Goal: Task Accomplishment & Management: Complete application form

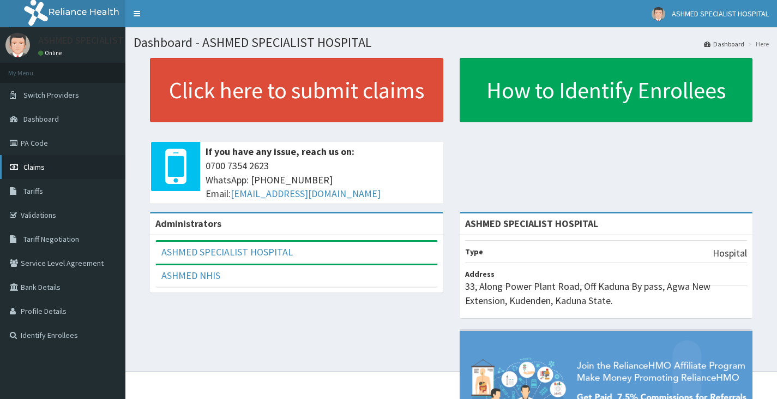
click at [32, 167] on span "Claims" at bounding box center [33, 167] width 21 height 10
click at [53, 164] on link "Claims" at bounding box center [62, 167] width 125 height 24
click at [44, 148] on link "PA Code" at bounding box center [62, 143] width 125 height 24
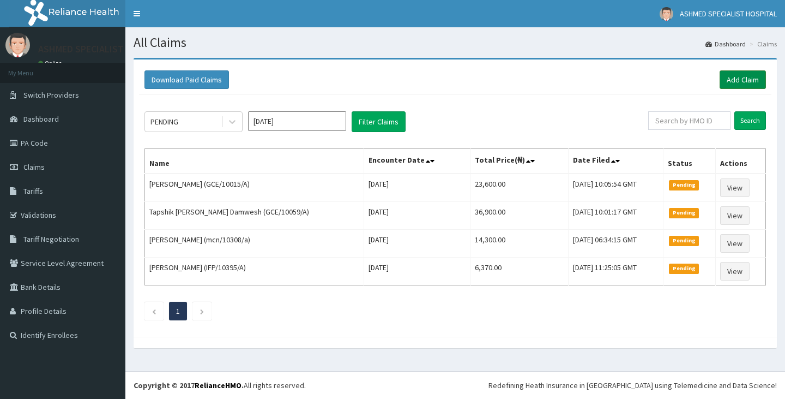
click at [731, 74] on link "Add Claim" at bounding box center [743, 79] width 46 height 19
click at [739, 81] on link "Add Claim" at bounding box center [743, 79] width 46 height 19
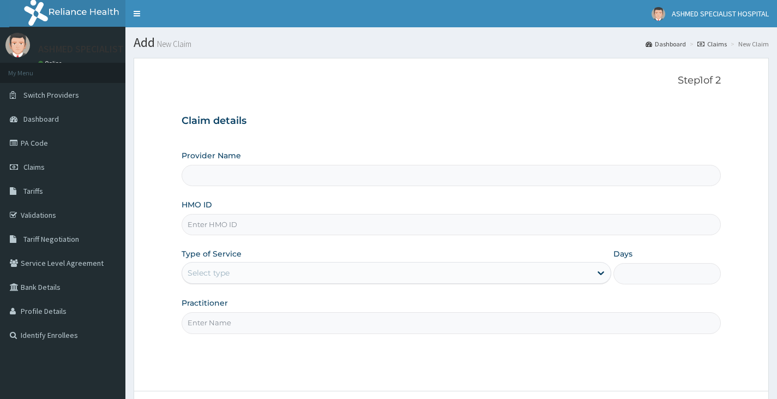
click at [204, 176] on input "Provider Name" at bounding box center [451, 175] width 539 height 21
click at [239, 226] on input "HMO ID" at bounding box center [451, 224] width 539 height 21
type input "btr/"
type input "ASHMED SPECIALIST HOSPITAL"
type input "btr/10443/b"
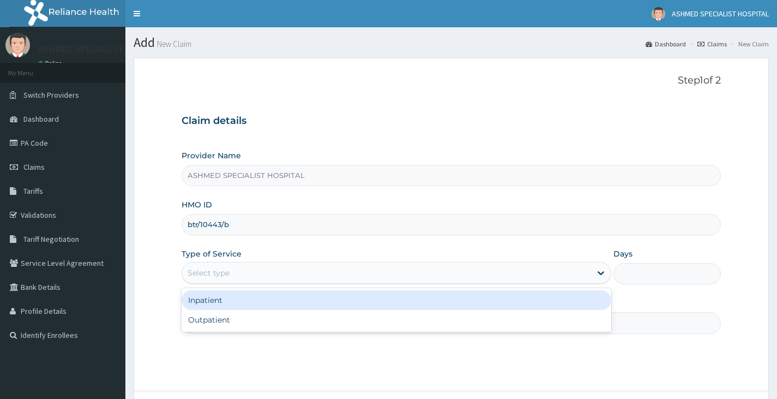
click at [216, 274] on div "Select type" at bounding box center [209, 272] width 42 height 11
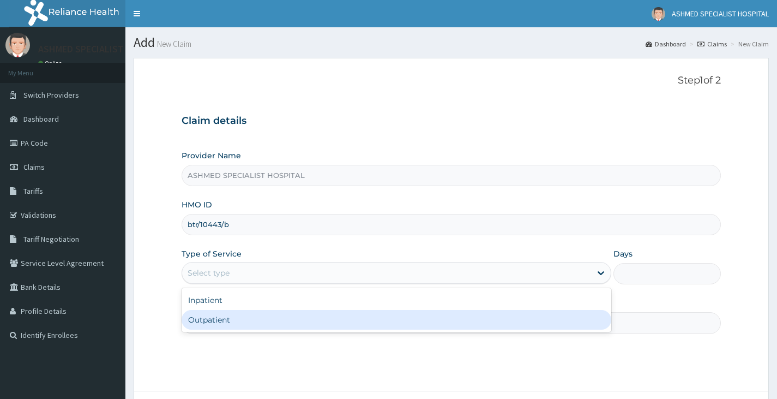
click at [208, 320] on div "Outpatient" at bounding box center [397, 320] width 430 height 20
type input "1"
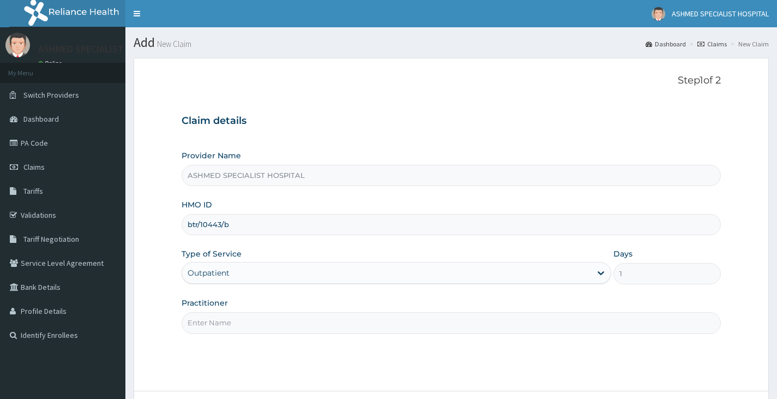
click at [210, 318] on input "Practitioner" at bounding box center [451, 322] width 539 height 21
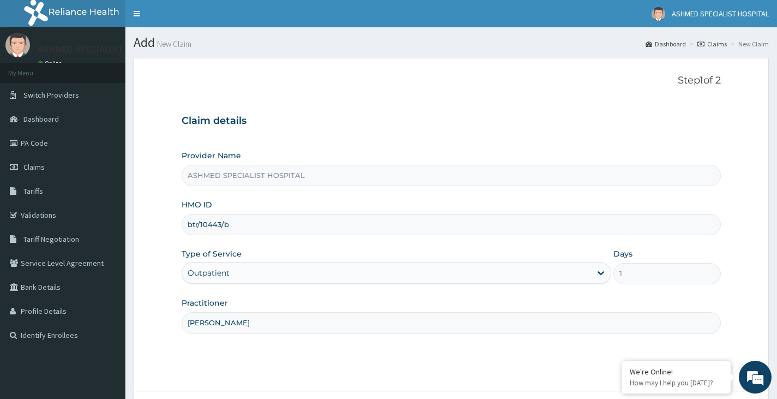
type input "dR DAVID"
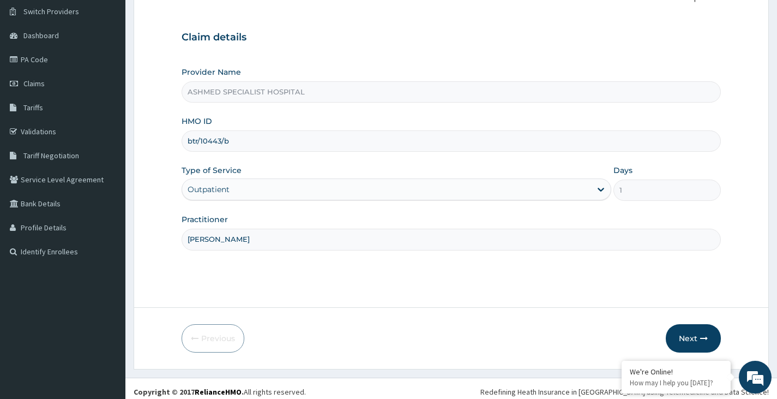
scroll to position [90, 0]
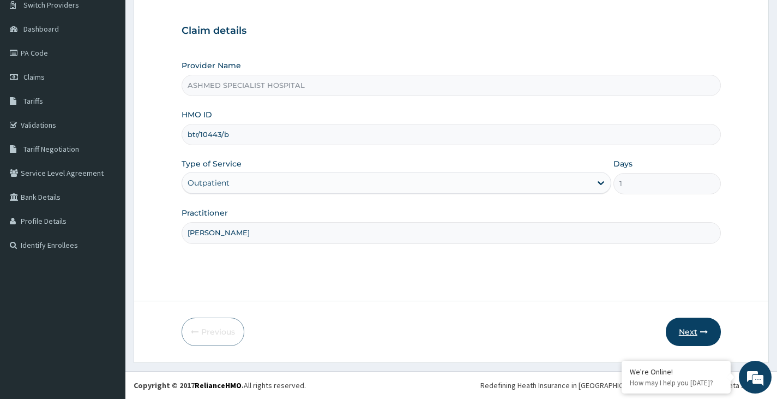
click at [689, 330] on button "Next" at bounding box center [693, 331] width 55 height 28
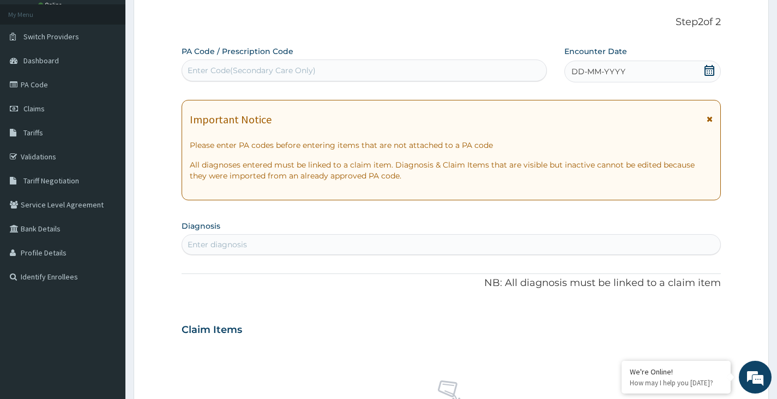
scroll to position [382, 0]
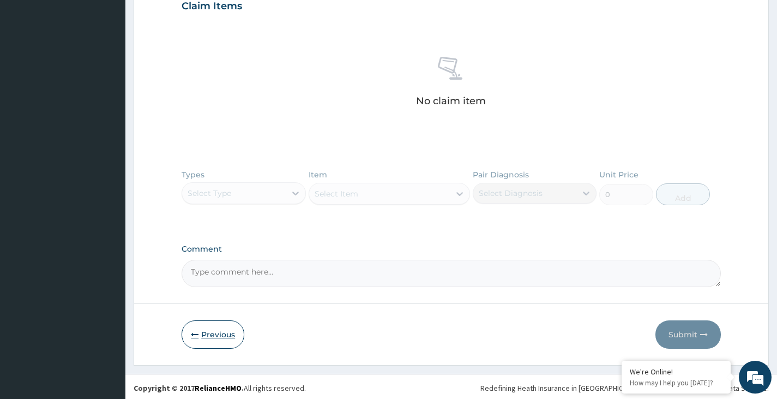
click at [206, 330] on button "Previous" at bounding box center [213, 334] width 63 height 28
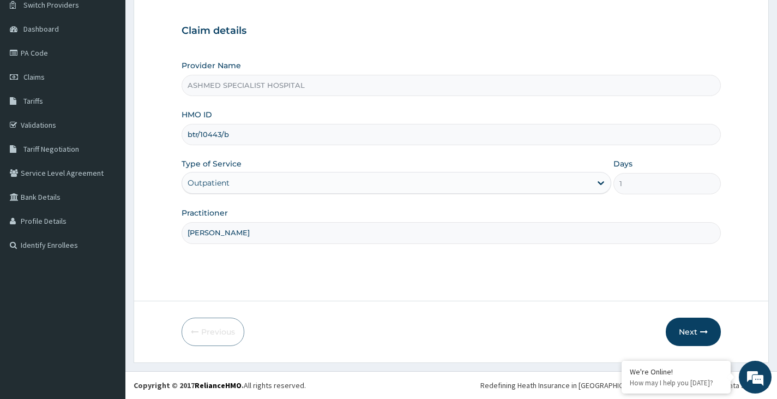
drag, startPoint x: 240, startPoint y: 137, endPoint x: 156, endPoint y: 144, distance: 84.3
click at [156, 144] on form "Step 1 of 2 Claim details Provider Name ASHMED SPECIALIST HOSPITAL HMO ID btr/1…" at bounding box center [451, 165] width 635 height 394
type input "IFP/10568/A"
click at [689, 330] on button "Next" at bounding box center [693, 331] width 55 height 28
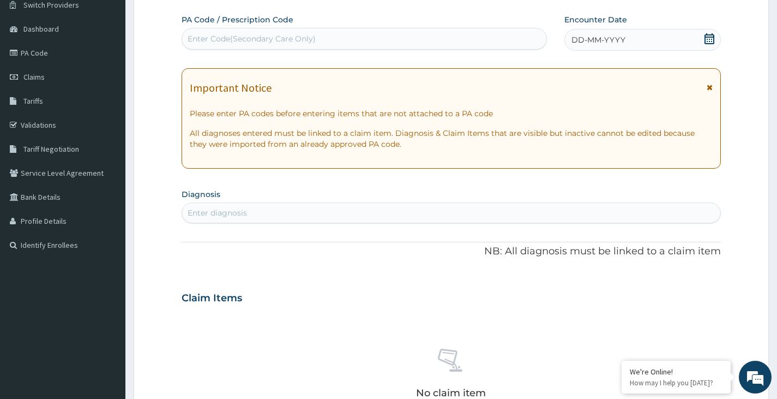
click at [349, 38] on div "Enter Code(Secondary Care Only)" at bounding box center [364, 38] width 364 height 17
paste input "PA/ED01F7"
type input "PA/ED01F7"
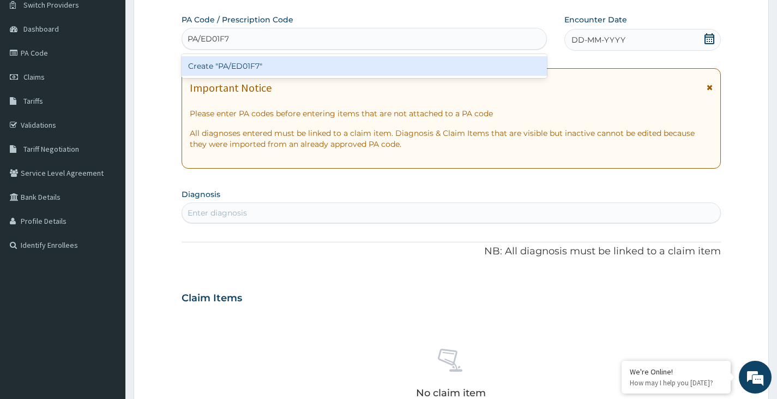
click at [288, 66] on div "Create "PA/ED01F7"" at bounding box center [364, 66] width 365 height 20
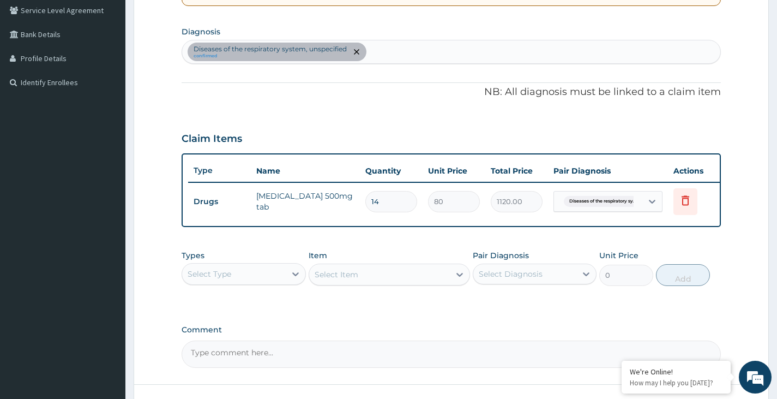
scroll to position [254, 0]
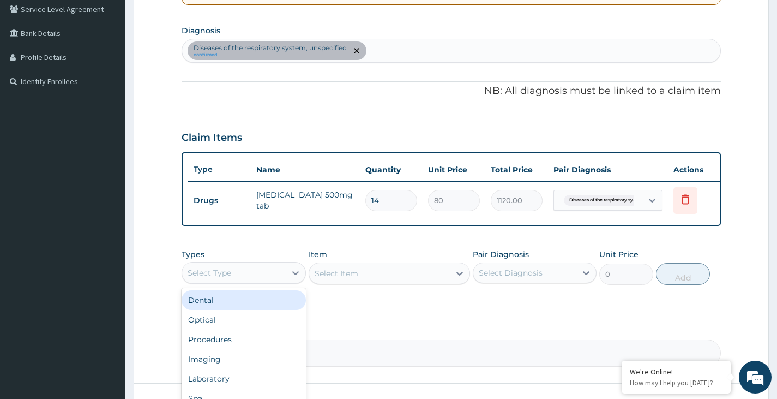
click at [266, 278] on div "Select Type" at bounding box center [233, 272] width 103 height 17
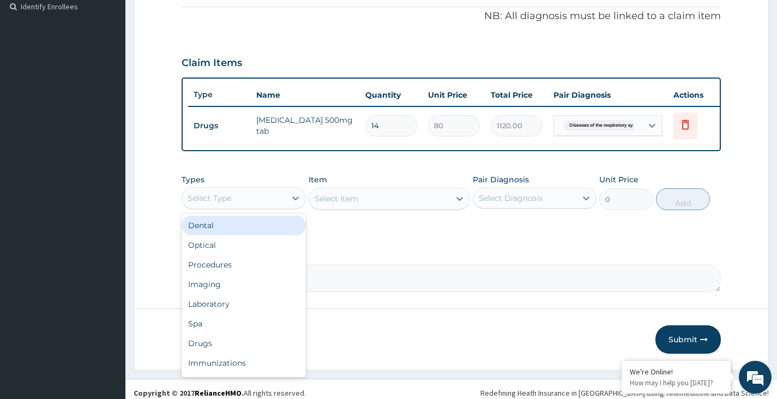
scroll to position [344, 0]
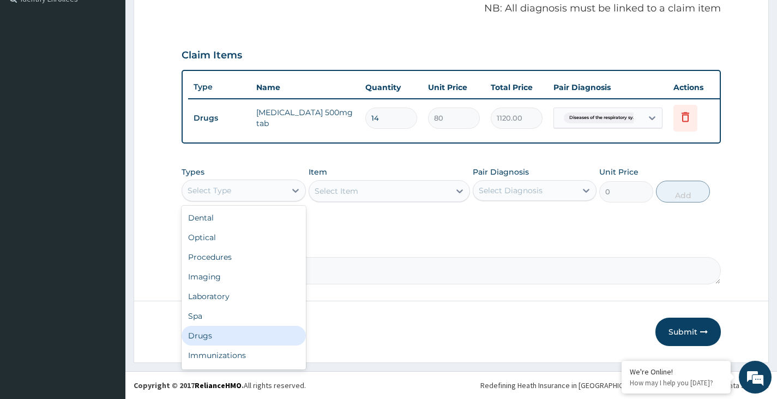
click at [238, 334] on div "Drugs" at bounding box center [244, 335] width 124 height 20
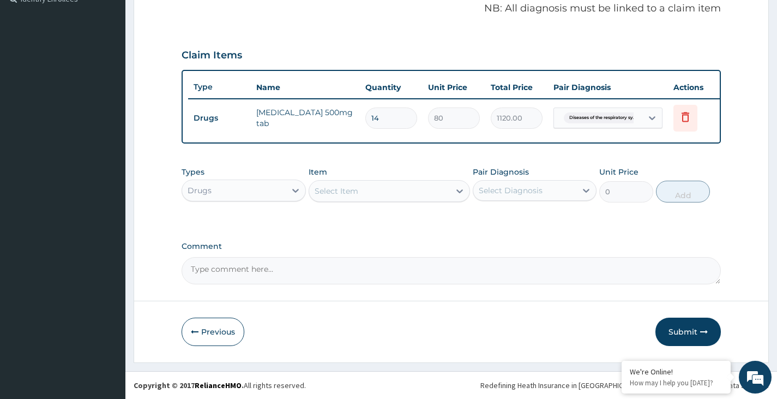
click at [411, 188] on div "Select Item" at bounding box center [379, 190] width 141 height 17
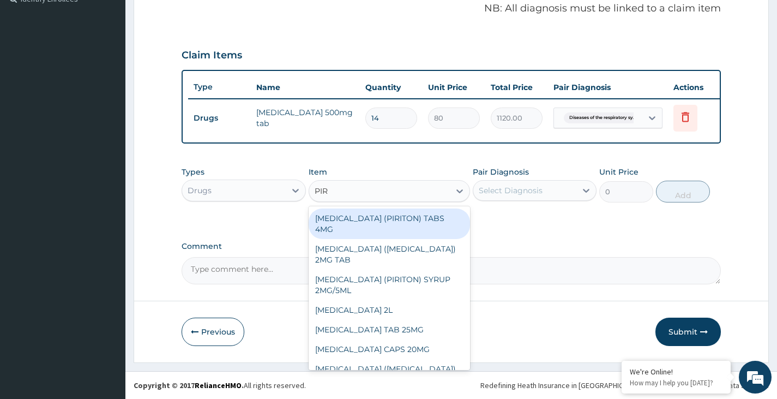
type input "PIRI"
drag, startPoint x: 420, startPoint y: 232, endPoint x: 436, endPoint y: 223, distance: 17.9
click at [421, 233] on div "[MEDICAL_DATA] (PIRITON) TABS 4MG" at bounding box center [390, 223] width 162 height 31
type input "10"
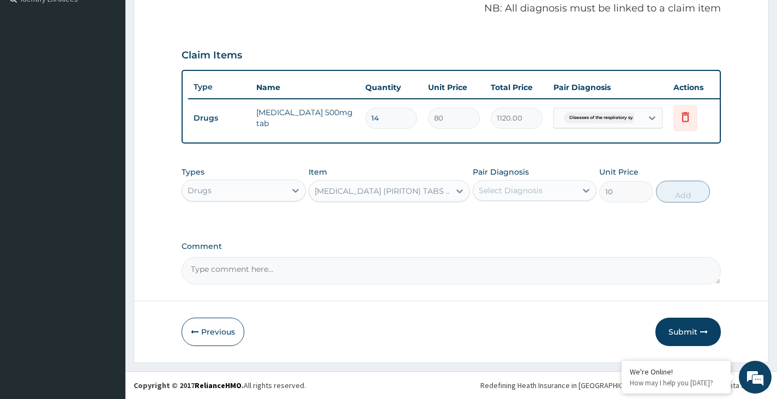
click at [554, 193] on div "Select Diagnosis" at bounding box center [524, 190] width 103 height 17
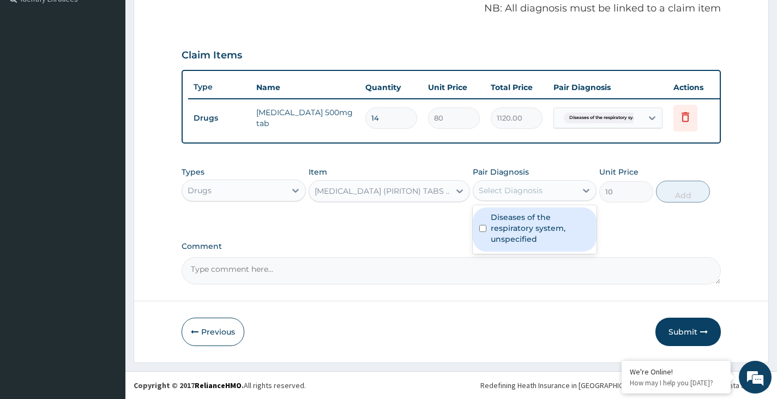
click at [550, 221] on label "Diseases of the respiratory system, unspecified" at bounding box center [540, 228] width 99 height 33
checkbox input "true"
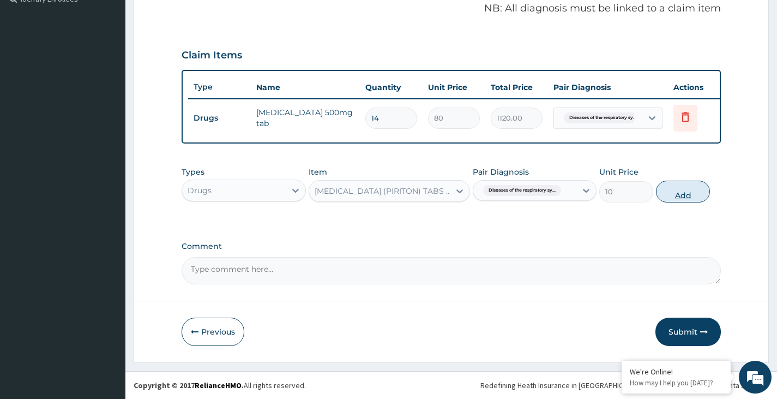
click at [677, 190] on button "Add" at bounding box center [683, 191] width 54 height 22
type input "0"
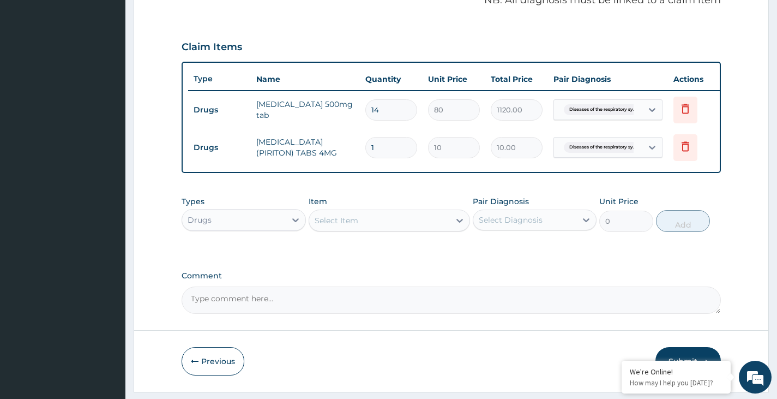
type input "15"
type input "150.00"
type input "15"
click at [380, 227] on div "Select Item" at bounding box center [379, 220] width 141 height 17
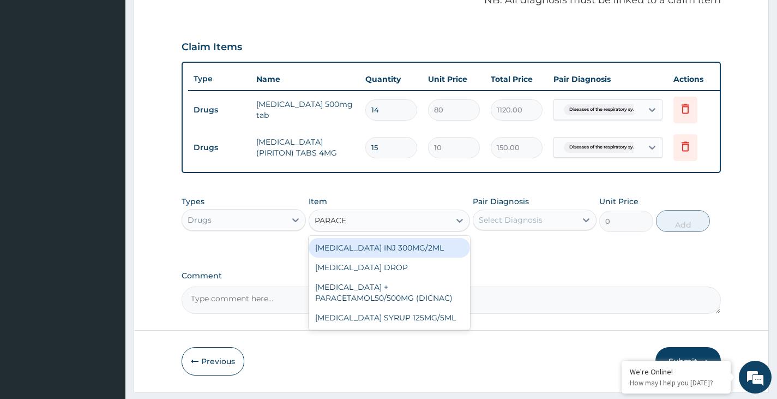
type input "PARACET"
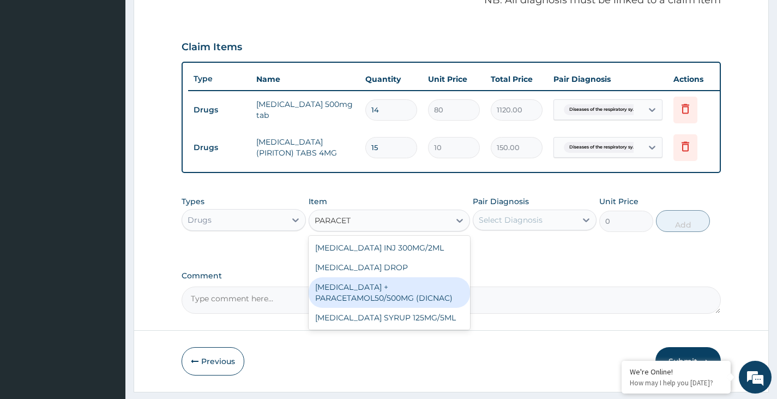
click at [385, 305] on div "[MEDICAL_DATA] + PARACETAMOL50/500MG (DICNAC)" at bounding box center [390, 292] width 162 height 31
type input "40"
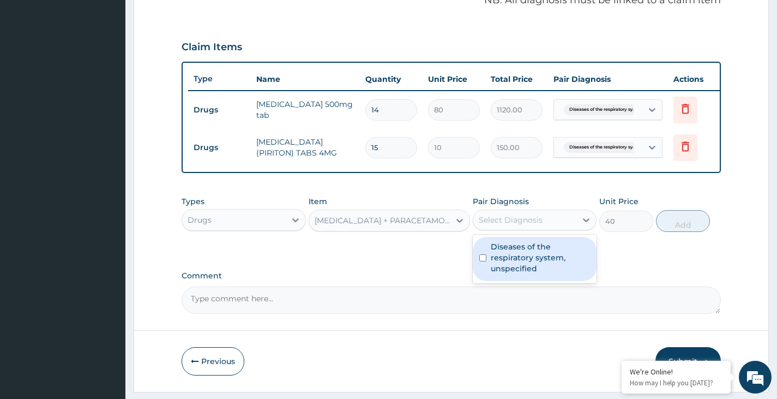
click at [550, 228] on div "Select Diagnosis" at bounding box center [524, 219] width 103 height 17
click at [542, 260] on label "Diseases of the respiratory system, unspecified" at bounding box center [540, 257] width 99 height 33
checkbox input "true"
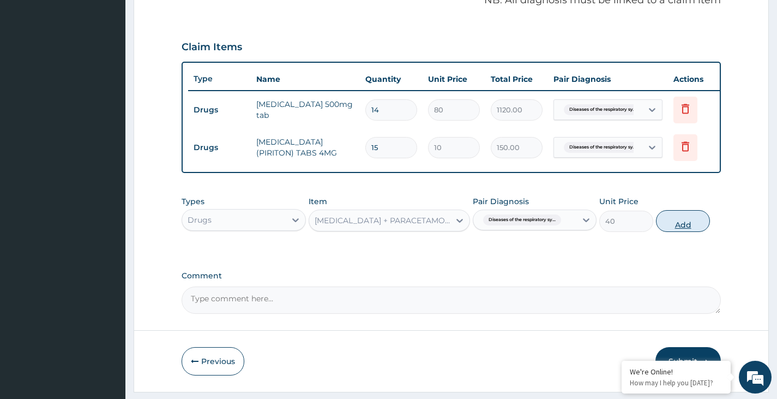
click at [684, 229] on button "Add" at bounding box center [683, 221] width 54 height 22
type input "0"
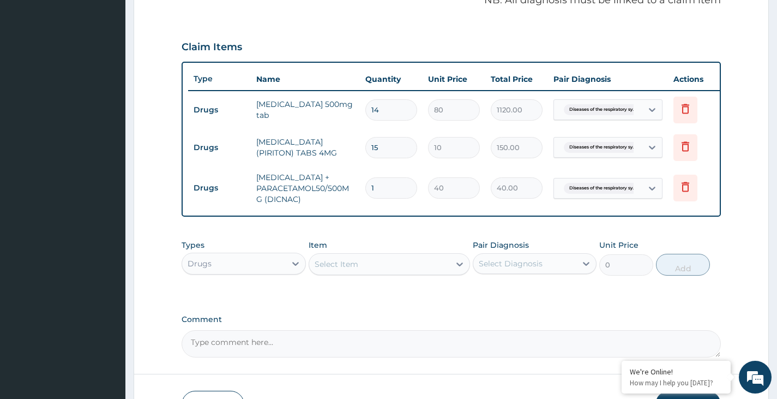
type input "18"
type input "720.00"
type input "18"
click at [269, 272] on div "Drugs" at bounding box center [233, 263] width 103 height 17
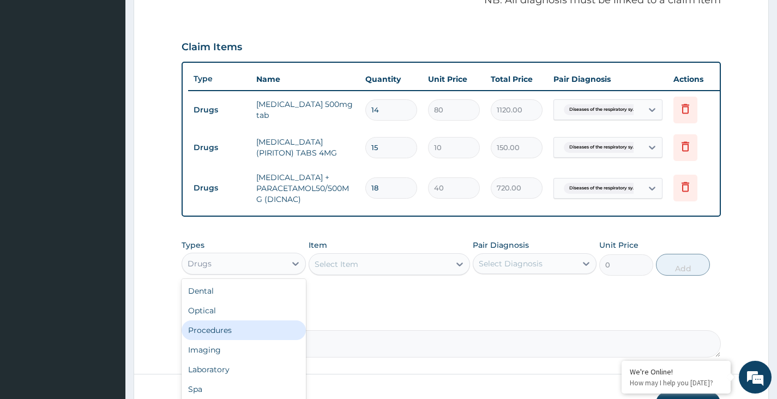
click at [232, 337] on div "Procedures" at bounding box center [244, 330] width 124 height 20
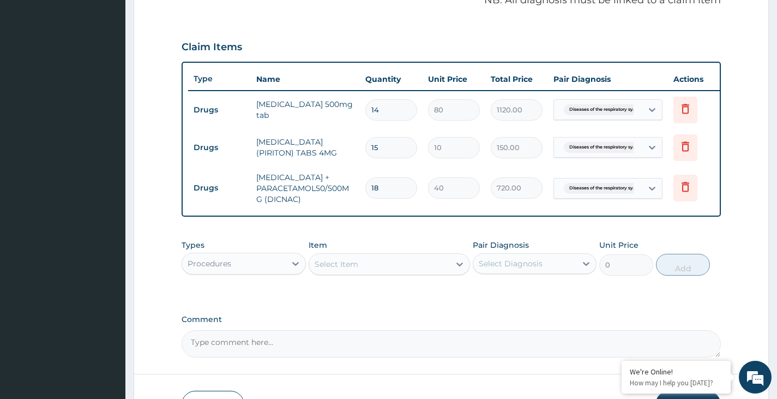
click at [386, 281] on div "Types Procedures Item Select Item Pair Diagnosis Select Diagnosis Unit Price 0 …" at bounding box center [451, 257] width 539 height 47
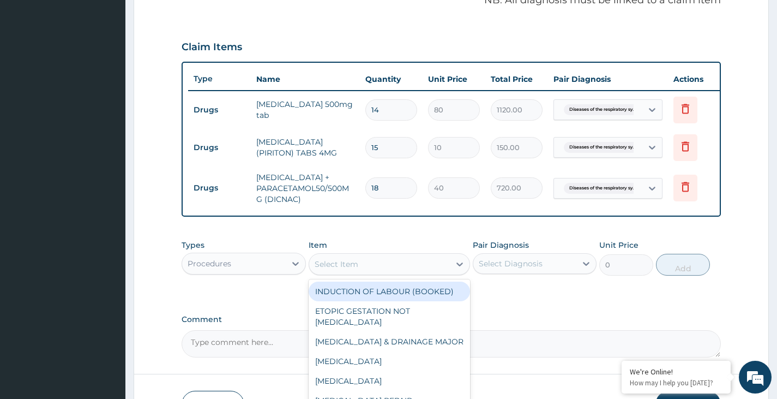
click at [387, 270] on div "Select Item" at bounding box center [379, 263] width 141 height 17
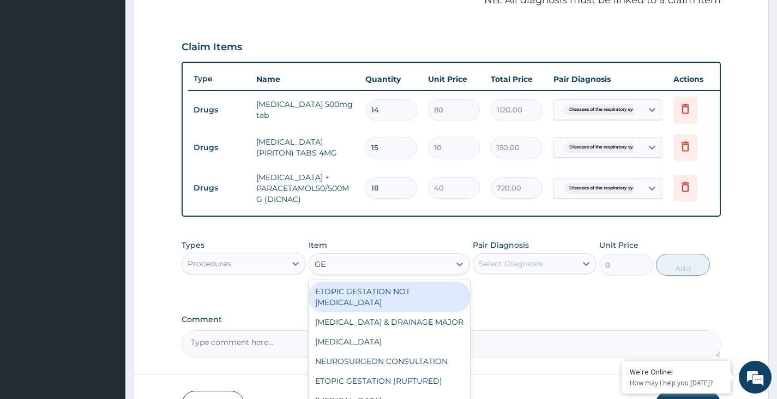
type input "GEN"
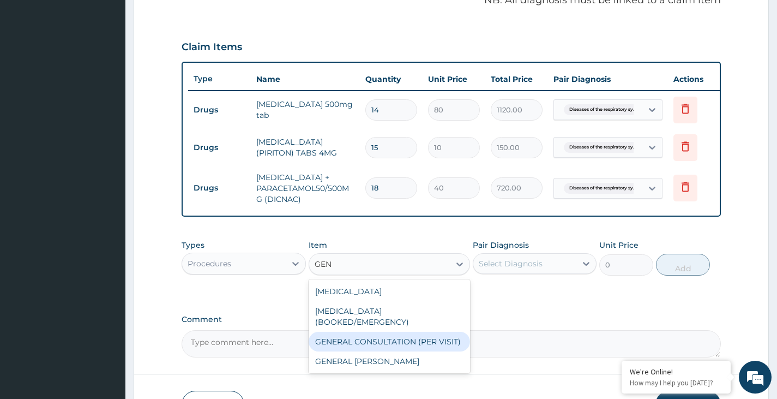
click at [379, 347] on div "GENERAL CONSULTATION (PER VISIT)" at bounding box center [390, 341] width 162 height 20
type input "2000"
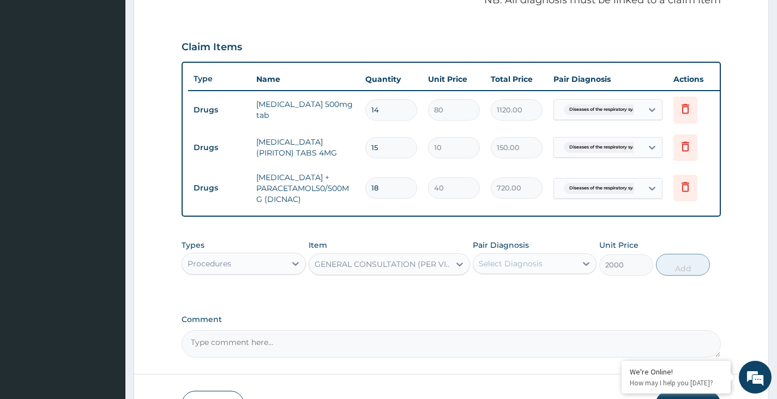
click at [534, 269] on div "Select Diagnosis" at bounding box center [511, 263] width 64 height 11
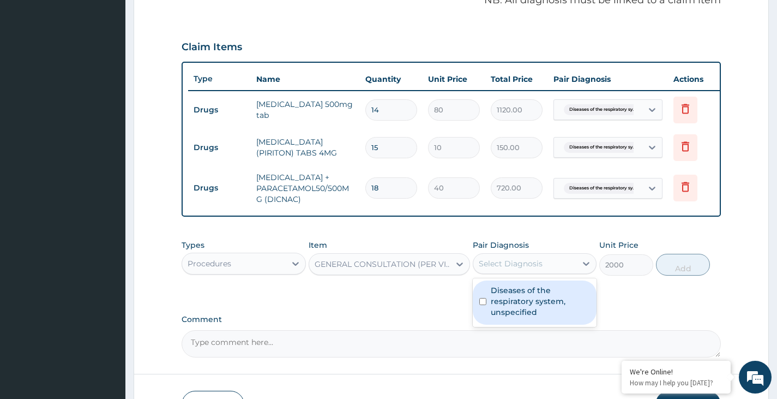
click at [545, 312] on label "Diseases of the respiratory system, unspecified" at bounding box center [540, 301] width 99 height 33
checkbox input "true"
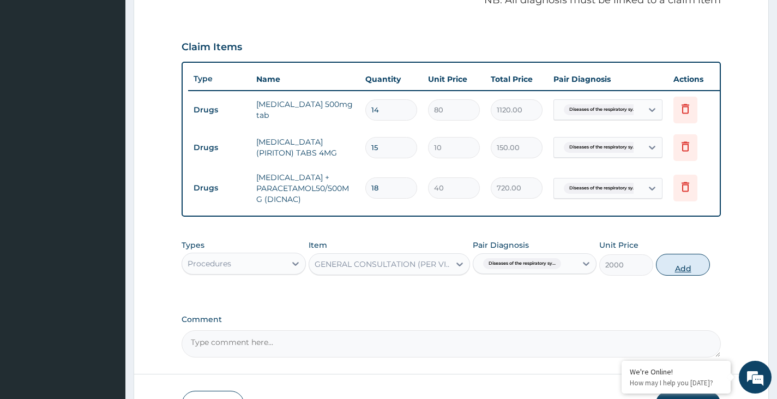
click at [695, 275] on button "Add" at bounding box center [683, 265] width 54 height 22
type input "0"
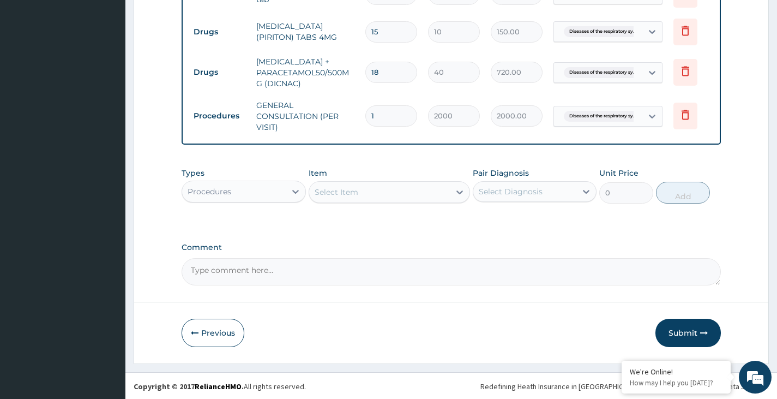
scroll to position [463, 0]
click at [689, 333] on button "Submit" at bounding box center [687, 331] width 65 height 28
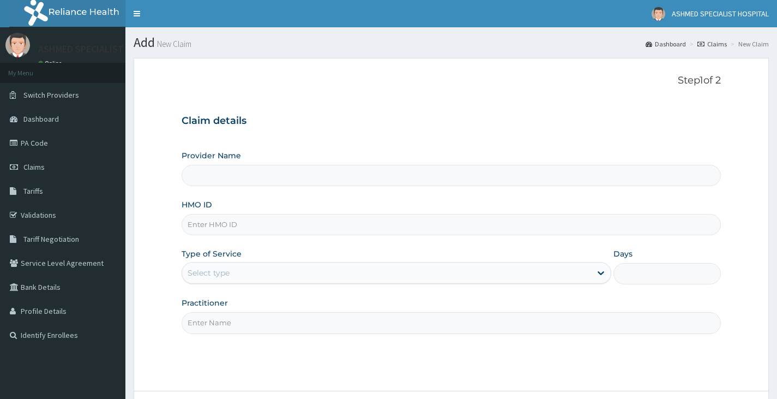
type input "ASHMED SPECIALIST HOSPITAL"
click at [230, 230] on input "HMO ID" at bounding box center [451, 224] width 539 height 21
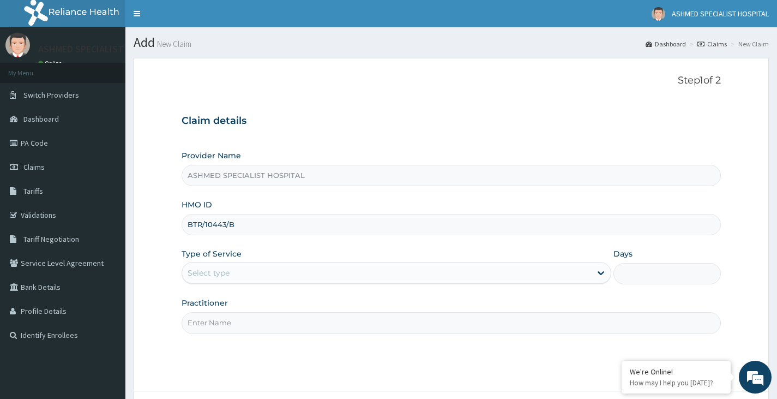
type input "BTR/10443/B"
click at [237, 275] on div "Select type" at bounding box center [386, 272] width 409 height 17
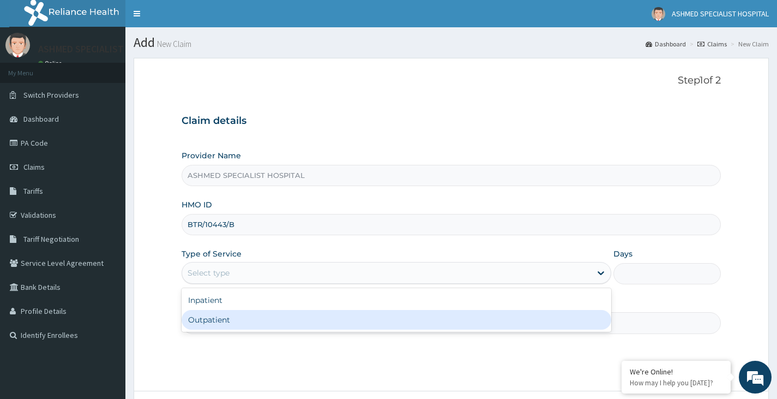
click at [219, 319] on div "Outpatient" at bounding box center [397, 320] width 430 height 20
type input "1"
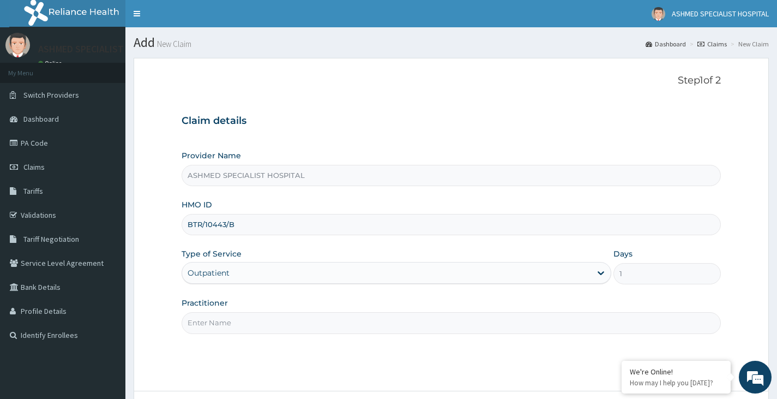
click at [235, 324] on input "Practitioner" at bounding box center [451, 322] width 539 height 21
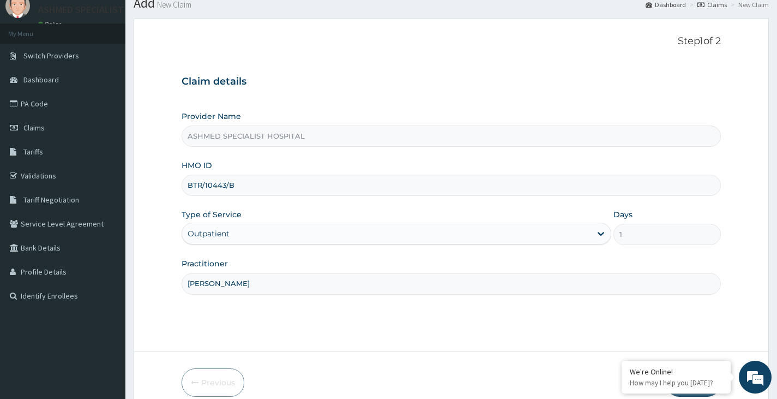
scroll to position [90, 0]
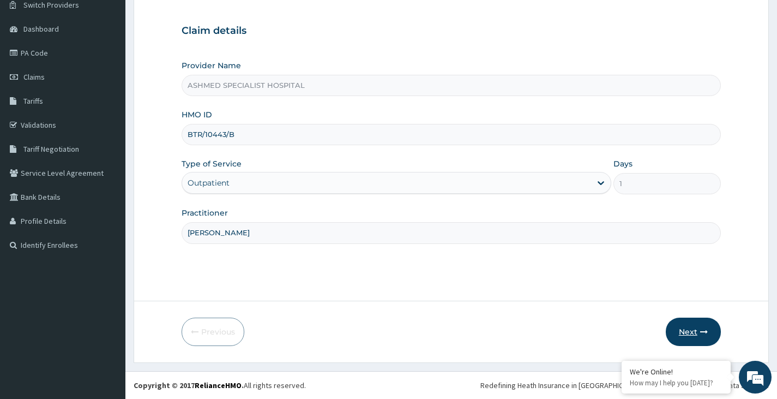
type input "DR DAVID"
click at [679, 321] on button "Next" at bounding box center [693, 331] width 55 height 28
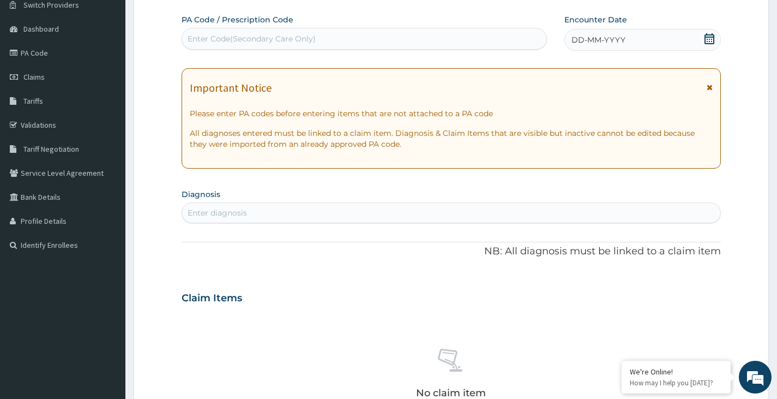
click at [282, 37] on div "Enter Code(Secondary Care Only)" at bounding box center [252, 38] width 128 height 11
paste input "PA/B2CC20"
type input "PA/B2CC20"
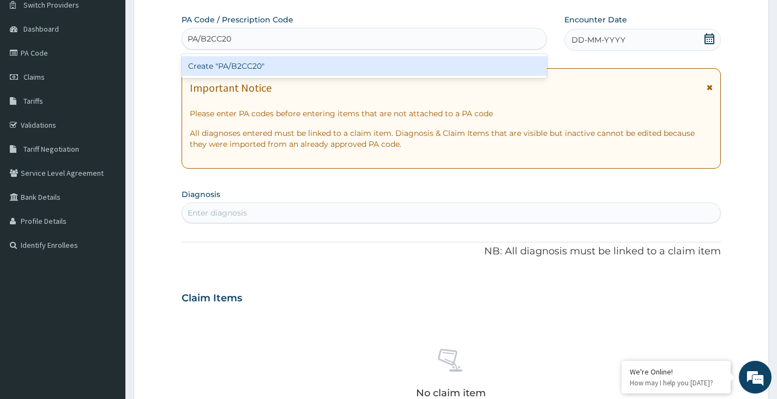
click at [279, 63] on div "Create "PA/B2CC20"" at bounding box center [364, 66] width 365 height 20
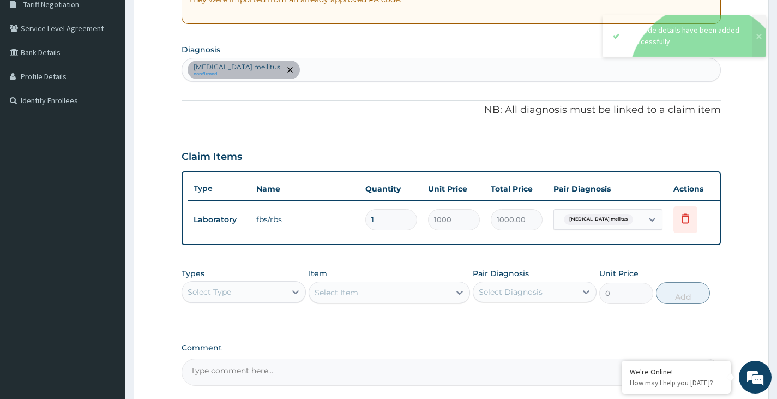
scroll to position [254, 0]
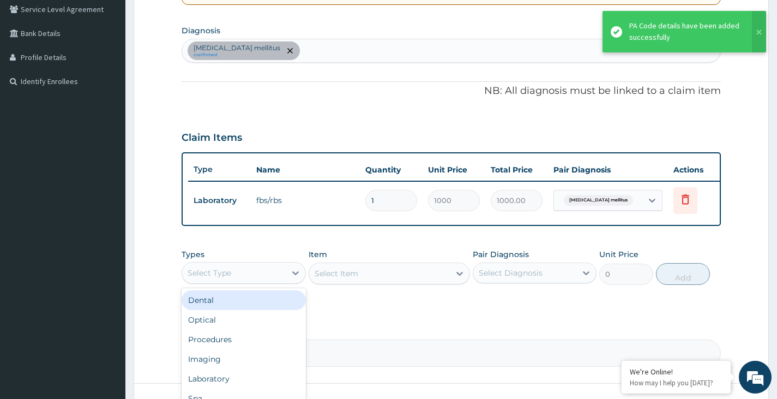
click at [278, 279] on div "Select Type" at bounding box center [233, 272] width 103 height 17
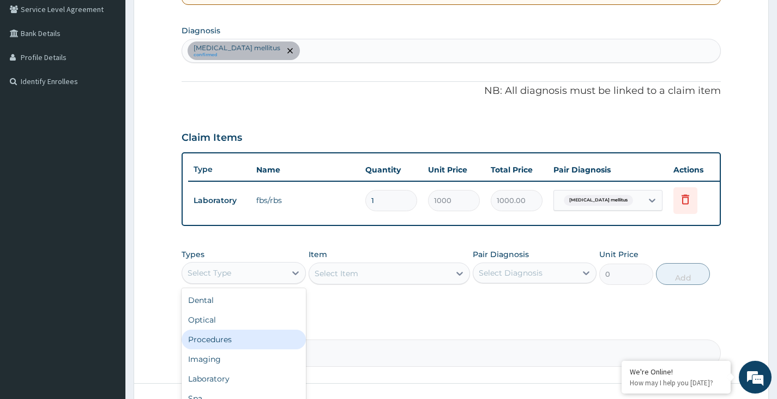
click at [237, 349] on div "Procedures" at bounding box center [244, 339] width 124 height 20
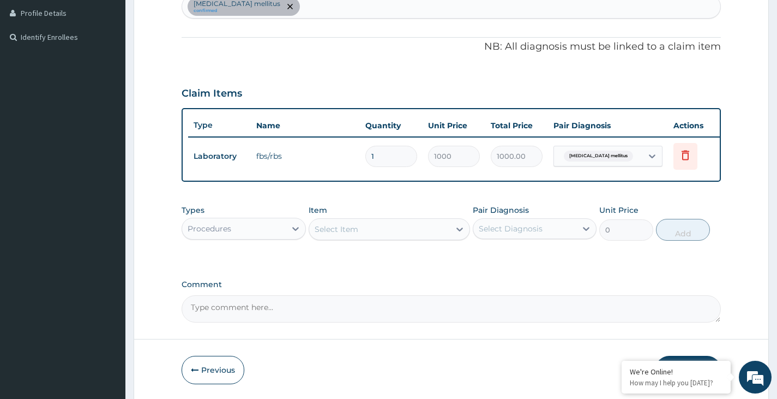
scroll to position [344, 0]
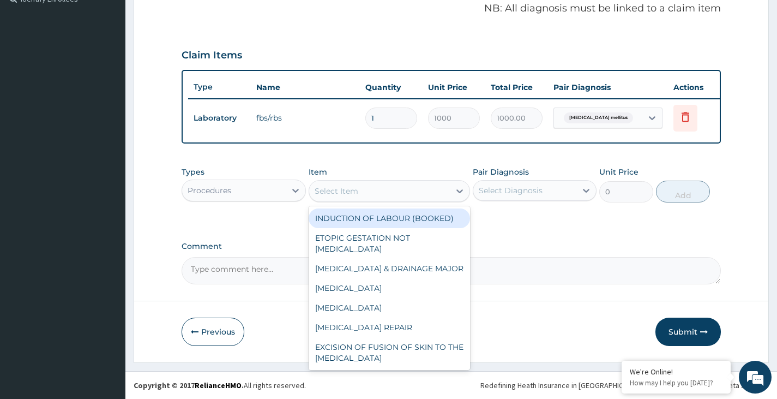
click at [385, 196] on div "Select Item" at bounding box center [379, 190] width 141 height 17
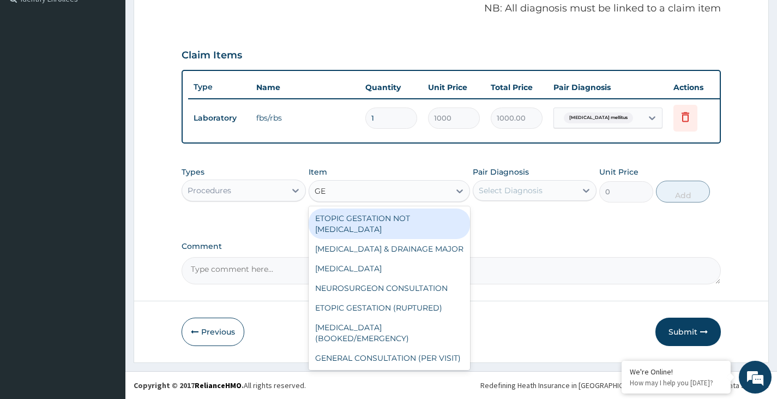
type input "GEN"
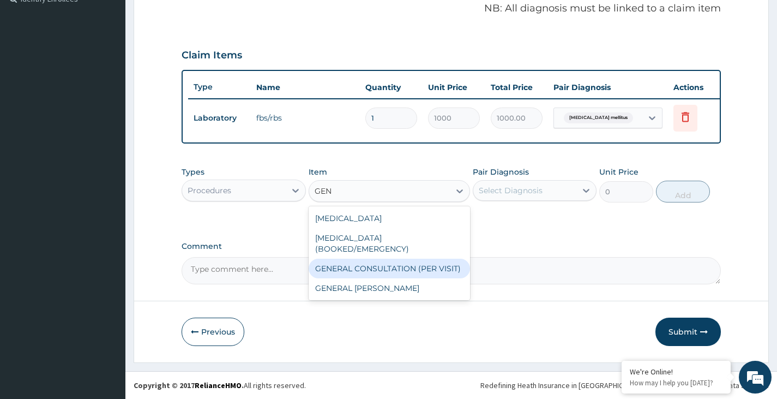
click at [369, 267] on div "GENERAL CONSULTATION (PER VISIT)" at bounding box center [390, 268] width 162 height 20
type input "2000"
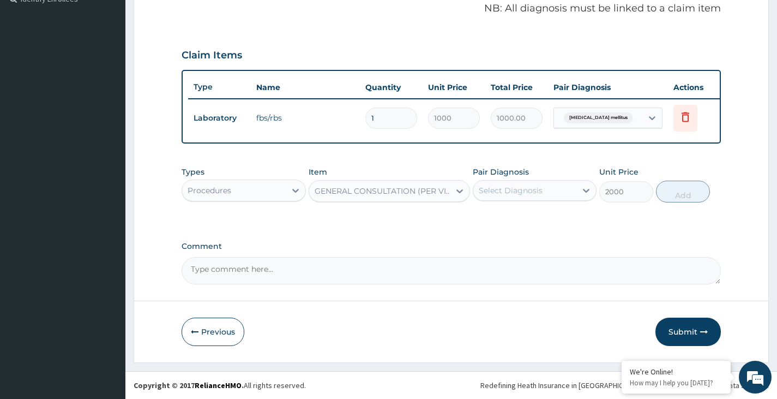
drag, startPoint x: 563, startPoint y: 186, endPoint x: 560, endPoint y: 197, distance: 11.2
click at [565, 186] on div "Select Diagnosis" at bounding box center [524, 190] width 103 height 17
drag, startPoint x: 561, startPoint y: 208, endPoint x: 563, endPoint y: 220, distance: 12.6
click at [563, 220] on div "Types Procedures Item GENERAL CONSULTATION (PER VISIT) Pair Diagnosis Select Di…" at bounding box center [451, 192] width 539 height 63
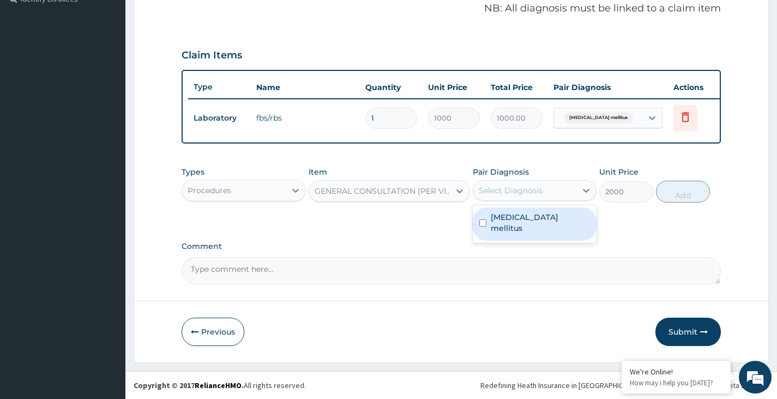
click at [555, 190] on div "Select Diagnosis" at bounding box center [524, 190] width 103 height 17
click at [523, 221] on label "Diabetes mellitus" at bounding box center [540, 223] width 99 height 22
checkbox input "true"
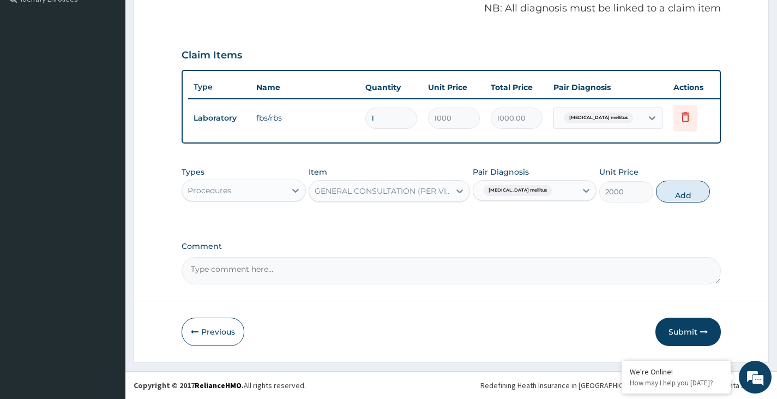
drag, startPoint x: 693, startPoint y: 186, endPoint x: 678, endPoint y: 191, distance: 16.6
click at [694, 186] on button "Add" at bounding box center [683, 191] width 54 height 22
type input "0"
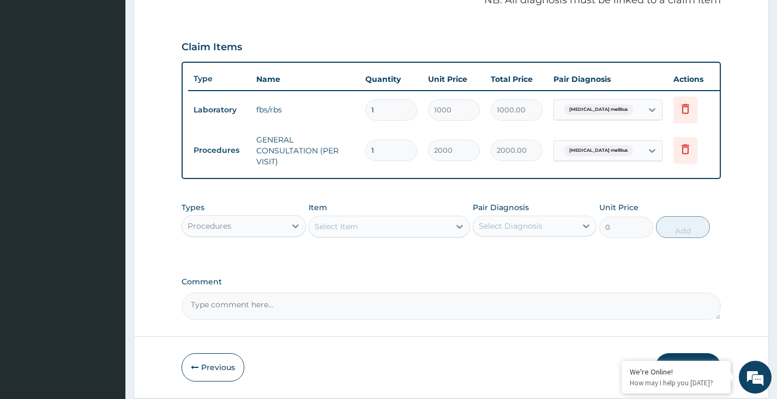
click at [279, 231] on div "Procedures" at bounding box center [233, 225] width 103 height 17
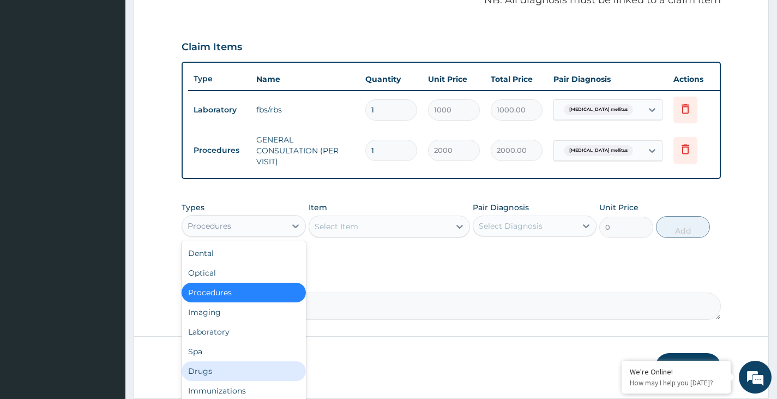
scroll to position [37, 0]
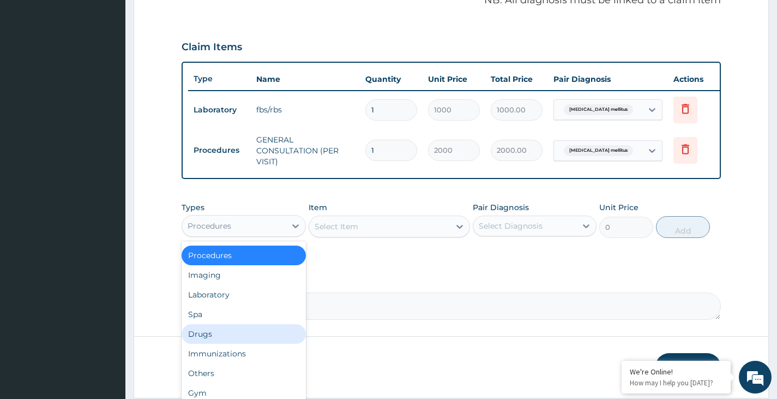
click at [239, 343] on div "Drugs" at bounding box center [244, 334] width 124 height 20
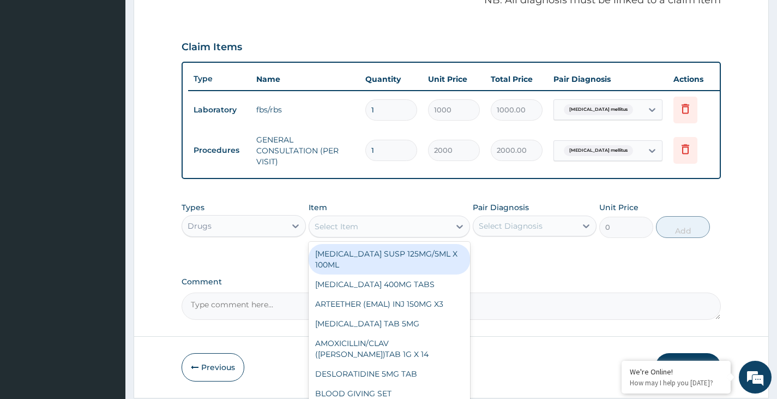
click at [344, 232] on div "Select Item" at bounding box center [337, 226] width 44 height 11
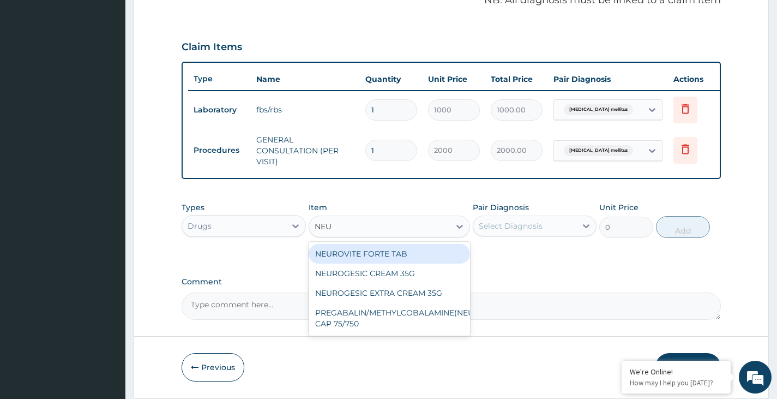
type input "NEUR"
click at [357, 263] on div "NEUROVITE FORTE TAB" at bounding box center [390, 254] width 162 height 20
type input "120"
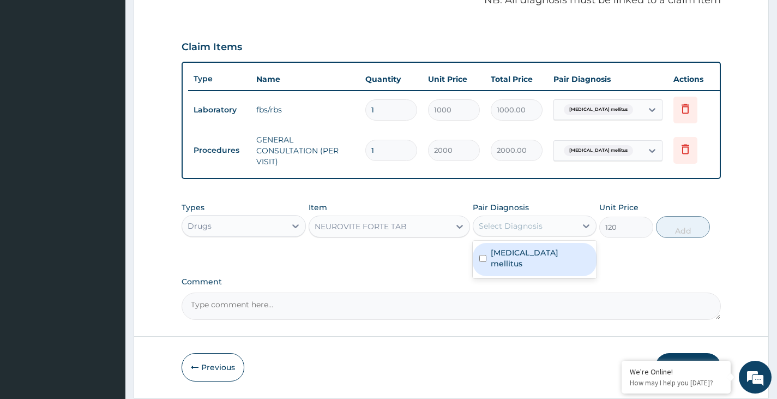
click at [544, 230] on div "Select Diagnosis" at bounding box center [524, 225] width 103 height 17
click at [539, 269] on div "Diabetes mellitus" at bounding box center [535, 259] width 124 height 33
checkbox input "true"
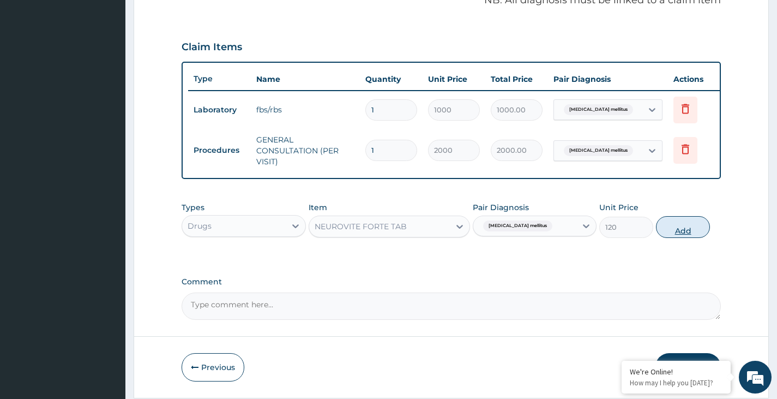
click at [695, 231] on button "Add" at bounding box center [683, 227] width 54 height 22
type input "0"
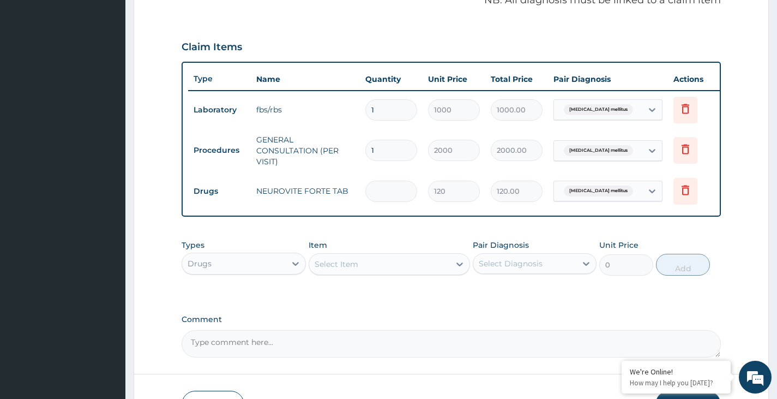
type input "0.00"
type input "7"
type input "840.00"
type input "7"
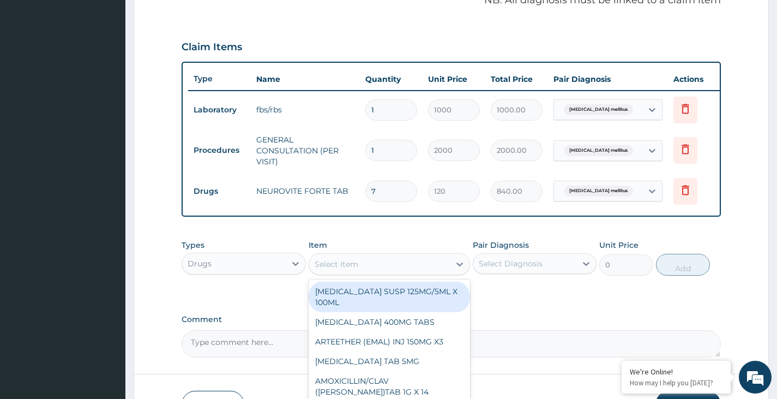
click at [427, 273] on div "Select Item" at bounding box center [379, 263] width 141 height 17
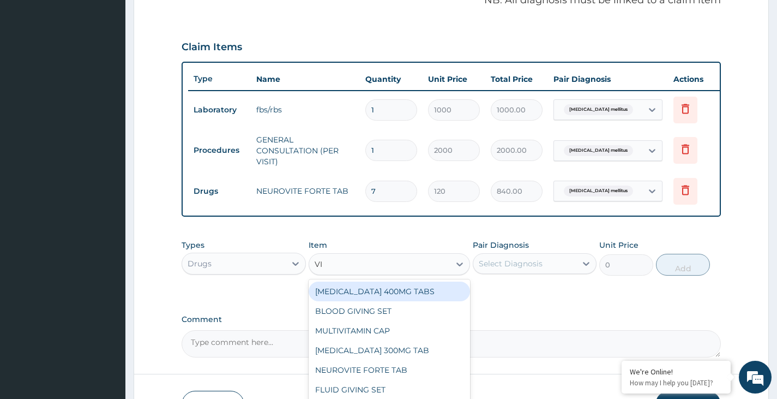
type input "V"
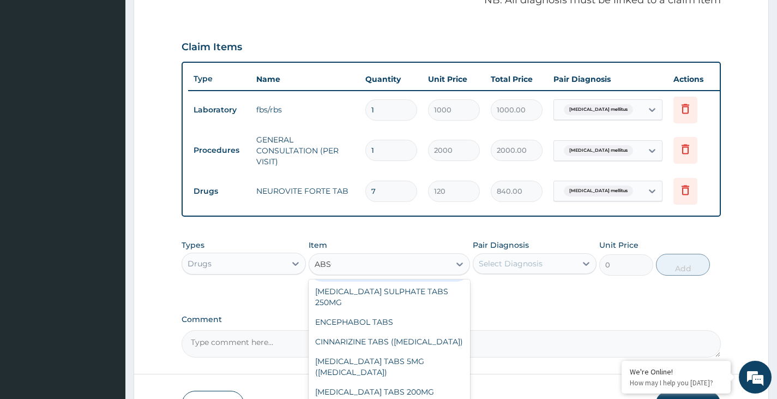
scroll to position [0, 0]
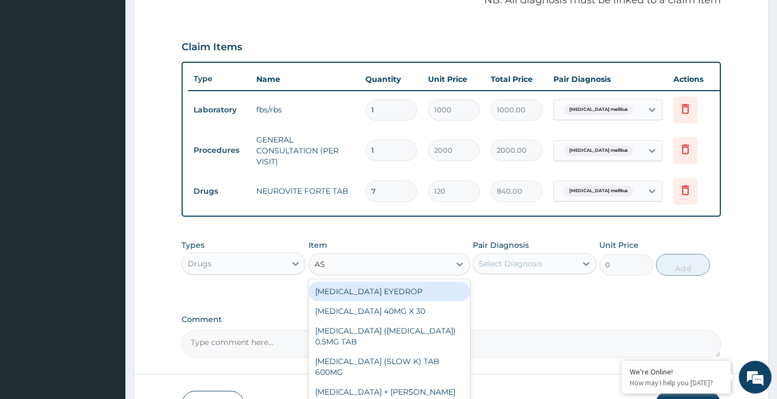
type input "ASC"
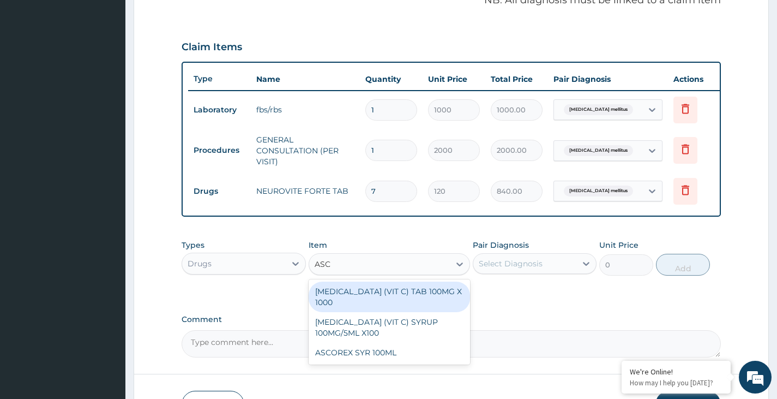
click at [406, 304] on div "[MEDICAL_DATA] (VIT C) TAB 100MG X 1000" at bounding box center [390, 296] width 162 height 31
type input "10"
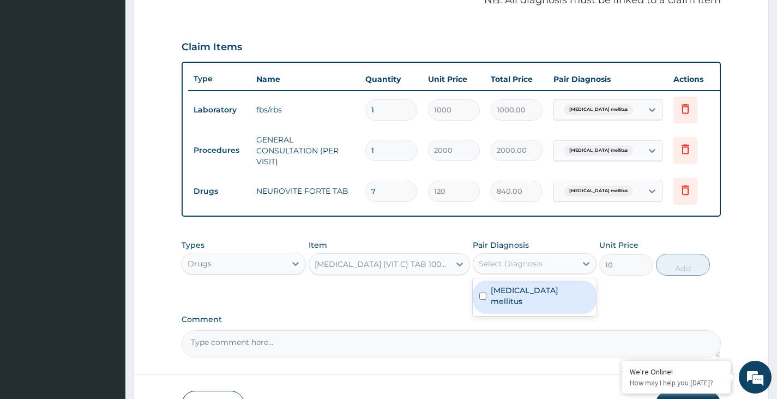
click at [522, 269] on div "Select Diagnosis" at bounding box center [511, 263] width 64 height 11
click at [523, 301] on label "Diabetes mellitus" at bounding box center [540, 296] width 99 height 22
checkbox input "true"
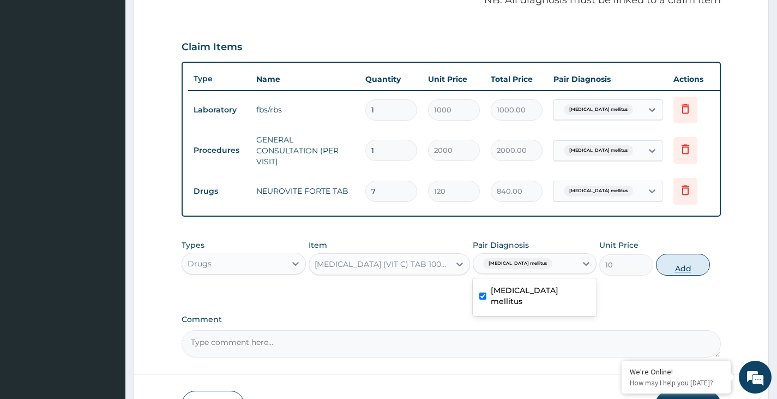
click at [689, 262] on button "Add" at bounding box center [683, 265] width 54 height 22
type input "0"
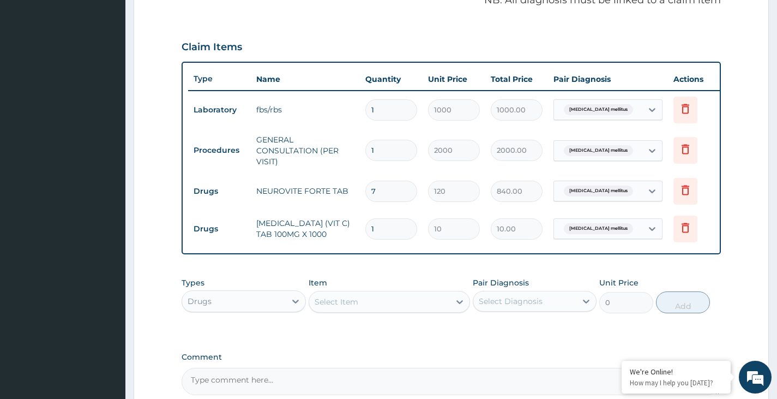
type input "0.00"
type input "2"
type input "20.00"
type input "21"
type input "210.00"
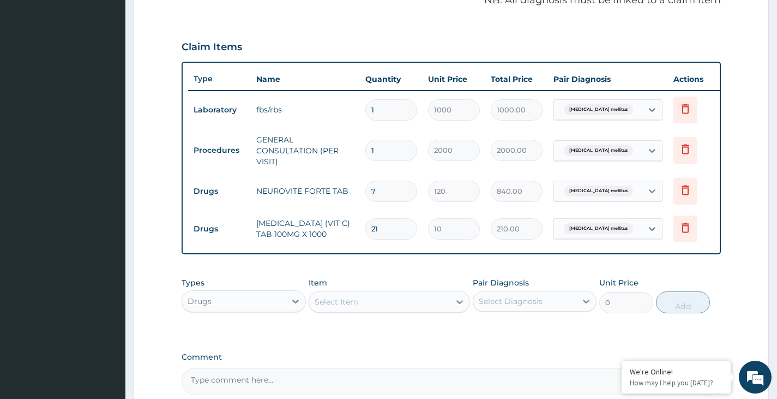
type input "21"
click at [359, 309] on div "Select Item" at bounding box center [379, 301] width 141 height 17
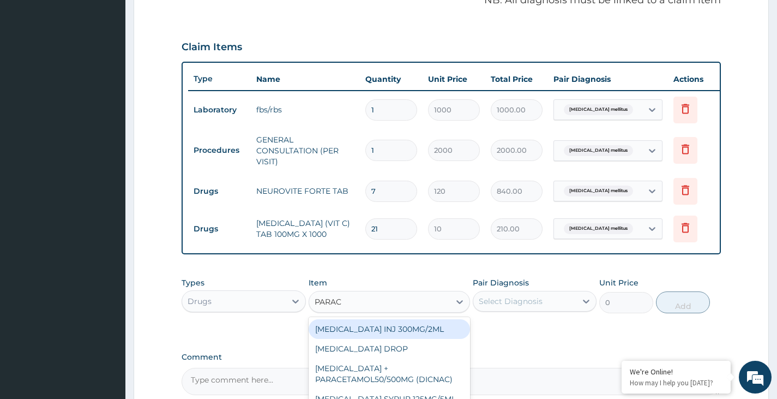
type input "PARACE"
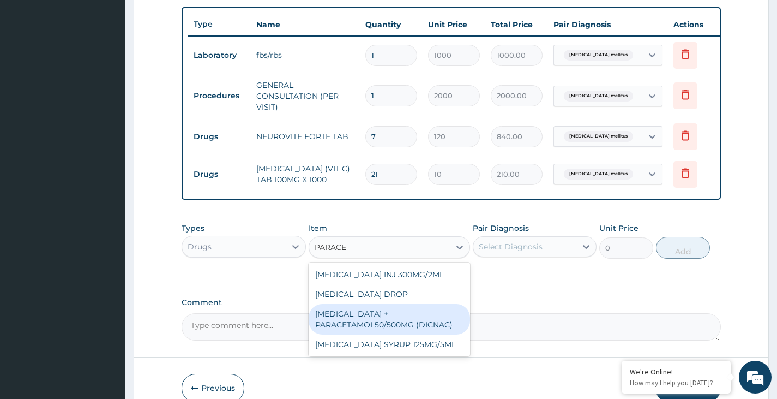
click at [409, 333] on div "[MEDICAL_DATA] + PARACETAMOL50/500MG (DICNAC)" at bounding box center [390, 319] width 162 height 31
type input "40"
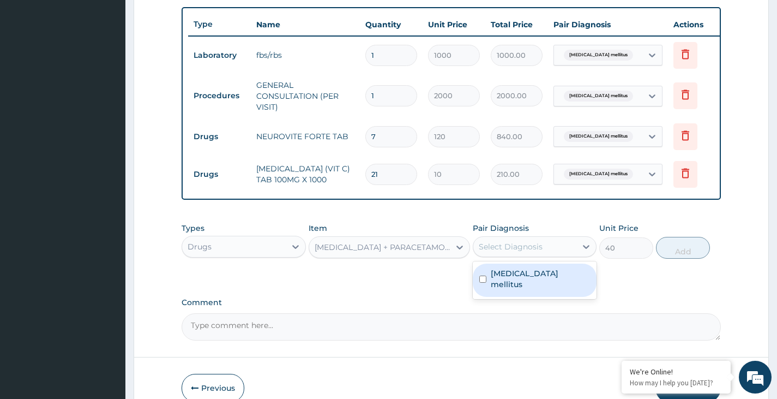
click at [508, 252] on div "Select Diagnosis" at bounding box center [511, 246] width 64 height 11
click at [508, 276] on label "Diabetes mellitus" at bounding box center [540, 279] width 99 height 22
checkbox input "true"
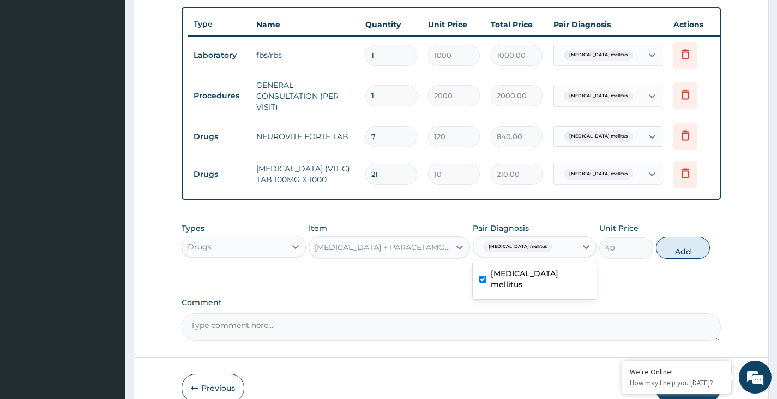
click at [696, 256] on button "Add" at bounding box center [683, 248] width 54 height 22
type input "0"
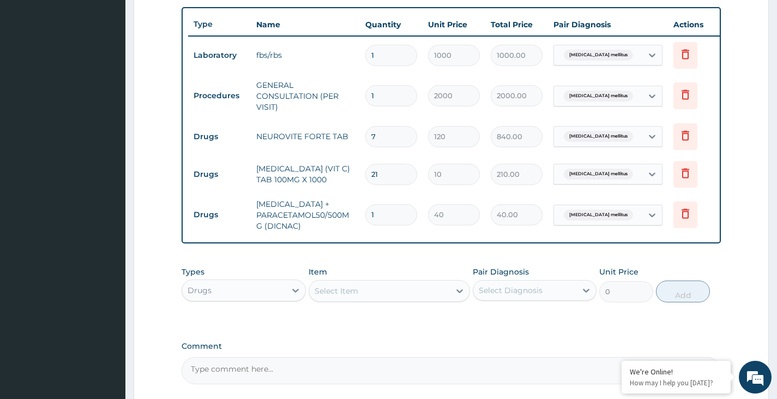
type input "18"
type input "720.00"
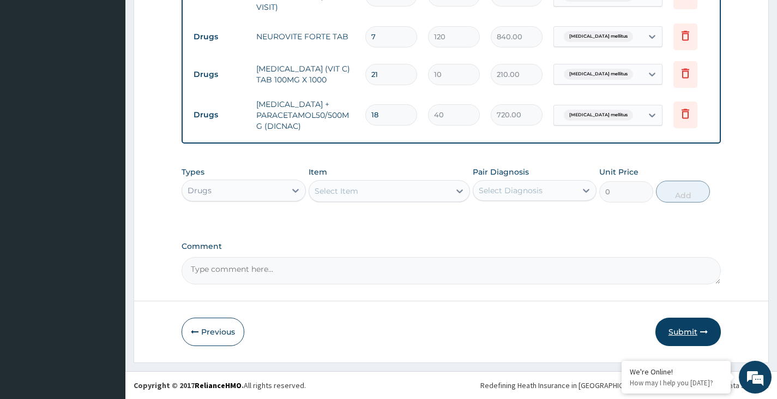
type input "18"
click at [684, 328] on button "Submit" at bounding box center [687, 331] width 65 height 28
click at [686, 333] on button "Submit" at bounding box center [687, 331] width 65 height 28
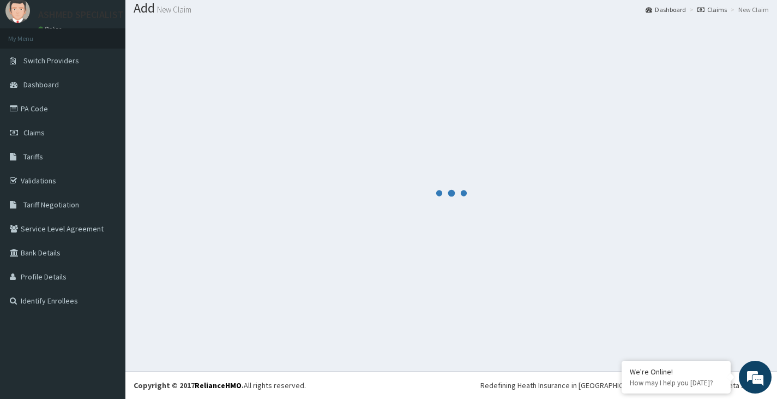
scroll to position [34, 0]
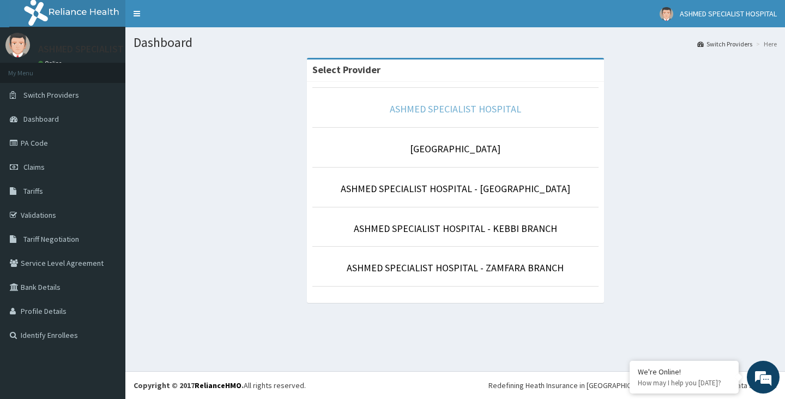
click at [471, 110] on link "ASHMED SPECIALIST HOSPITAL" at bounding box center [455, 108] width 131 height 13
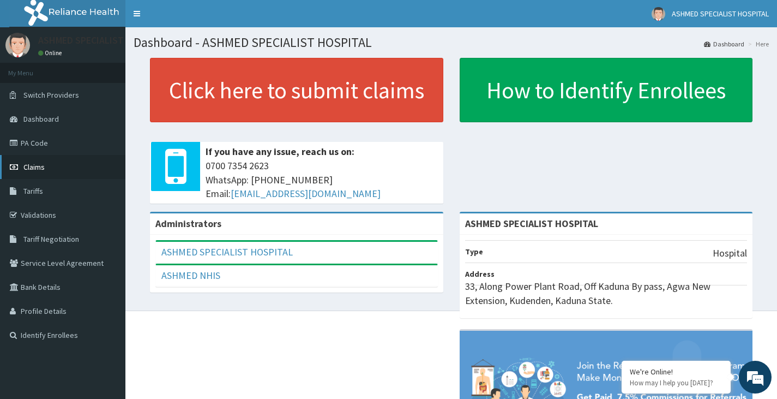
click at [40, 167] on span "Claims" at bounding box center [33, 167] width 21 height 10
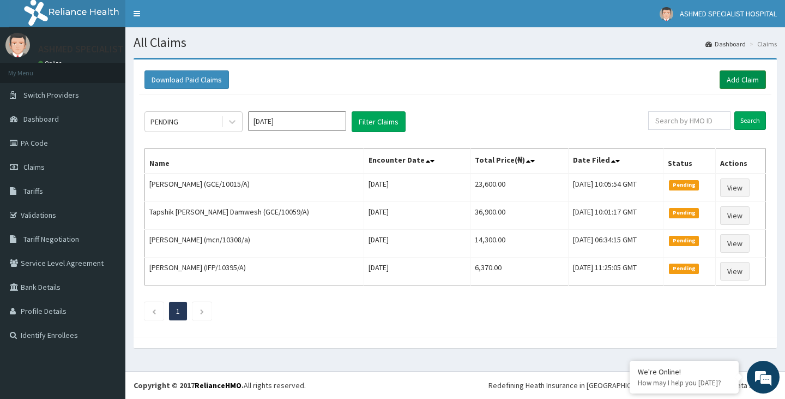
click at [743, 73] on link "Add Claim" at bounding box center [743, 79] width 46 height 19
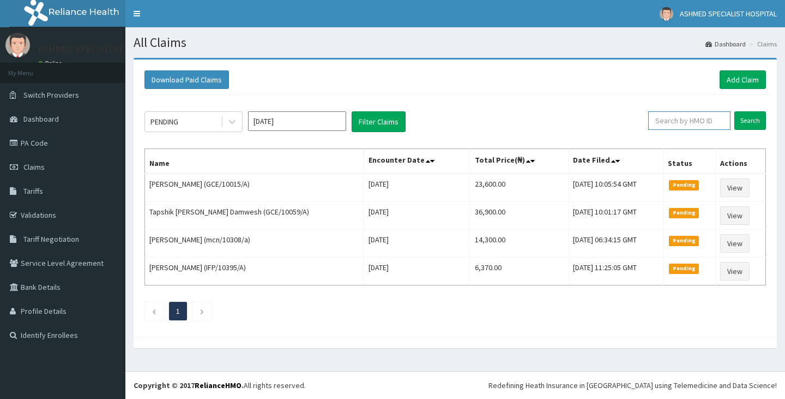
click at [696, 123] on input "text" at bounding box center [689, 120] width 82 height 19
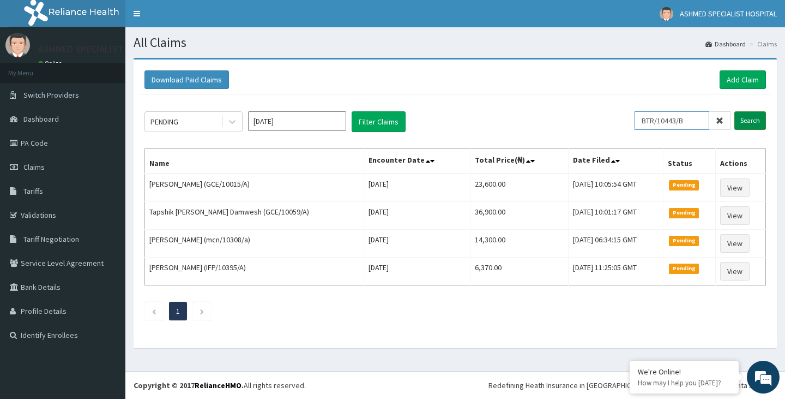
type input "BTR/10443/B"
click at [746, 114] on input "Search" at bounding box center [750, 120] width 32 height 19
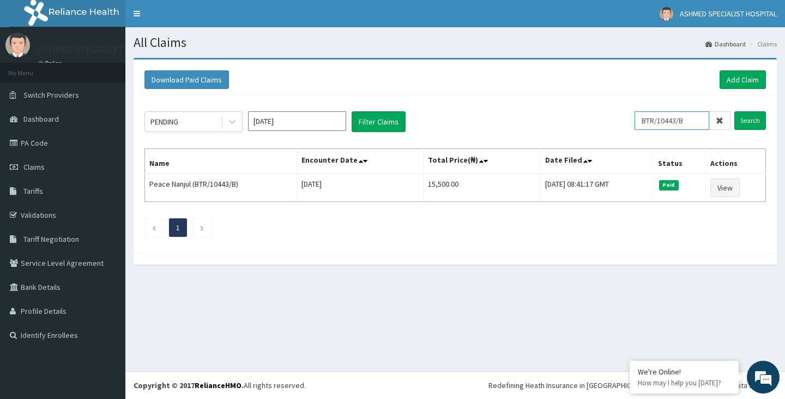
drag, startPoint x: 650, startPoint y: 120, endPoint x: 702, endPoint y: 124, distance: 51.9
click at [702, 124] on input "BTR/10443/B" at bounding box center [672, 120] width 75 height 19
click at [744, 79] on link "Add Claim" at bounding box center [743, 79] width 46 height 19
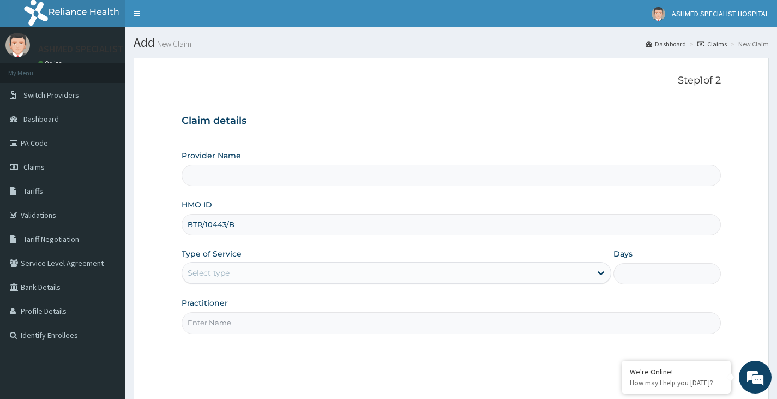
type input "BTR/10443/B"
click at [219, 274] on div "Select type" at bounding box center [209, 272] width 42 height 11
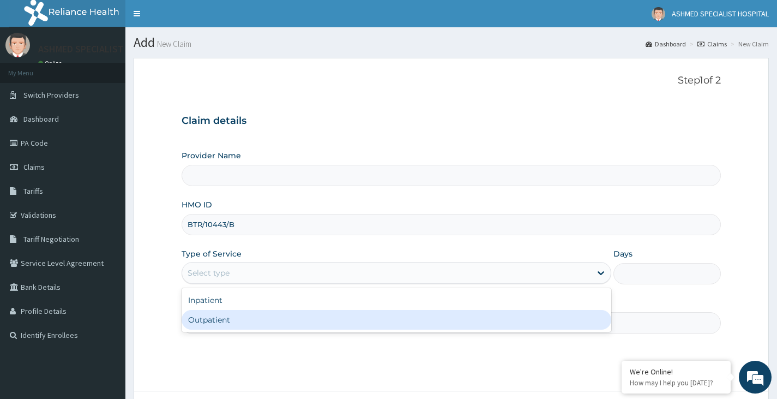
click at [206, 328] on div "Outpatient" at bounding box center [397, 320] width 430 height 20
type input "1"
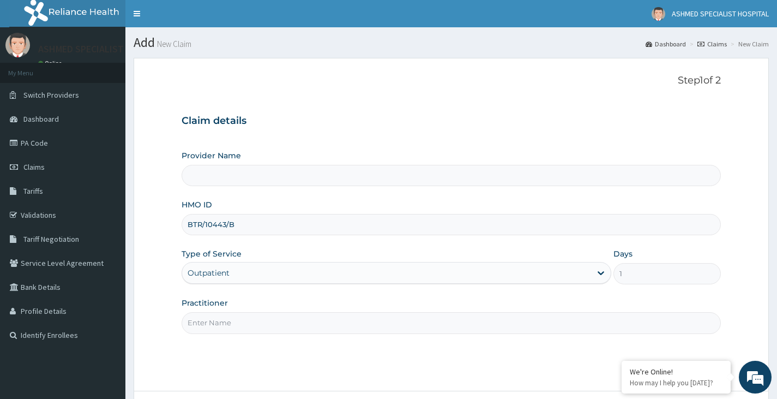
click at [206, 328] on input "Practitioner" at bounding box center [451, 322] width 539 height 21
type input "[PERSON_NAME]"
type input "ASHMED SPECIALIST HOSPITAL"
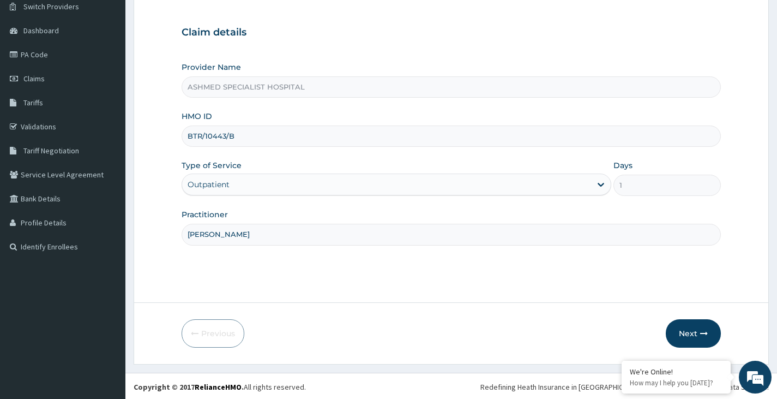
scroll to position [90, 0]
type input "[PERSON_NAME]"
click at [685, 335] on button "Next" at bounding box center [693, 331] width 55 height 28
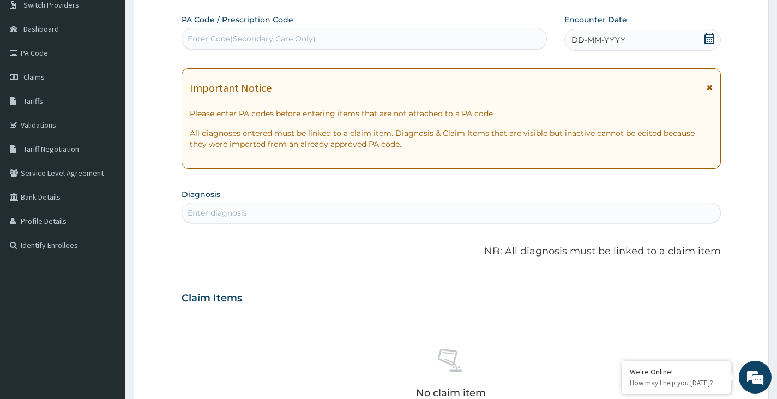
click at [279, 36] on div "Enter Code(Secondary Care Only)" at bounding box center [252, 38] width 128 height 11
paste input "PA/B2CC20"
type input "PA/B2CC20"
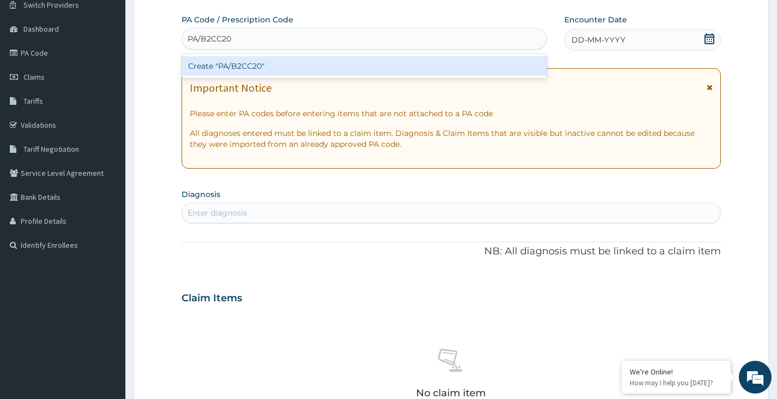
click at [273, 68] on div "Create "PA/B2CC20"" at bounding box center [364, 66] width 365 height 20
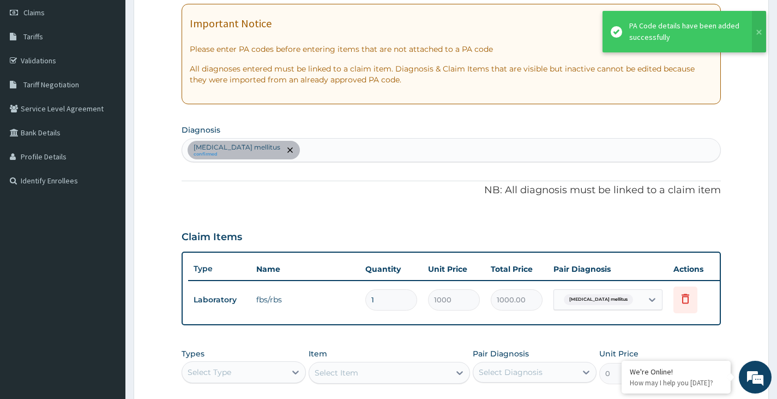
scroll to position [254, 0]
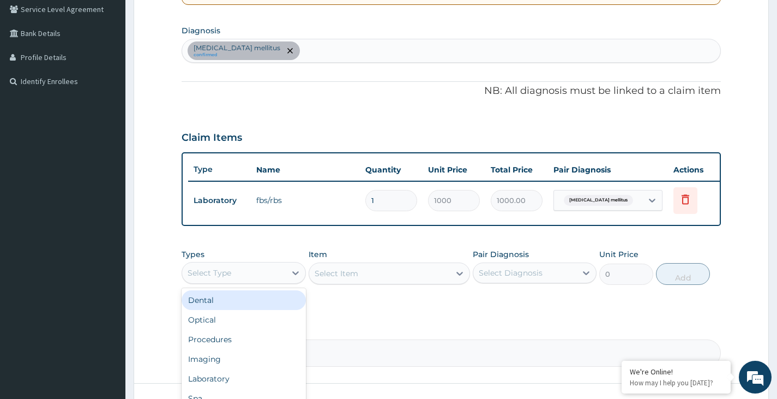
click at [264, 281] on div "Select Type" at bounding box center [233, 272] width 103 height 17
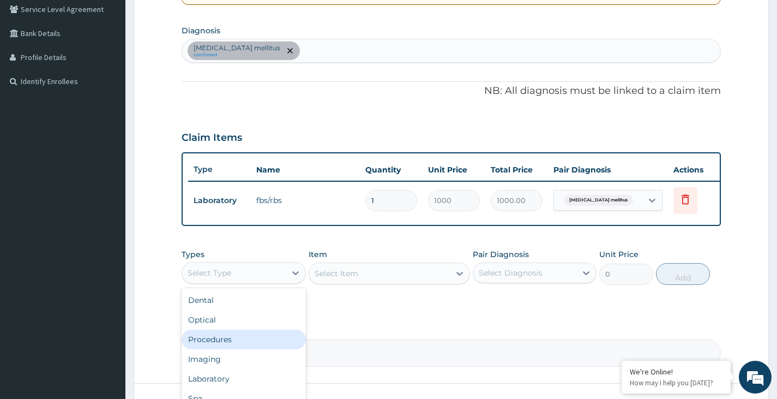
click at [241, 347] on div "Procedures" at bounding box center [244, 339] width 124 height 20
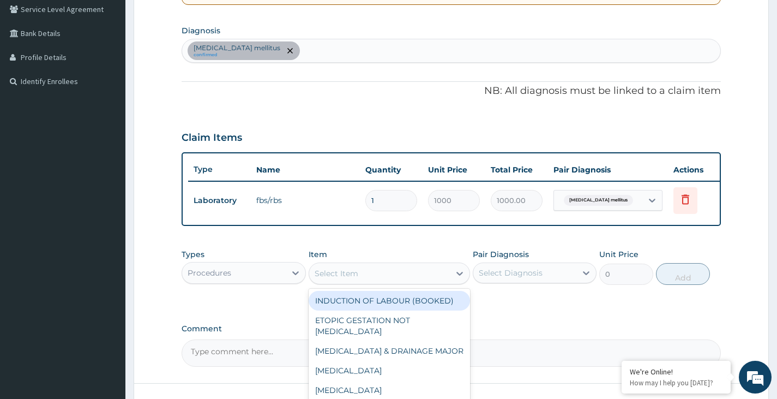
click at [373, 281] on div "Select Item" at bounding box center [379, 272] width 141 height 17
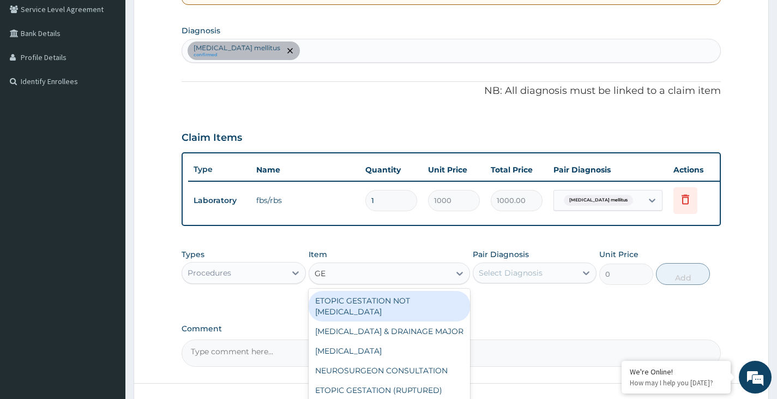
type input "GEN"
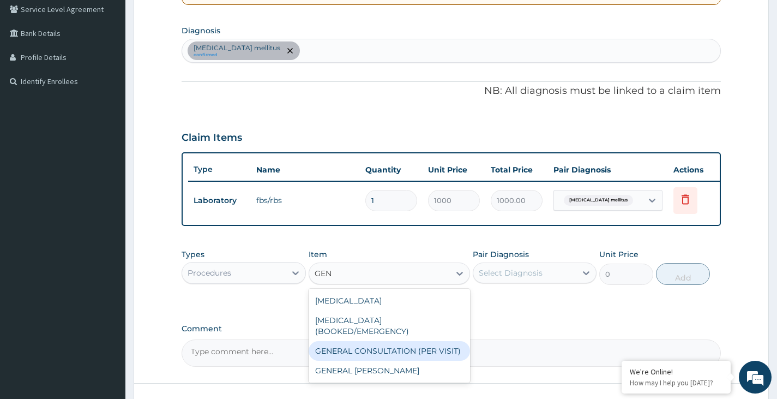
drag, startPoint x: 388, startPoint y: 358, endPoint x: 425, endPoint y: 355, distance: 37.8
click at [388, 359] on div "GENERAL CONSULTATION (PER VISIT)" at bounding box center [390, 351] width 162 height 20
type input "2000"
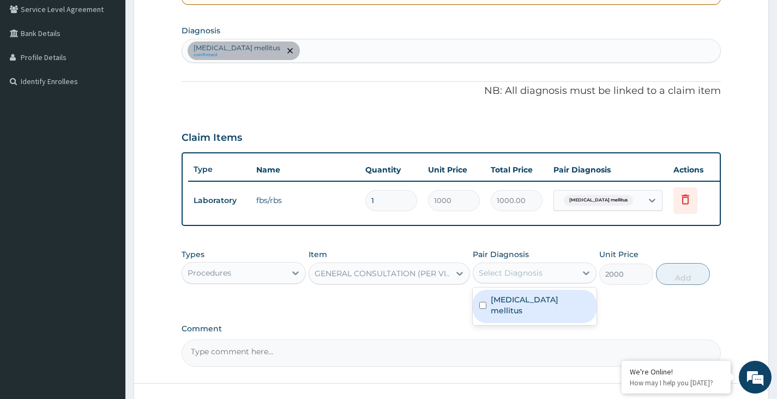
click at [560, 281] on div "Select Diagnosis" at bounding box center [524, 272] width 103 height 17
click at [557, 315] on div "Diabetes mellitus" at bounding box center [535, 305] width 124 height 33
checkbox input "true"
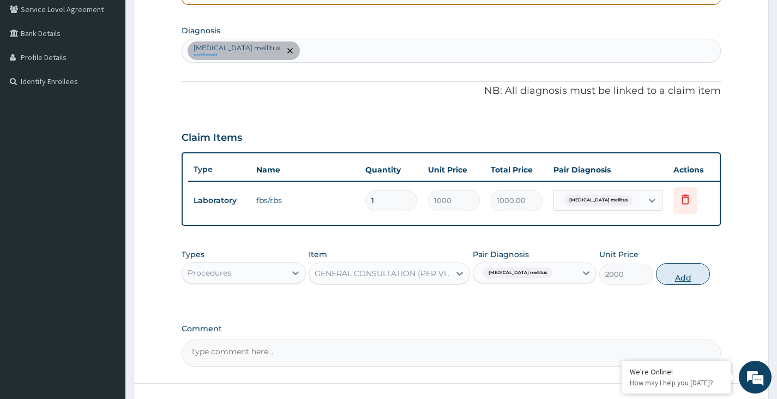
click at [682, 285] on button "Add" at bounding box center [683, 274] width 54 height 22
type input "0"
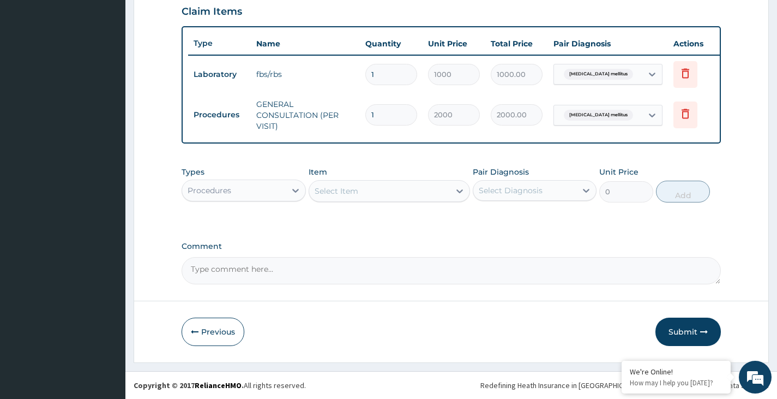
scroll to position [388, 0]
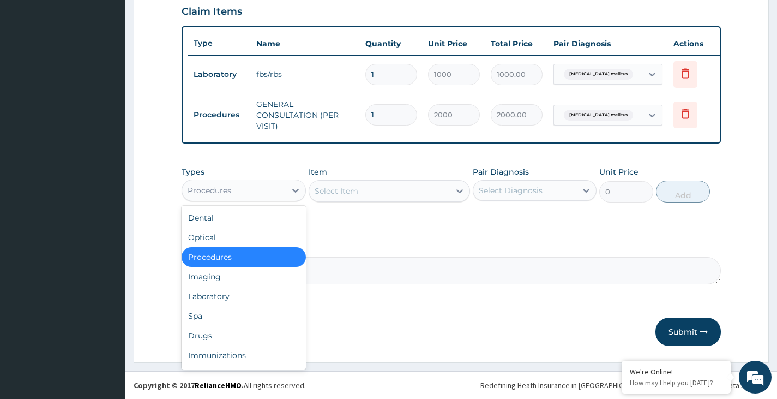
click at [238, 186] on div "Procedures" at bounding box center [233, 190] width 103 height 17
click at [242, 344] on div "Drugs" at bounding box center [244, 335] width 124 height 20
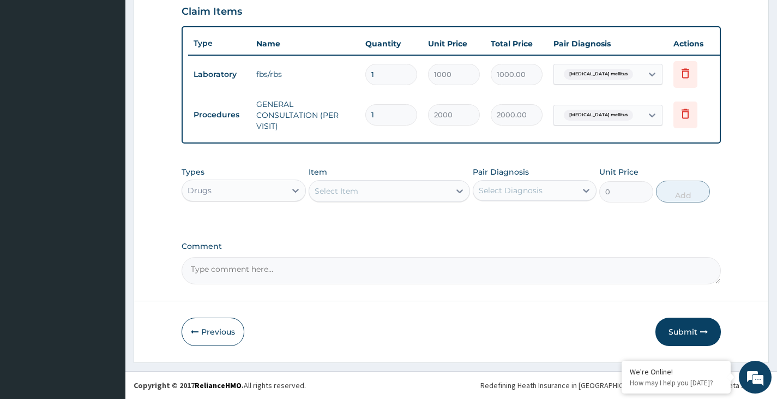
click at [397, 184] on div "Select Item" at bounding box center [379, 190] width 141 height 17
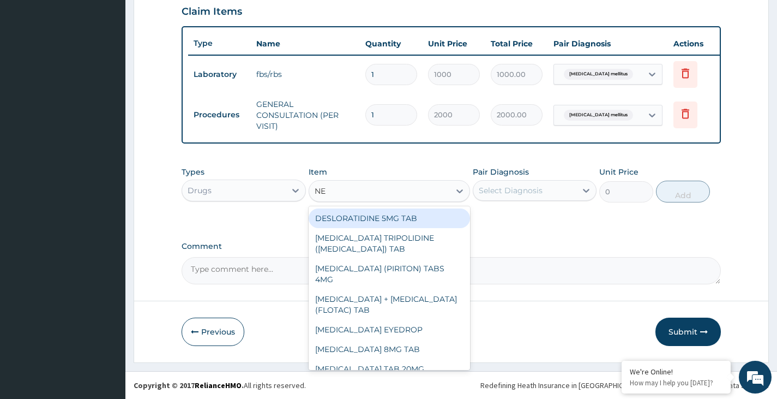
type input "NEU"
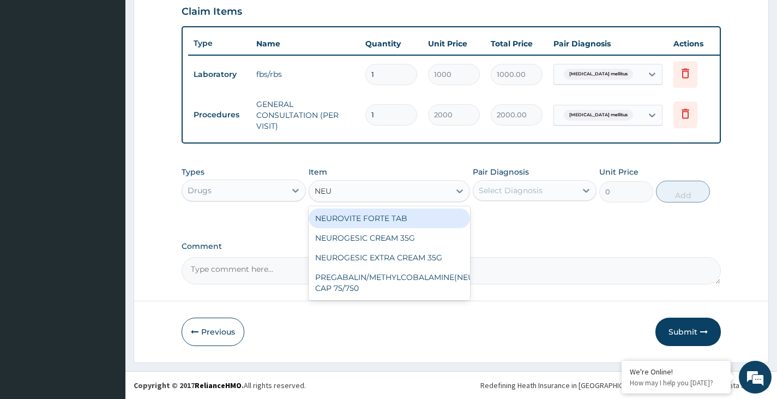
click at [394, 214] on div "NEUROVITE FORTE TAB" at bounding box center [390, 218] width 162 height 20
type input "120"
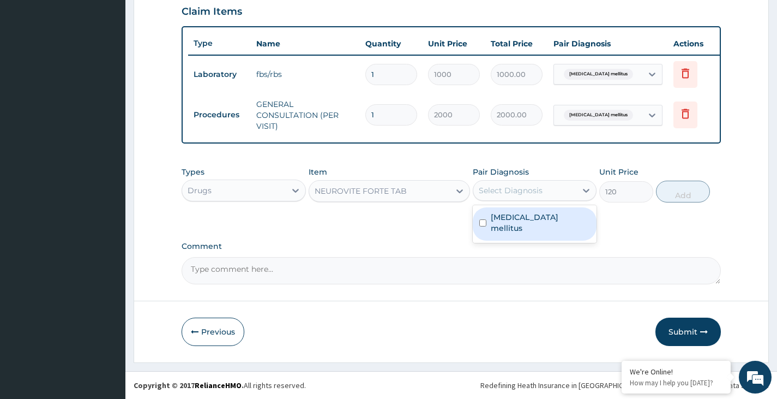
click at [526, 186] on div "Select Diagnosis" at bounding box center [511, 190] width 64 height 11
click at [522, 225] on div "Diabetes mellitus" at bounding box center [535, 223] width 124 height 33
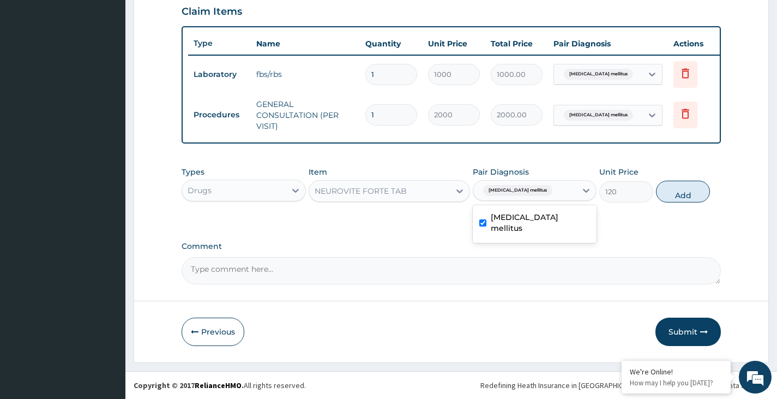
checkbox input "true"
click at [691, 196] on button "Add" at bounding box center [683, 191] width 54 height 22
type input "0"
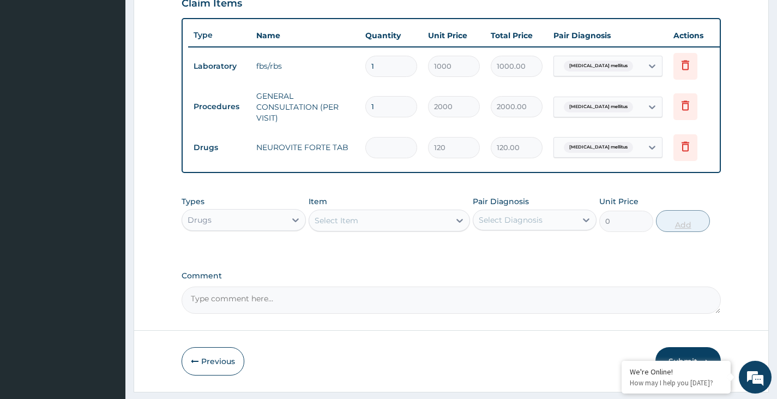
type input "0.00"
type input "7"
type input "840.00"
type input "7"
click at [346, 226] on div "Select Item" at bounding box center [337, 220] width 44 height 11
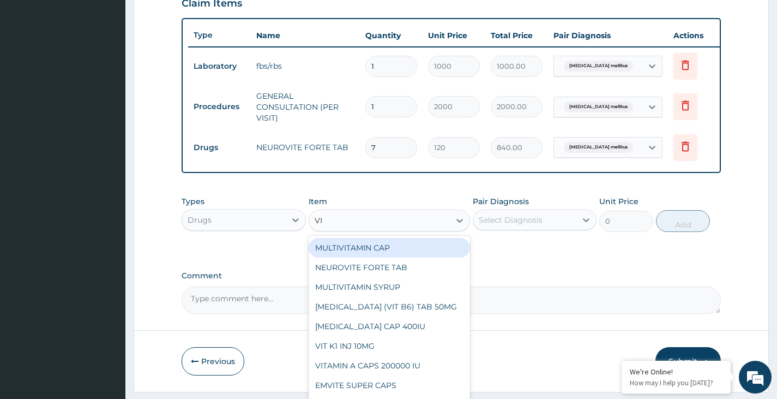
type input "V"
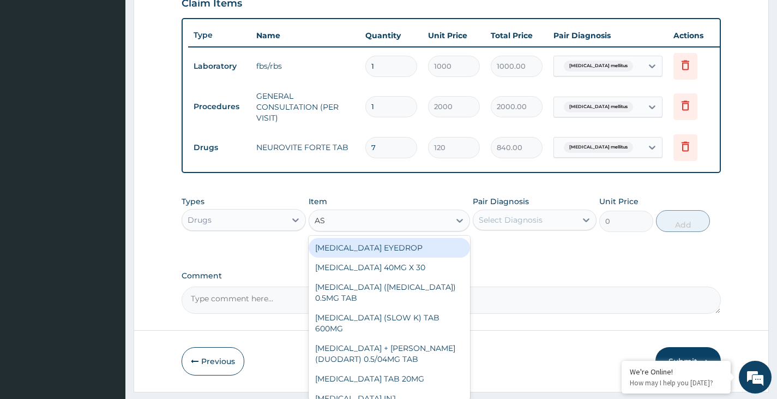
type input "ASC"
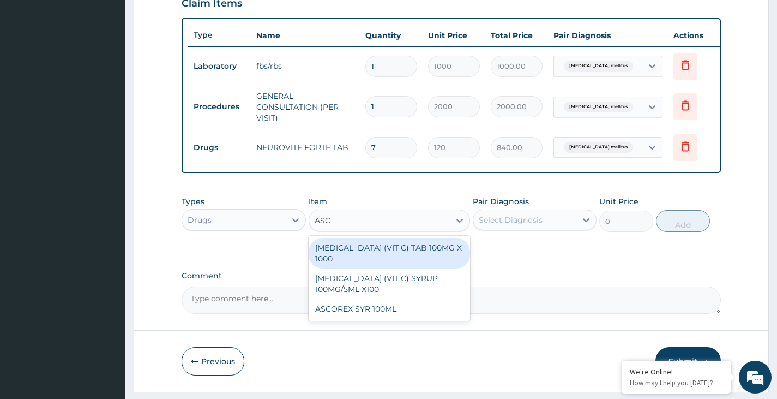
click at [430, 258] on div "[MEDICAL_DATA] (VIT C) TAB 100MG X 1000" at bounding box center [390, 253] width 162 height 31
type input "10"
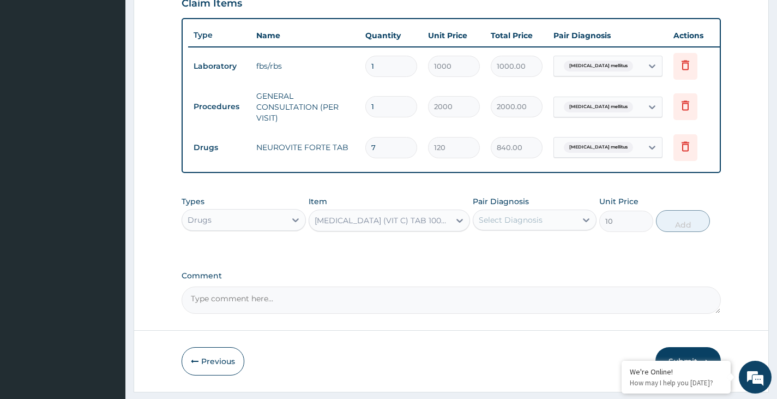
click at [558, 228] on div "Select Diagnosis" at bounding box center [524, 219] width 103 height 17
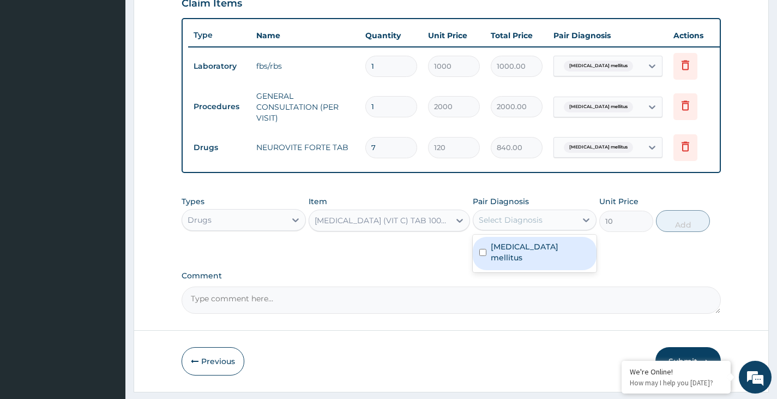
click at [555, 259] on label "Diabetes mellitus" at bounding box center [540, 252] width 99 height 22
checkbox input "true"
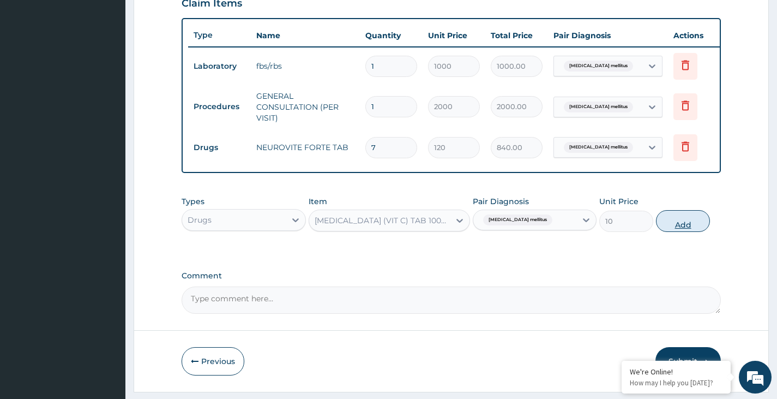
click at [664, 231] on button "Add" at bounding box center [683, 221] width 54 height 22
type input "0"
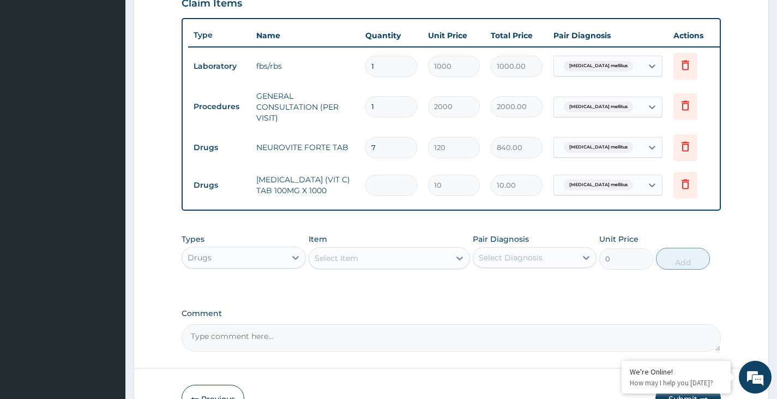
type input "0.00"
type input "2"
type input "20.00"
type input "21"
type input "210.00"
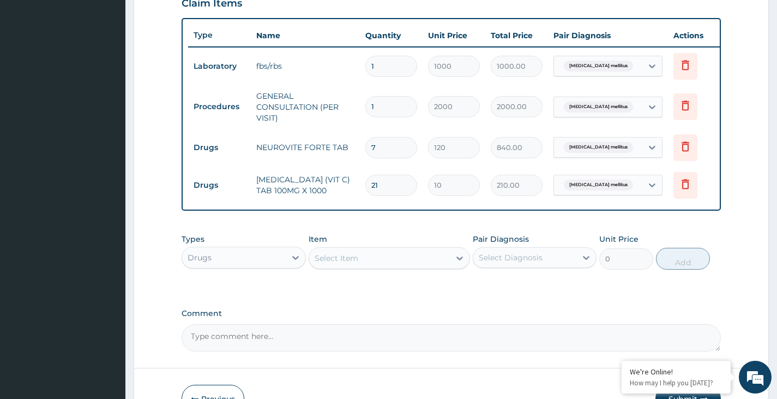
type input "21"
click at [427, 264] on div "Select Item" at bounding box center [379, 257] width 141 height 17
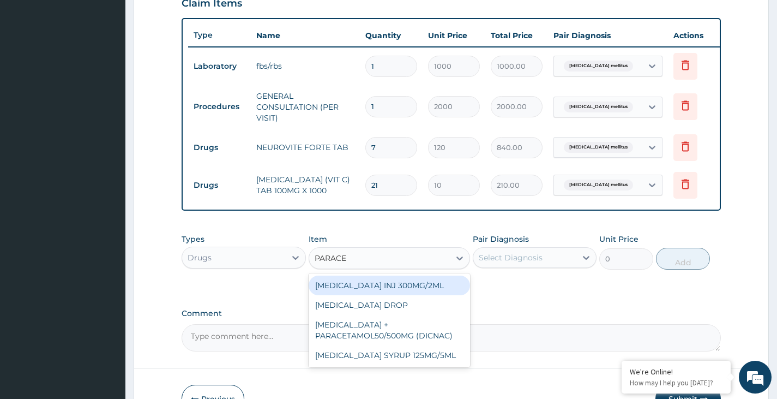
type input "PARACET"
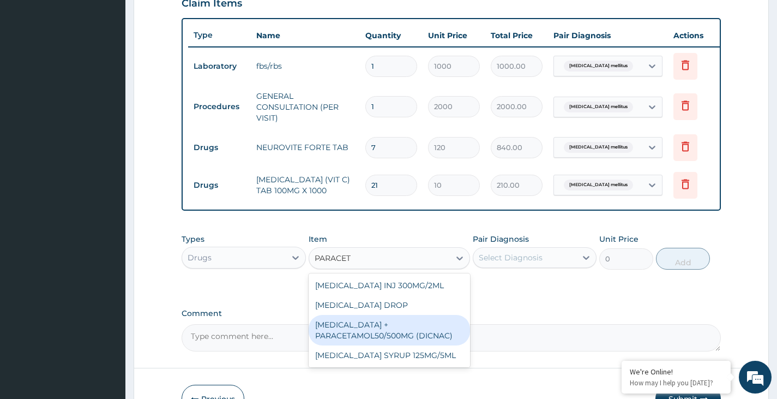
drag, startPoint x: 414, startPoint y: 329, endPoint x: 457, endPoint y: 315, distance: 45.3
click at [415, 329] on div "[MEDICAL_DATA] + PARACETAMOL50/500MG (DICNAC)" at bounding box center [390, 330] width 162 height 31
type input "40"
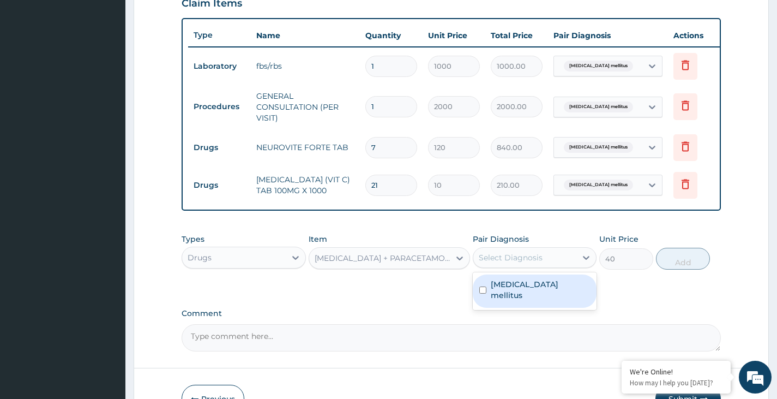
click at [525, 263] on div "Select Diagnosis" at bounding box center [511, 257] width 64 height 11
click at [522, 292] on label "Diabetes mellitus" at bounding box center [540, 290] width 99 height 22
checkbox input "true"
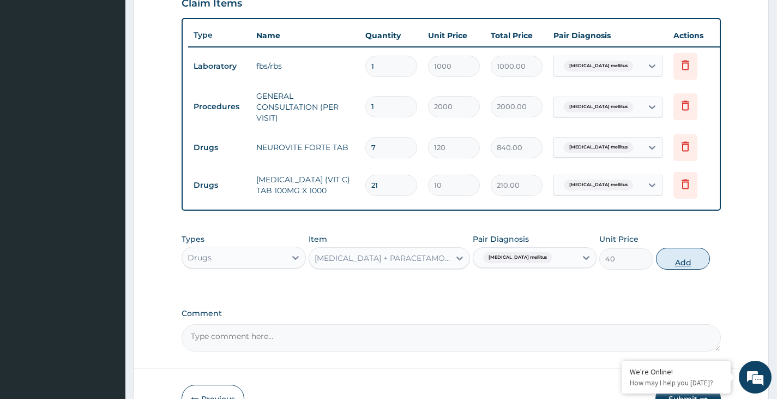
click at [675, 269] on button "Add" at bounding box center [683, 259] width 54 height 22
type input "0"
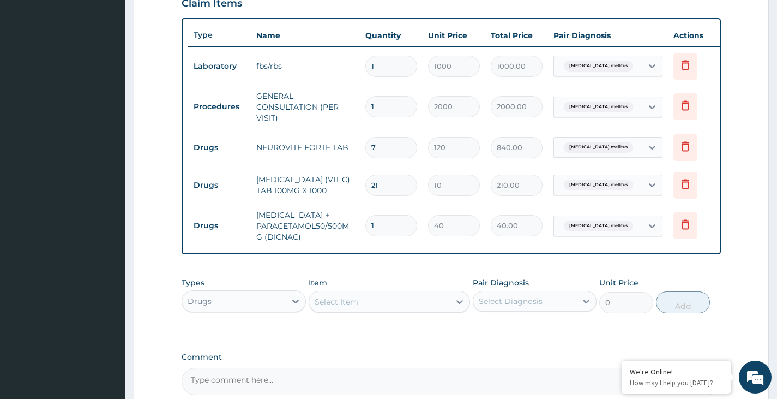
type input "18"
type input "720.00"
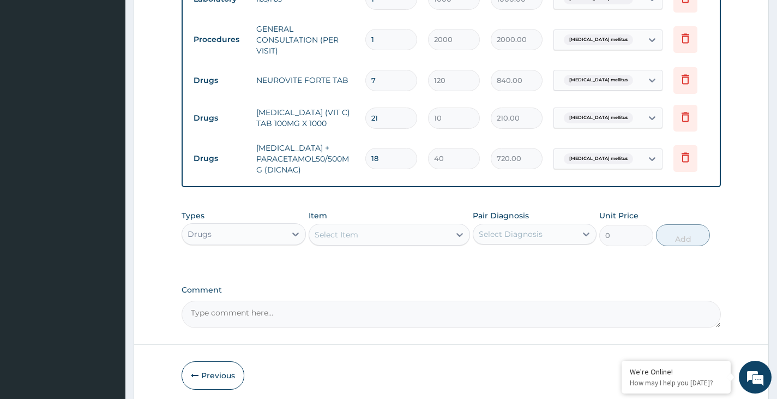
scroll to position [506, 0]
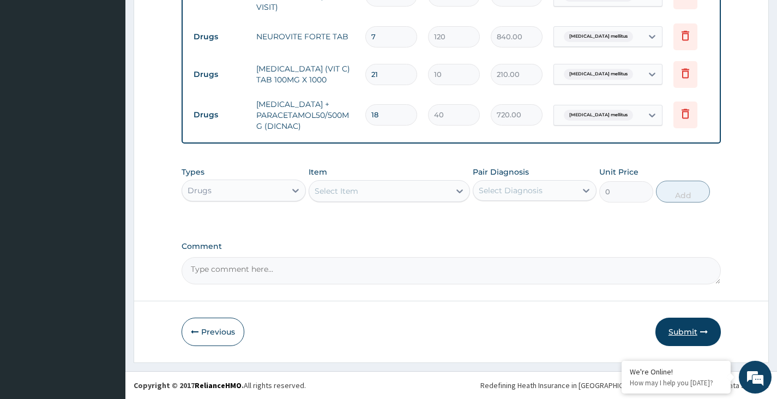
type input "18"
click at [669, 325] on button "Submit" at bounding box center [687, 331] width 65 height 28
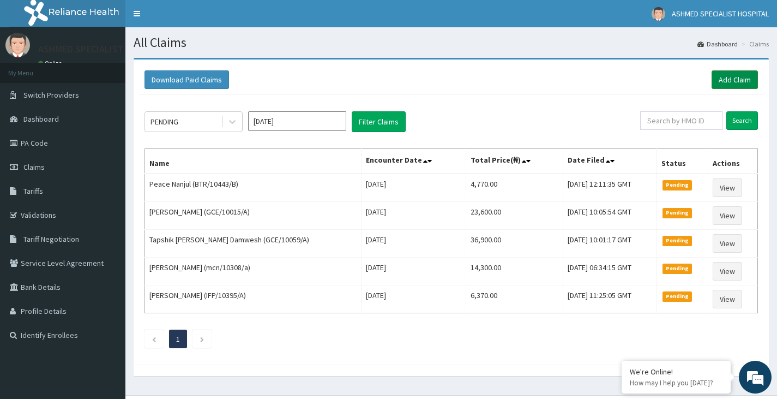
click at [735, 81] on link "Add Claim" at bounding box center [734, 79] width 46 height 19
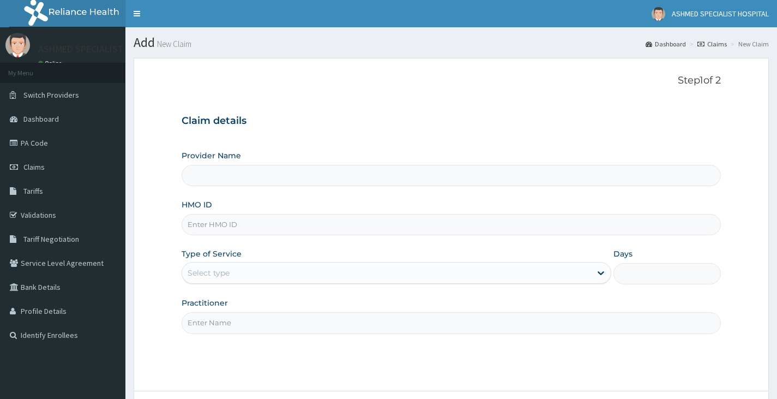
type input "ASHMED SPECIALIST HOSPITAL"
click at [215, 231] on input "HMO ID" at bounding box center [451, 224] width 539 height 21
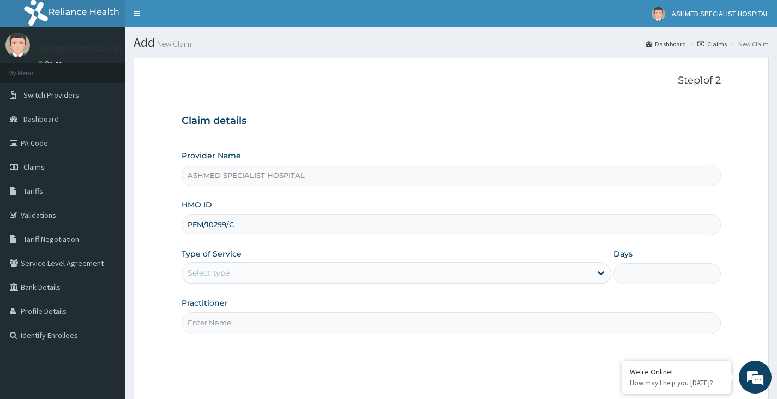
type input "PFM/10299/C"
click at [233, 270] on div "Select type" at bounding box center [386, 272] width 409 height 17
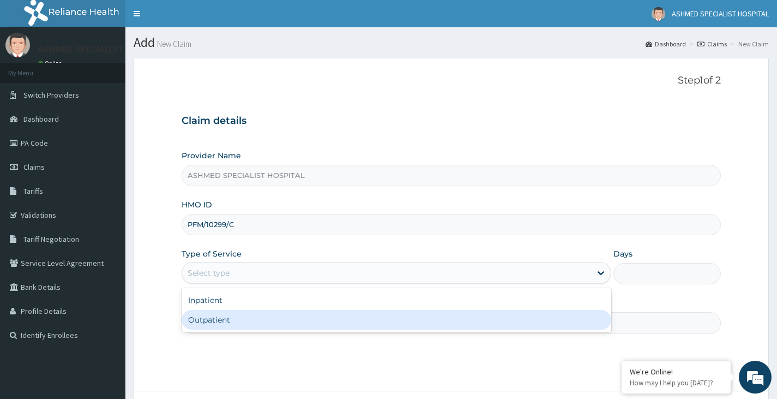
click at [224, 318] on div "Outpatient" at bounding box center [397, 320] width 430 height 20
type input "1"
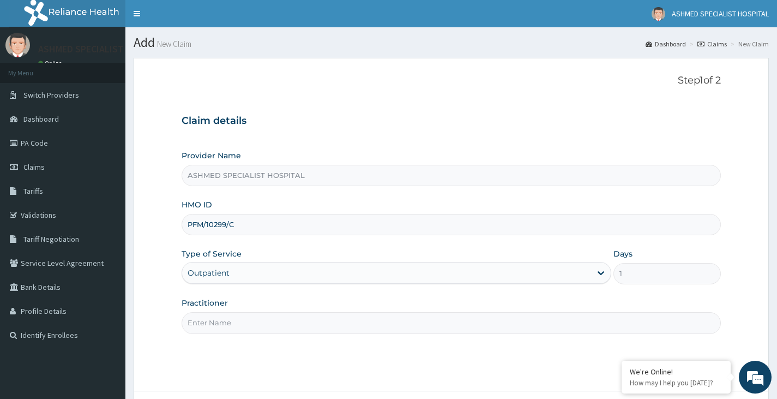
click at [224, 316] on input "Practitioner" at bounding box center [451, 322] width 539 height 21
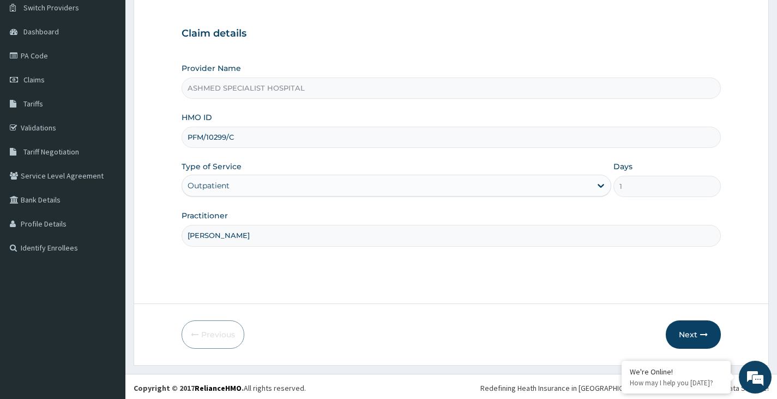
scroll to position [90, 0]
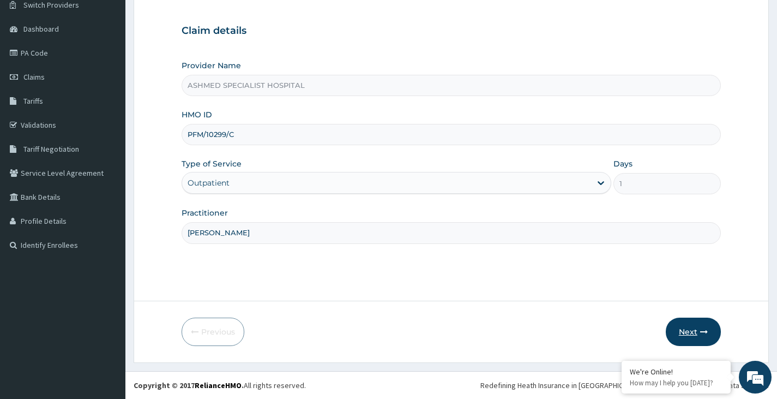
type input "[PERSON_NAME]"
click at [690, 330] on button "Next" at bounding box center [693, 331] width 55 height 28
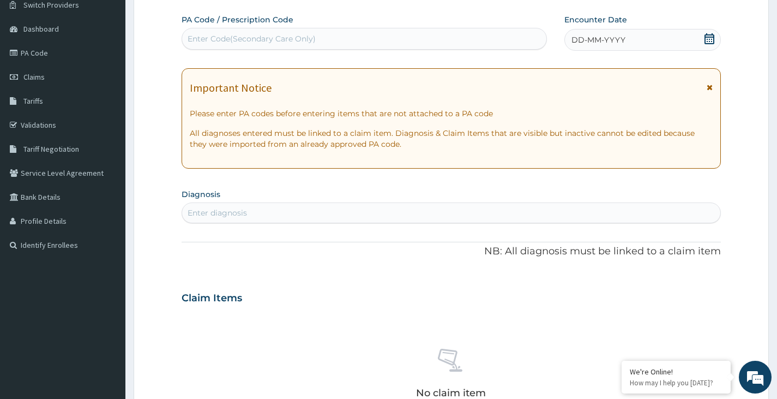
click at [706, 41] on icon at bounding box center [709, 38] width 11 height 11
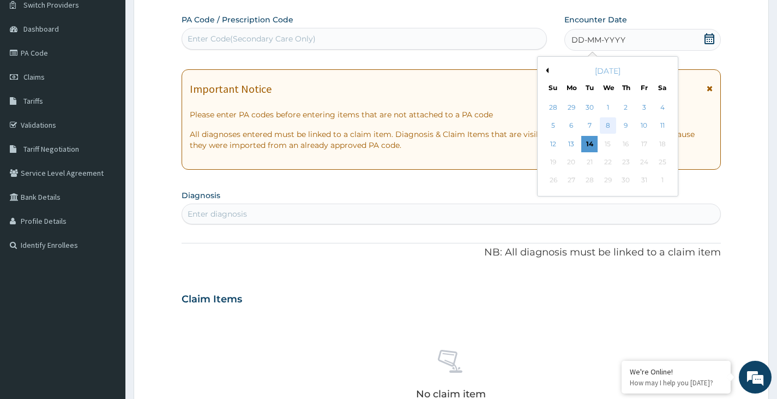
click at [602, 129] on div "8" at bounding box center [607, 126] width 16 height 16
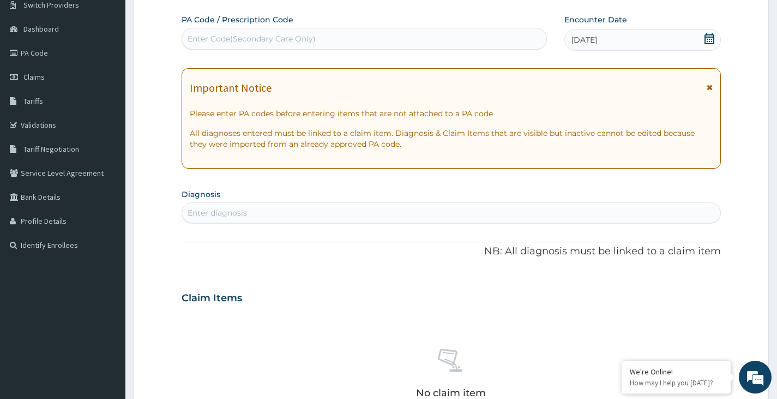
click at [235, 210] on div "Enter diagnosis" at bounding box center [217, 212] width 59 height 11
type input "UPPER"
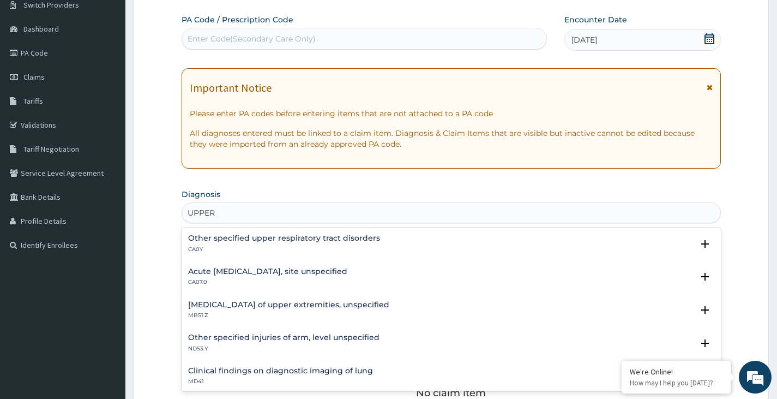
click at [270, 274] on h4 "Acute [MEDICAL_DATA], site unspecified" at bounding box center [267, 271] width 159 height 8
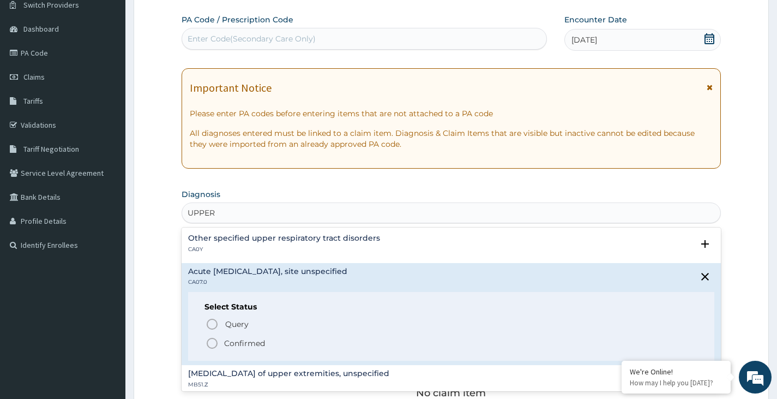
click at [230, 347] on p "Confirmed" at bounding box center [244, 342] width 41 height 11
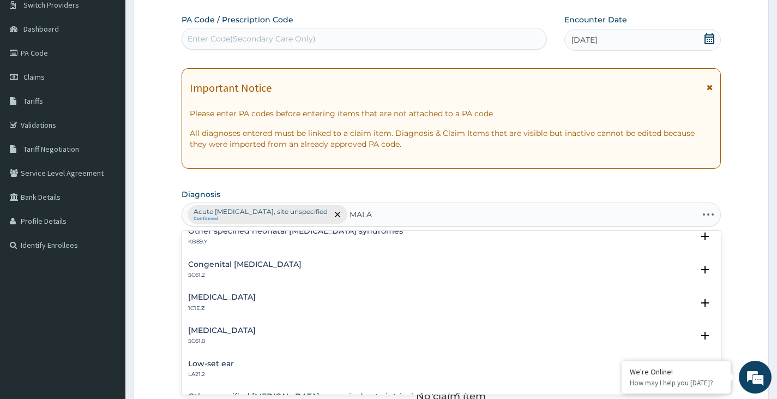
scroll to position [0, 0]
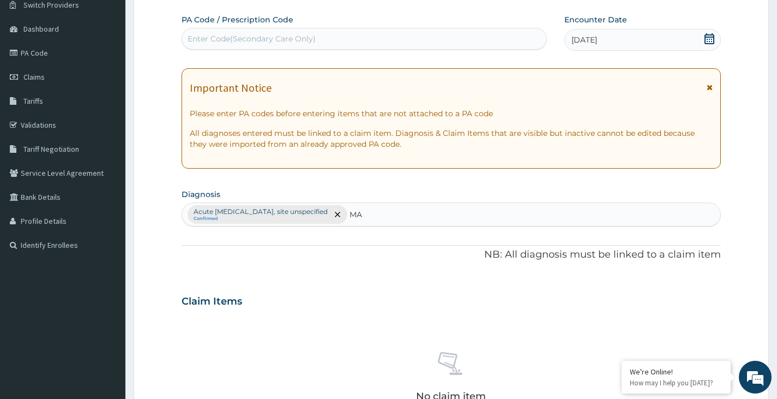
type input "M"
click at [340, 213] on icon "remove selection option" at bounding box center [337, 214] width 5 height 5
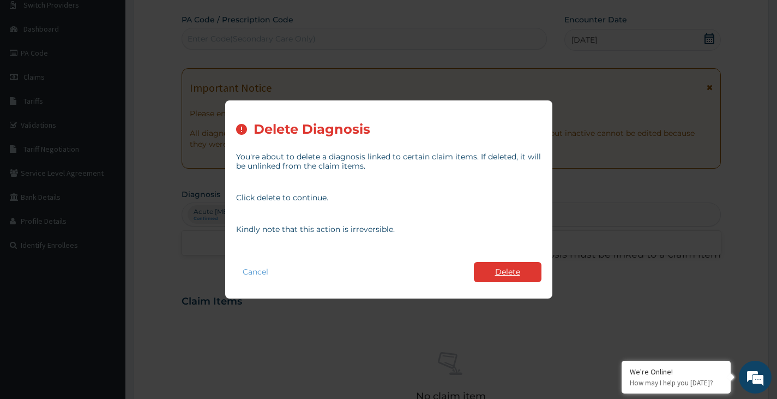
click at [506, 276] on button "Delete" at bounding box center [508, 272] width 68 height 20
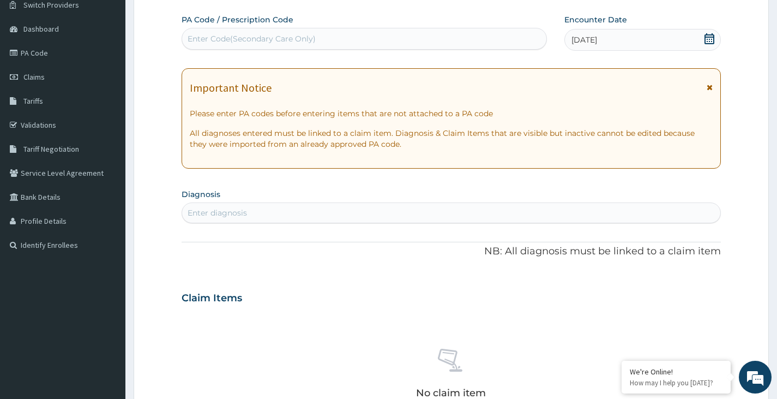
click at [308, 213] on div "Enter diagnosis" at bounding box center [451, 212] width 538 height 17
type input "[MEDICAL_DATA]"
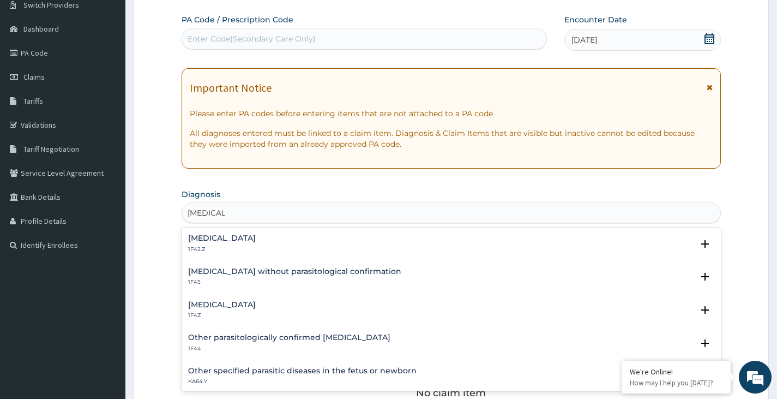
click at [246, 306] on h4 "[MEDICAL_DATA]" at bounding box center [222, 304] width 68 height 8
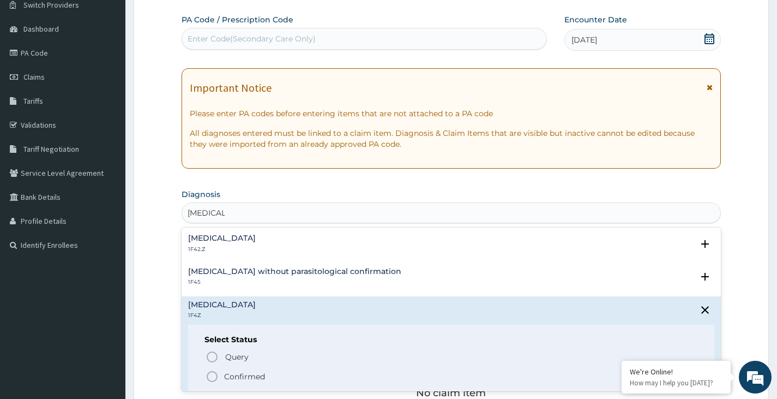
click at [231, 378] on p "Confirmed" at bounding box center [244, 376] width 41 height 11
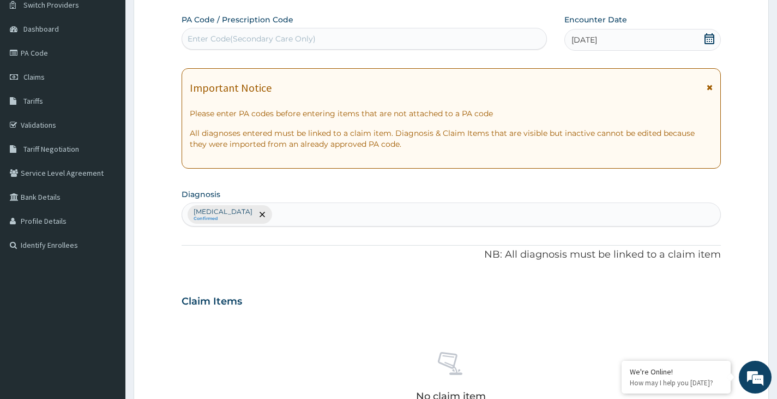
type input "T"
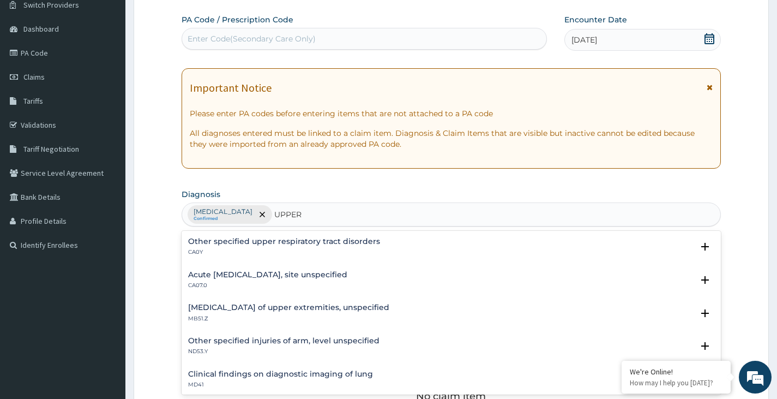
type input "UPPER"
click at [282, 281] on p "CA07.0" at bounding box center [267, 285] width 159 height 8
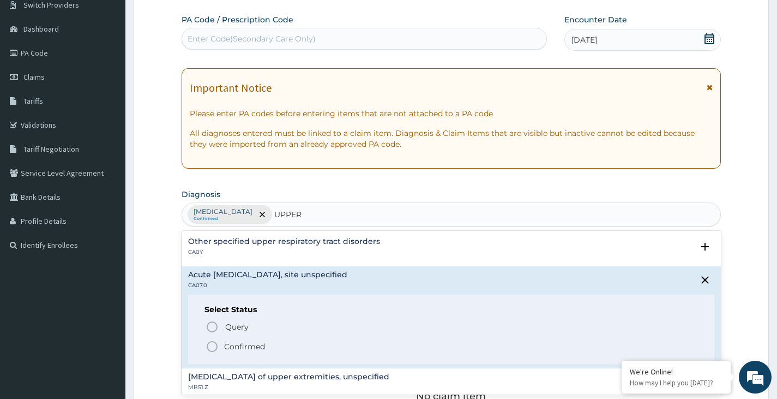
click at [238, 344] on p "Confirmed" at bounding box center [244, 346] width 41 height 11
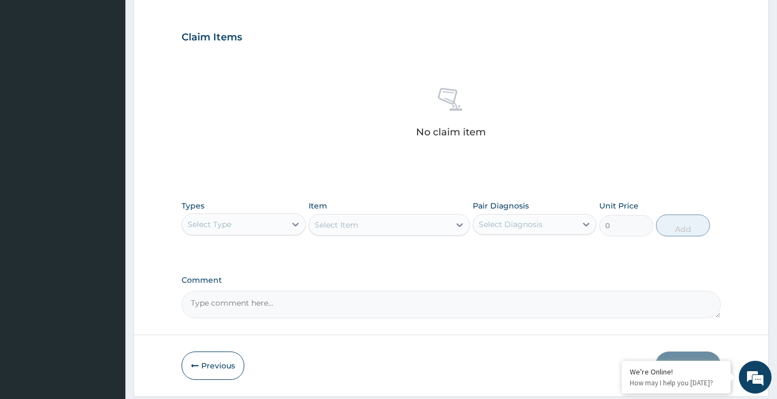
scroll to position [363, 0]
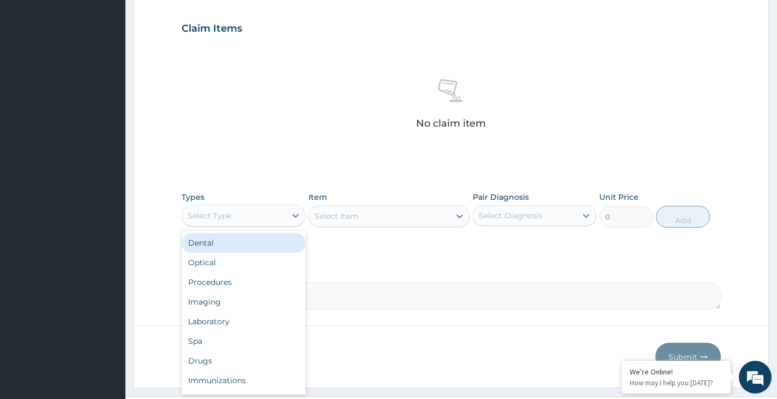
click at [262, 218] on div "Select Type" at bounding box center [233, 215] width 103 height 17
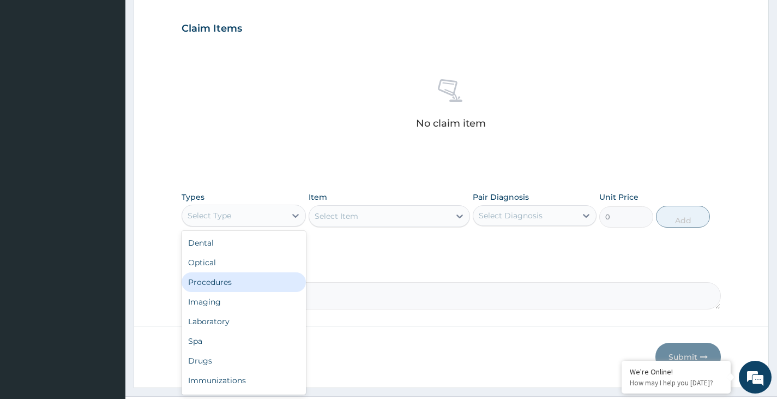
click at [238, 282] on div "Procedures" at bounding box center [244, 282] width 124 height 20
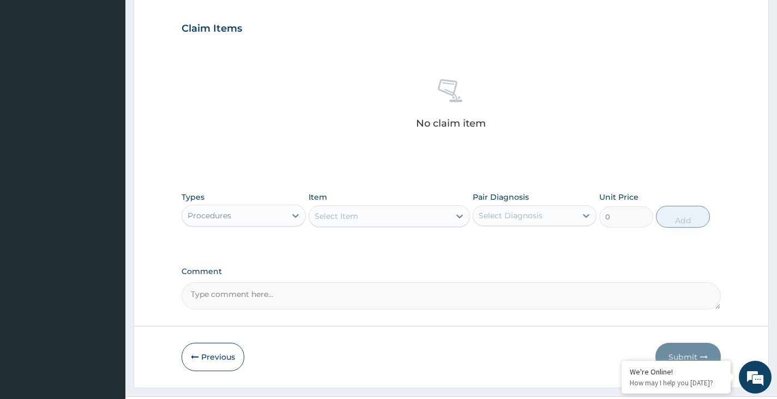
click at [363, 221] on div "Select Item" at bounding box center [379, 215] width 141 height 17
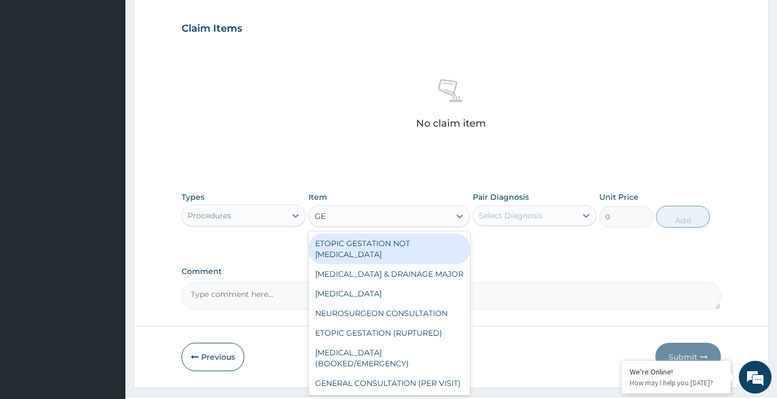
type input "GEN"
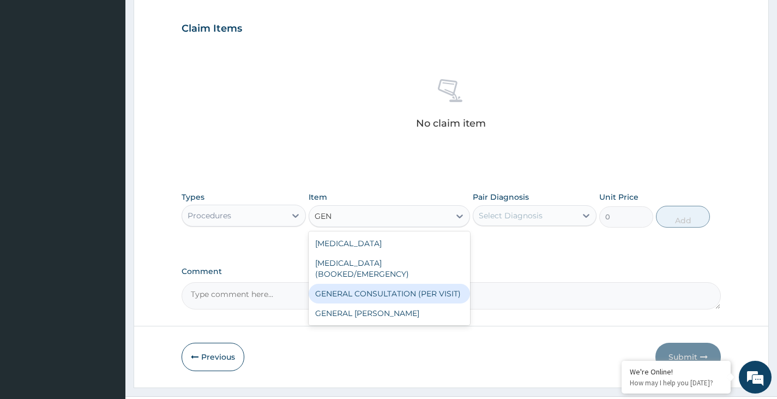
click at [395, 299] on div "GENERAL CONSULTATION (PER VISIT)" at bounding box center [390, 294] width 162 height 20
type input "2000"
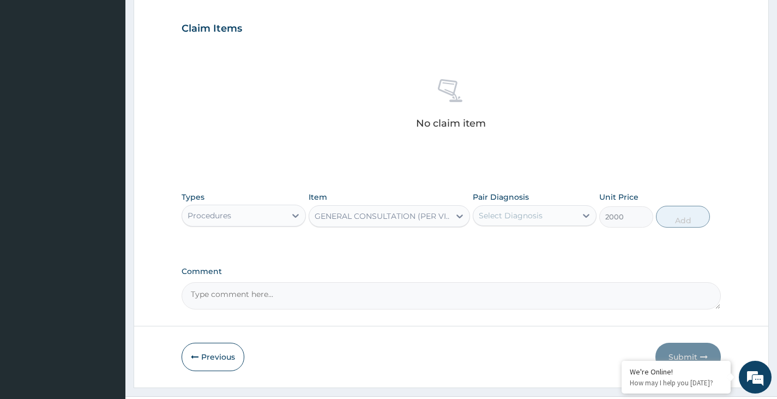
click at [498, 227] on div "Types Procedures Item GENERAL CONSULTATION (PER VISIT) Pair Diagnosis Select Di…" at bounding box center [451, 209] width 539 height 47
click at [523, 214] on div "Select Diagnosis" at bounding box center [511, 215] width 64 height 11
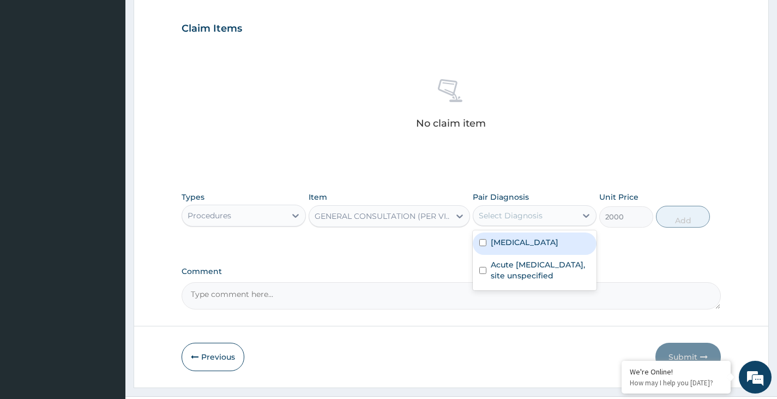
click at [524, 242] on label "[MEDICAL_DATA]" at bounding box center [525, 242] width 68 height 11
checkbox input "true"
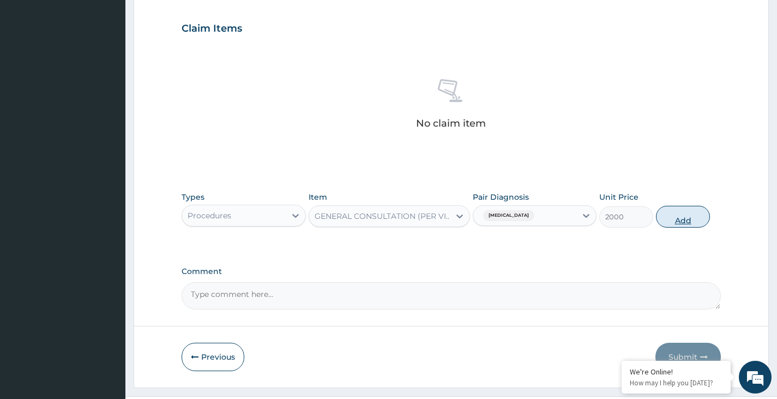
click at [679, 218] on button "Add" at bounding box center [683, 217] width 54 height 22
type input "0"
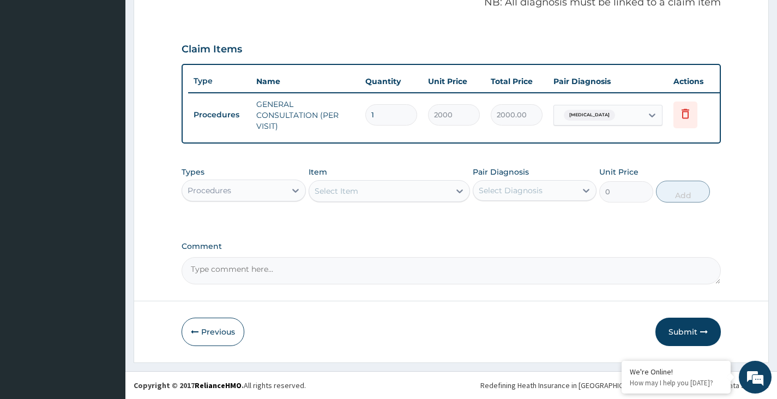
scroll to position [350, 0]
click at [277, 196] on div "Procedures" at bounding box center [233, 190] width 103 height 17
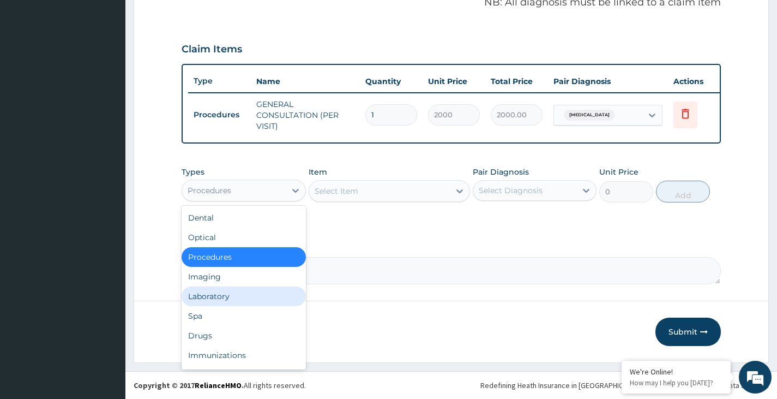
click at [240, 288] on div "Laboratory" at bounding box center [244, 296] width 124 height 20
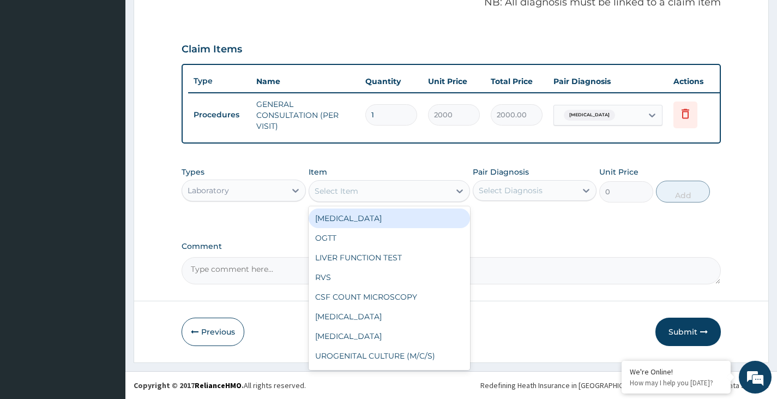
click at [386, 190] on div "Select Item" at bounding box center [379, 190] width 141 height 17
type input "FBC"
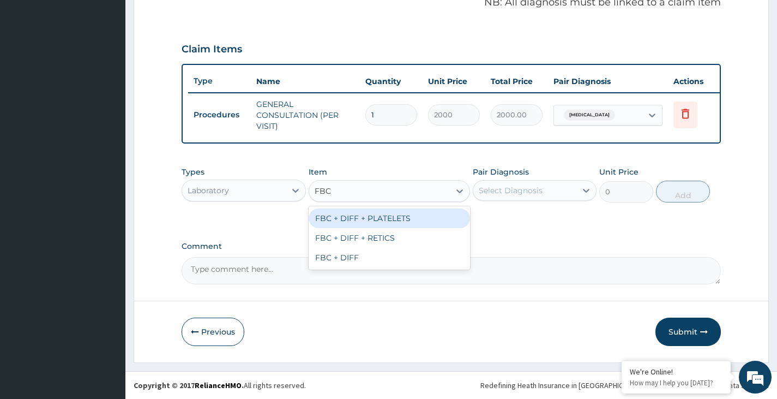
click at [417, 221] on div "FBC + DIFF + PLATELETS" at bounding box center [390, 218] width 162 height 20
type input "2500"
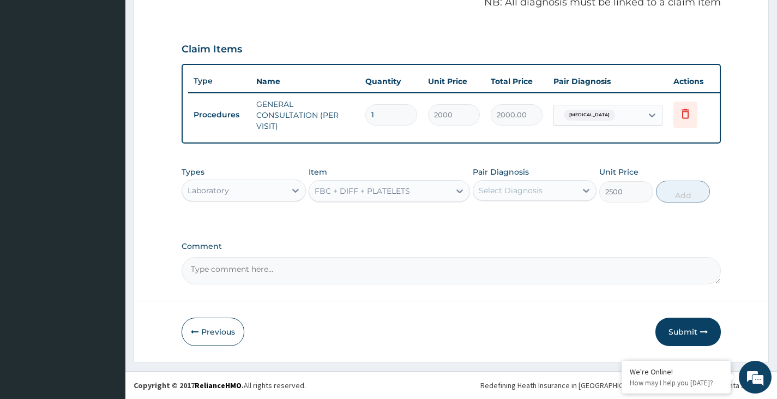
click at [520, 196] on div "Select Diagnosis" at bounding box center [524, 190] width 103 height 17
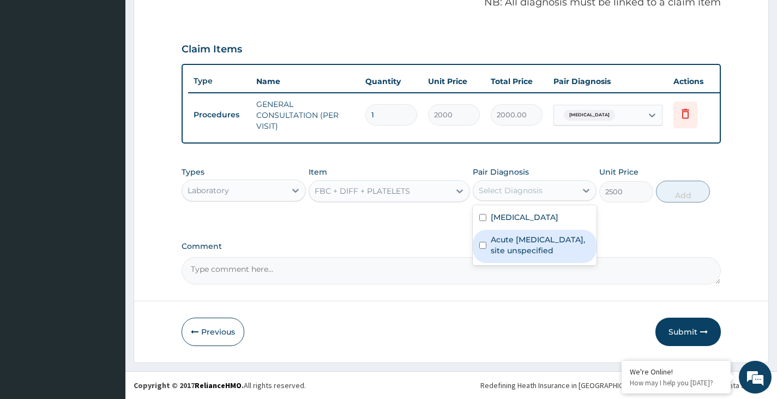
click at [534, 245] on label "Acute [MEDICAL_DATA], site unspecified" at bounding box center [540, 245] width 99 height 22
checkbox input "true"
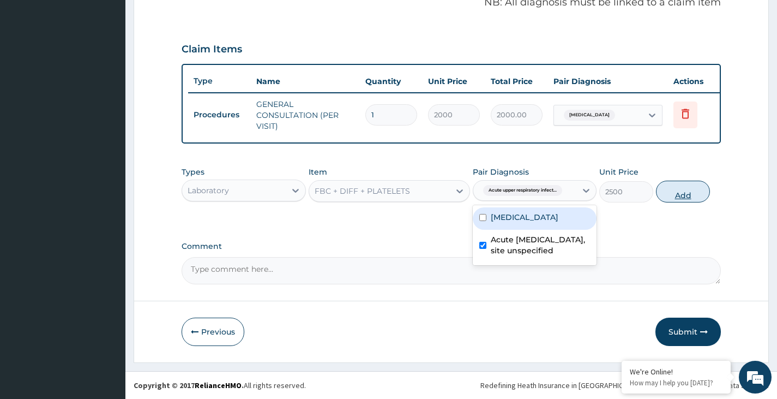
click at [674, 199] on button "Add" at bounding box center [683, 191] width 54 height 22
type input "0"
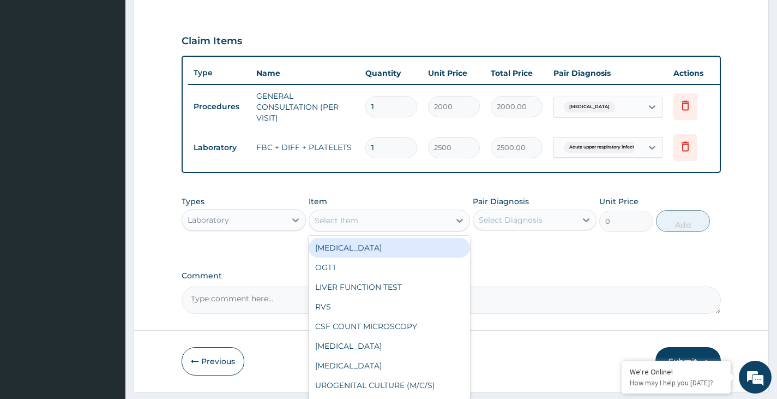
click at [373, 221] on div "Select Item" at bounding box center [379, 220] width 141 height 17
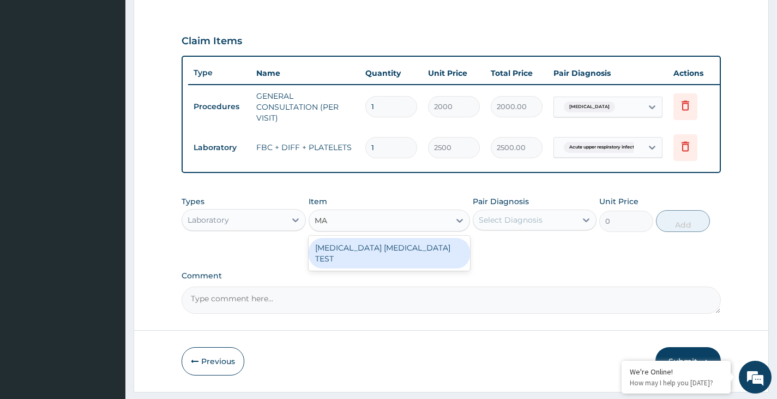
type input "MAL"
click at [408, 248] on div "[MEDICAL_DATA] [MEDICAL_DATA] TEST" at bounding box center [390, 253] width 162 height 31
type input "1000"
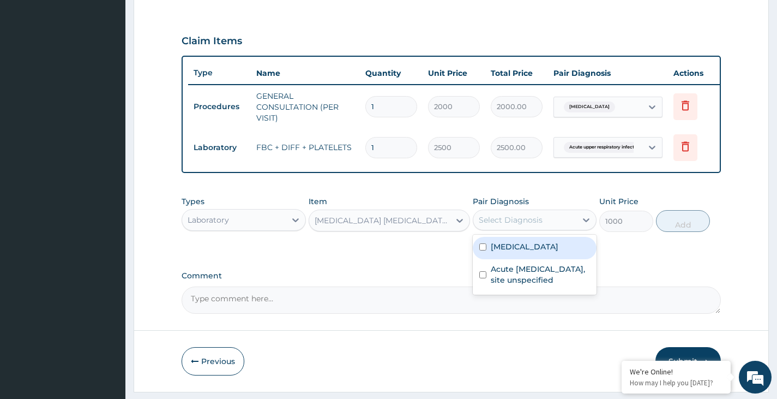
click at [521, 228] on div "Select Diagnosis" at bounding box center [524, 219] width 103 height 17
click at [516, 259] on div "[MEDICAL_DATA]" at bounding box center [535, 248] width 124 height 22
checkbox input "true"
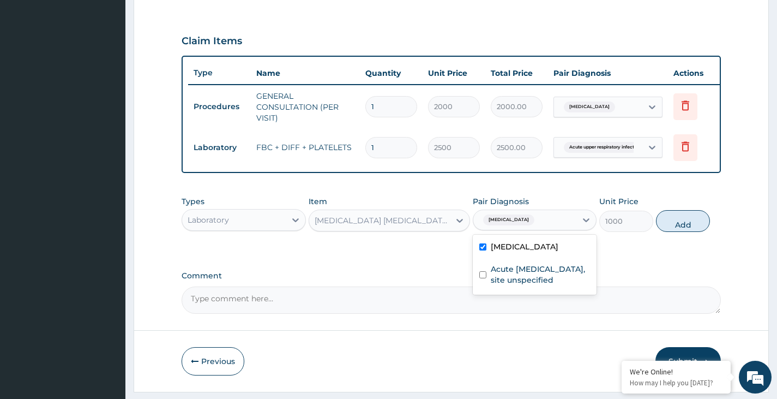
click at [696, 237] on div "Types Laboratory Item [MEDICAL_DATA] [MEDICAL_DATA] TEST Pair Diagnosis option …" at bounding box center [451, 213] width 539 height 47
click at [669, 232] on button "Add" at bounding box center [683, 221] width 54 height 22
type input "0"
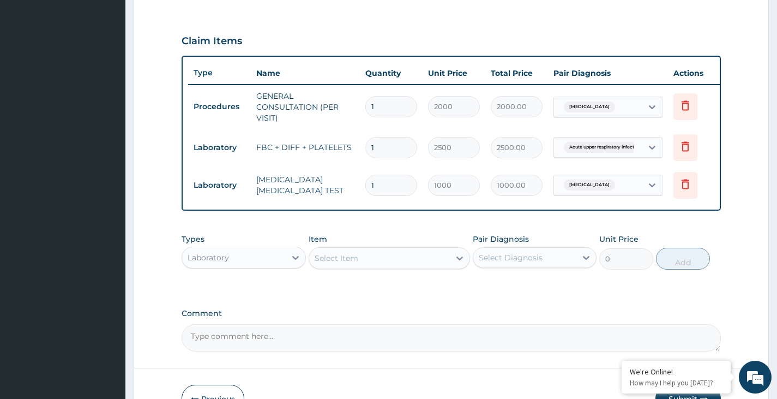
click at [269, 266] on div "Laboratory" at bounding box center [233, 257] width 103 height 17
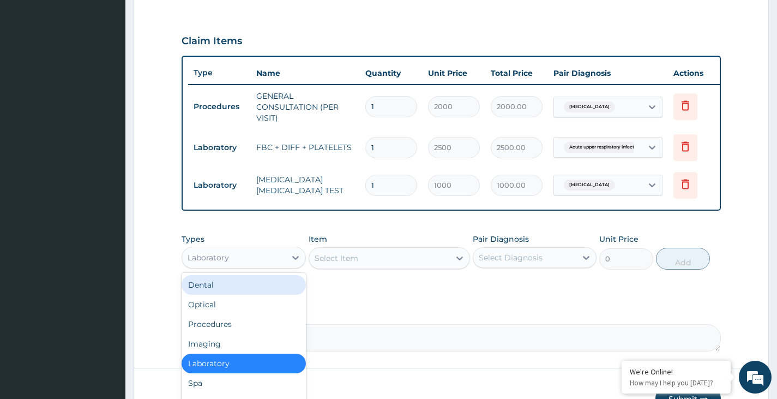
scroll to position [37, 0]
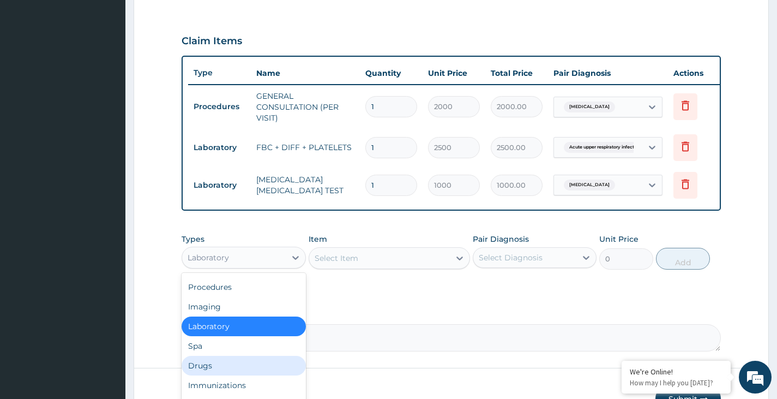
click at [247, 373] on div "Drugs" at bounding box center [244, 365] width 124 height 20
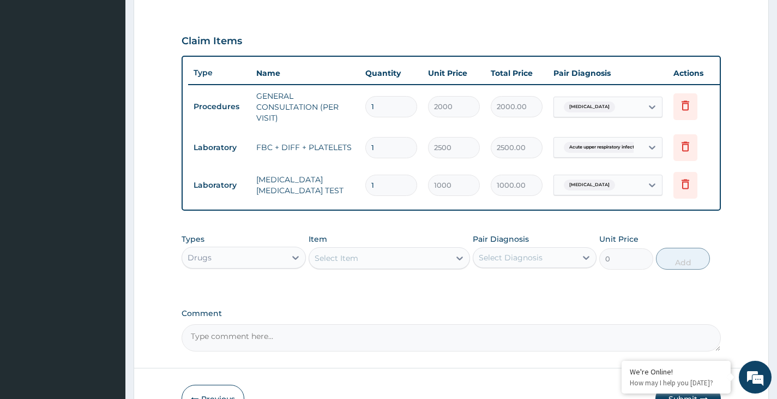
click at [349, 263] on div "Select Item" at bounding box center [337, 257] width 44 height 11
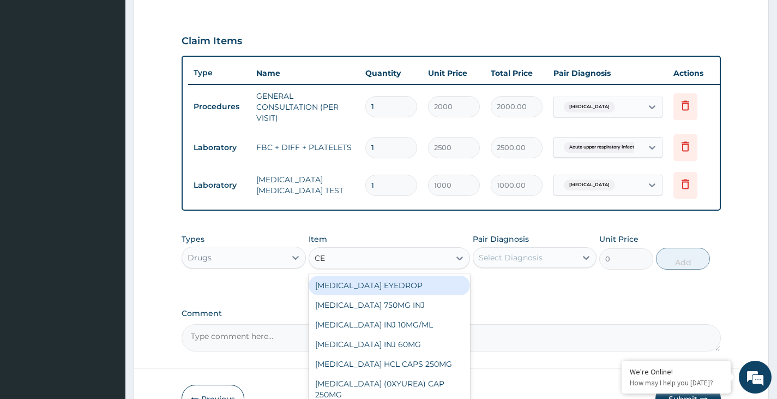
type input "CEF"
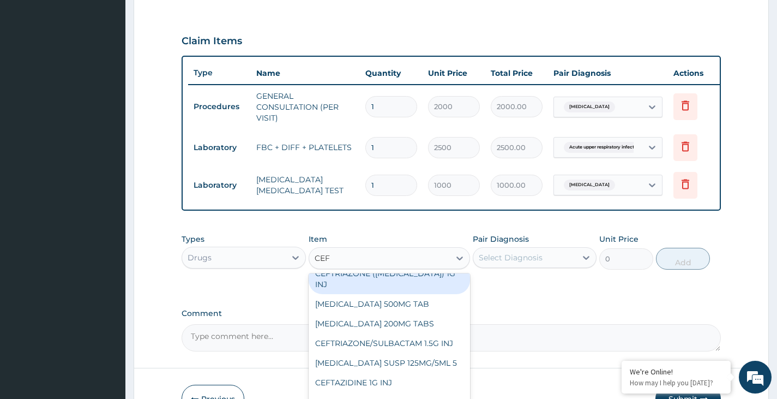
scroll to position [109, 0]
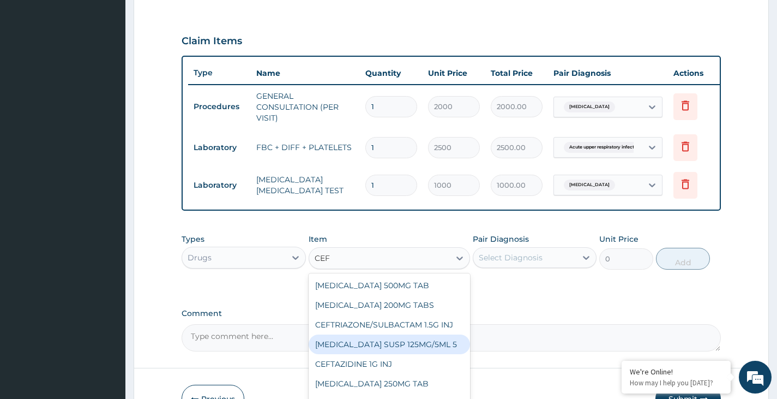
click at [373, 338] on div "[MEDICAL_DATA] SUSP 125MG/5ML 5" at bounding box center [390, 344] width 162 height 20
type input "2000"
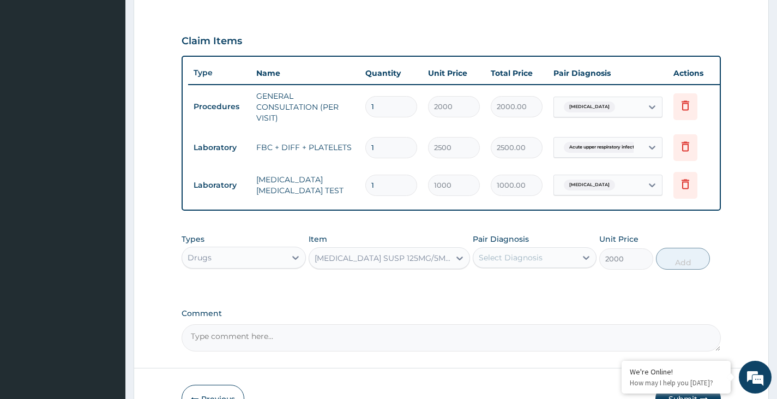
click at [505, 263] on div "Select Diagnosis" at bounding box center [511, 257] width 64 height 11
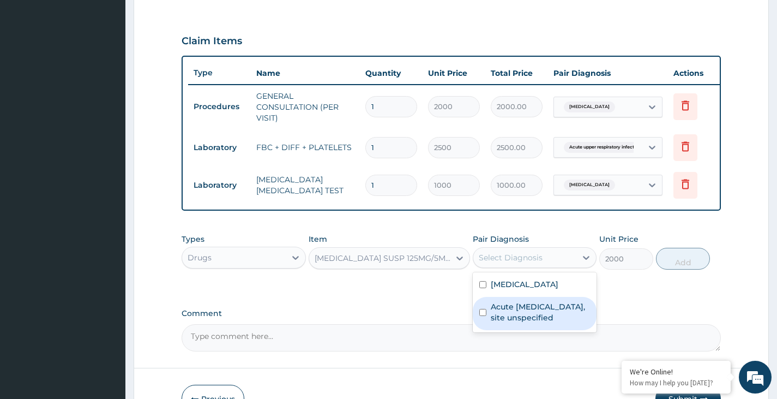
click at [507, 318] on label "Acute [MEDICAL_DATA], site unspecified" at bounding box center [540, 312] width 99 height 22
checkbox input "true"
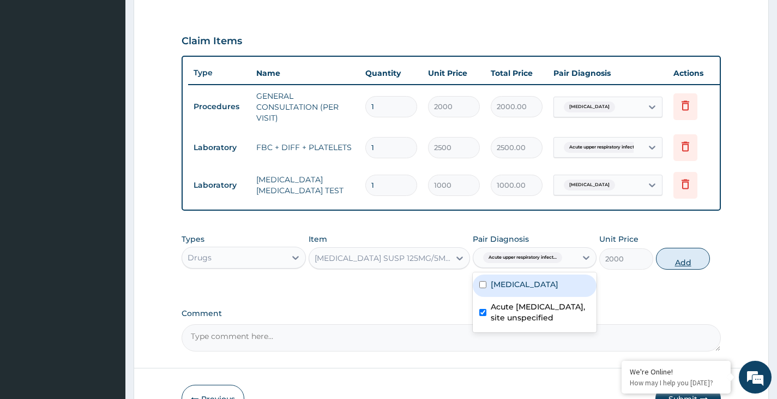
click at [672, 266] on button "Add" at bounding box center [683, 259] width 54 height 22
type input "0"
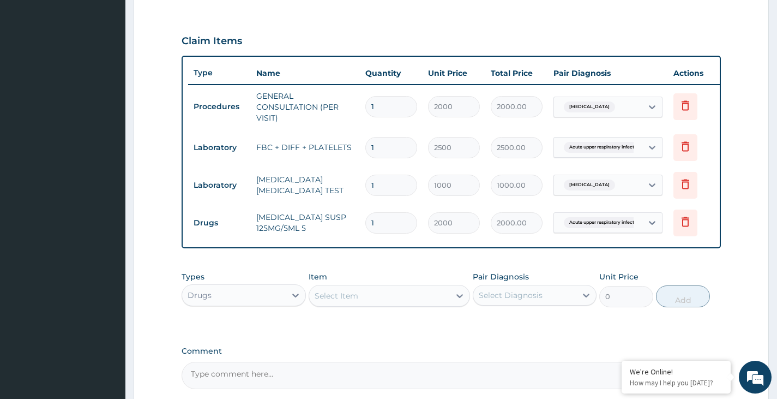
click at [365, 304] on div "Select Item" at bounding box center [379, 295] width 141 height 17
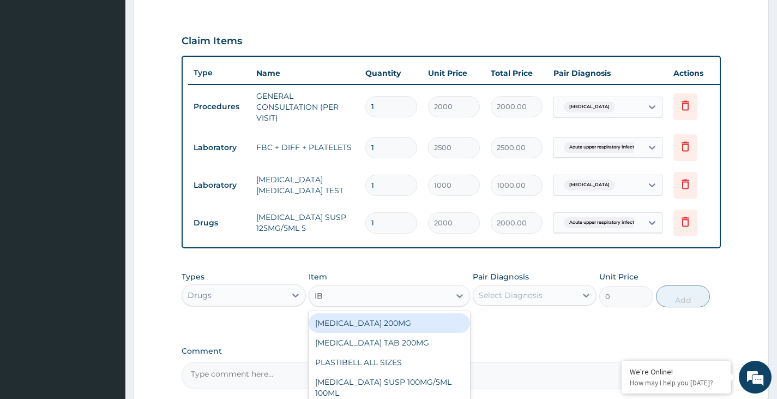
type input "IBU"
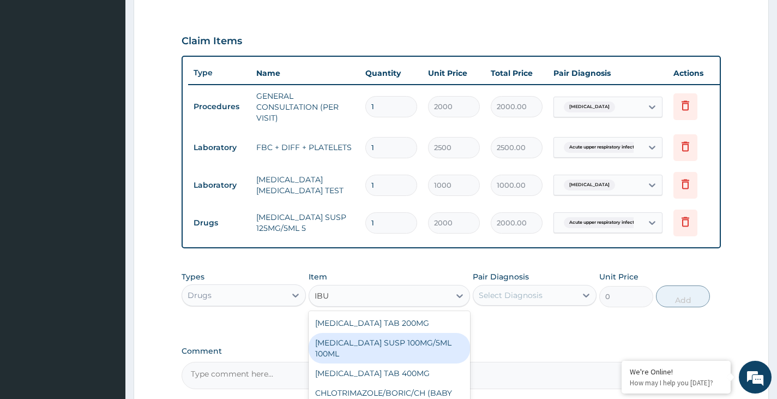
click at [374, 347] on div "[MEDICAL_DATA] SUSP 100MG/5ML 100ML" at bounding box center [390, 348] width 162 height 31
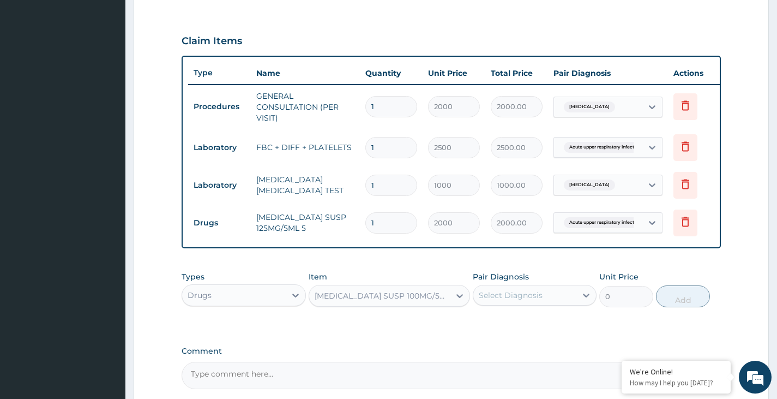
type input "400"
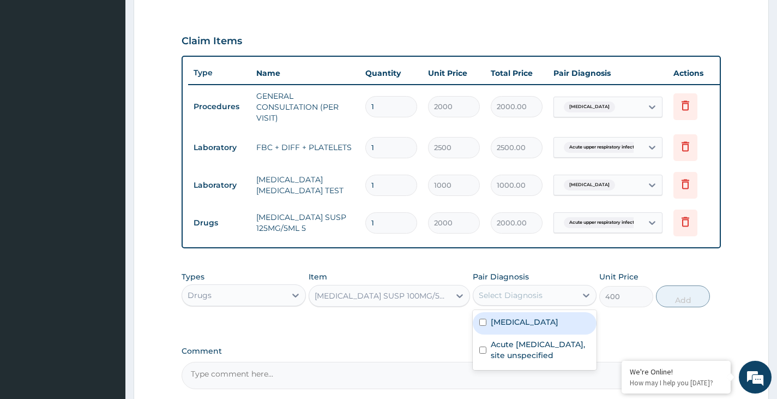
click at [504, 300] on div "Select Diagnosis" at bounding box center [511, 294] width 64 height 11
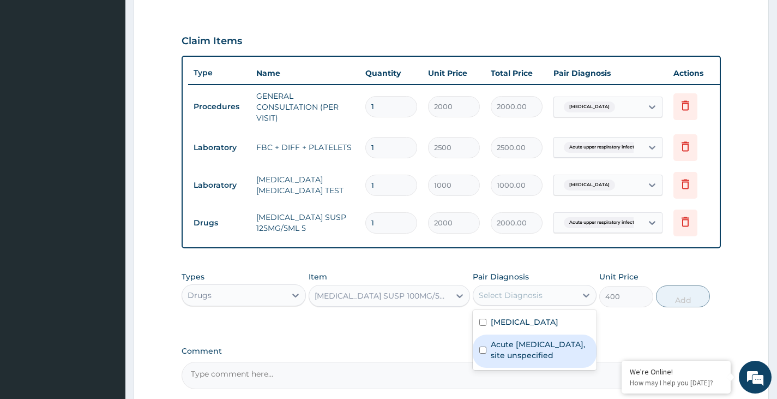
click at [499, 355] on label "Acute [MEDICAL_DATA], site unspecified" at bounding box center [540, 350] width 99 height 22
checkbox input "true"
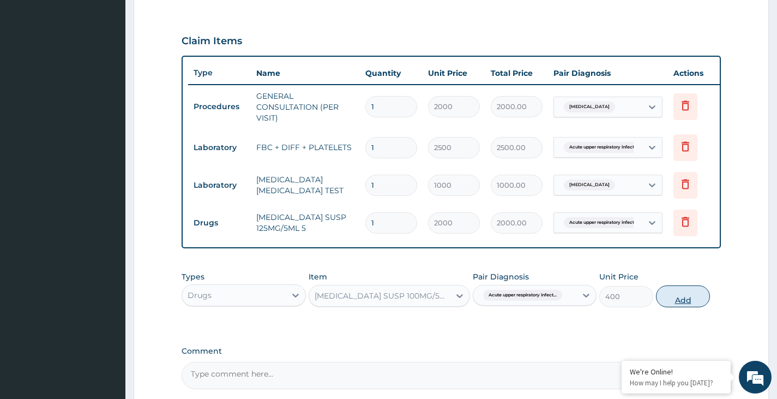
click at [685, 307] on button "Add" at bounding box center [683, 296] width 54 height 22
type input "0"
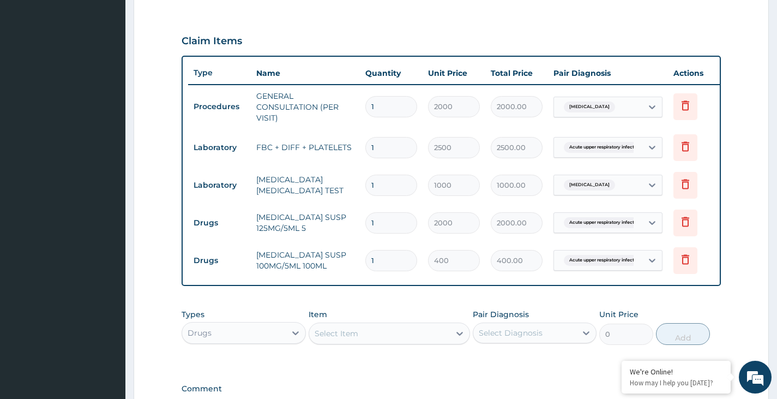
click at [406, 322] on div "Item Select Item" at bounding box center [390, 327] width 162 height 36
click at [403, 342] on div "Select Item" at bounding box center [379, 332] width 141 height 17
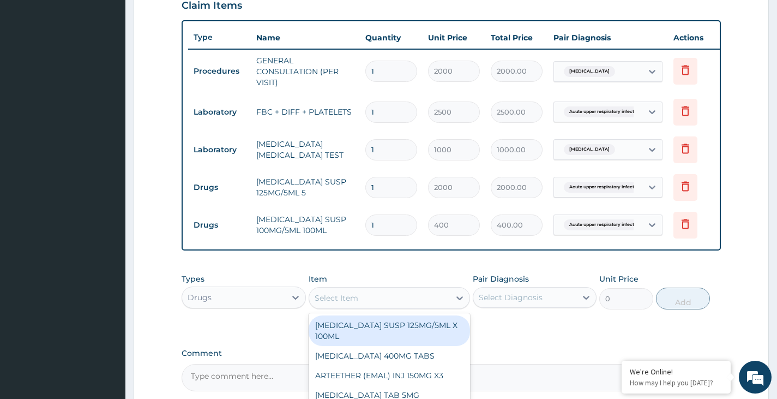
scroll to position [405, 0]
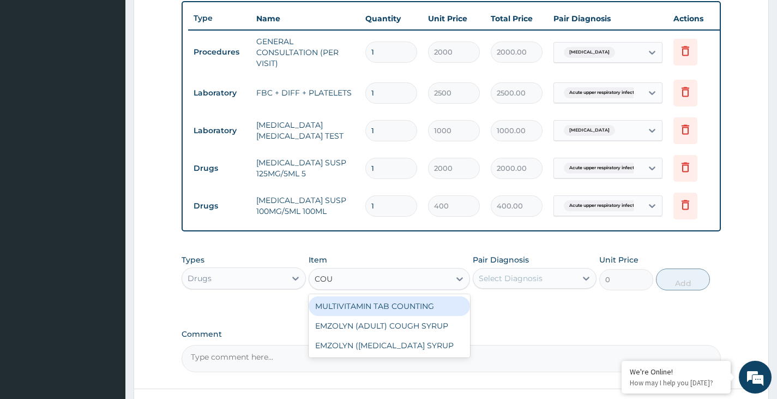
type input "COUG"
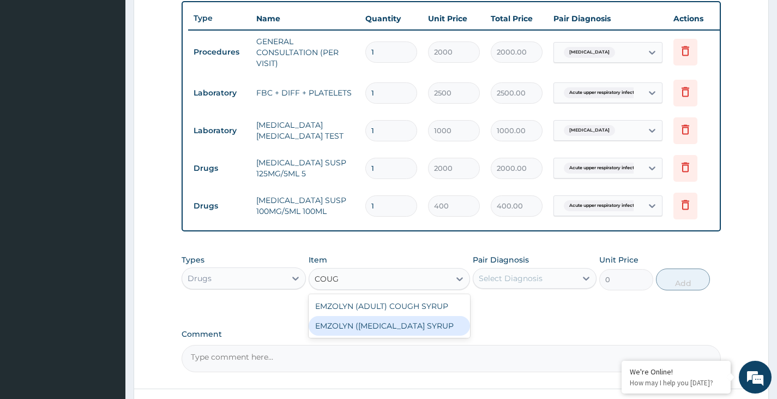
click at [404, 335] on div "EMZOLYN ([MEDICAL_DATA] SYRUP" at bounding box center [390, 326] width 162 height 20
type input "500"
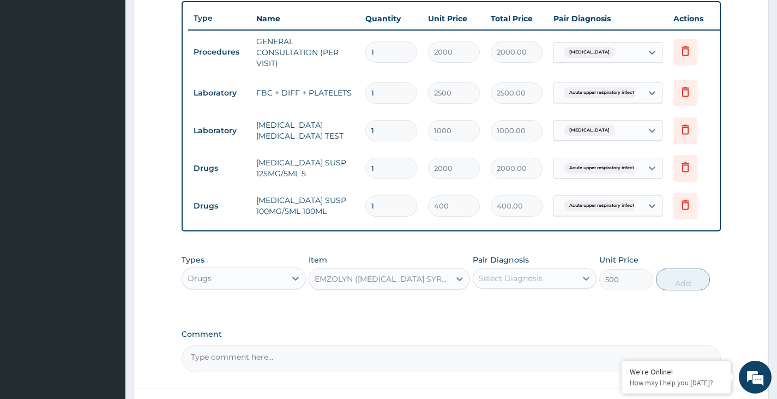
click at [504, 277] on div "Select Diagnosis" at bounding box center [524, 277] width 103 height 17
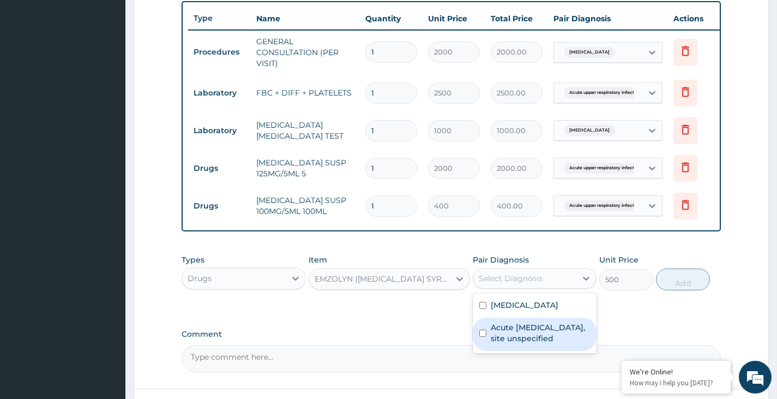
click at [512, 343] on label "Acute [MEDICAL_DATA], site unspecified" at bounding box center [540, 333] width 99 height 22
checkbox input "true"
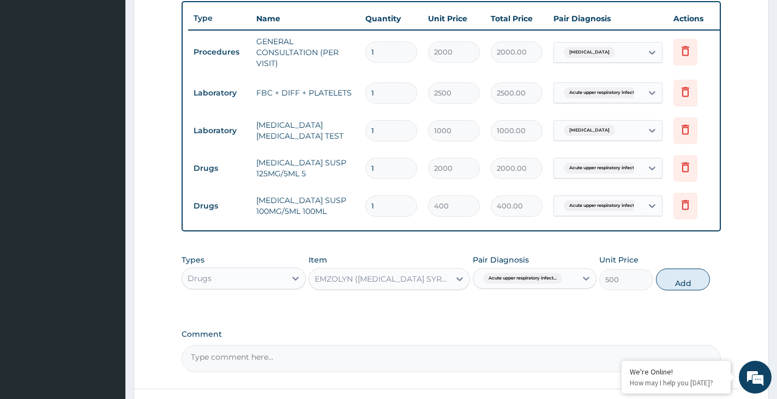
drag, startPoint x: 691, startPoint y: 292, endPoint x: 470, endPoint y: 285, distance: 220.9
click at [689, 290] on button "Add" at bounding box center [683, 279] width 54 height 22
type input "0"
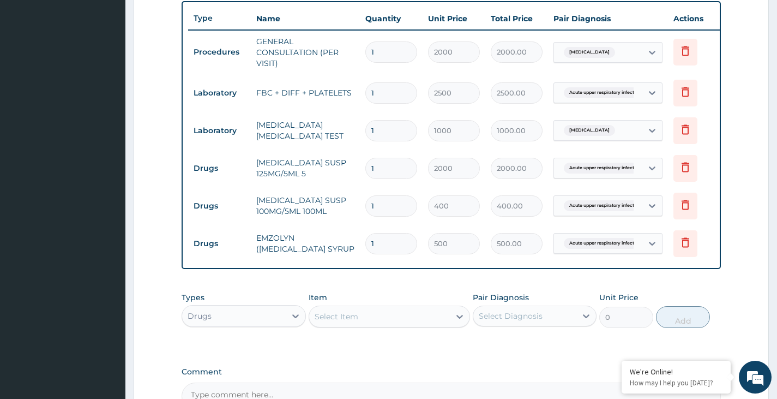
click at [358, 322] on div "Select Item" at bounding box center [337, 316] width 44 height 11
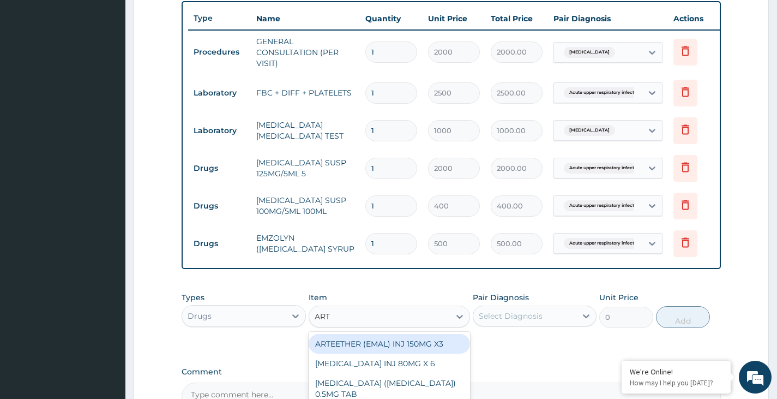
type input "ARTE"
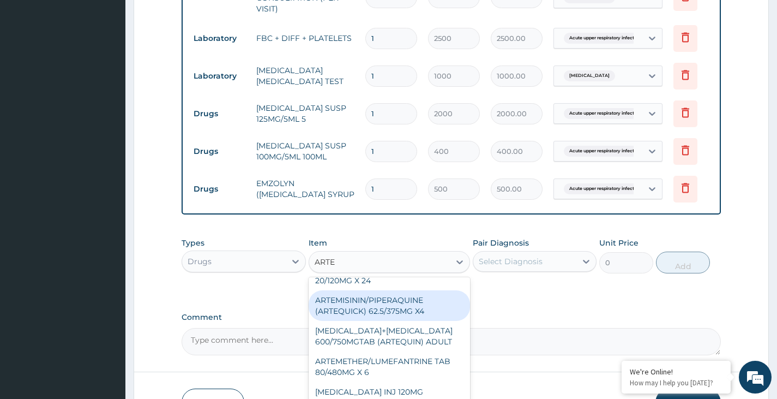
scroll to position [55, 0]
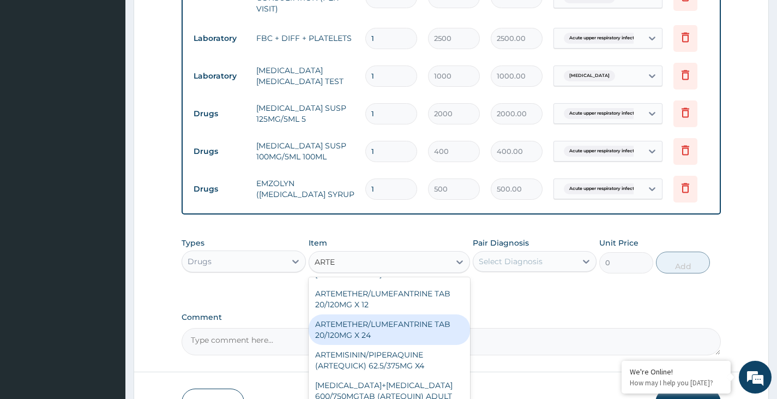
click at [373, 342] on div "ARTEMETHER/LUMEFANTRINE TAB 20/120MG X 24" at bounding box center [390, 329] width 162 height 31
type input "700"
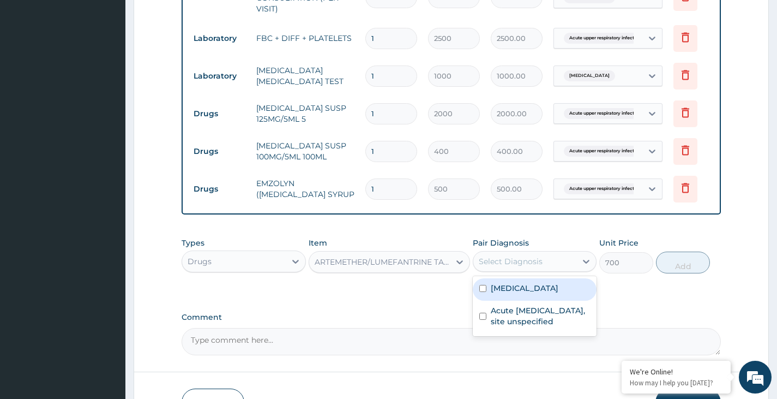
click at [507, 267] on div "Select Diagnosis" at bounding box center [511, 261] width 64 height 11
click at [505, 293] on label "[MEDICAL_DATA]" at bounding box center [525, 287] width 68 height 11
checkbox input "true"
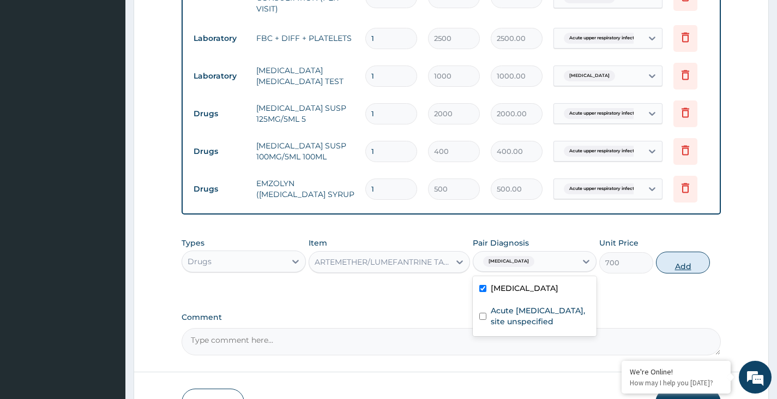
click at [664, 270] on button "Add" at bounding box center [683, 262] width 54 height 22
type input "0"
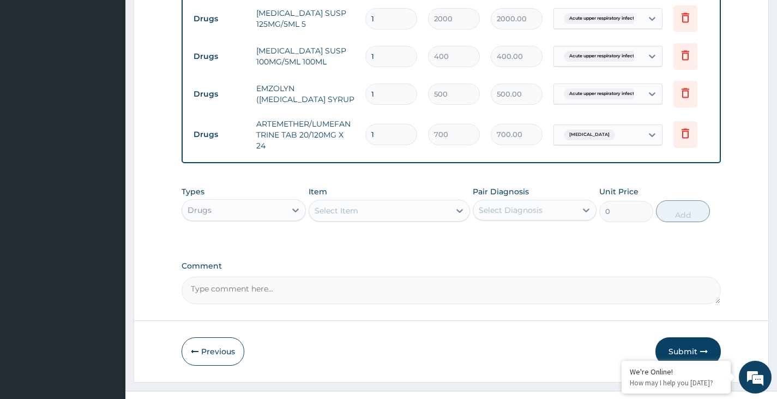
scroll to position [582, 0]
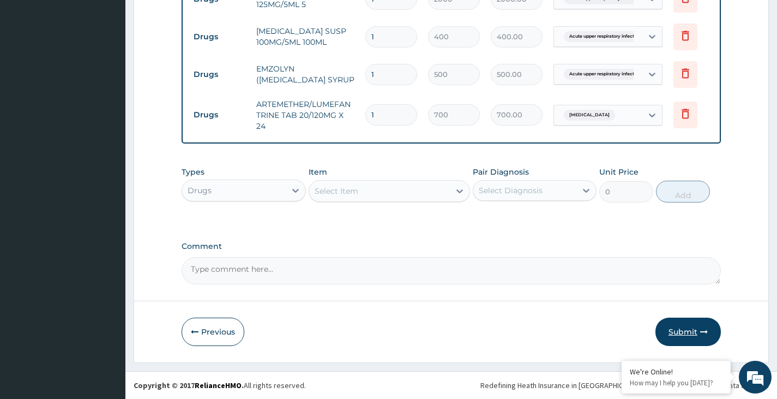
click at [677, 329] on button "Submit" at bounding box center [687, 331] width 65 height 28
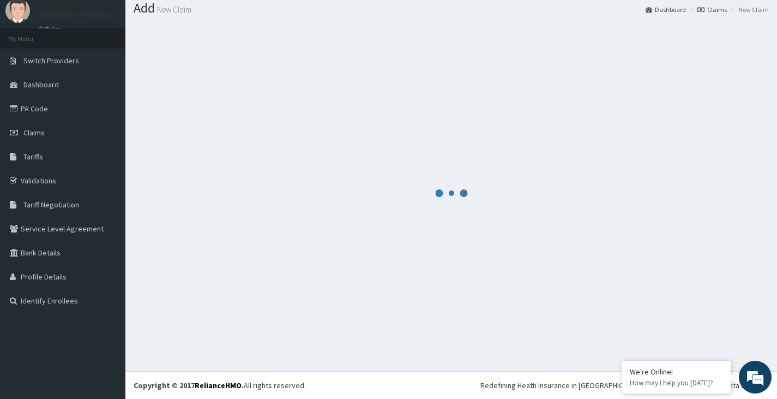
scroll to position [34, 0]
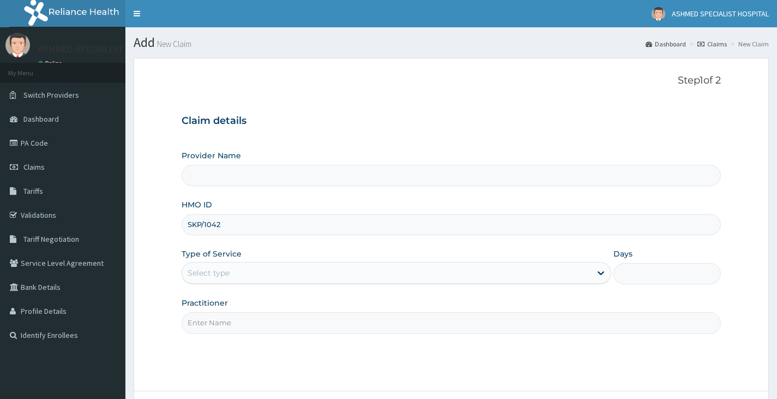
type input "SKP/10428"
type input "ASHMED SPECIALIST HOSPITAL"
type input "SKP/10428/A"
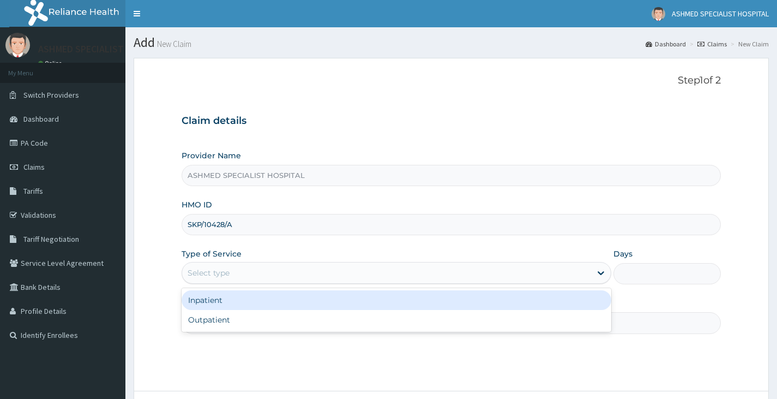
click at [195, 276] on div "Select type" at bounding box center [209, 272] width 42 height 11
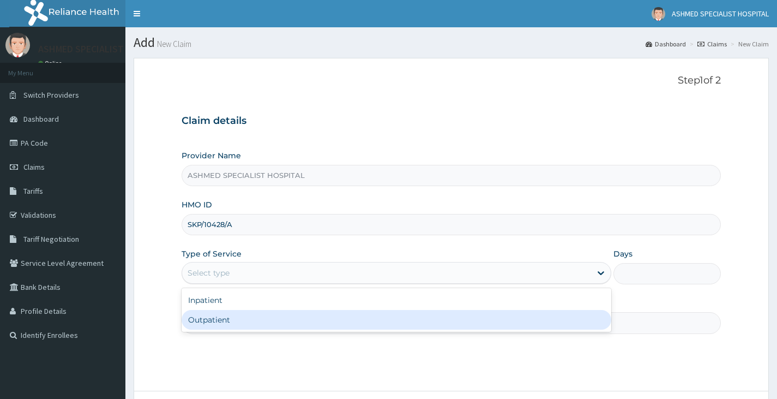
click at [203, 319] on div "Outpatient" at bounding box center [397, 320] width 430 height 20
type input "1"
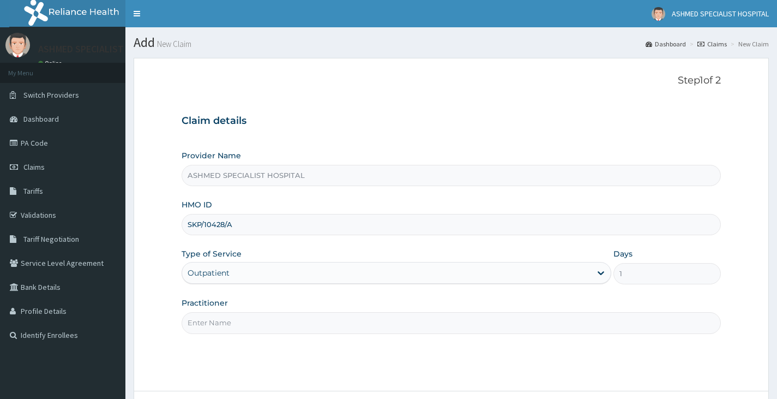
click at [203, 325] on input "Practitioner" at bounding box center [451, 322] width 539 height 21
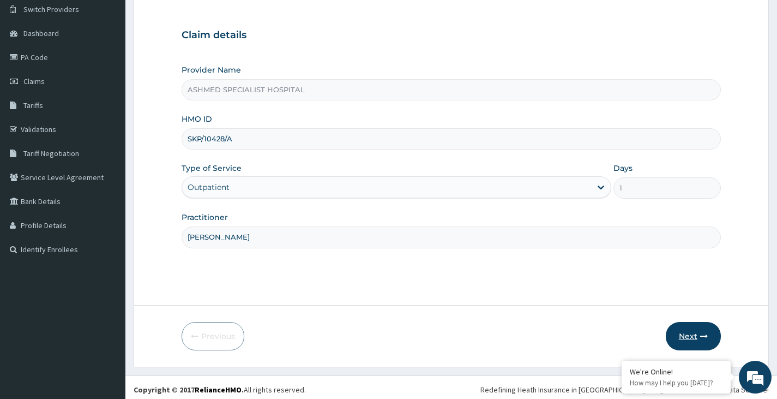
scroll to position [90, 0]
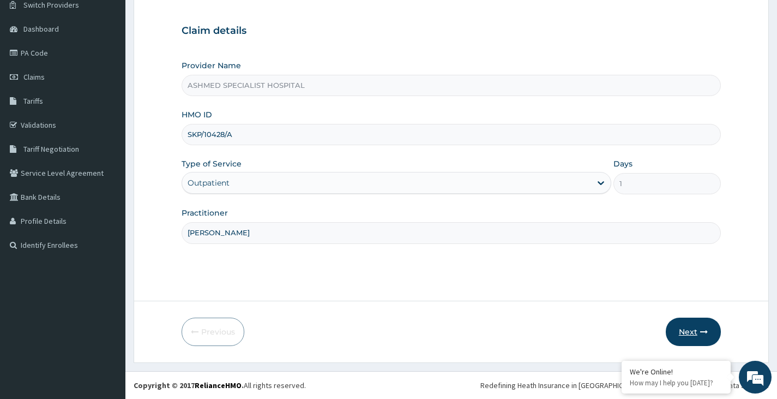
type input "[PERSON_NAME]"
click at [683, 325] on button "Next" at bounding box center [693, 331] width 55 height 28
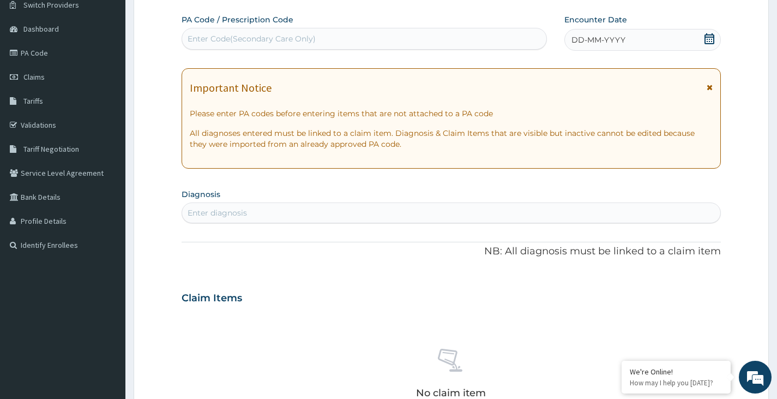
click at [704, 39] on icon at bounding box center [709, 38] width 10 height 11
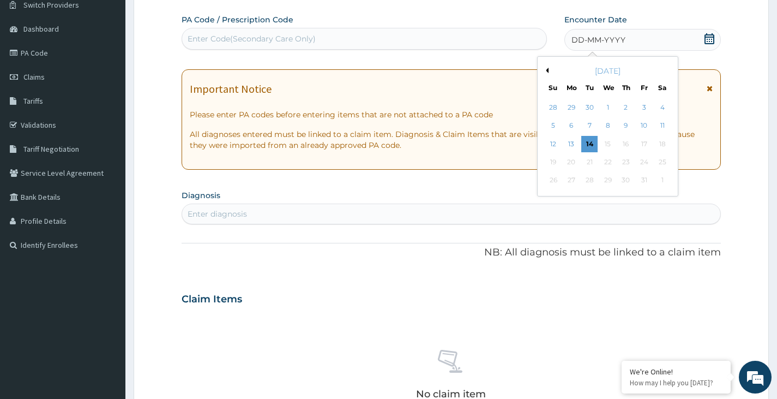
scroll to position [0, 0]
click at [602, 127] on div "8" at bounding box center [607, 126] width 16 height 16
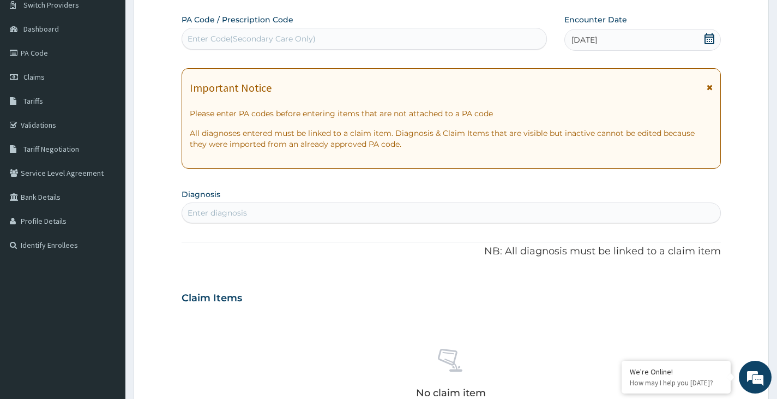
click at [317, 216] on div "Enter diagnosis" at bounding box center [451, 212] width 538 height 17
type input "DISC"
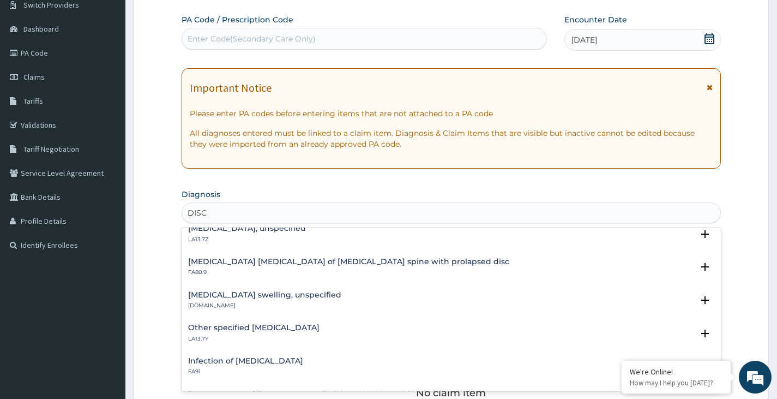
scroll to position [164, 0]
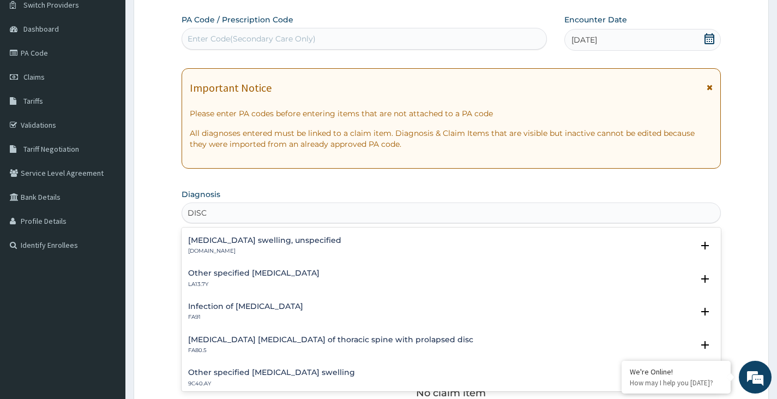
click at [280, 240] on h4 "Optic disc swelling, unspecified" at bounding box center [264, 240] width 153 height 8
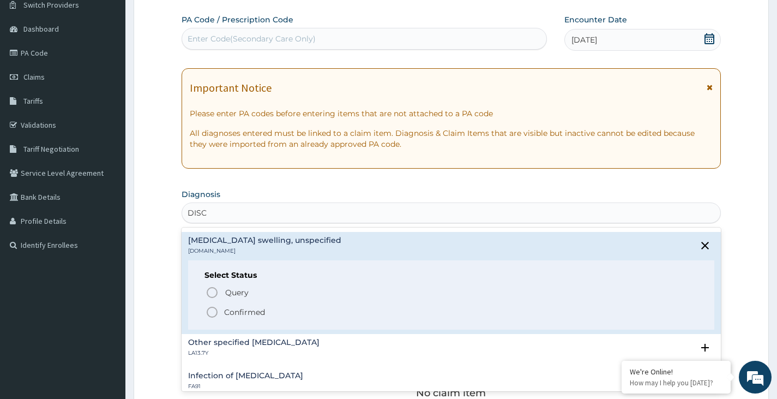
click at [280, 240] on h4 "Optic disc swelling, unspecified" at bounding box center [264, 240] width 153 height 8
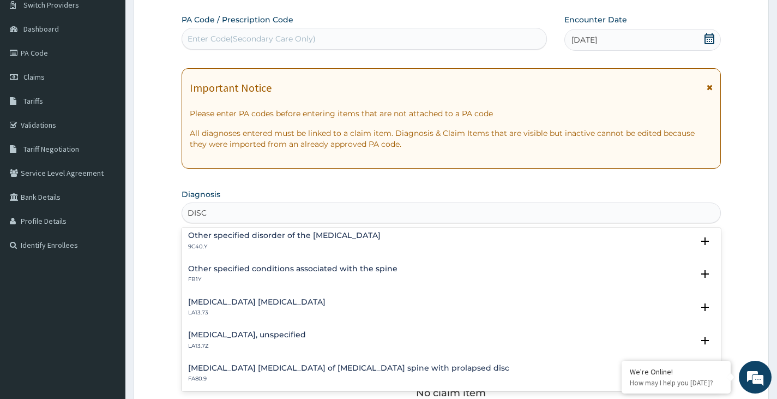
scroll to position [0, 0]
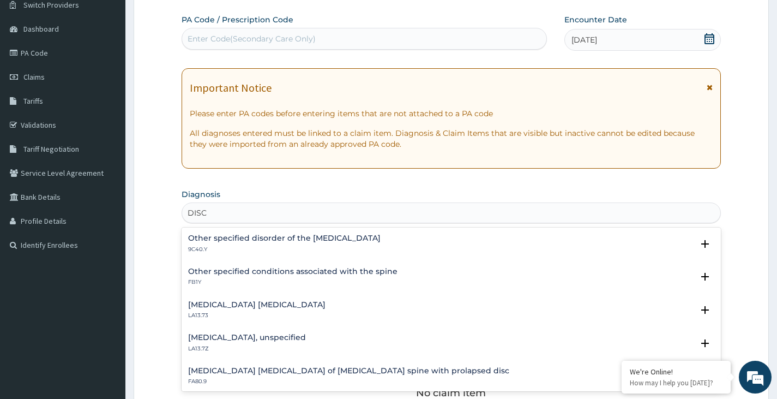
click at [247, 305] on h4 "Optic disc dysplasia" at bounding box center [256, 304] width 137 height 8
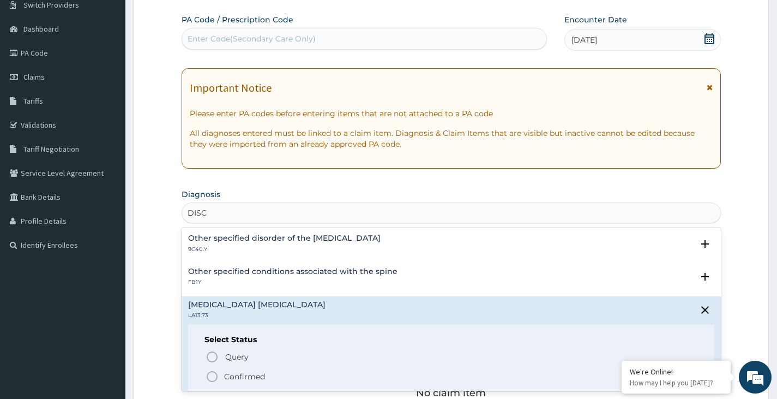
click at [281, 265] on div "Other specified conditions associated with the spine FB1Y Select Status Query Q…" at bounding box center [451, 279] width 539 height 33
click at [282, 268] on h4 "Other specified conditions associated with the spine" at bounding box center [292, 271] width 209 height 8
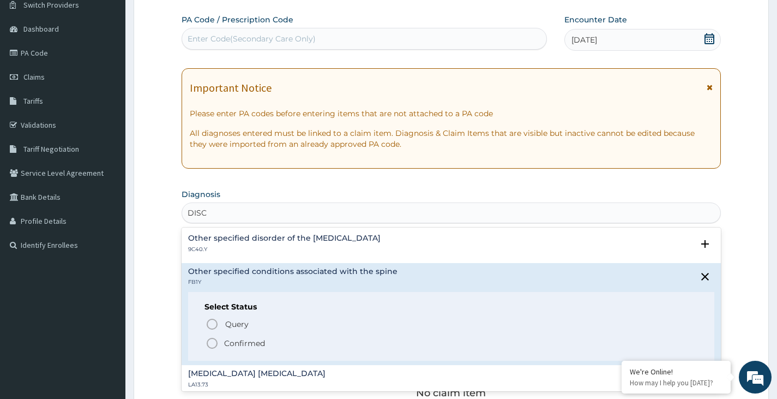
click at [248, 336] on span "Confirmed" at bounding box center [452, 342] width 492 height 13
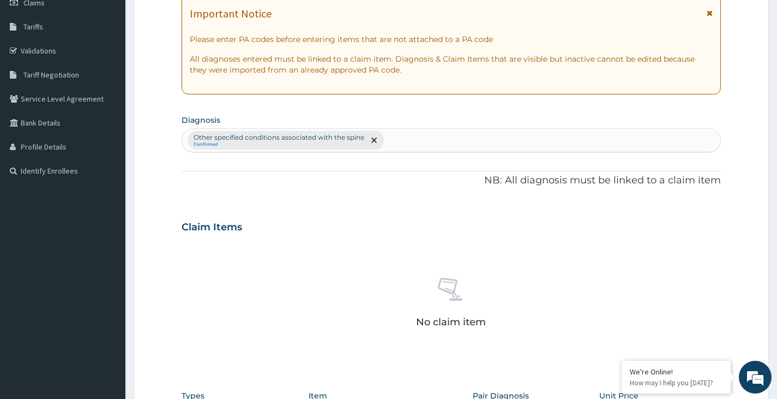
scroll to position [254, 0]
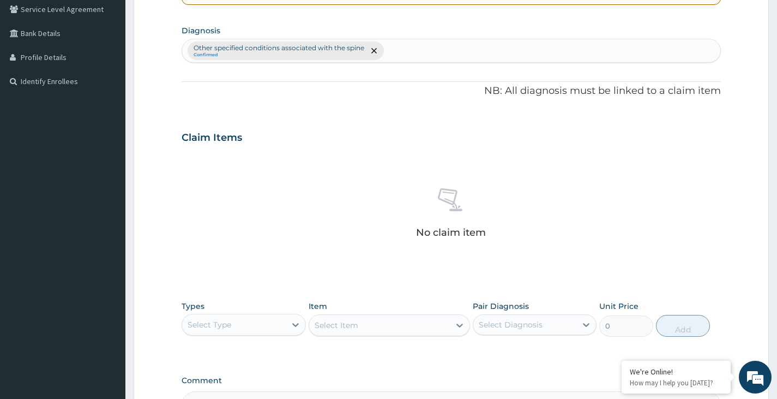
click at [275, 336] on div "Types Select Type Item Select Item Pair Diagnosis Select Diagnosis Unit Price 0…" at bounding box center [451, 318] width 539 height 47
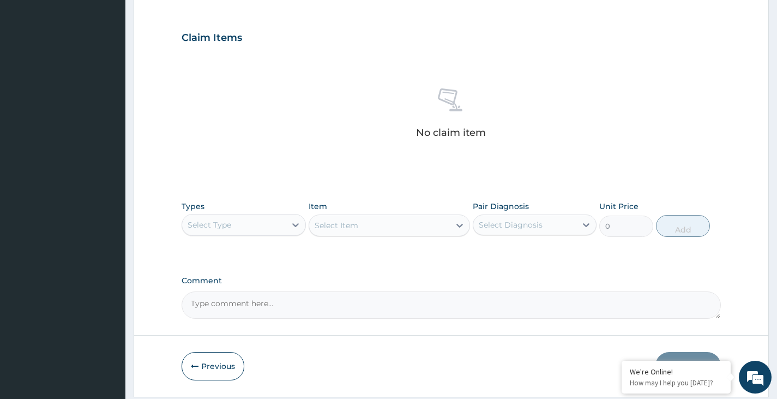
scroll to position [363, 0]
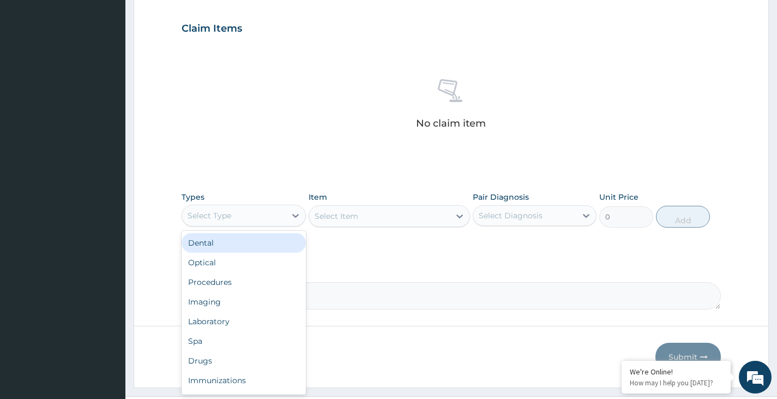
click at [244, 214] on div "Select Type" at bounding box center [233, 215] width 103 height 17
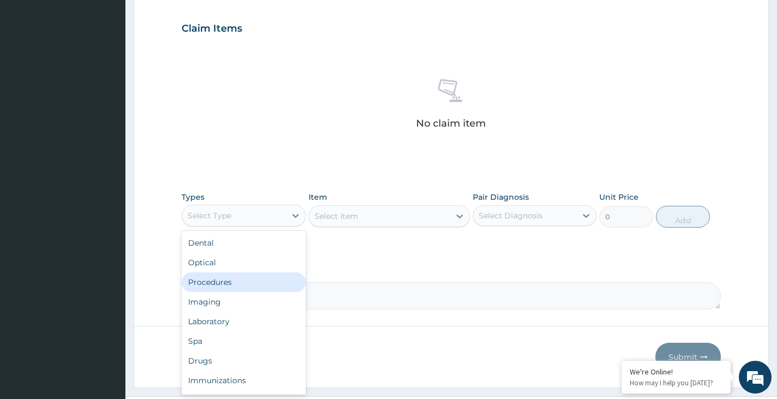
click at [234, 284] on div "Procedures" at bounding box center [244, 282] width 124 height 20
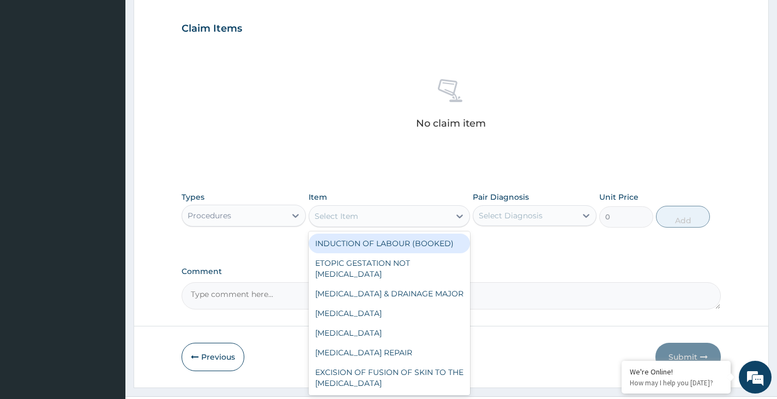
click at [421, 212] on div "Select Item" at bounding box center [379, 215] width 141 height 17
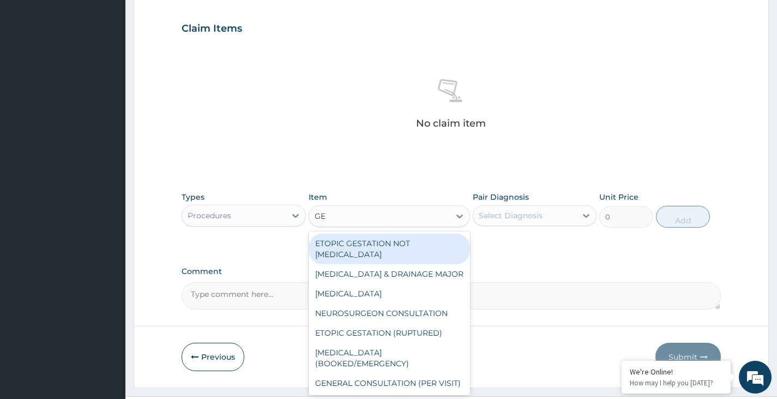
type input "GEN"
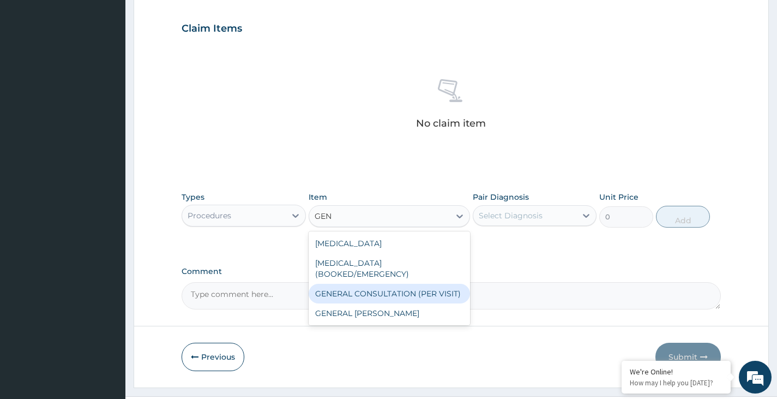
click at [386, 286] on div "GENERAL CONSULTATION (PER VISIT)" at bounding box center [390, 294] width 162 height 20
type input "2000"
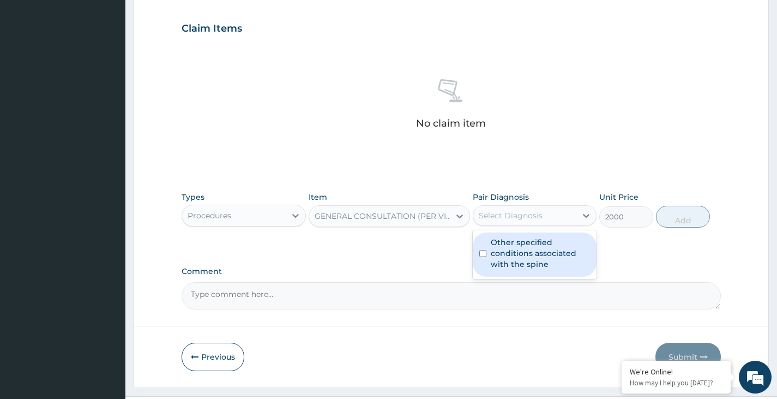
click at [527, 219] on div "Select Diagnosis" at bounding box center [511, 215] width 64 height 11
click at [521, 257] on label "Other specified conditions associated with the spine" at bounding box center [540, 253] width 99 height 33
checkbox input "true"
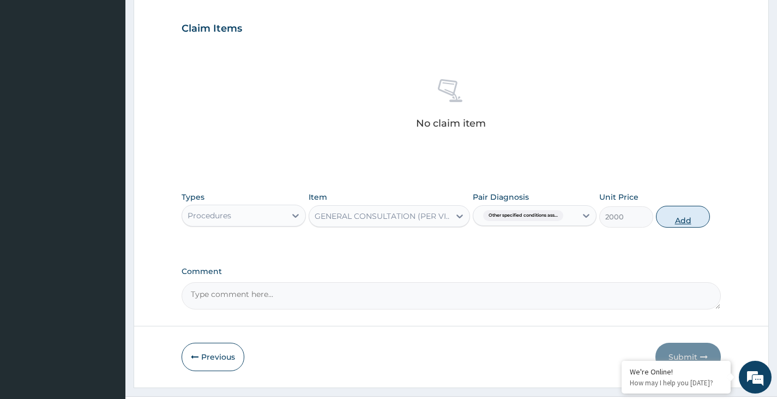
click at [678, 216] on button "Add" at bounding box center [683, 217] width 54 height 22
type input "0"
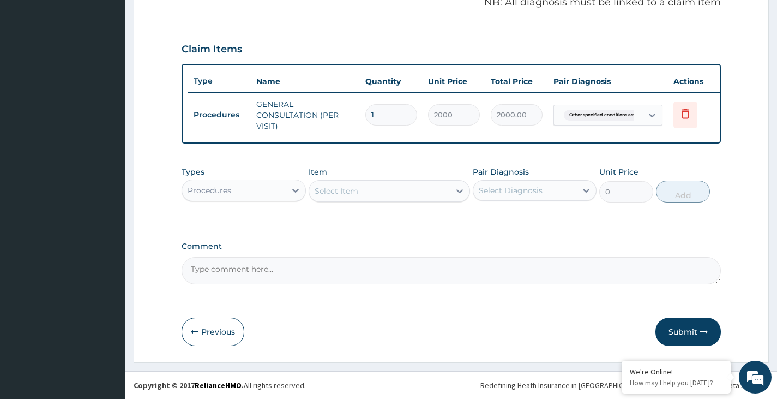
click at [195, 179] on div "Procedures" at bounding box center [244, 190] width 124 height 22
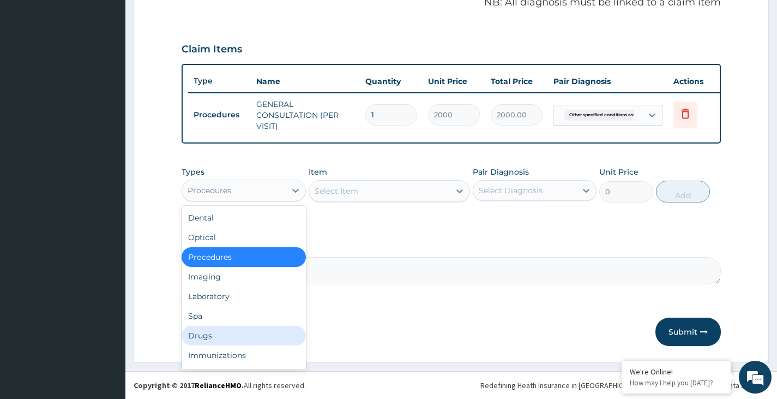
click at [210, 331] on div "Drugs" at bounding box center [244, 335] width 124 height 20
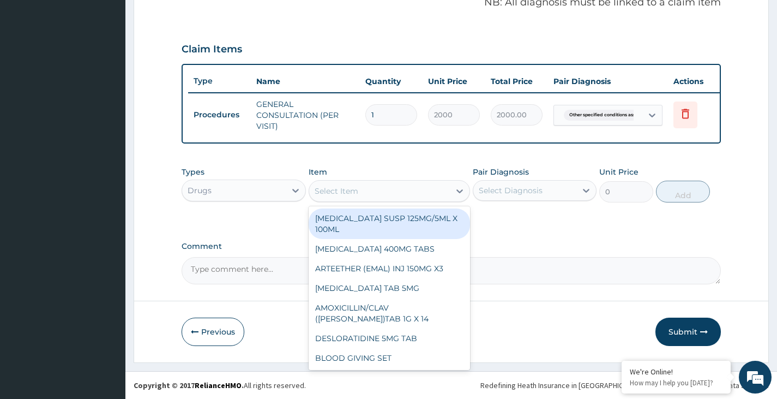
click at [369, 192] on div "Select Item" at bounding box center [379, 190] width 141 height 17
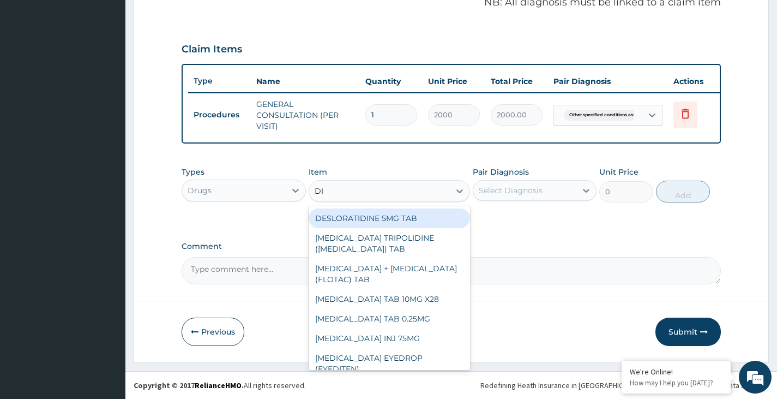
type input "DIC"
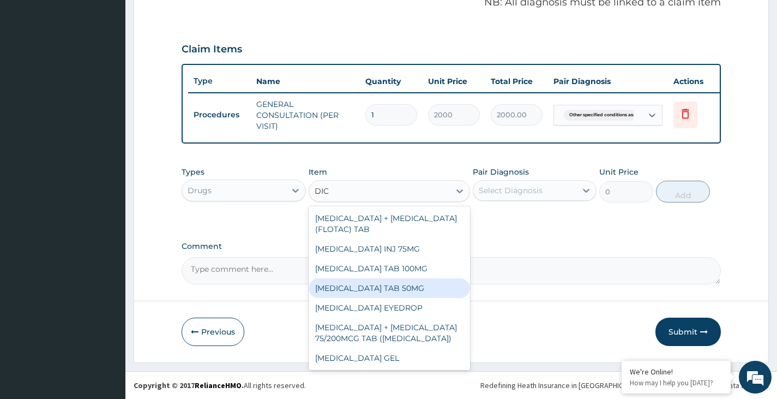
click at [368, 290] on div "[MEDICAL_DATA] TAB 50MG" at bounding box center [390, 288] width 162 height 20
type input "30"
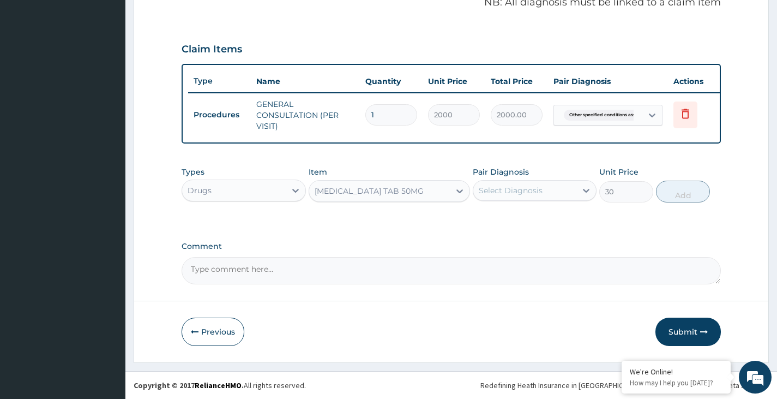
click at [556, 185] on div "Select Diagnosis" at bounding box center [524, 190] width 103 height 17
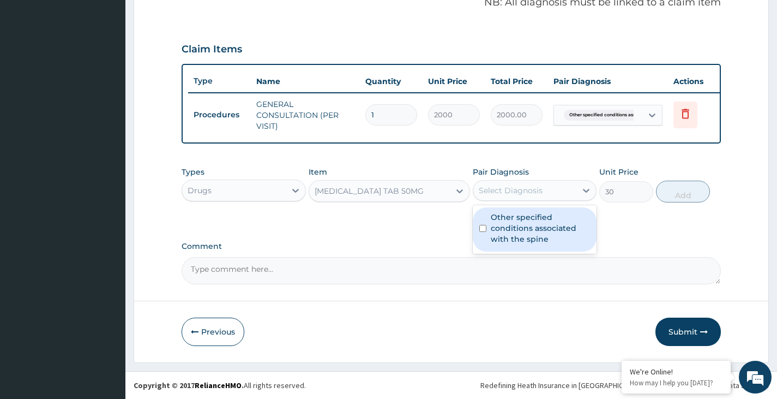
click at [536, 225] on label "Other specified conditions associated with the spine" at bounding box center [540, 228] width 99 height 33
checkbox input "true"
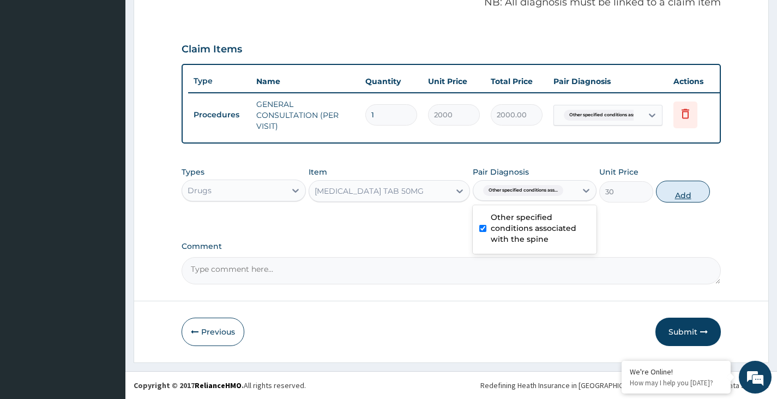
click at [693, 191] on button "Add" at bounding box center [683, 191] width 54 height 22
type input "0"
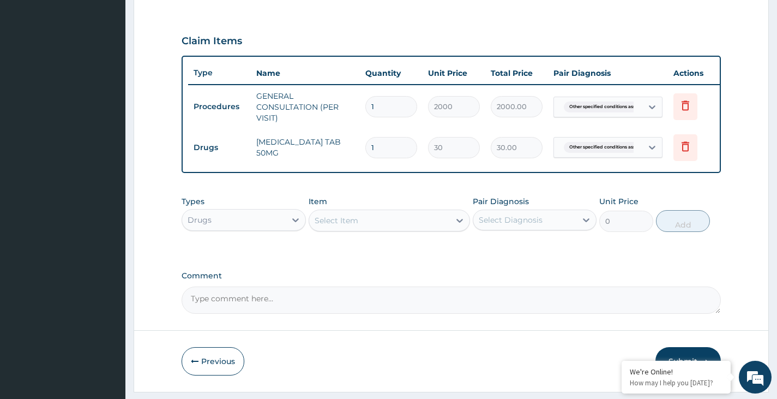
type input "10"
type input "300.00"
type input "10"
click at [435, 229] on div "Select Item" at bounding box center [379, 220] width 141 height 17
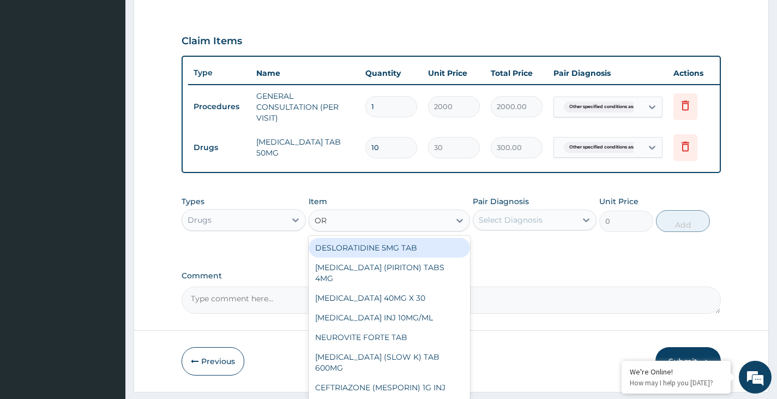
type input "ORP"
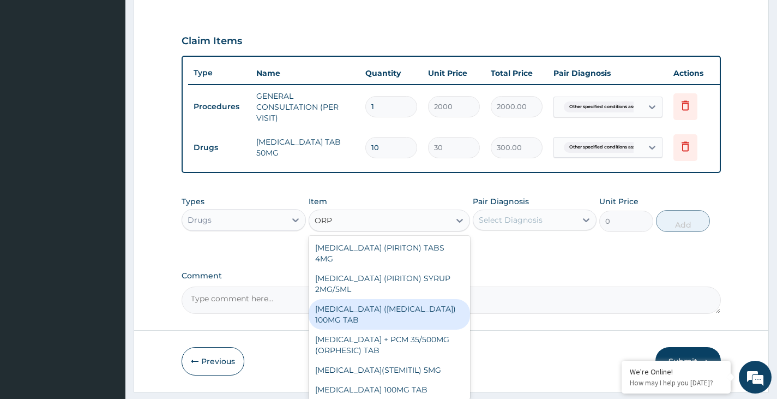
click at [393, 312] on div "[MEDICAL_DATA] ([MEDICAL_DATA]) 100MG TAB" at bounding box center [390, 314] width 162 height 31
type input "100"
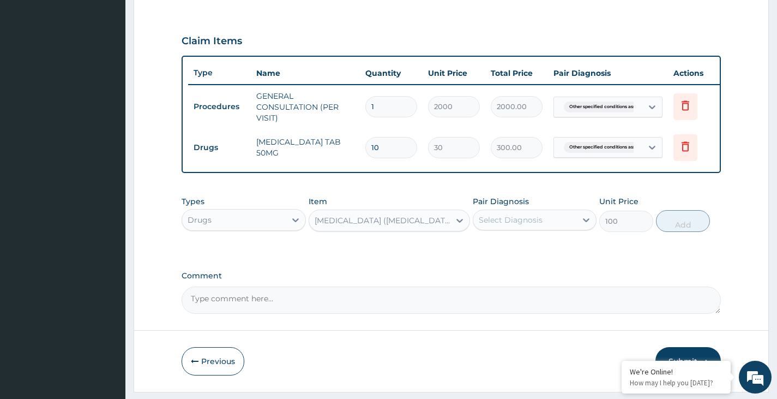
click at [503, 225] on div "Select Diagnosis" at bounding box center [511, 219] width 64 height 11
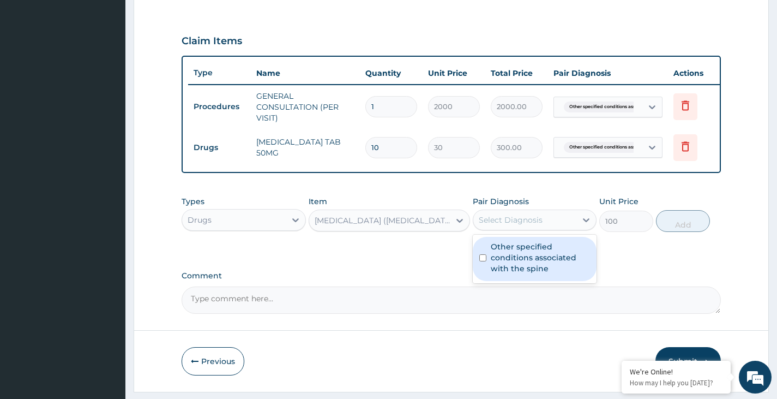
click at [510, 265] on label "Other specified conditions associated with the spine" at bounding box center [540, 257] width 99 height 33
checkbox input "true"
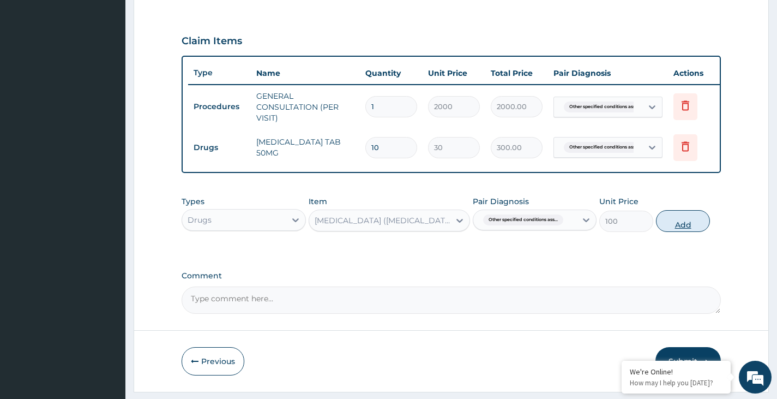
click at [668, 231] on button "Add" at bounding box center [683, 221] width 54 height 22
type input "0"
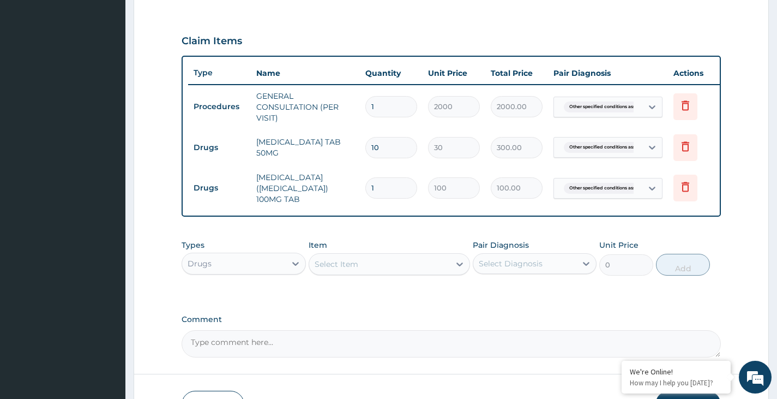
type input "10"
type input "1000.00"
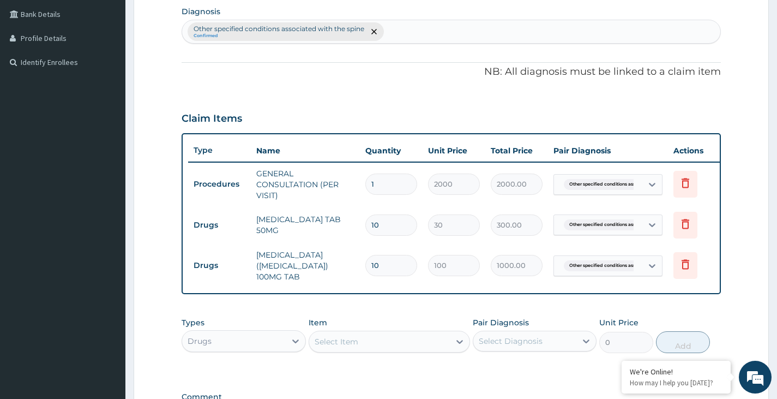
scroll to position [425, 0]
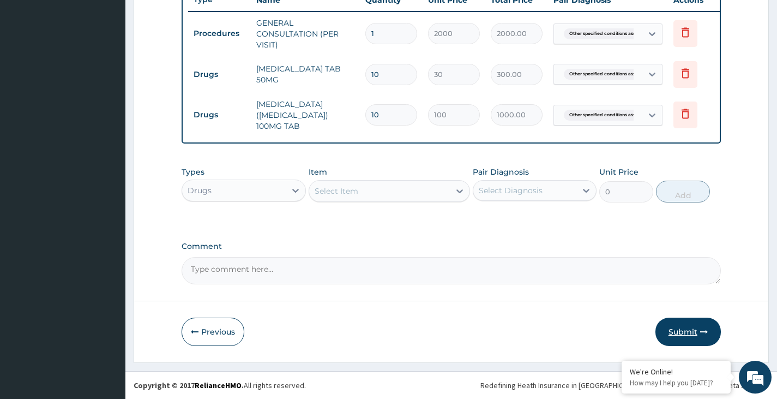
type input "10"
click at [679, 328] on button "Submit" at bounding box center [687, 331] width 65 height 28
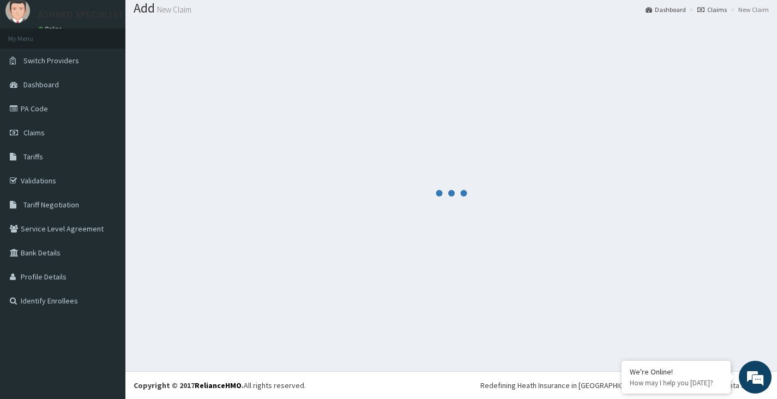
scroll to position [34, 0]
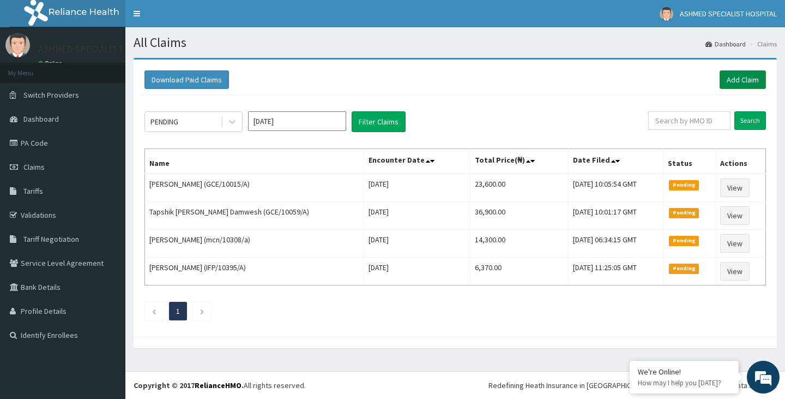
click at [742, 79] on link "Add Claim" at bounding box center [743, 79] width 46 height 19
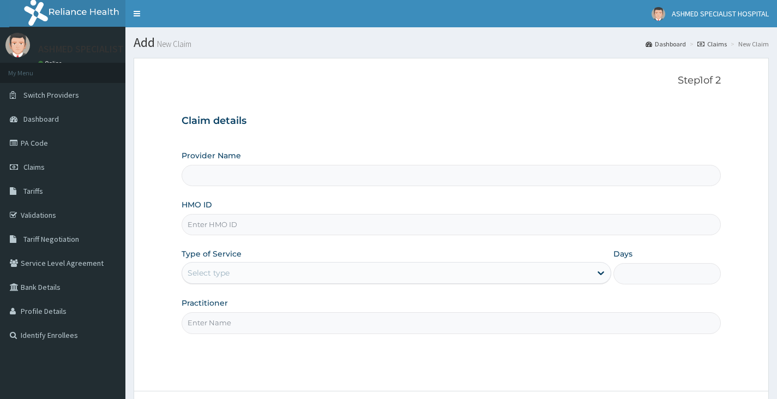
click at [226, 232] on input "HMO ID" at bounding box center [451, 224] width 539 height 21
type input "ASHMED SPECIALIST HOSPITAL"
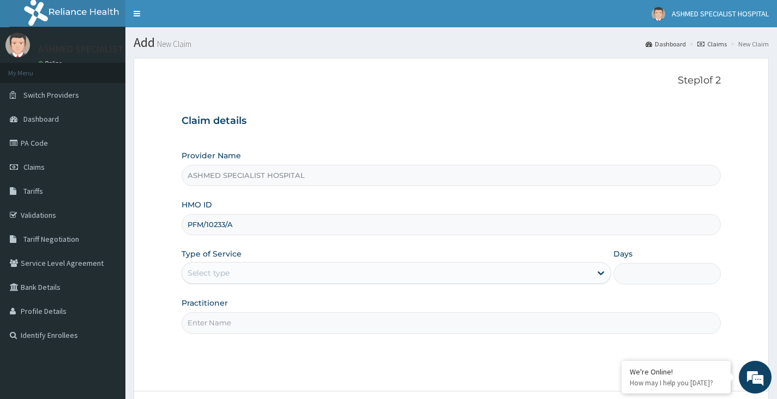
type input "PFM/10233/A"
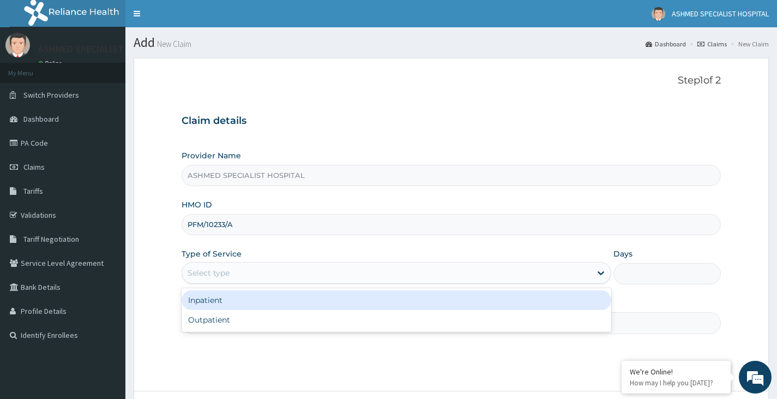
click at [213, 263] on div "Select type" at bounding box center [397, 273] width 430 height 22
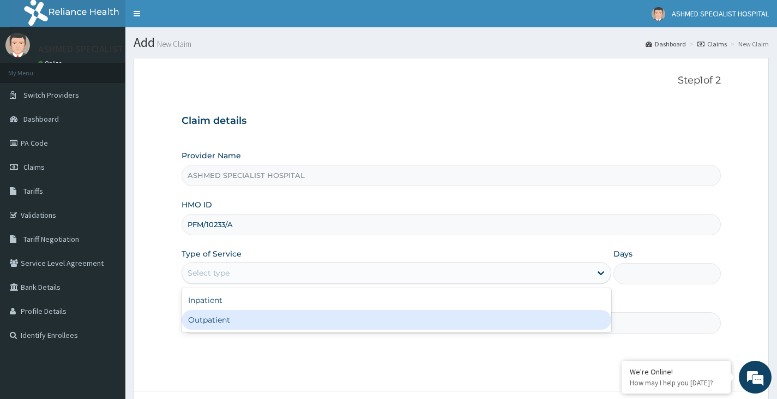
click at [212, 318] on div "Outpatient" at bounding box center [397, 320] width 430 height 20
type input "1"
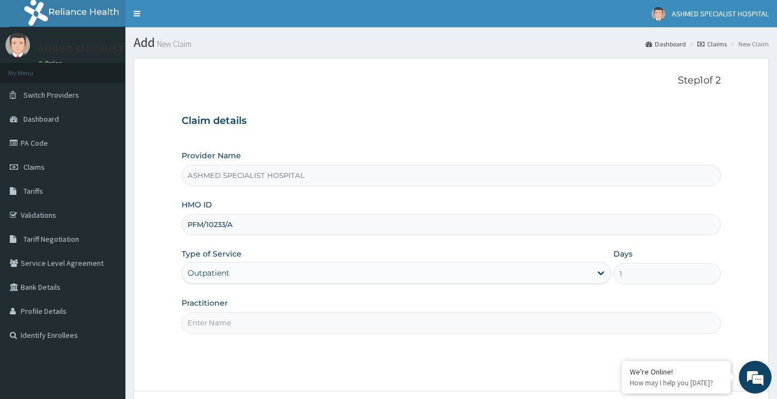
click at [212, 318] on input "Practitioner" at bounding box center [451, 322] width 539 height 21
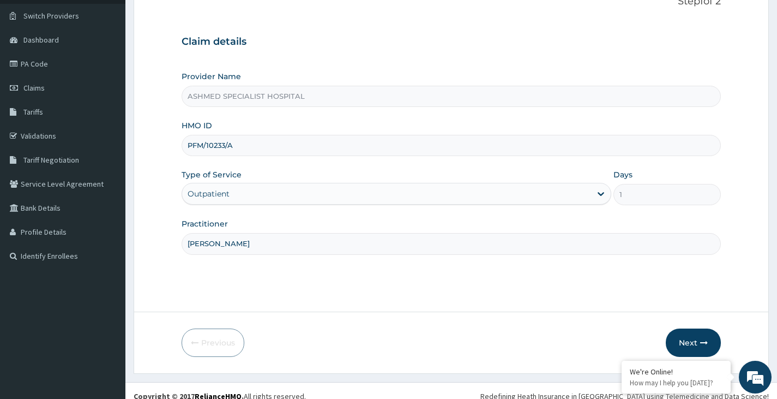
scroll to position [90, 0]
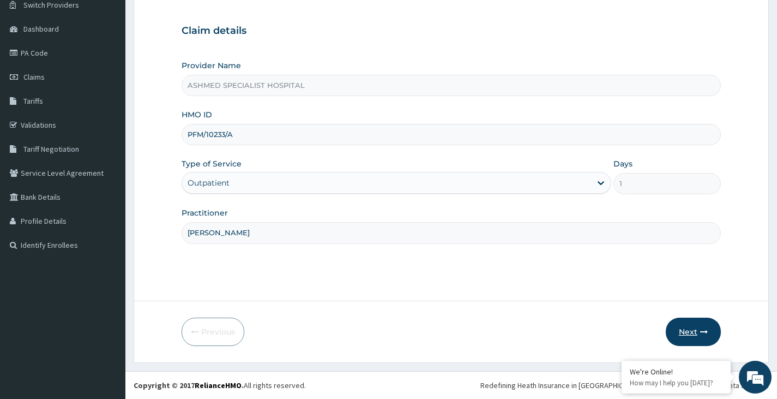
type input "[PERSON_NAME]"
click at [685, 331] on button "Next" at bounding box center [693, 331] width 55 height 28
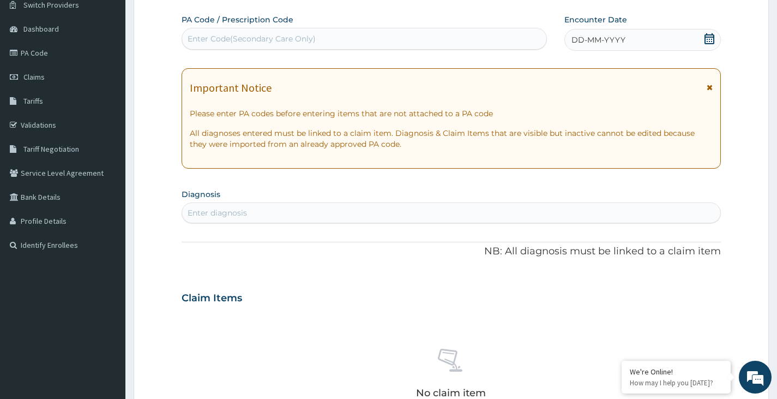
click at [713, 37] on icon at bounding box center [709, 38] width 10 height 11
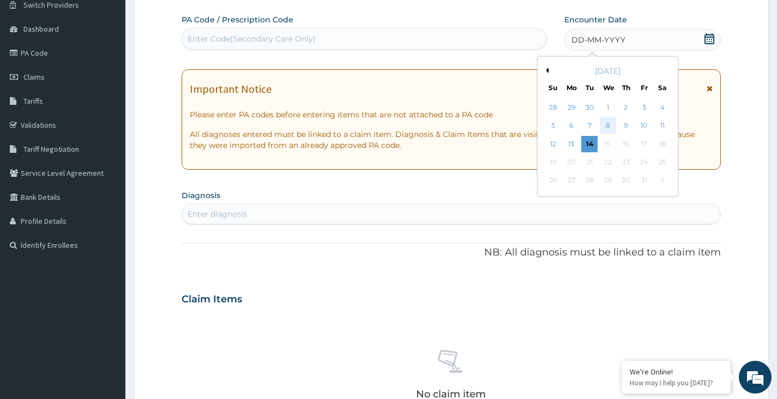
click at [607, 130] on div "8" at bounding box center [607, 126] width 16 height 16
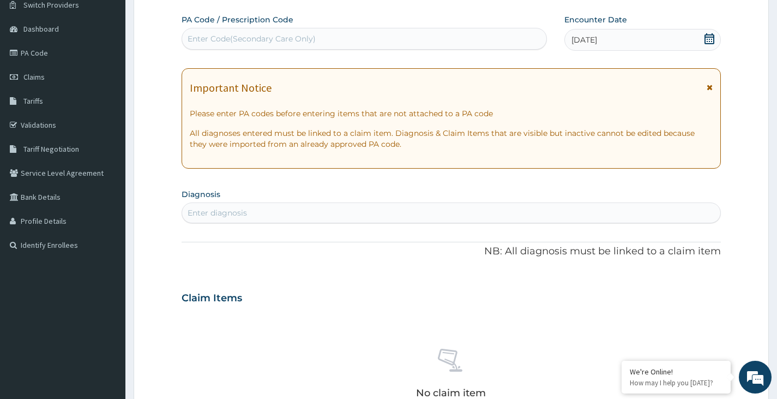
click at [270, 210] on div "Enter diagnosis" at bounding box center [451, 212] width 538 height 17
type input "HYPER"
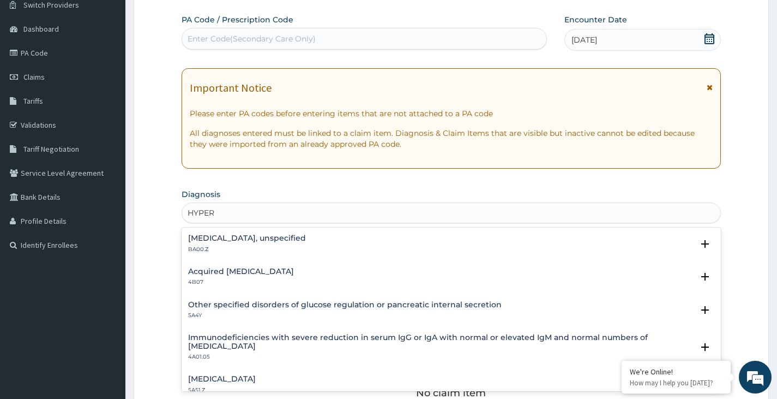
click at [208, 241] on h4 "Essential hypertension, unspecified" at bounding box center [247, 238] width 118 height 8
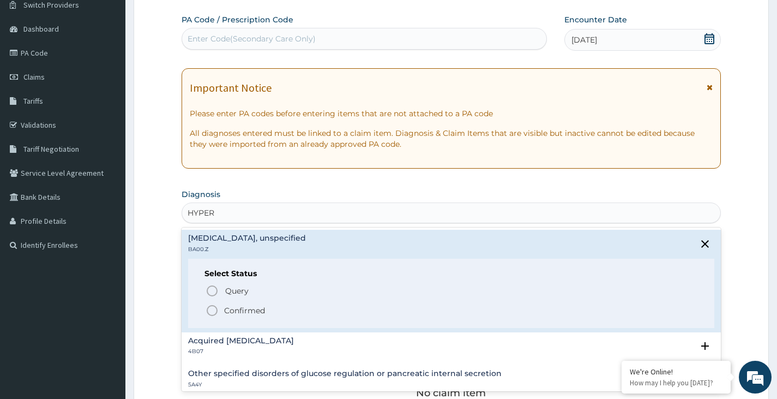
click at [230, 314] on p "Confirmed" at bounding box center [244, 310] width 41 height 11
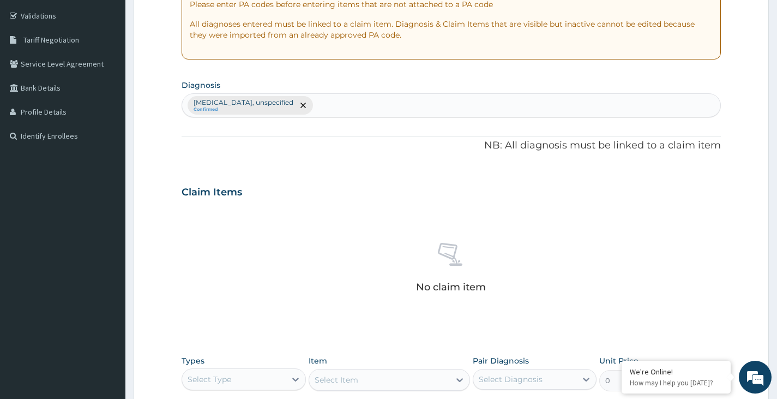
scroll to position [363, 0]
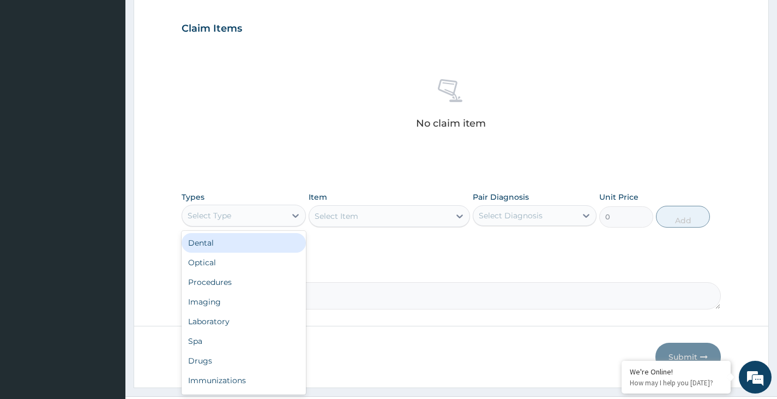
click at [263, 220] on div "Select Type" at bounding box center [233, 215] width 103 height 17
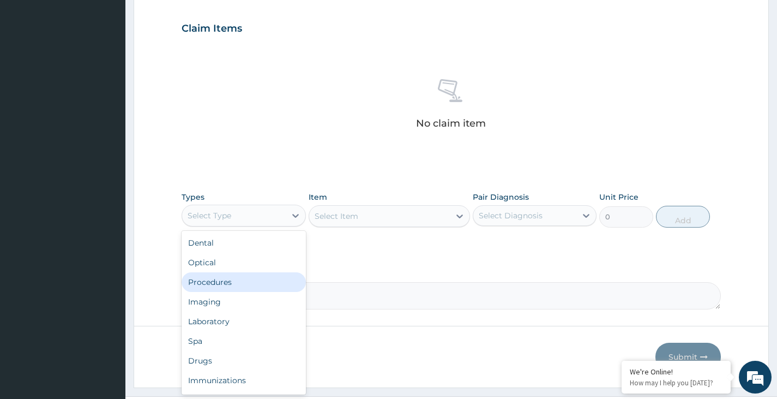
click at [250, 286] on div "Procedures" at bounding box center [244, 282] width 124 height 20
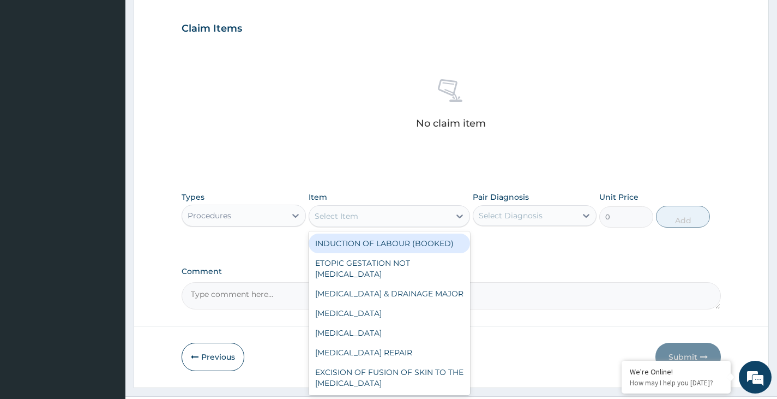
click at [384, 219] on div "Select Item" at bounding box center [379, 215] width 141 height 17
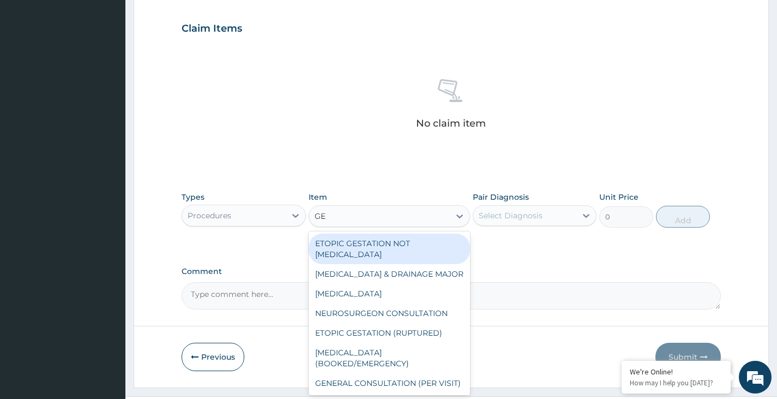
type input "GEN"
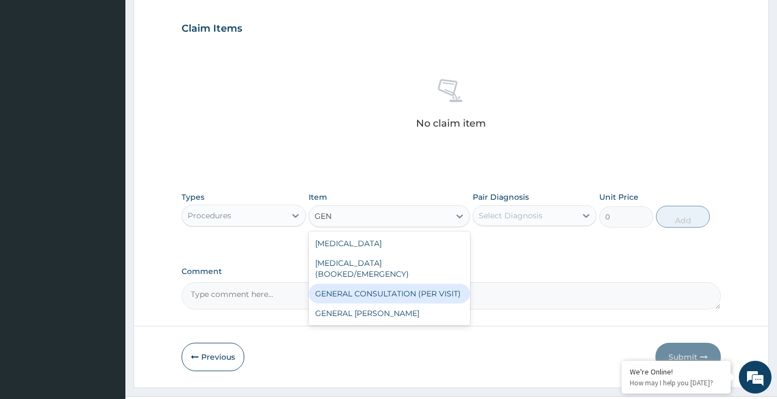
click at [390, 293] on div "GENERAL CONSULTATION (PER VISIT)" at bounding box center [390, 294] width 162 height 20
type input "2000"
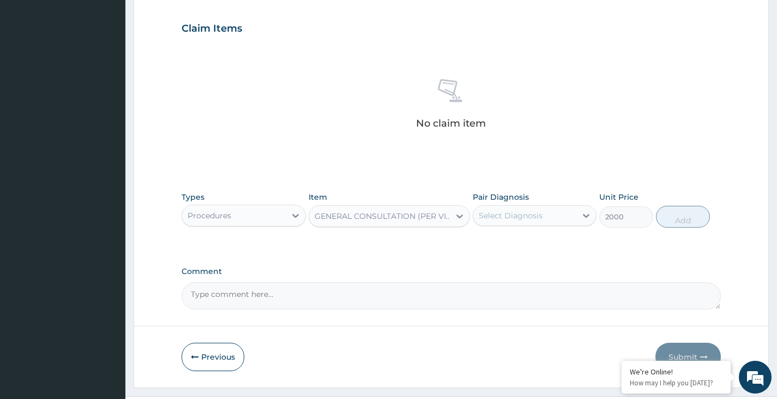
click at [549, 212] on div "Select Diagnosis" at bounding box center [524, 215] width 103 height 17
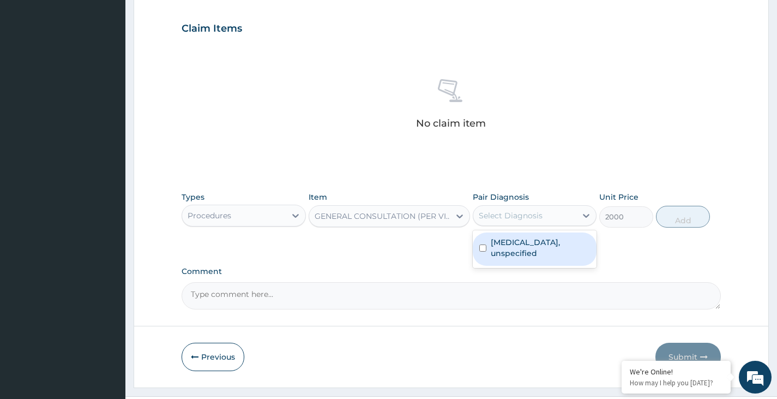
click at [537, 248] on label "Essential hypertension, unspecified" at bounding box center [540, 248] width 99 height 22
checkbox input "true"
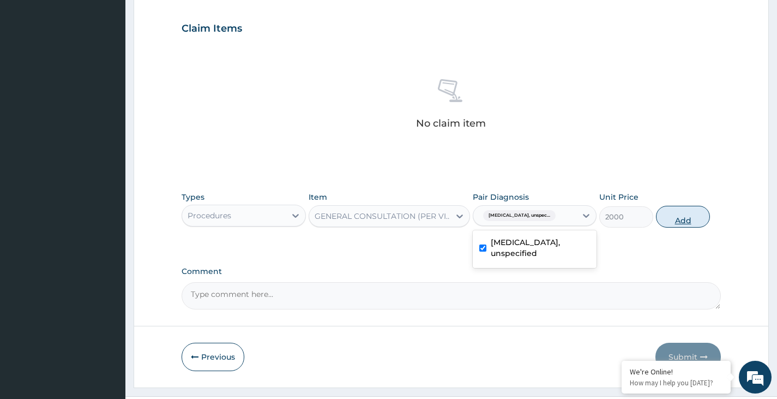
click at [683, 221] on button "Add" at bounding box center [683, 217] width 54 height 22
type input "0"
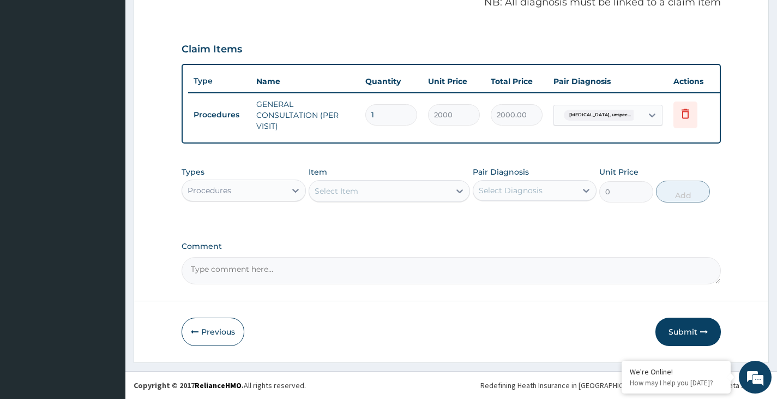
scroll to position [350, 0]
click at [373, 194] on div "Select Item" at bounding box center [379, 190] width 141 height 17
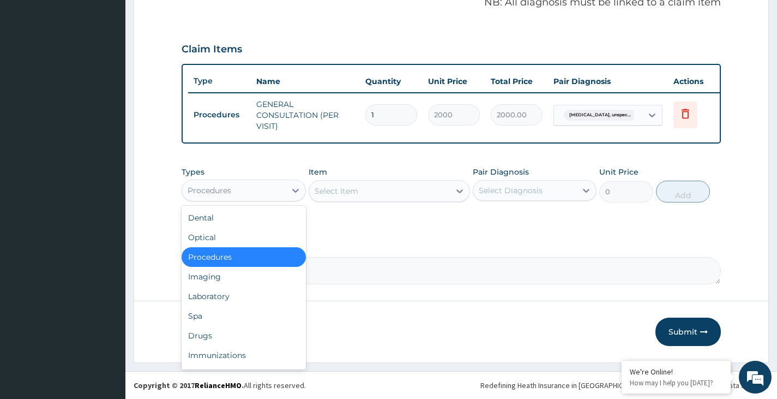
click at [233, 192] on div "Procedures" at bounding box center [233, 190] width 103 height 17
click at [207, 337] on div "Drugs" at bounding box center [244, 335] width 124 height 20
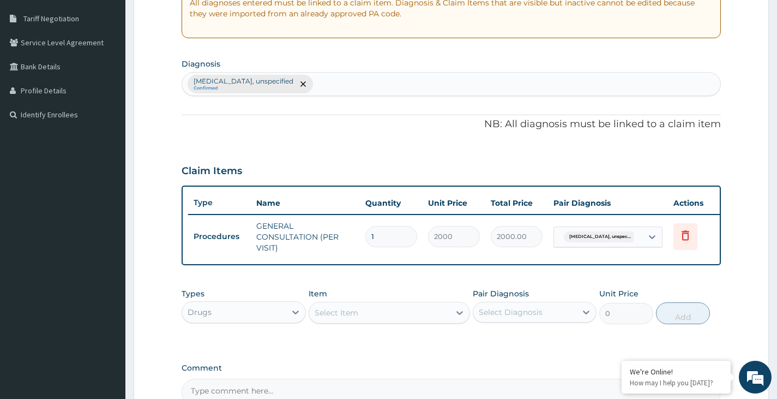
scroll to position [295, 0]
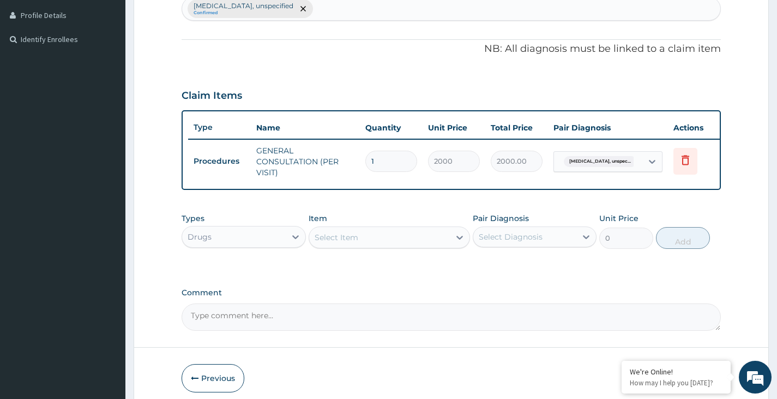
click at [352, 243] on div "Select Item" at bounding box center [337, 237] width 44 height 11
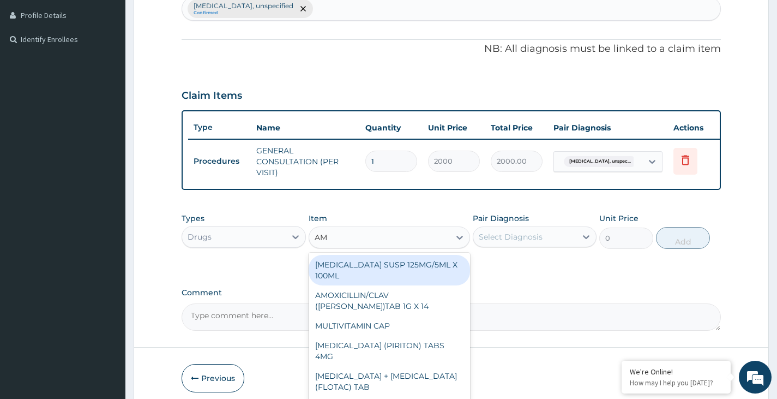
type input "AML"
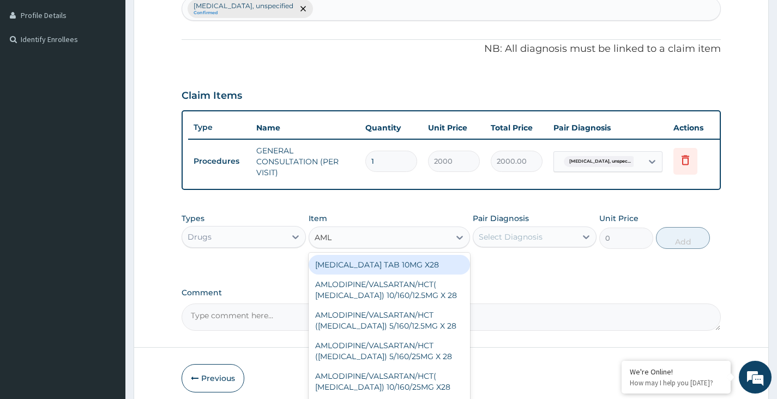
click at [367, 272] on div "AMLODIPINE TAB 10MG X28" at bounding box center [390, 265] width 162 height 20
type input "40"
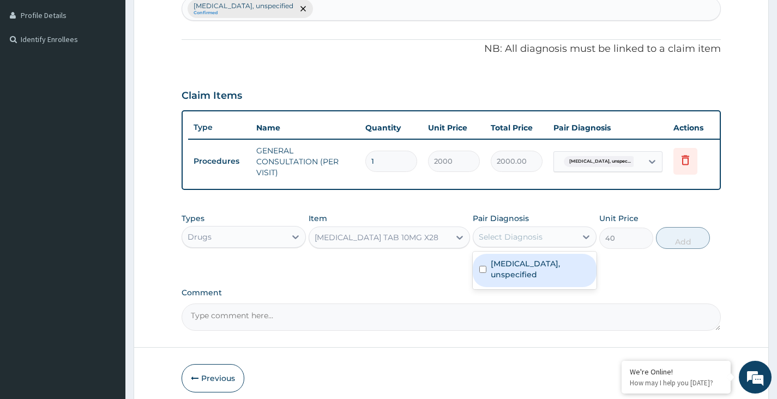
click at [510, 242] on div "Select Diagnosis" at bounding box center [511, 236] width 64 height 11
click at [514, 274] on label "Essential hypertension, unspecified" at bounding box center [540, 269] width 99 height 22
checkbox input "true"
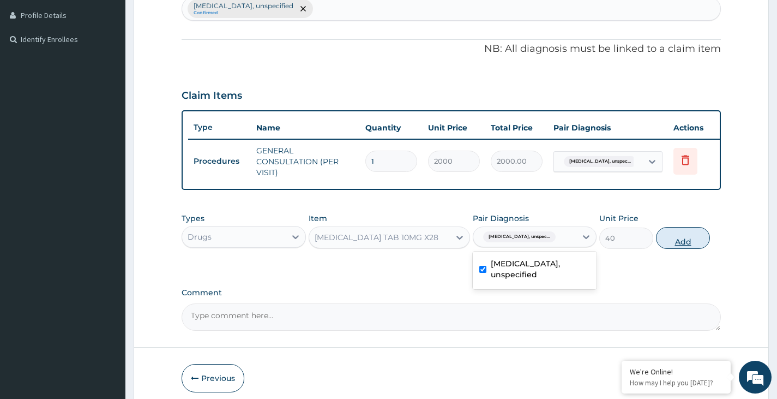
click at [679, 249] on button "Add" at bounding box center [683, 238] width 54 height 22
type input "0"
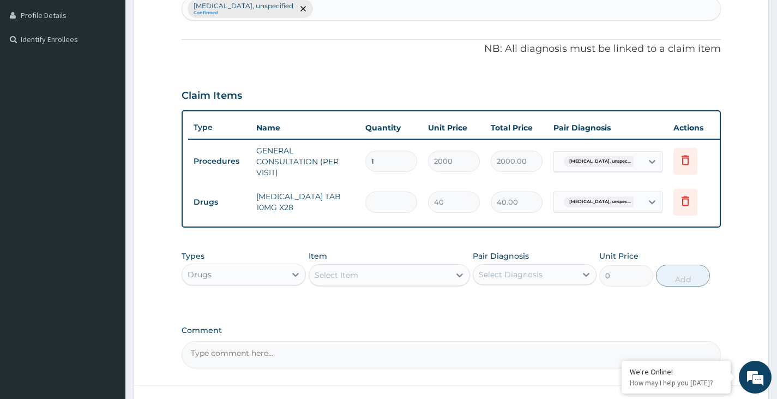
type input "0.00"
type input "3"
type input "120.00"
type input "30"
type input "1200.00"
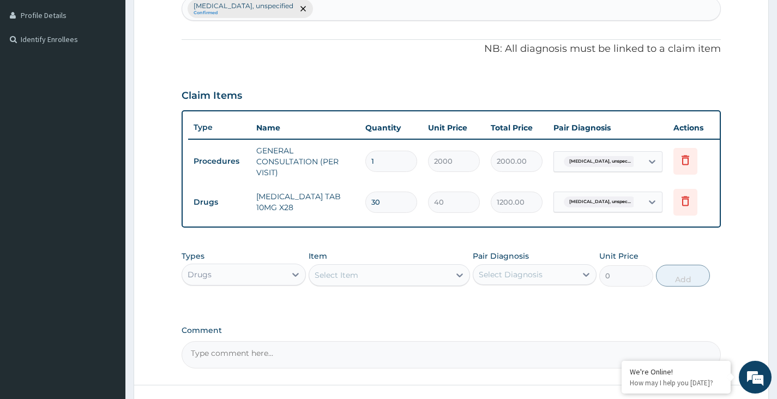
type input "30"
click at [342, 280] on div "Select Item" at bounding box center [337, 274] width 44 height 11
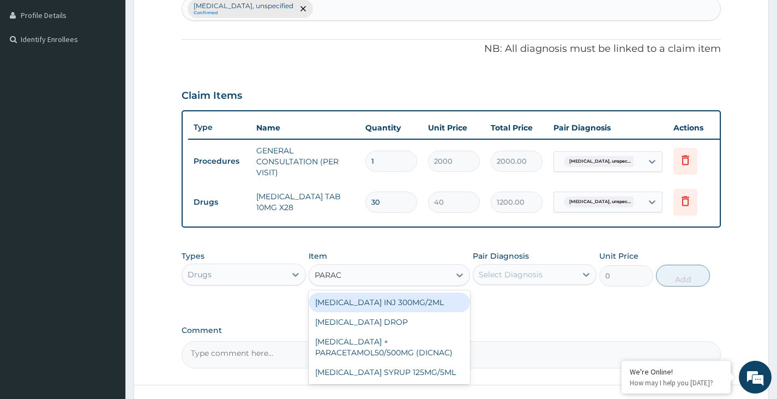
type input "PARACE"
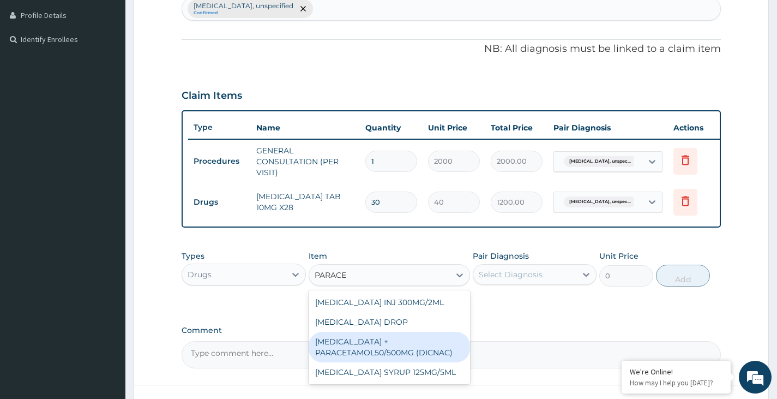
click at [377, 362] on div "[MEDICAL_DATA] + PARACETAMOL50/500MG (DICNAC)" at bounding box center [390, 346] width 162 height 31
type input "40"
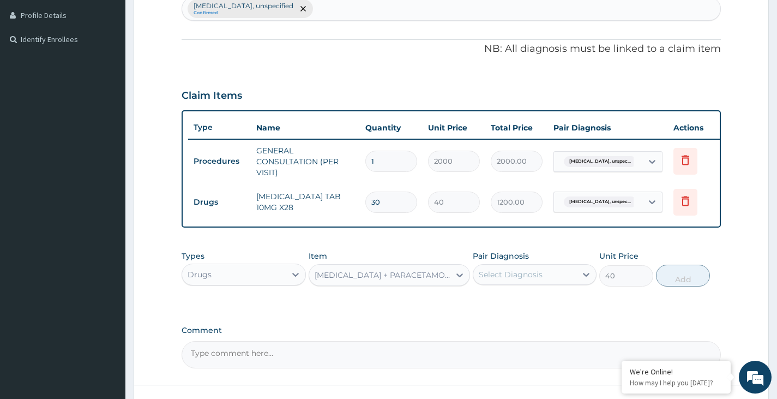
click at [538, 280] on div "Select Diagnosis" at bounding box center [511, 274] width 64 height 11
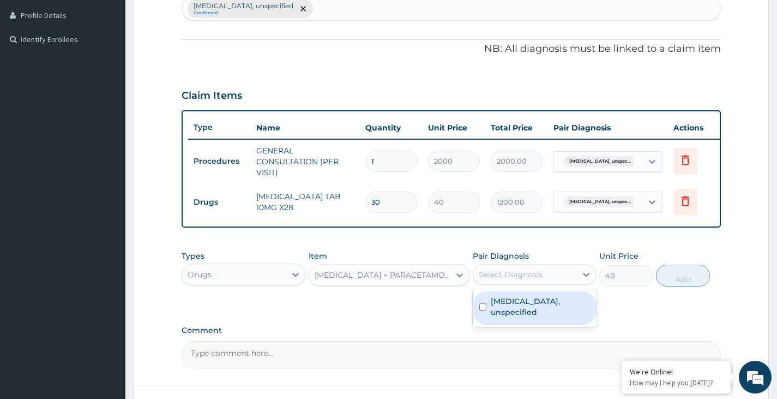
click at [535, 313] on label "Essential hypertension, unspecified" at bounding box center [540, 306] width 99 height 22
checkbox input "true"
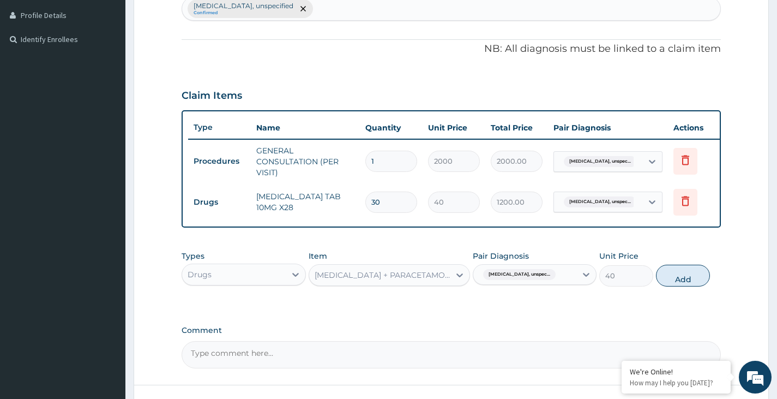
click at [680, 292] on div "Types Drugs Item DICLOFENAC + PARACETAMOL50/500MG (DICNAC) Pair Diagnosis Essen…" at bounding box center [451, 268] width 539 height 47
click at [684, 283] on button "Add" at bounding box center [683, 275] width 54 height 22
type input "0"
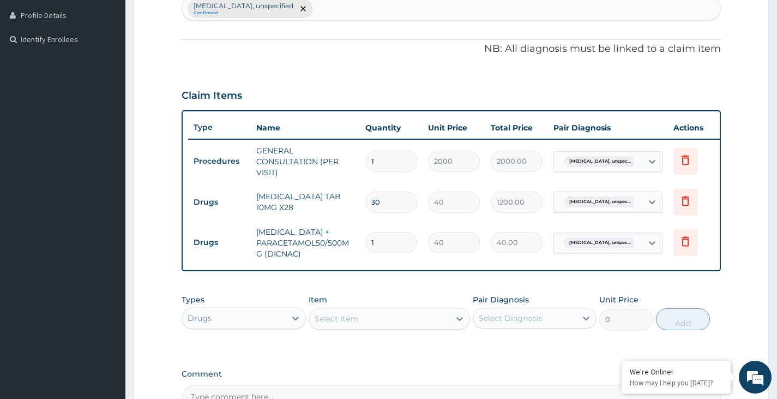
type input "18"
type input "720.00"
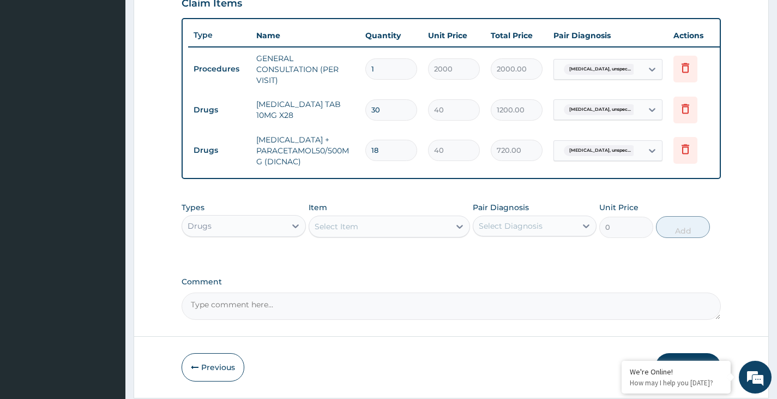
scroll to position [431, 0]
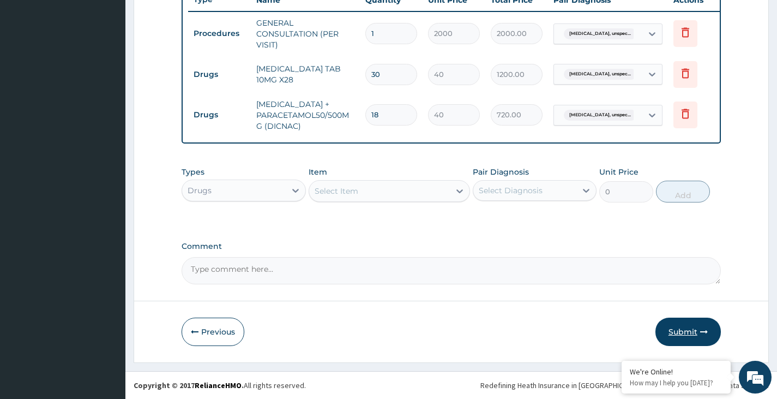
type input "18"
click at [688, 333] on button "Submit" at bounding box center [687, 331] width 65 height 28
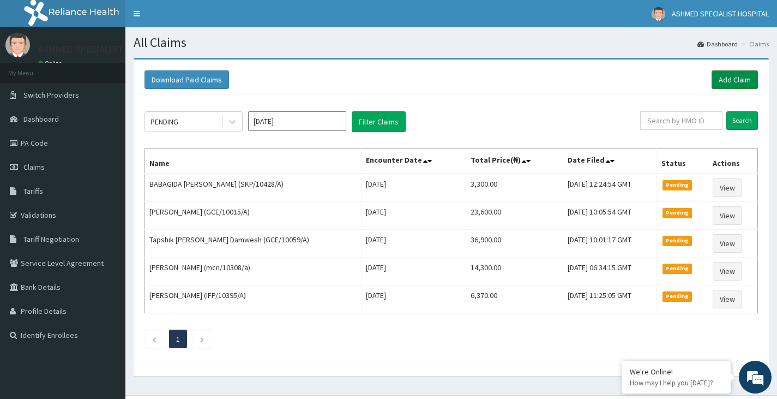
click at [741, 76] on link "Add Claim" at bounding box center [734, 79] width 46 height 19
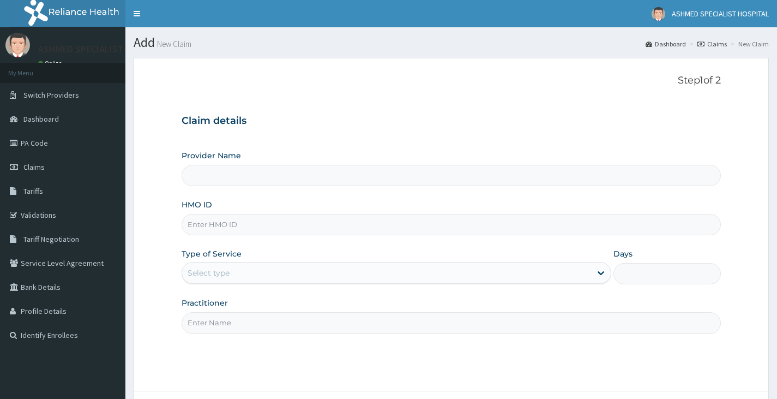
click at [224, 230] on input "HMO ID" at bounding box center [451, 224] width 539 height 21
type input "ASHMED SPECIALIST HOSPITAL"
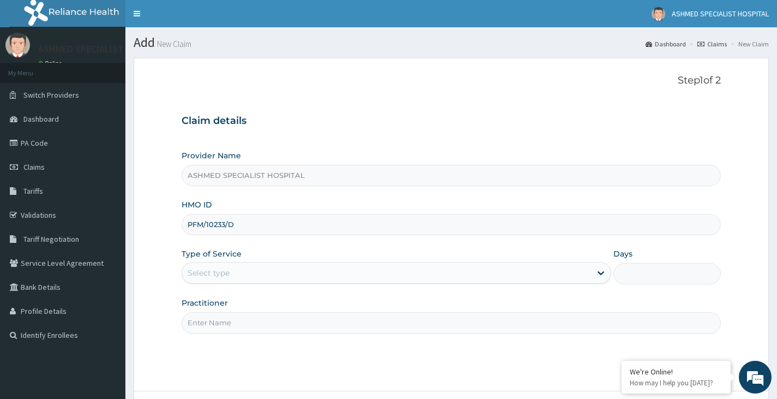
type input "PFM/10233/D"
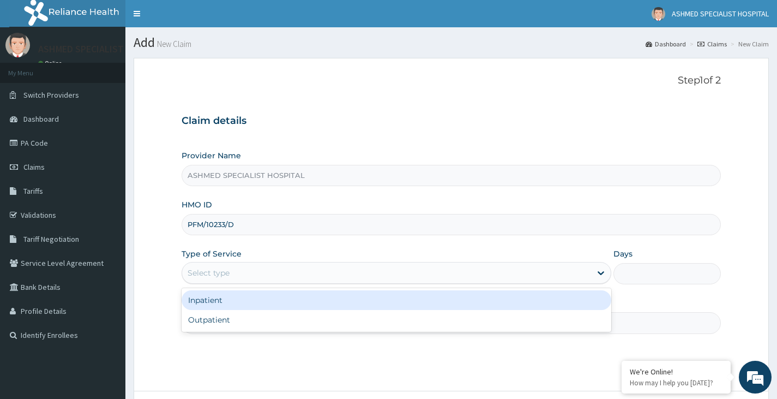
click at [213, 280] on div "Select type" at bounding box center [386, 272] width 409 height 17
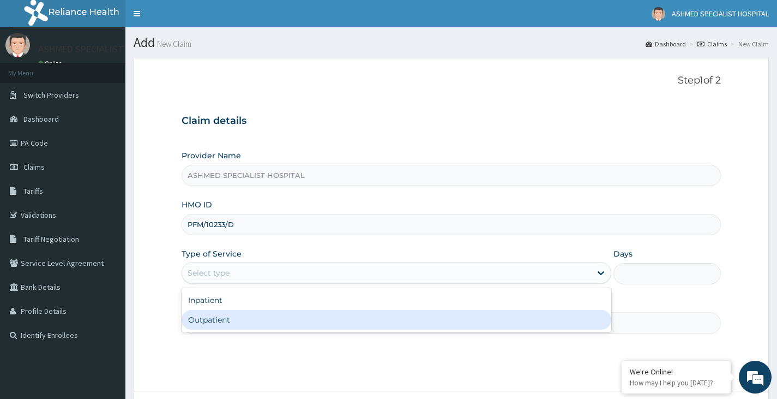
click at [220, 322] on div "Outpatient" at bounding box center [397, 320] width 430 height 20
type input "1"
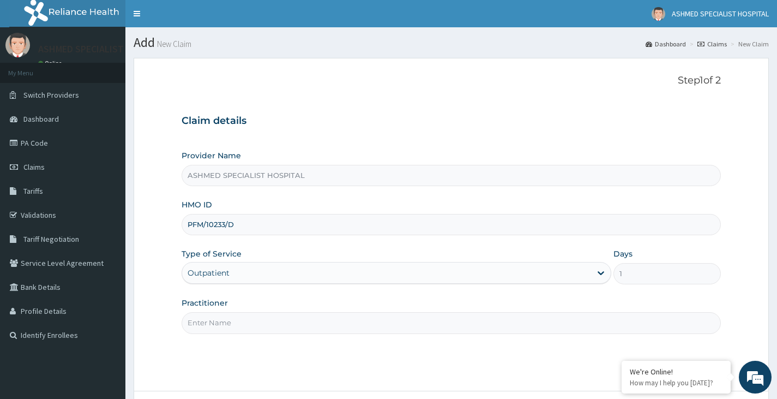
click at [220, 323] on input "Practitioner" at bounding box center [451, 322] width 539 height 21
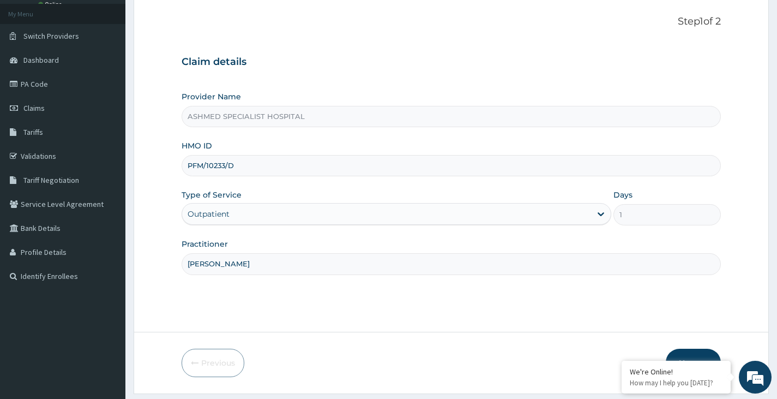
scroll to position [90, 0]
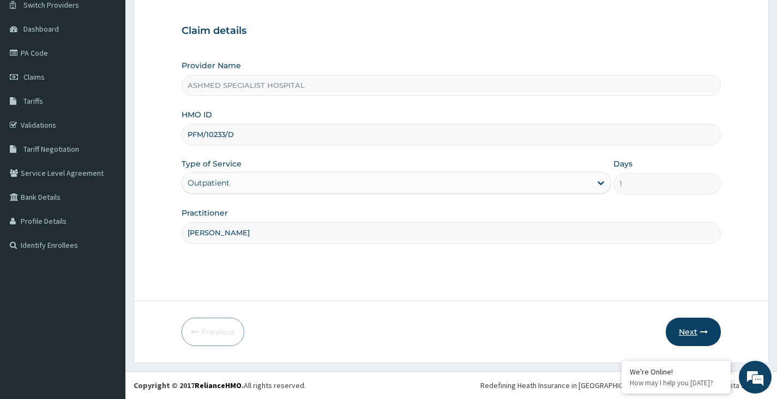
type input "[PERSON_NAME]"
click at [689, 330] on button "Next" at bounding box center [693, 331] width 55 height 28
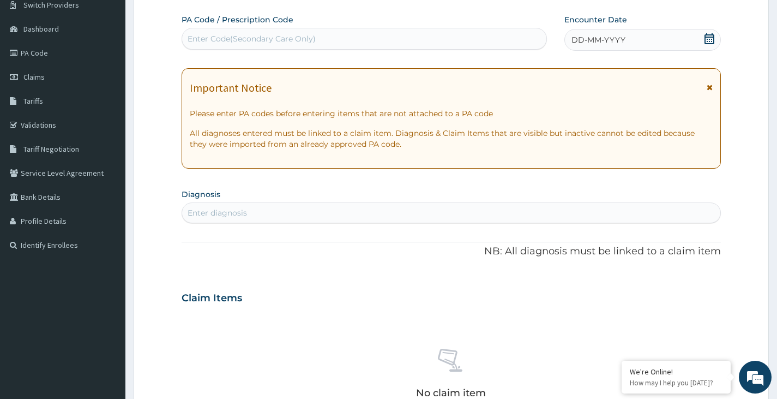
click at [713, 40] on icon at bounding box center [709, 38] width 11 height 11
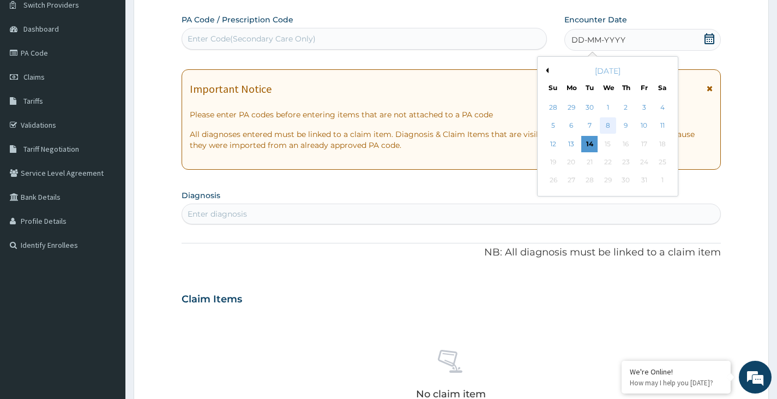
click at [605, 125] on div "8" at bounding box center [607, 126] width 16 height 16
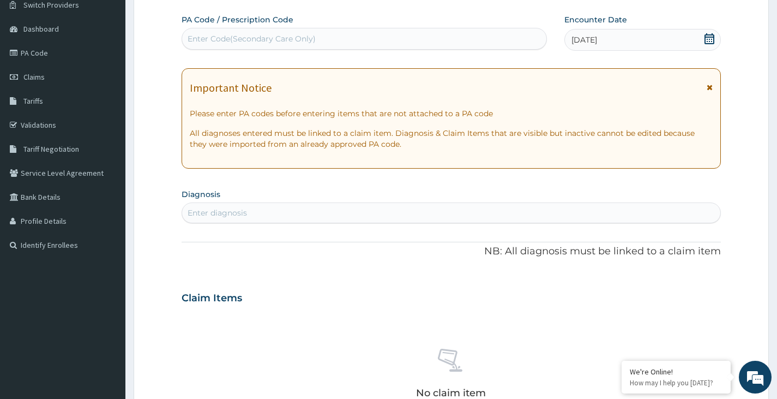
click at [313, 215] on div "Enter diagnosis" at bounding box center [451, 212] width 538 height 17
type input "UPPER"
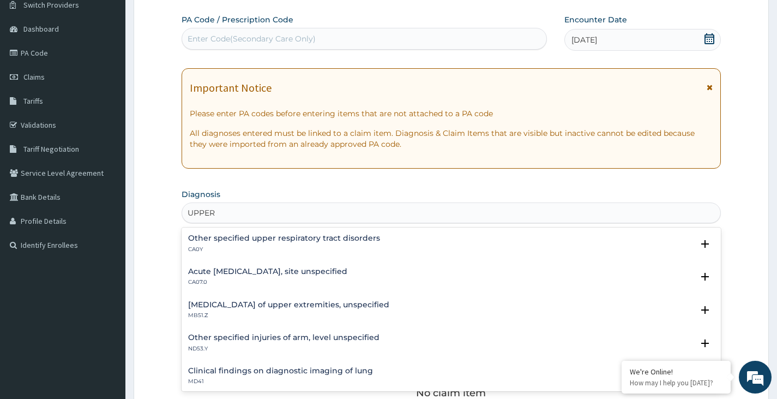
click at [297, 276] on div "Acute upper respiratory infection, site unspecified CA07.0" at bounding box center [267, 276] width 159 height 19
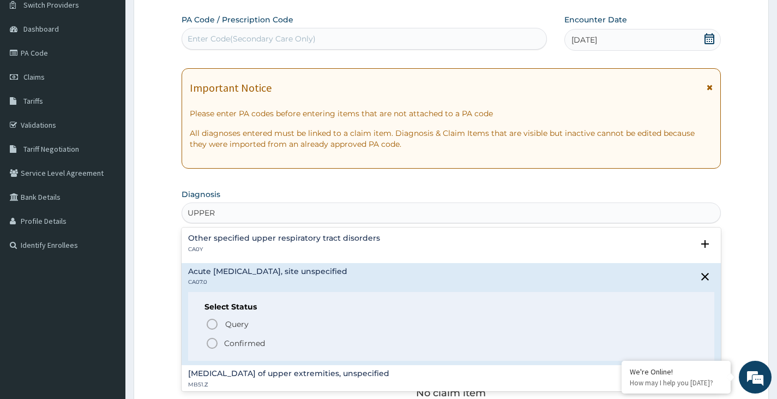
click at [224, 343] on p "Confirmed" at bounding box center [244, 342] width 41 height 11
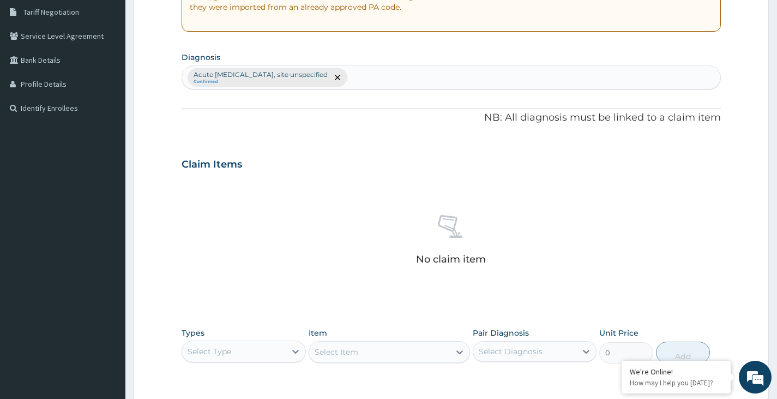
scroll to position [363, 0]
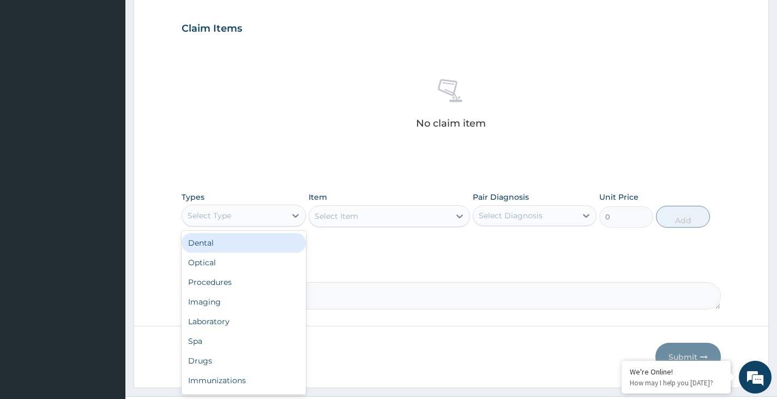
click at [242, 212] on div "Select Type" at bounding box center [233, 215] width 103 height 17
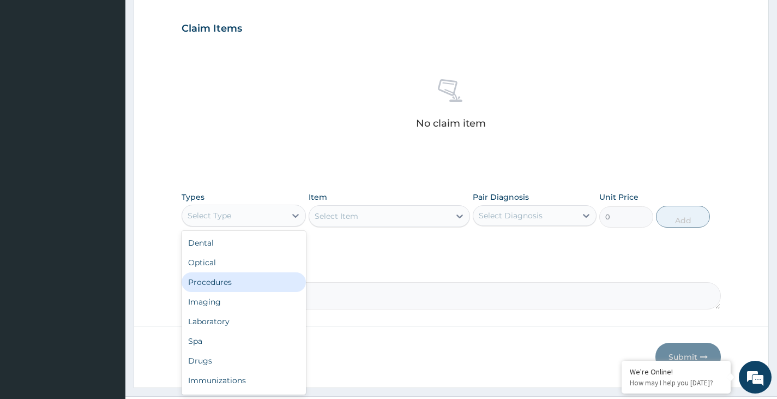
click at [231, 286] on div "Procedures" at bounding box center [244, 282] width 124 height 20
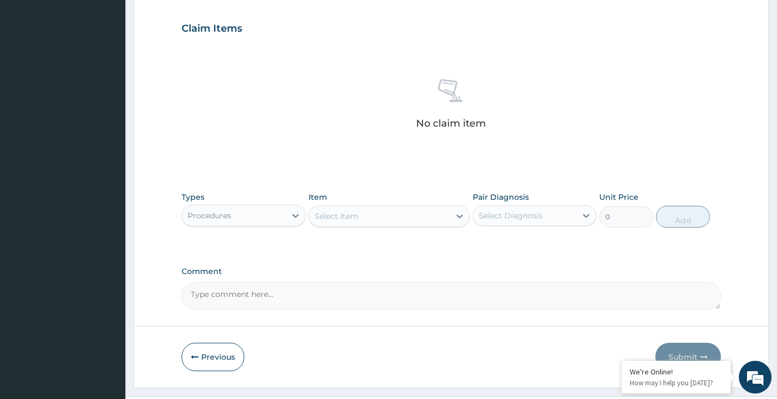
click at [363, 218] on div "Select Item" at bounding box center [379, 215] width 141 height 17
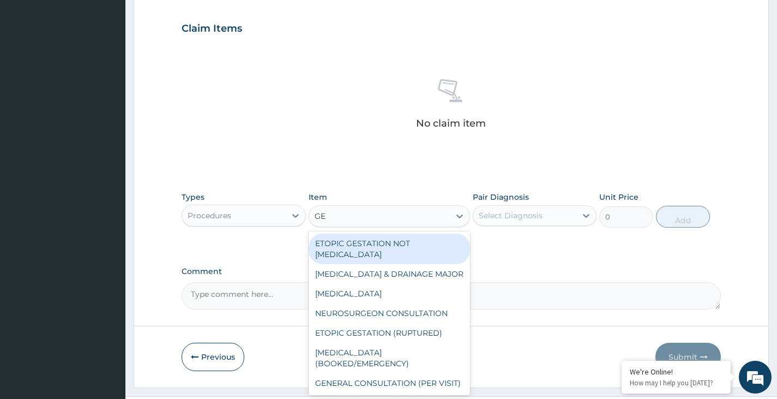
type input "GEN"
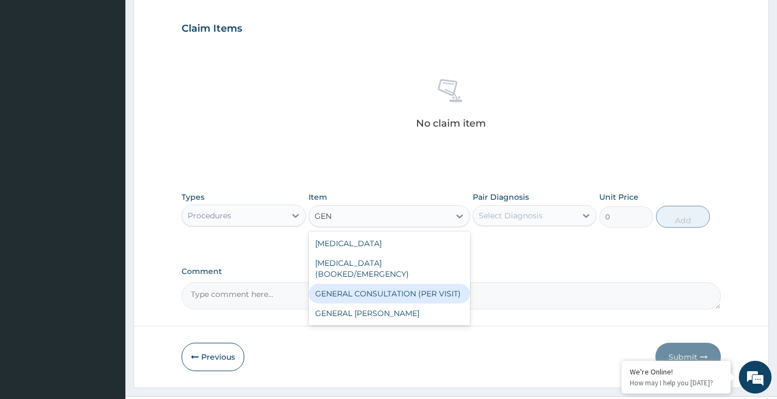
click at [365, 292] on div "GENERAL CONSULTATION (PER VISIT)" at bounding box center [390, 294] width 162 height 20
type input "2000"
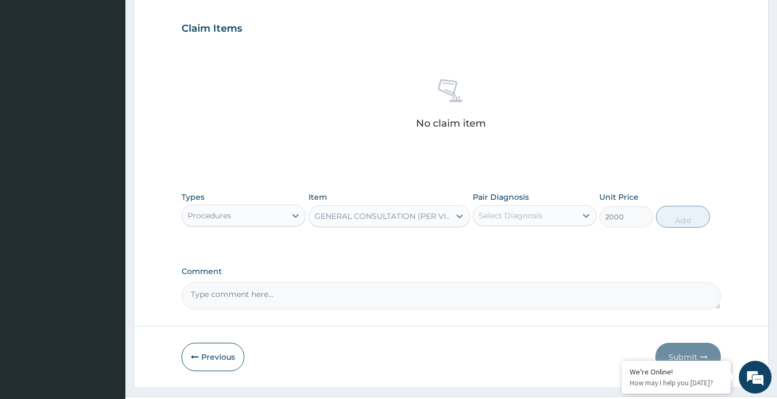
click at [509, 218] on div "Select Diagnosis" at bounding box center [511, 215] width 64 height 11
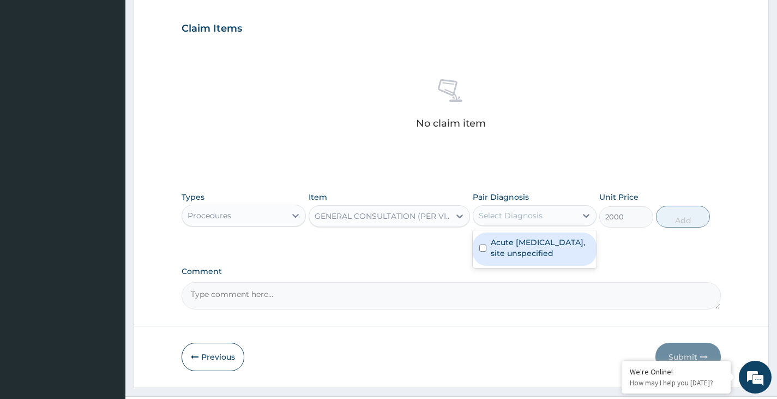
click at [505, 256] on label "Acute upper respiratory infection, site unspecified" at bounding box center [540, 248] width 99 height 22
checkbox input "true"
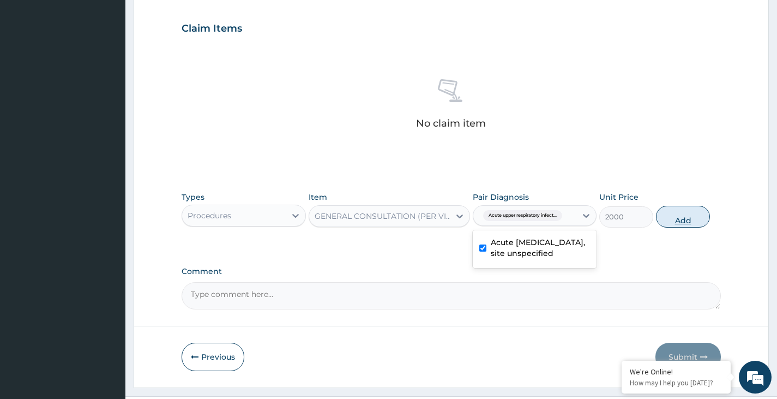
click at [679, 216] on button "Add" at bounding box center [683, 217] width 54 height 22
type input "0"
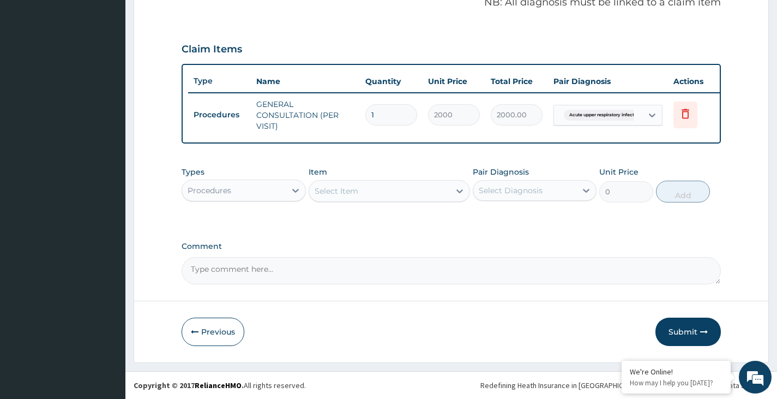
scroll to position [350, 0]
click at [263, 189] on div "Procedures" at bounding box center [233, 190] width 103 height 17
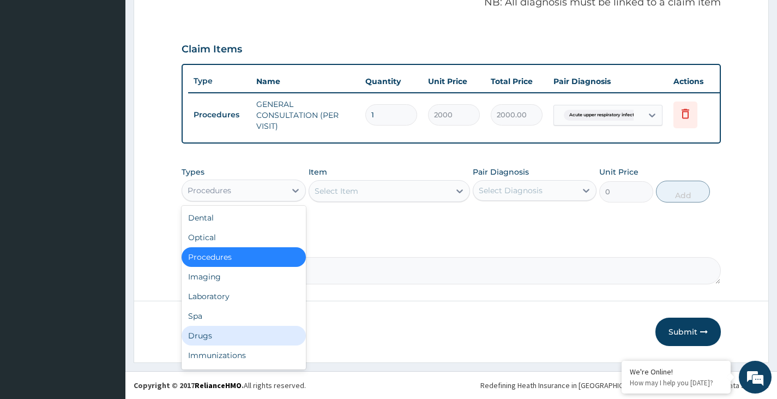
click at [226, 335] on div "Drugs" at bounding box center [244, 335] width 124 height 20
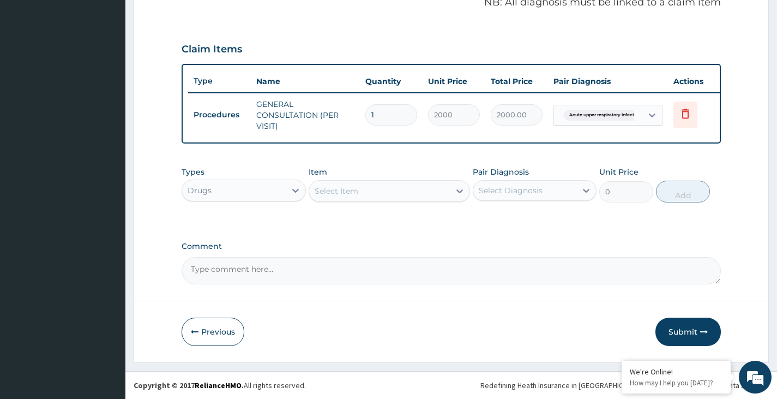
click at [377, 190] on div "Select Item" at bounding box center [379, 190] width 141 height 17
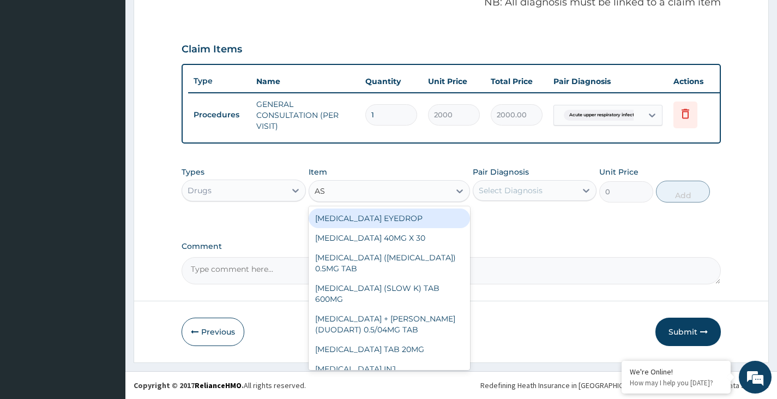
type input "ASC"
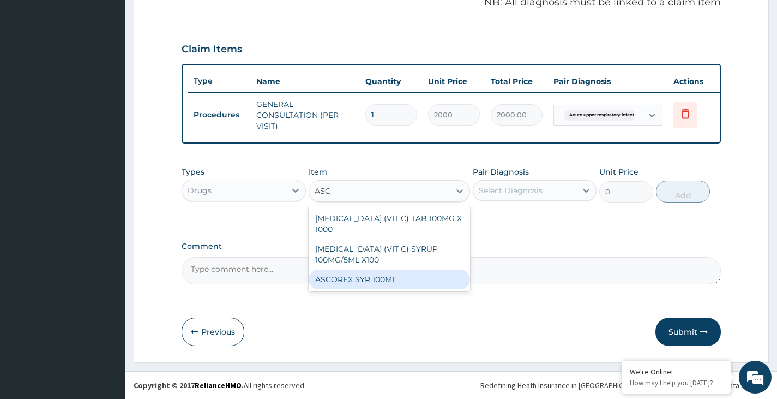
click at [376, 283] on div "ASCOREX SYR 100ML" at bounding box center [390, 279] width 162 height 20
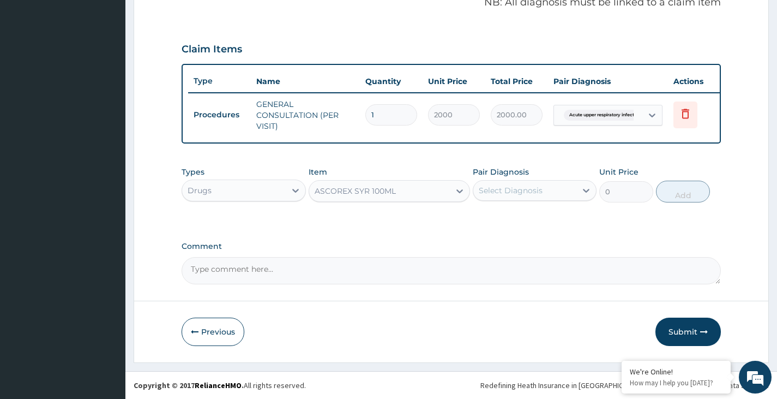
type input "1500"
click at [524, 190] on div "Select Diagnosis" at bounding box center [511, 190] width 64 height 11
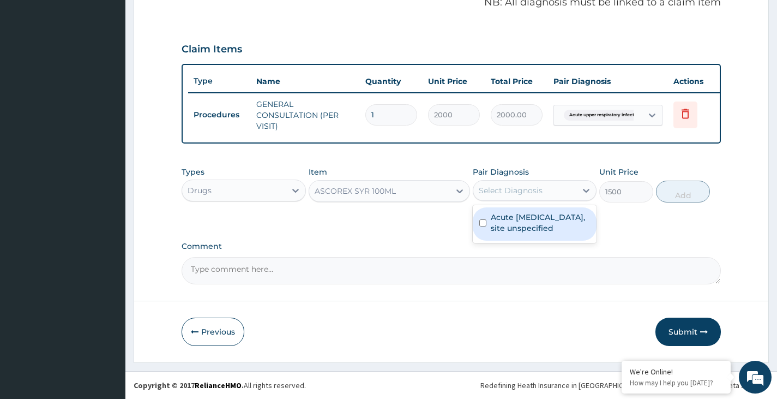
click at [519, 227] on label "Acute upper respiratory infection, site unspecified" at bounding box center [540, 223] width 99 height 22
checkbox input "true"
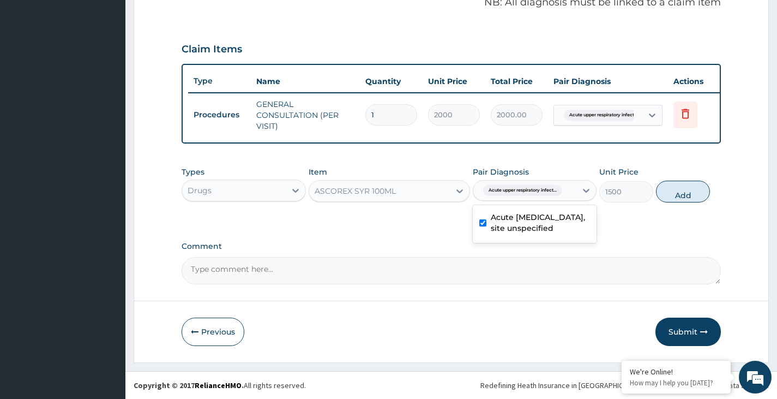
drag, startPoint x: 693, startPoint y: 192, endPoint x: 668, endPoint y: 194, distance: 25.2
click at [692, 192] on button "Add" at bounding box center [683, 191] width 54 height 22
type input "0"
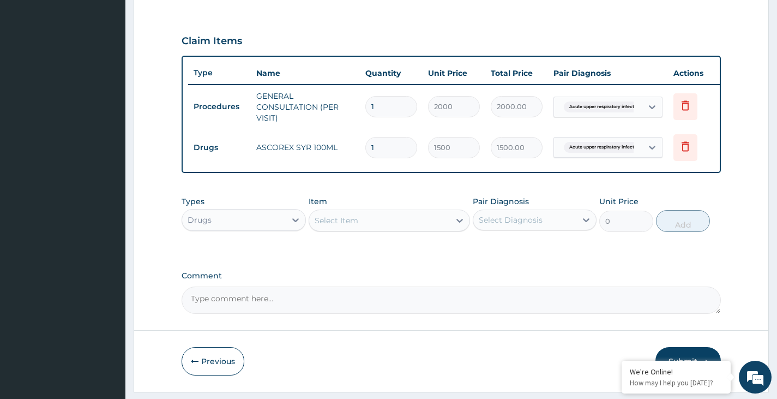
click at [349, 226] on div "Select Item" at bounding box center [337, 220] width 44 height 11
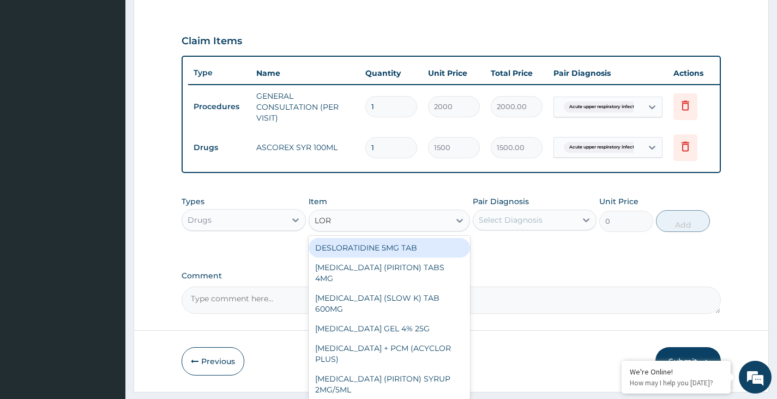
type input "LORA"
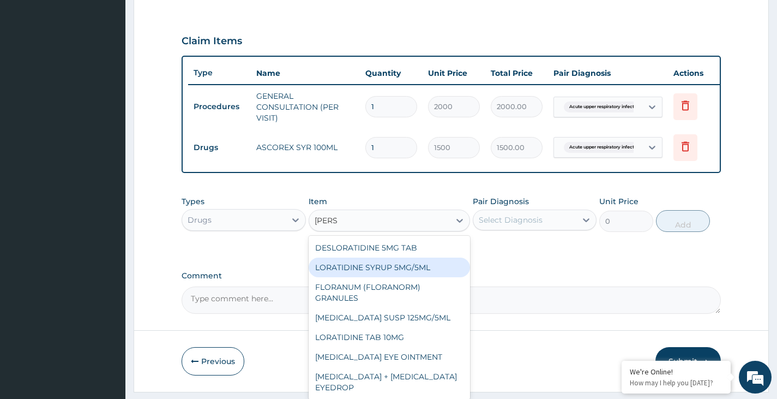
click at [370, 277] on div "LORATIDINE SYRUP 5MG/5ML" at bounding box center [390, 267] width 162 height 20
type input "800"
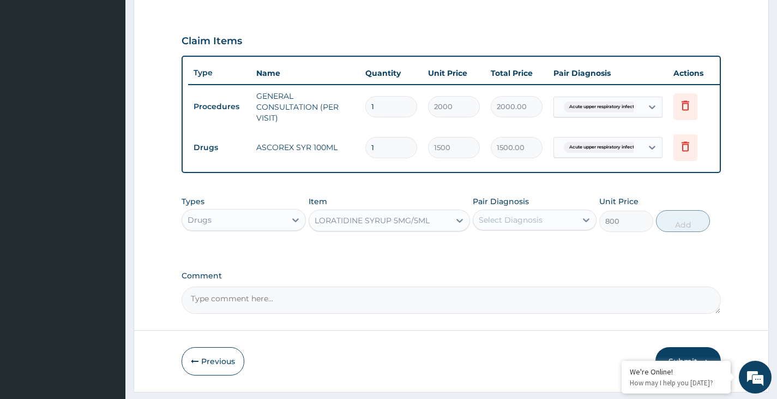
click at [563, 228] on div "Select Diagnosis" at bounding box center [524, 219] width 103 height 17
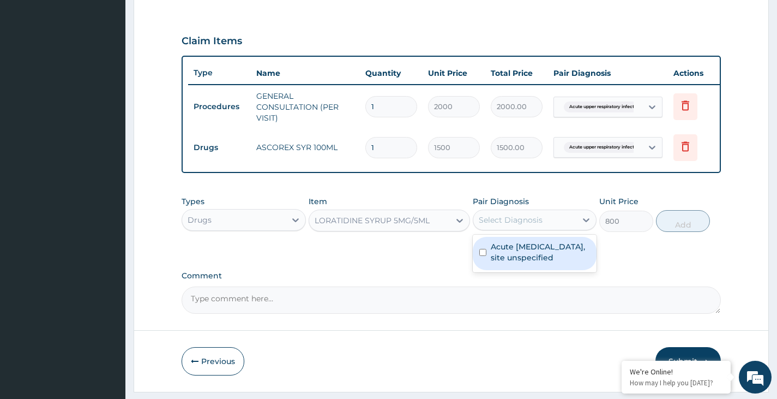
click at [558, 260] on label "Acute upper respiratory infection, site unspecified" at bounding box center [540, 252] width 99 height 22
checkbox input "true"
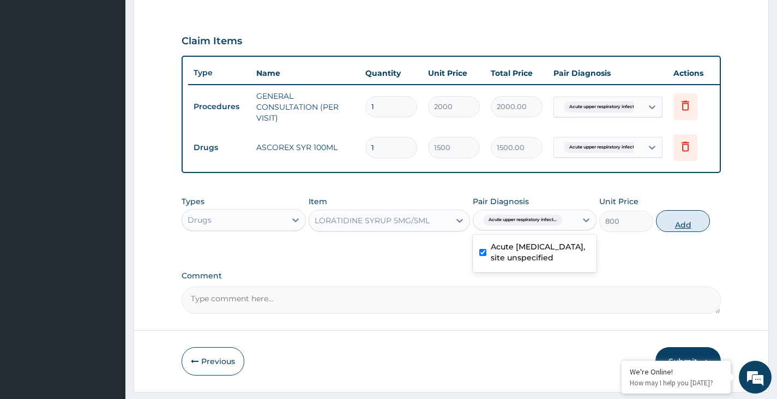
click at [687, 230] on button "Add" at bounding box center [683, 221] width 54 height 22
type input "0"
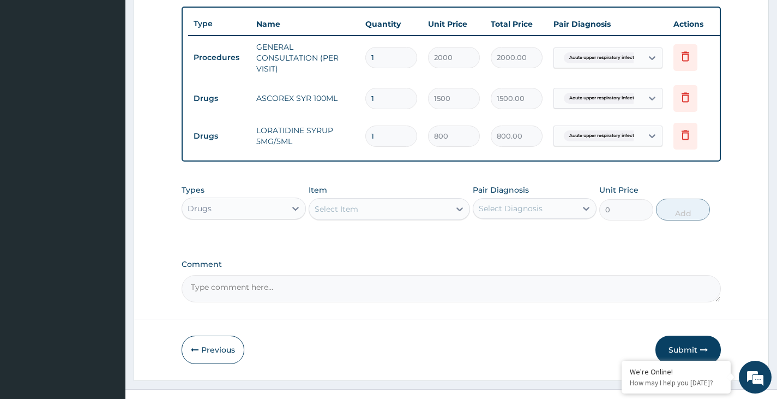
scroll to position [425, 0]
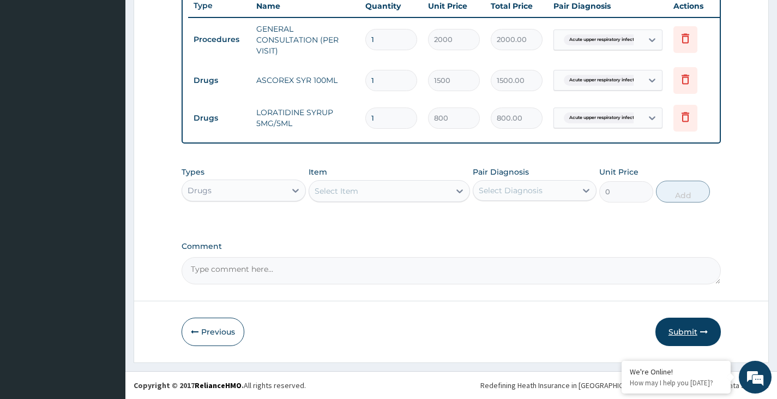
click at [689, 331] on button "Submit" at bounding box center [687, 331] width 65 height 28
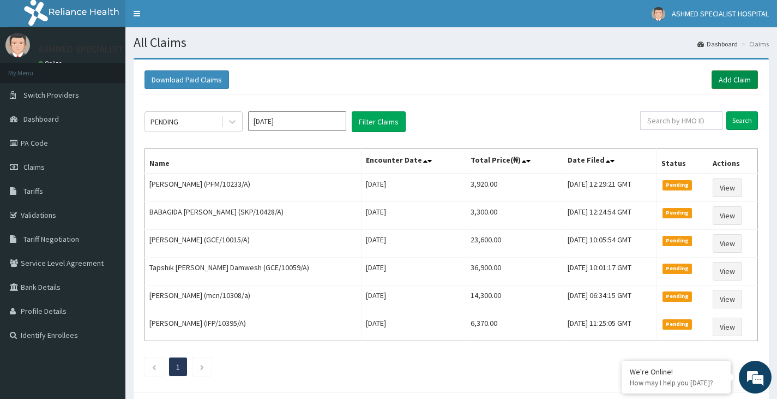
click at [734, 79] on link "Add Claim" at bounding box center [734, 79] width 46 height 19
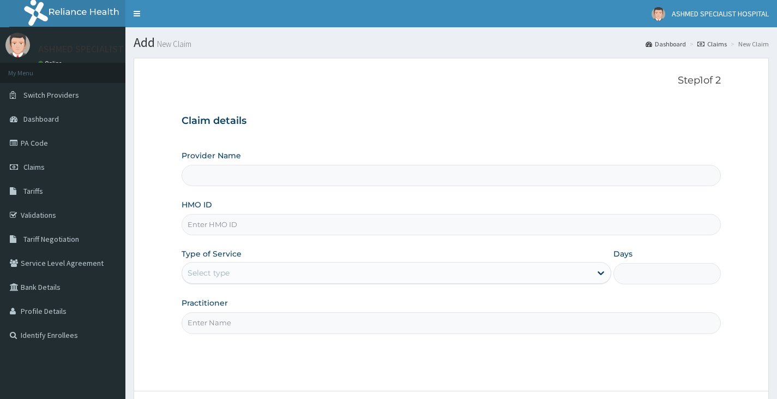
type input "ASHMED SPECIALIST HOSPITAL"
click at [238, 226] on input "HMO ID" at bounding box center [451, 224] width 539 height 21
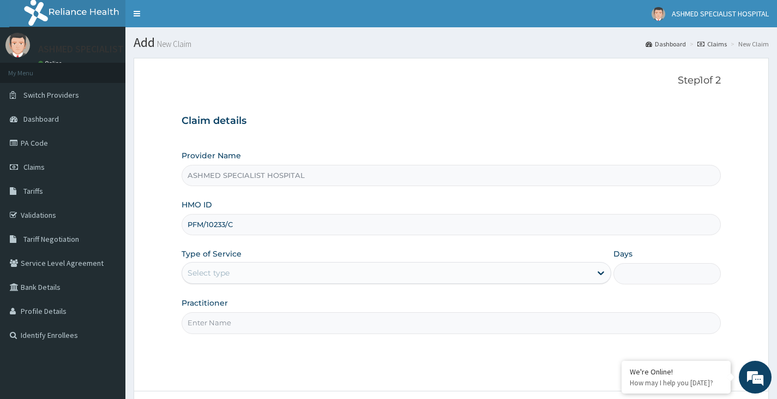
type input "PFM/10233/C"
click at [219, 269] on div "Select type" at bounding box center [209, 272] width 42 height 11
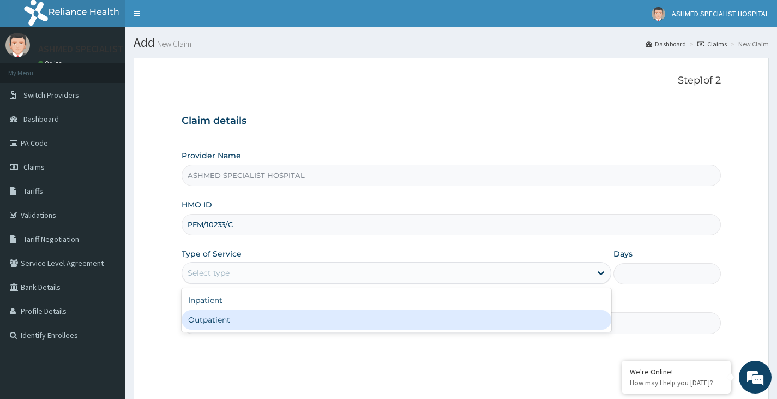
click at [211, 313] on div "Outpatient" at bounding box center [397, 320] width 430 height 20
type input "1"
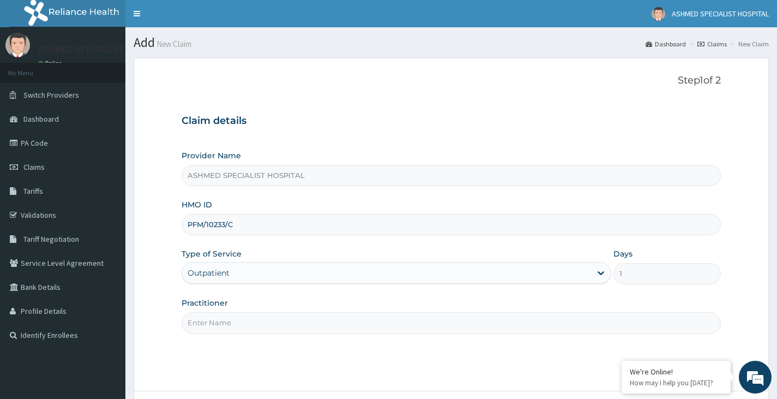
click at [211, 318] on input "Practitioner" at bounding box center [451, 322] width 539 height 21
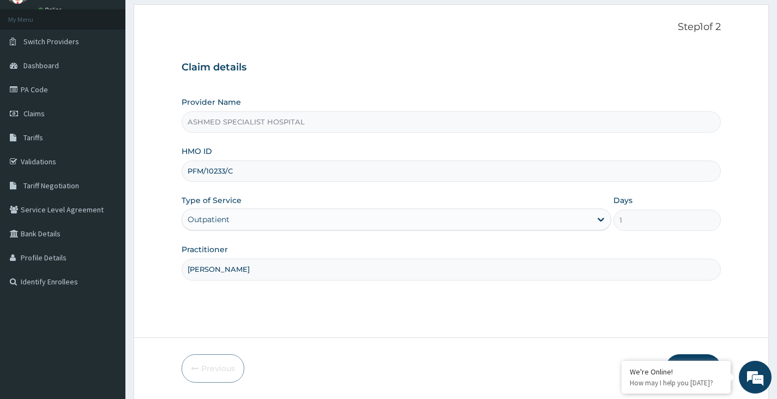
scroll to position [90, 0]
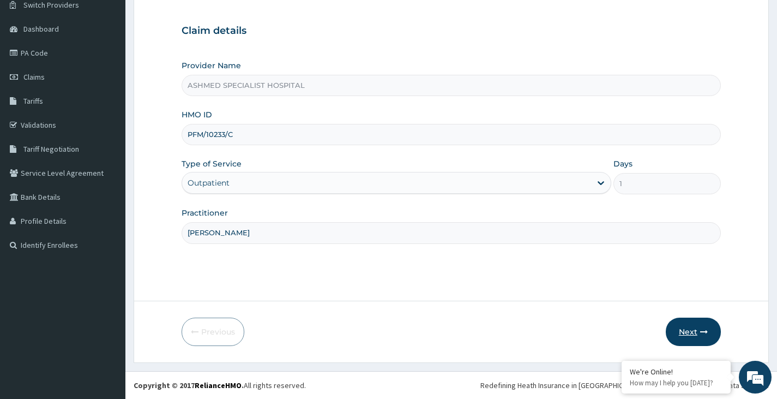
type input "[PERSON_NAME]"
click at [693, 332] on button "Next" at bounding box center [693, 331] width 55 height 28
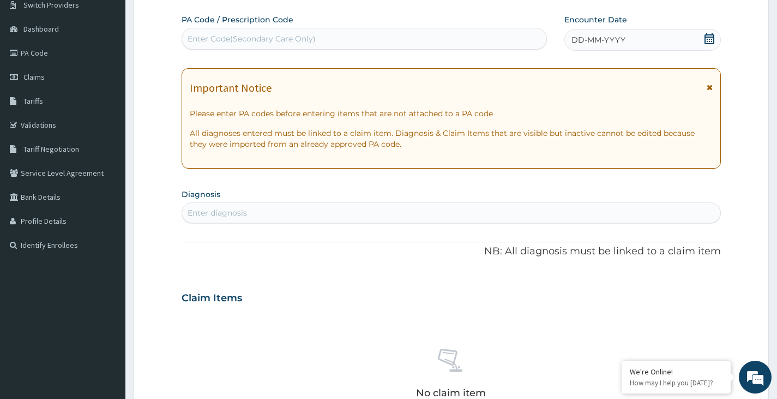
click at [711, 44] on icon at bounding box center [709, 38] width 10 height 11
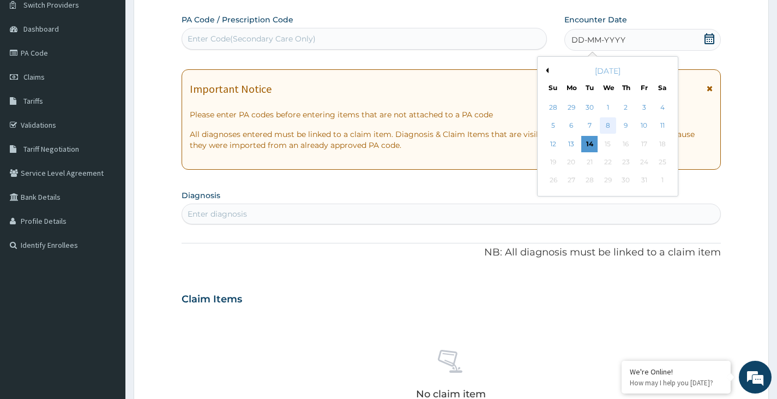
click at [613, 126] on div "8" at bounding box center [607, 126] width 16 height 16
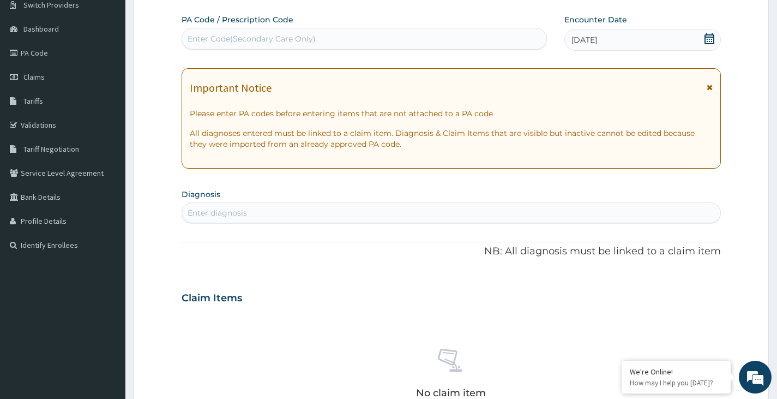
click at [228, 210] on div "Enter diagnosis" at bounding box center [217, 212] width 59 height 11
type input "UPPER"
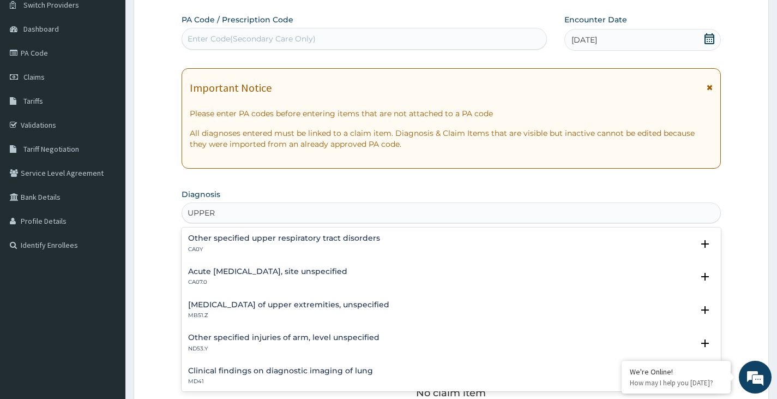
click at [252, 273] on h4 "Acute [MEDICAL_DATA], site unspecified" at bounding box center [267, 271] width 159 height 8
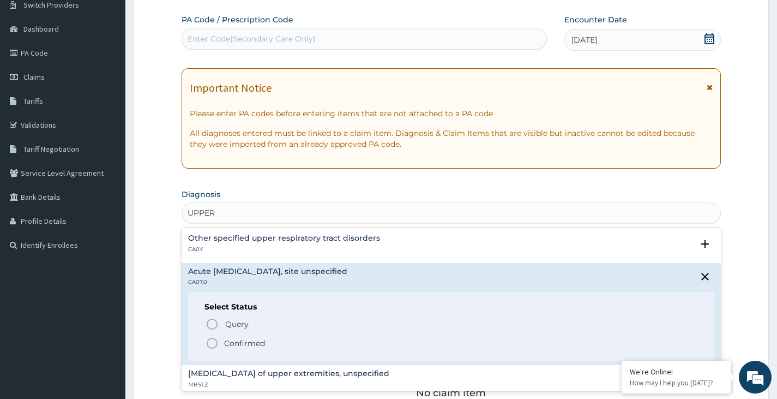
click at [210, 341] on icon "status option filled" at bounding box center [212, 342] width 13 height 13
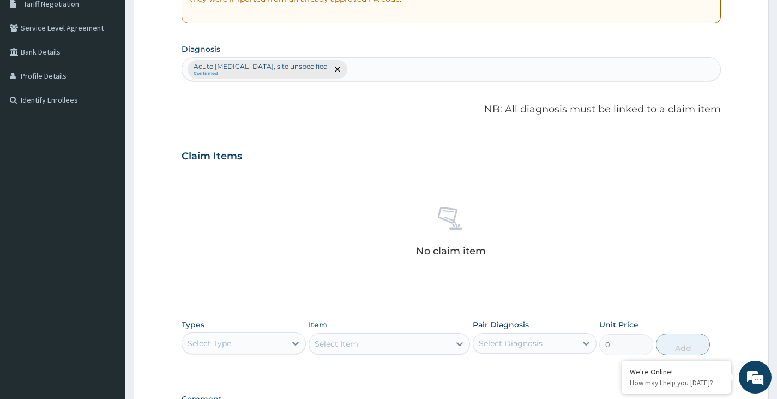
scroll to position [308, 0]
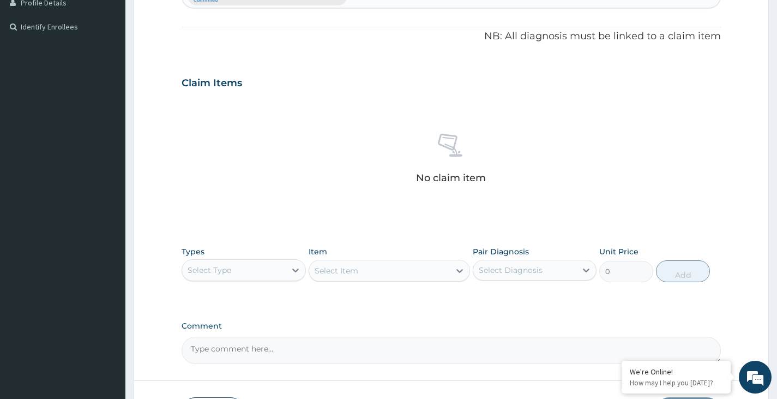
click at [251, 272] on div "Select Type" at bounding box center [233, 269] width 103 height 17
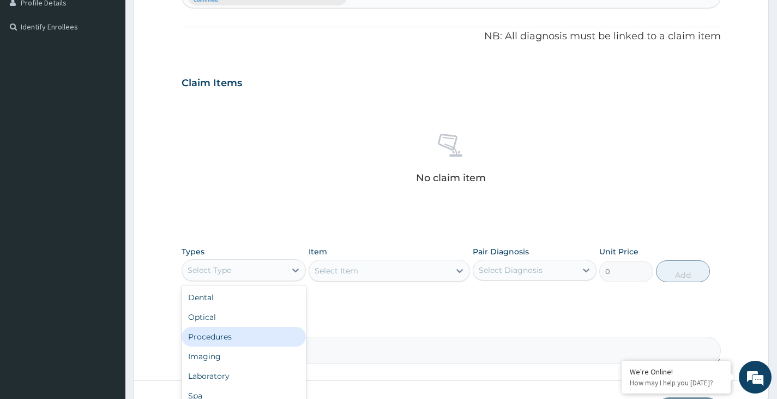
click at [238, 337] on div "Procedures" at bounding box center [244, 337] width 124 height 20
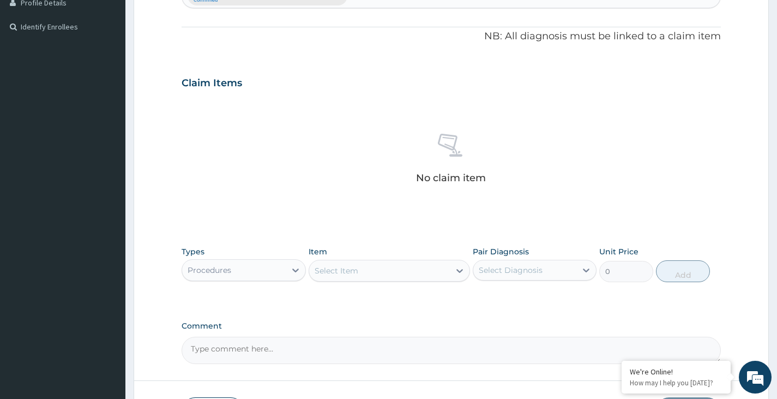
click at [367, 268] on div "Select Item" at bounding box center [379, 270] width 141 height 17
type input "H"
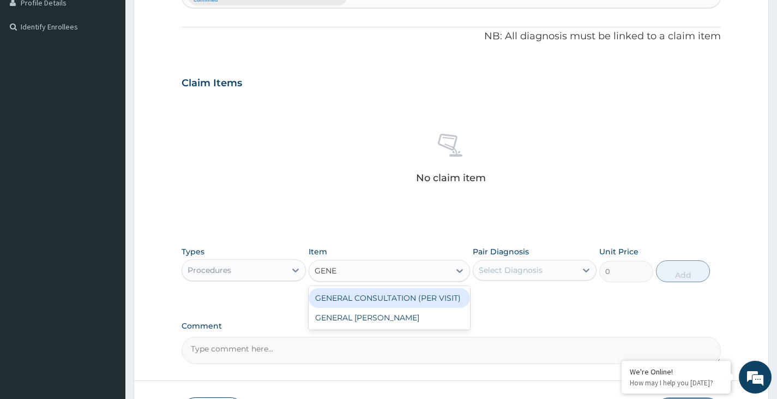
type input "GENER"
click at [373, 305] on div "GENERAL CONSULTATION (PER VISIT)" at bounding box center [390, 298] width 162 height 20
type input "2000"
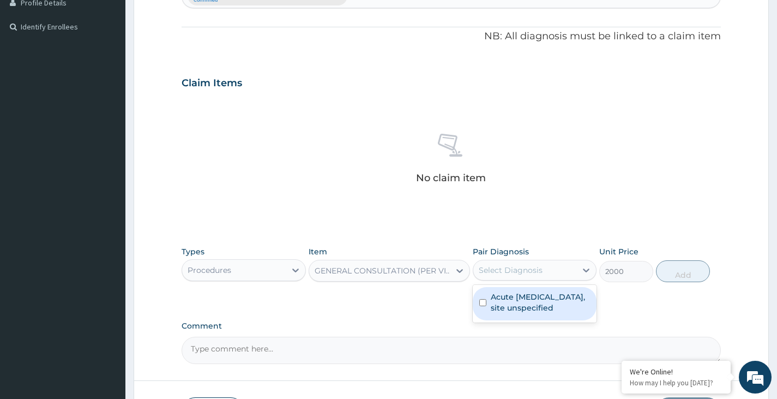
click at [516, 269] on div "Select Diagnosis" at bounding box center [511, 269] width 64 height 11
drag, startPoint x: 517, startPoint y: 297, endPoint x: 600, endPoint y: 303, distance: 83.6
click at [517, 298] on label "Acute [MEDICAL_DATA], site unspecified" at bounding box center [540, 302] width 99 height 22
checkbox input "true"
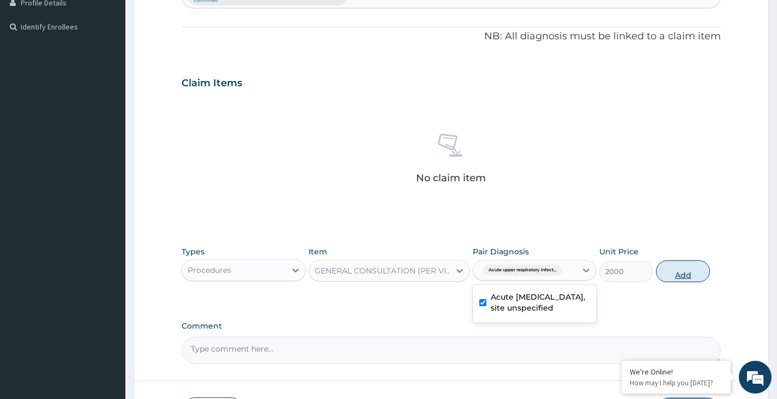
click at [690, 281] on button "Add" at bounding box center [683, 271] width 54 height 22
type input "0"
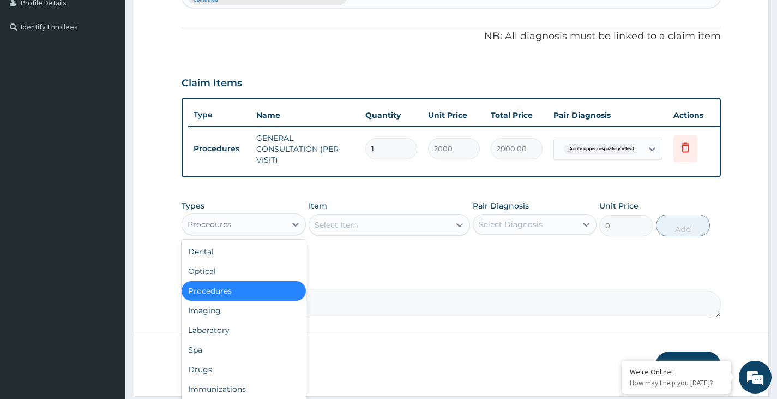
drag, startPoint x: 261, startPoint y: 225, endPoint x: 259, endPoint y: 237, distance: 12.7
click at [261, 232] on div "Procedures" at bounding box center [233, 223] width 103 height 17
click at [210, 359] on div "Spa" at bounding box center [244, 350] width 124 height 20
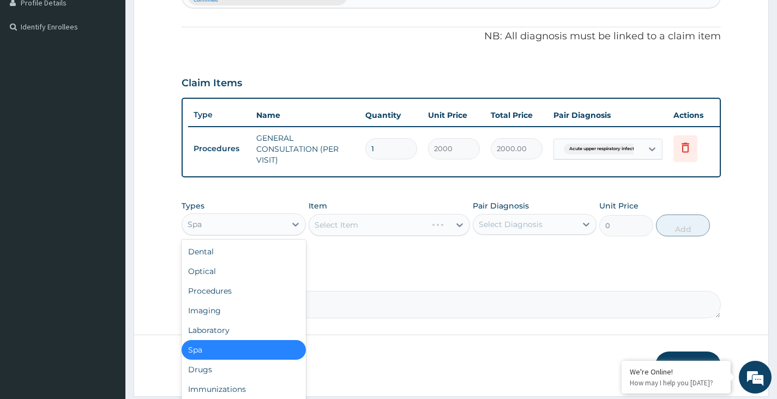
click at [262, 228] on div "Spa" at bounding box center [233, 223] width 103 height 17
click at [212, 377] on div "Drugs" at bounding box center [244, 369] width 124 height 20
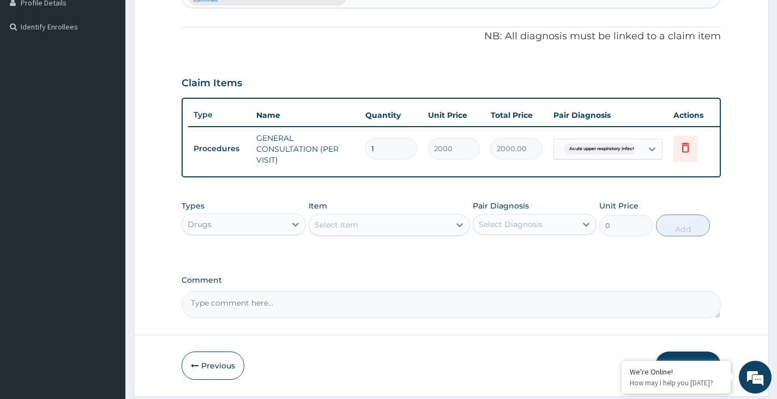
click at [374, 232] on div "Select Item" at bounding box center [379, 224] width 141 height 17
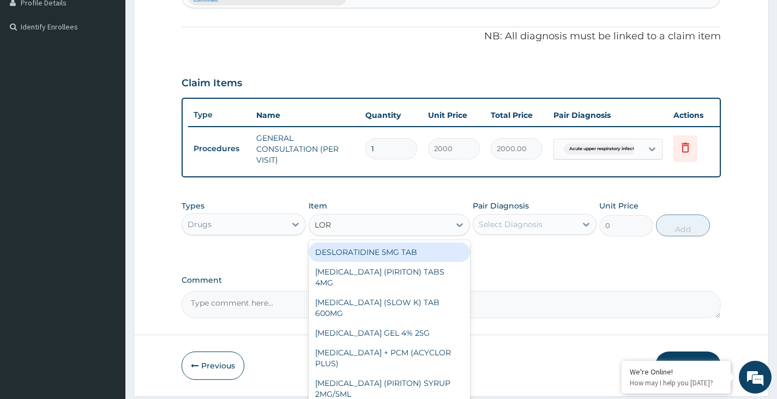
type input "[PERSON_NAME]"
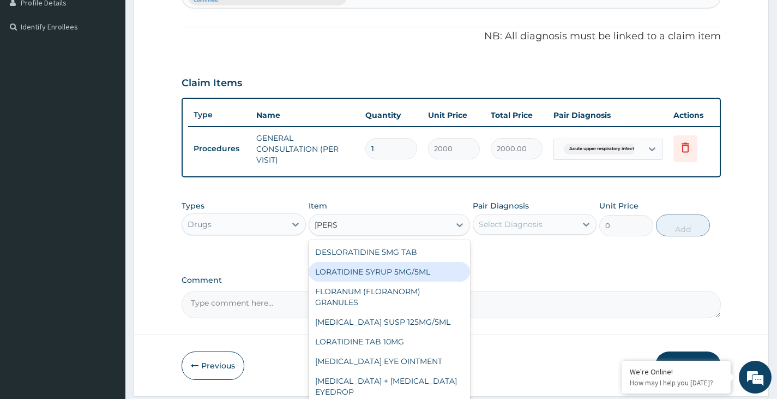
click at [379, 273] on div "LORATIDINE SYRUP 5MG/5ML" at bounding box center [390, 272] width 162 height 20
type input "800"
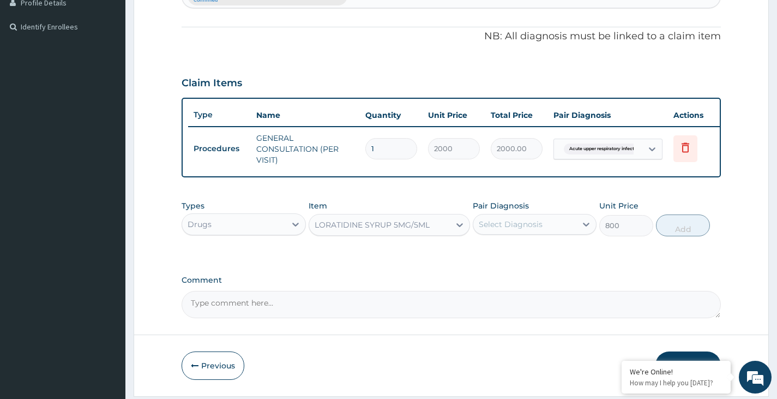
click at [524, 230] on div "Select Diagnosis" at bounding box center [511, 224] width 64 height 11
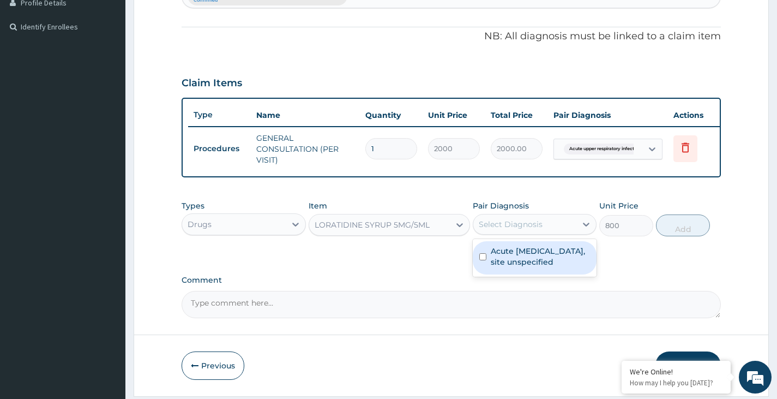
click at [511, 267] on label "Acute [MEDICAL_DATA], site unspecified" at bounding box center [540, 256] width 99 height 22
checkbox input "true"
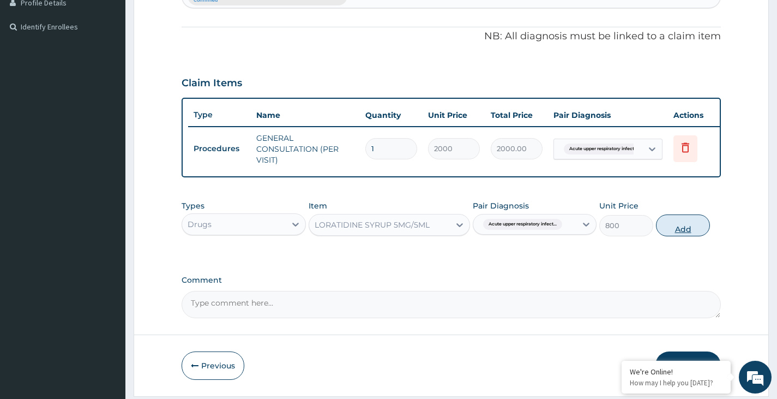
click at [678, 236] on button "Add" at bounding box center [683, 225] width 54 height 22
type input "0"
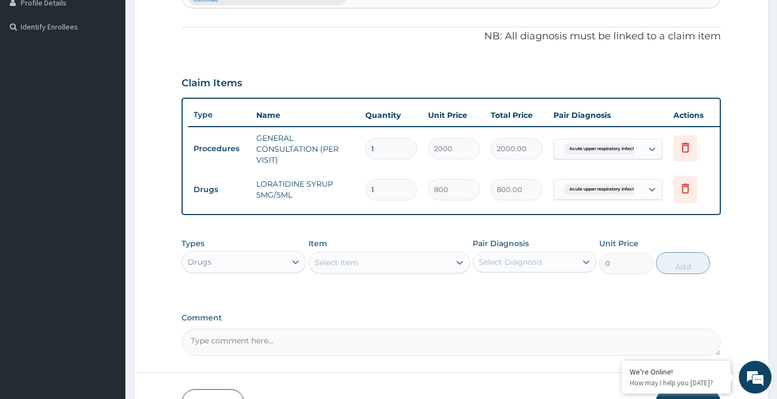
click at [359, 271] on div "Select Item" at bounding box center [379, 262] width 141 height 17
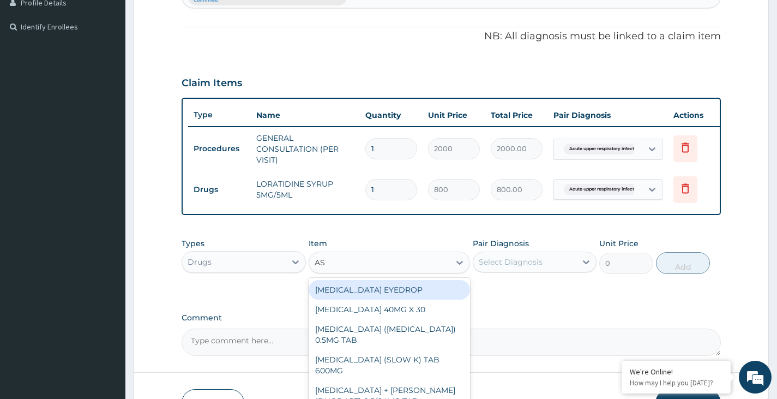
type input "ASC"
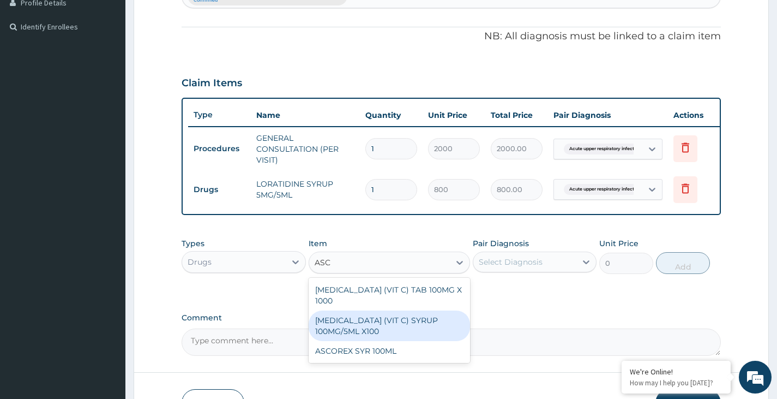
click at [349, 332] on div "[MEDICAL_DATA] (VIT C) SYRUP 100MG/5ML X100" at bounding box center [390, 325] width 162 height 31
type input "400"
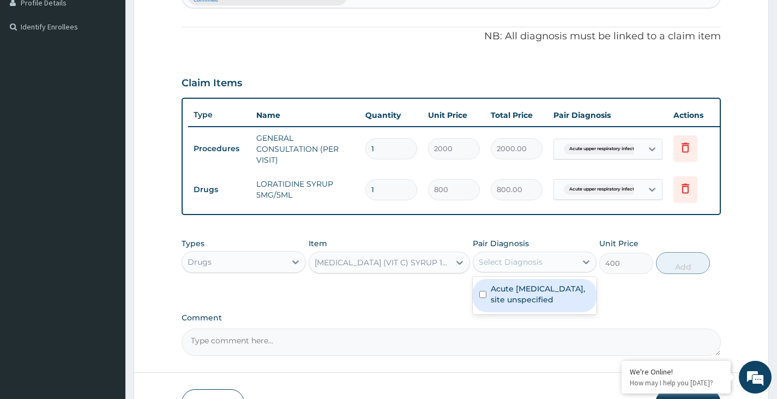
click at [504, 267] on div "Select Diagnosis" at bounding box center [511, 261] width 64 height 11
click at [511, 300] on label "Acute [MEDICAL_DATA], site unspecified" at bounding box center [540, 294] width 99 height 22
checkbox input "true"
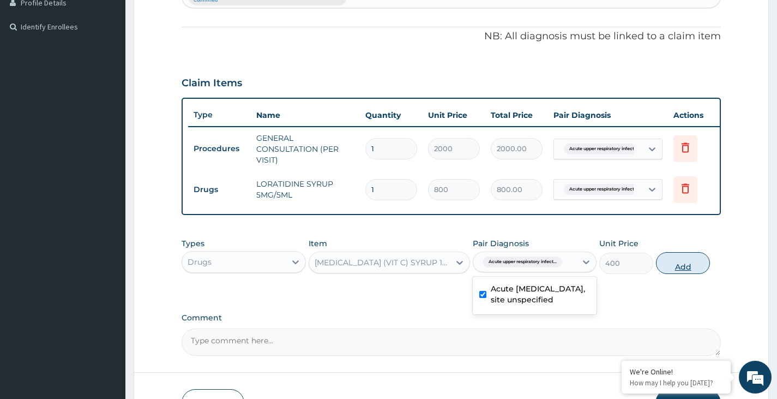
click at [689, 270] on button "Add" at bounding box center [683, 263] width 54 height 22
type input "0"
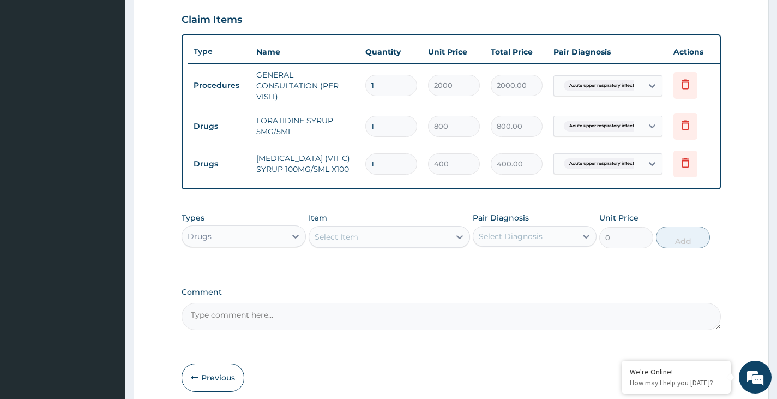
scroll to position [425, 0]
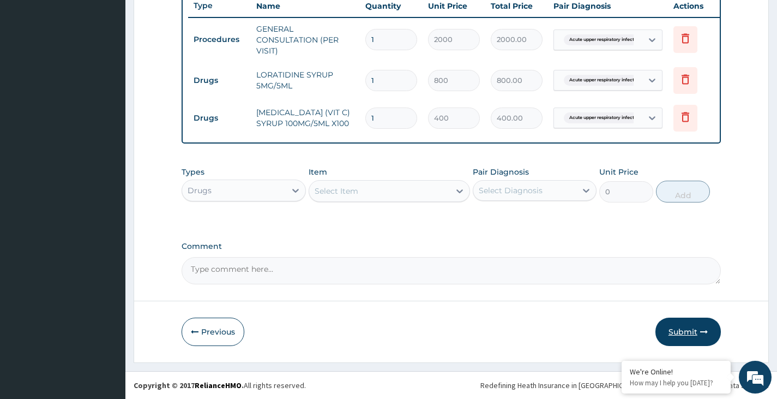
click at [677, 329] on button "Submit" at bounding box center [687, 331] width 65 height 28
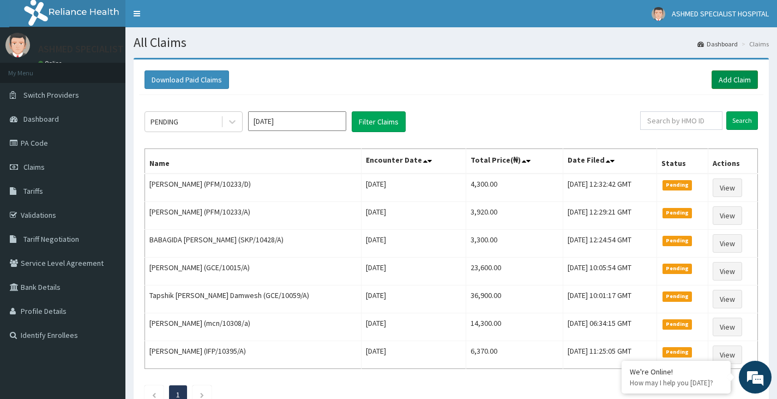
click at [731, 77] on link "Add Claim" at bounding box center [734, 79] width 46 height 19
click at [732, 77] on link "Add Claim" at bounding box center [734, 79] width 46 height 19
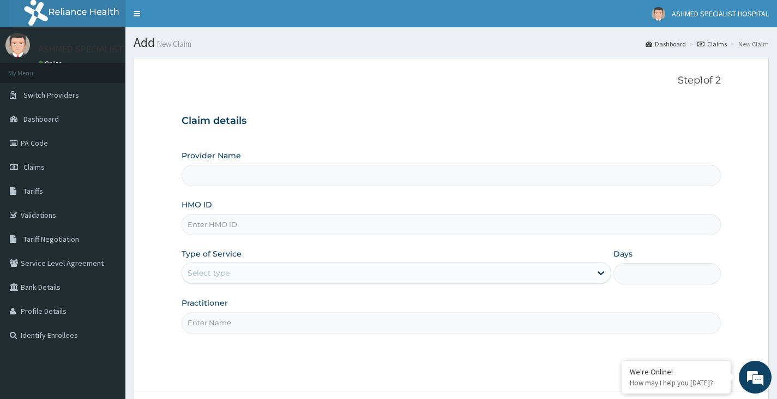
type input "ASHMED SPECIALIST HOSPITAL"
click at [239, 230] on input "HMO ID" at bounding box center [451, 224] width 539 height 21
type input "IFP/10483/B"
click at [213, 270] on div "Select type" at bounding box center [209, 272] width 42 height 11
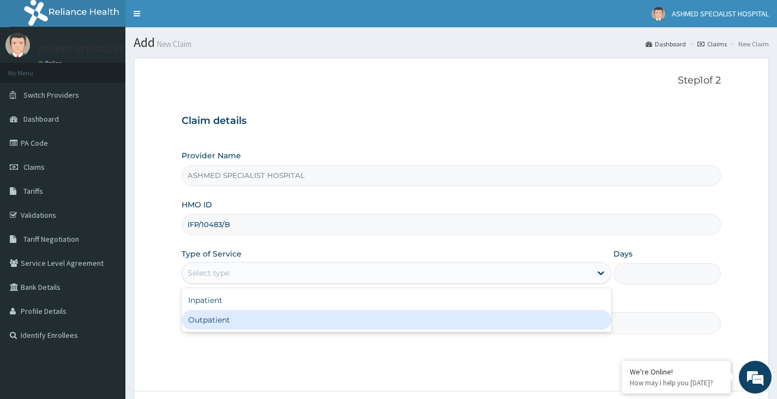
click at [222, 315] on div "Outpatient" at bounding box center [397, 320] width 430 height 20
type input "1"
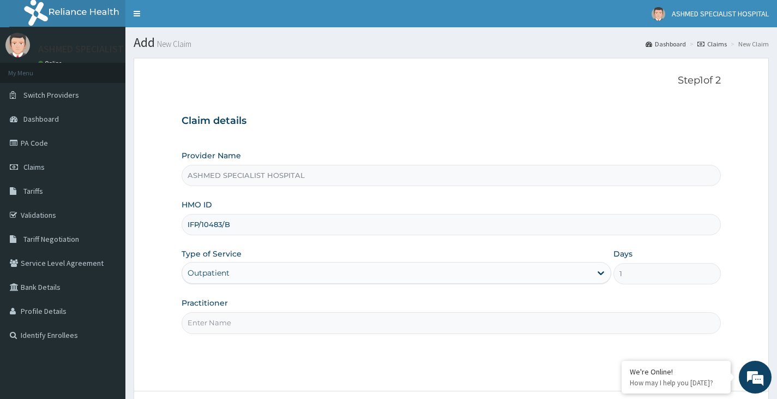
click at [221, 318] on input "Practitioner" at bounding box center [451, 322] width 539 height 21
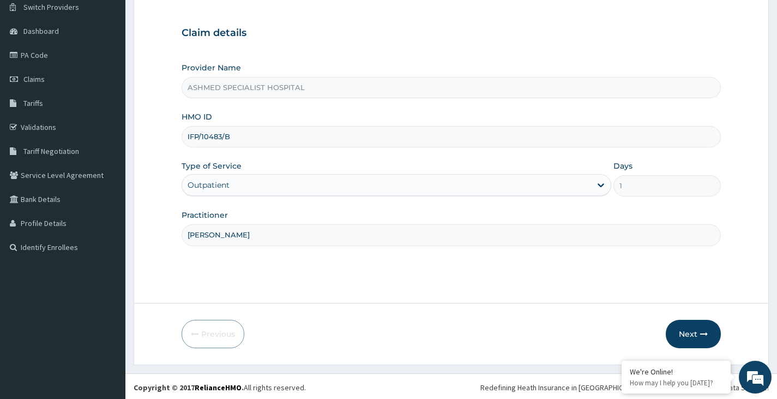
scroll to position [90, 0]
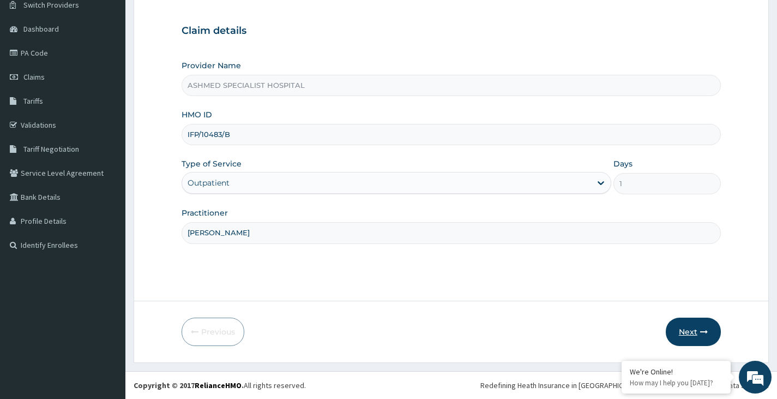
type input "[PERSON_NAME]"
click at [684, 329] on button "Next" at bounding box center [693, 331] width 55 height 28
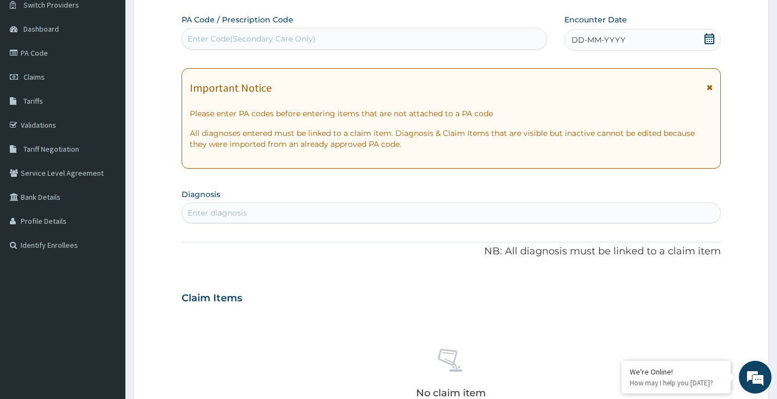
click at [305, 35] on div "Enter Code(Secondary Care Only)" at bounding box center [252, 38] width 128 height 11
paste input "PA/959947"
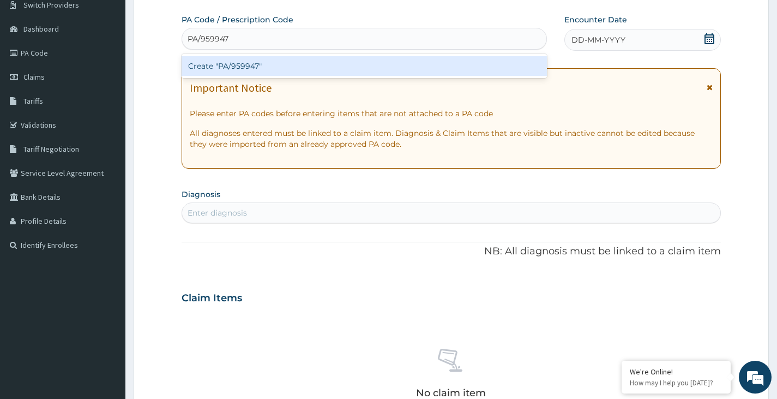
type input "PA/959947"
click at [278, 61] on div "Create "PA/959947"" at bounding box center [364, 66] width 365 height 20
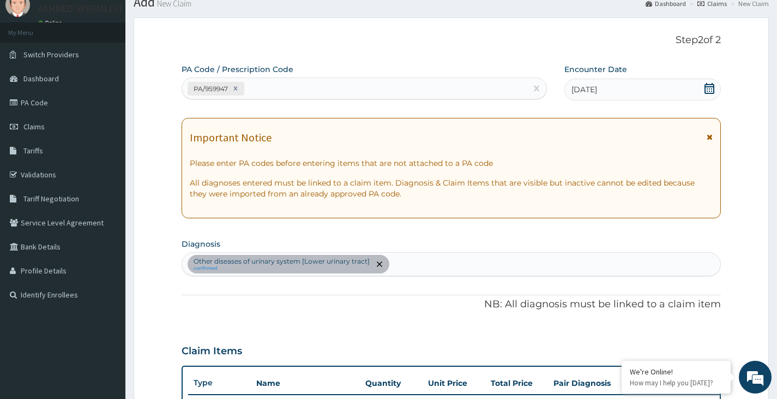
scroll to position [35, 0]
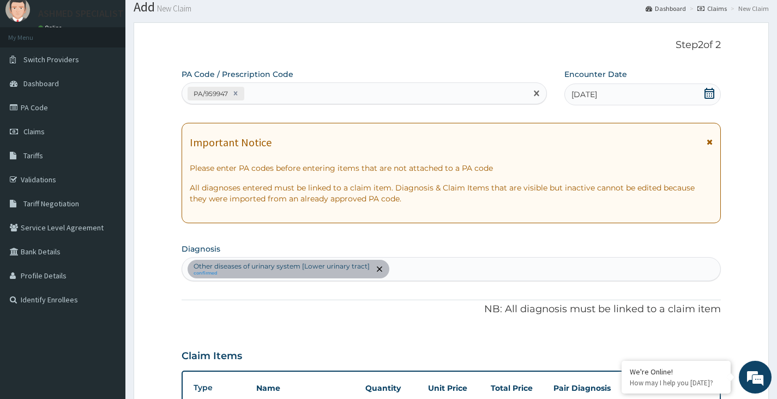
click at [263, 93] on div "PA/959947" at bounding box center [354, 94] width 345 height 18
click at [262, 94] on div "PA/959947" at bounding box center [354, 94] width 345 height 18
paste input "PA/4FA63A"
type input "PA/4FA63A"
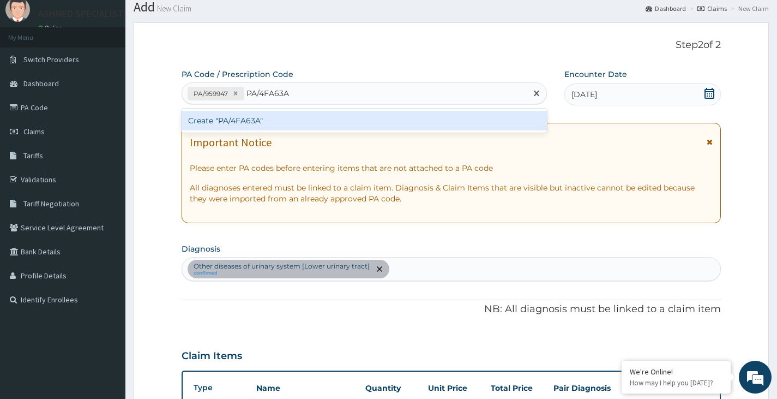
click at [244, 124] on div "Create "PA/4FA63A"" at bounding box center [364, 121] width 365 height 20
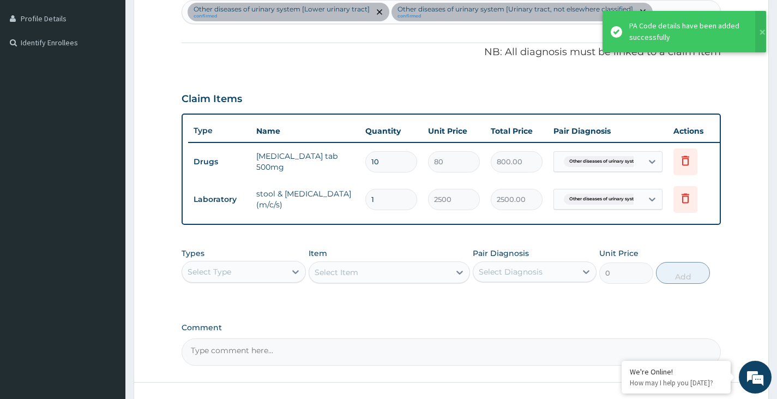
scroll to position [347, 0]
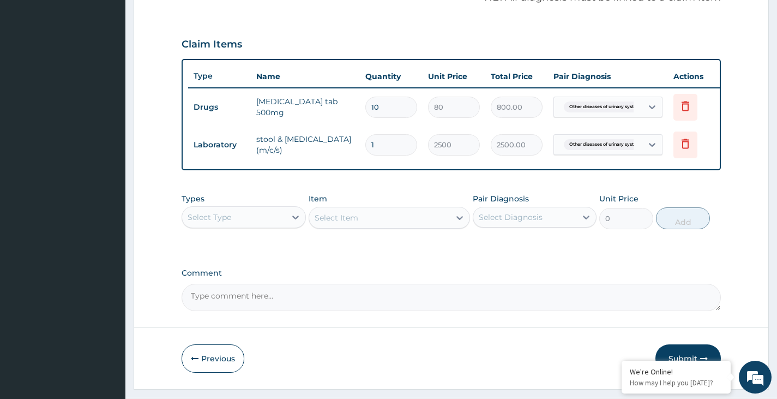
click at [261, 226] on div "Select Type" at bounding box center [233, 216] width 103 height 17
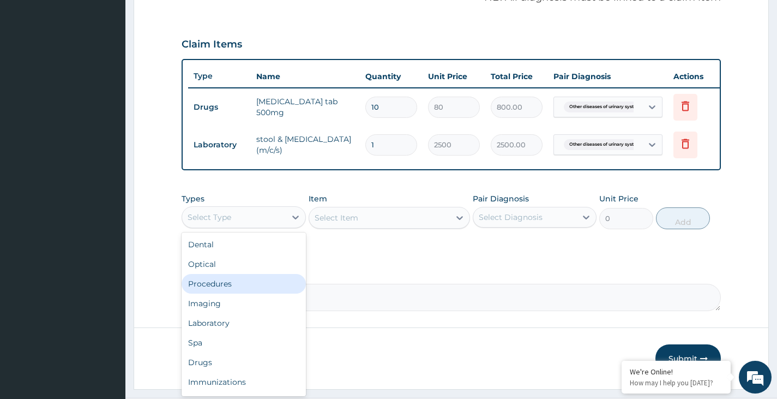
click at [258, 293] on div "Procedures" at bounding box center [244, 284] width 124 height 20
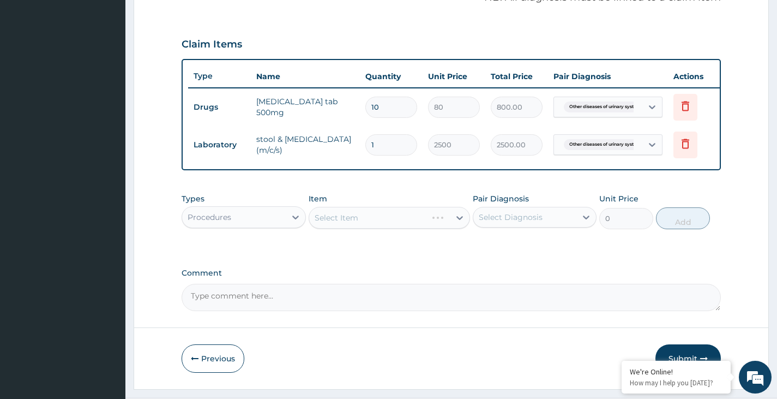
click at [408, 228] on div "Select Item" at bounding box center [390, 218] width 162 height 22
click at [407, 226] on div "Select Item" at bounding box center [379, 217] width 141 height 17
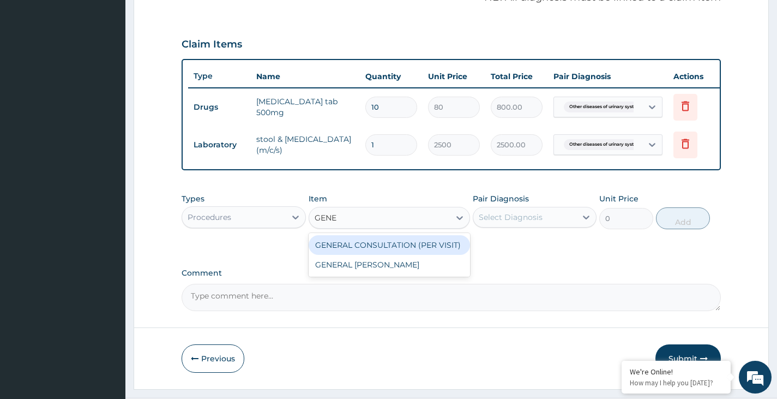
type input "GENER"
click at [405, 252] on div "GENERAL CONSULTATION (PER VISIT)" at bounding box center [390, 245] width 162 height 20
type input "2000"
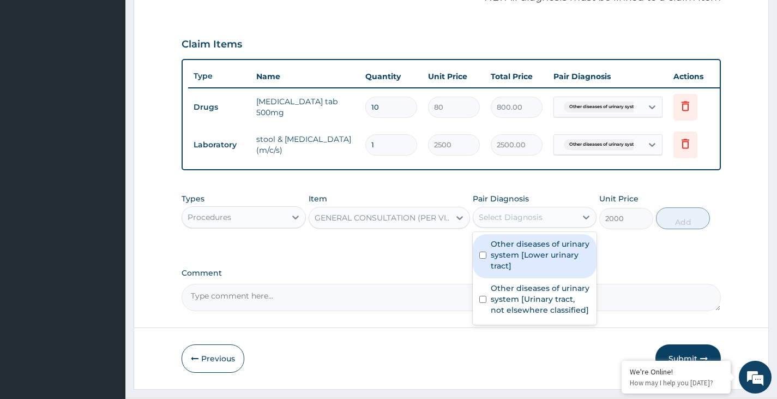
click at [574, 223] on div "Select Diagnosis" at bounding box center [524, 216] width 103 height 17
click at [538, 258] on label "Other diseases of urinary system [Lower urinary tract]" at bounding box center [540, 254] width 99 height 33
checkbox input "true"
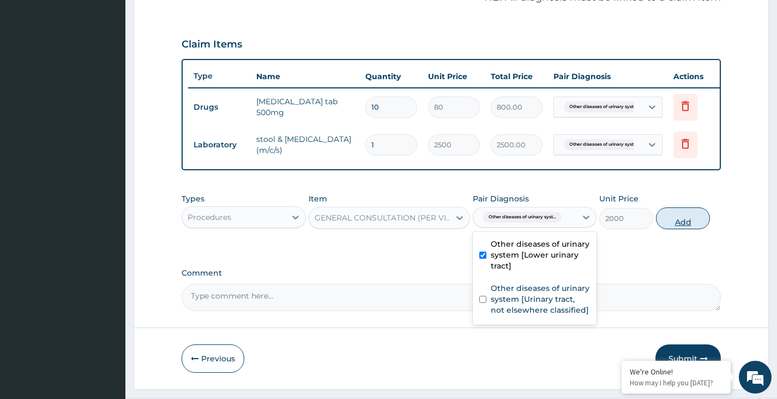
click at [687, 228] on button "Add" at bounding box center [683, 218] width 54 height 22
type input "0"
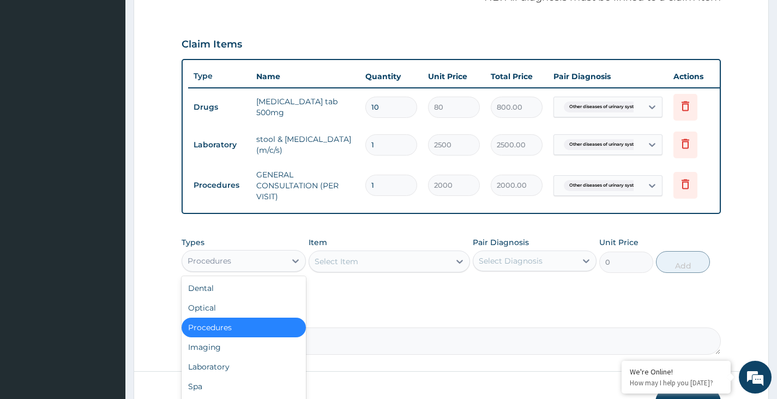
click at [263, 269] on div "Procedures" at bounding box center [233, 260] width 103 height 17
click at [234, 374] on div "Laboratory" at bounding box center [244, 367] width 124 height 20
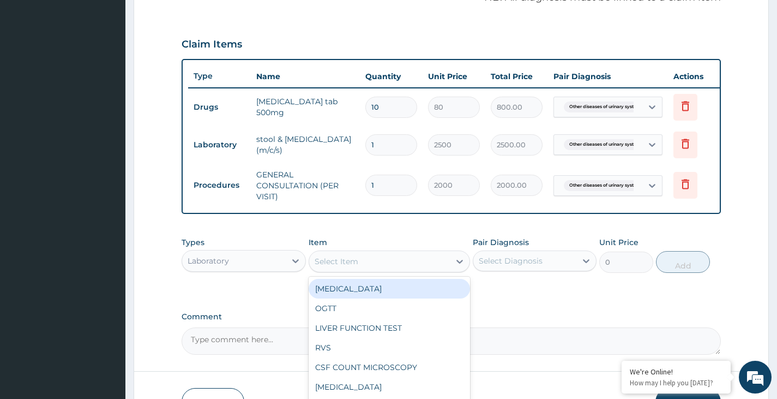
click at [365, 264] on div "Select Item" at bounding box center [379, 260] width 141 height 17
type input "FBC"
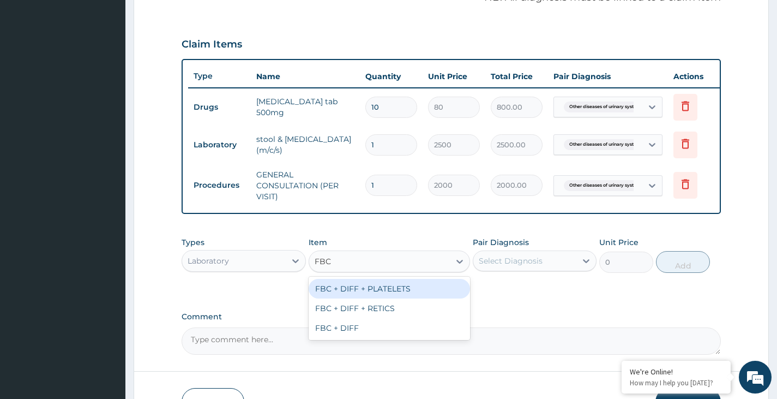
click at [372, 298] on div "FBC + DIFF + PLATELETS" at bounding box center [390, 289] width 162 height 20
type input "2500"
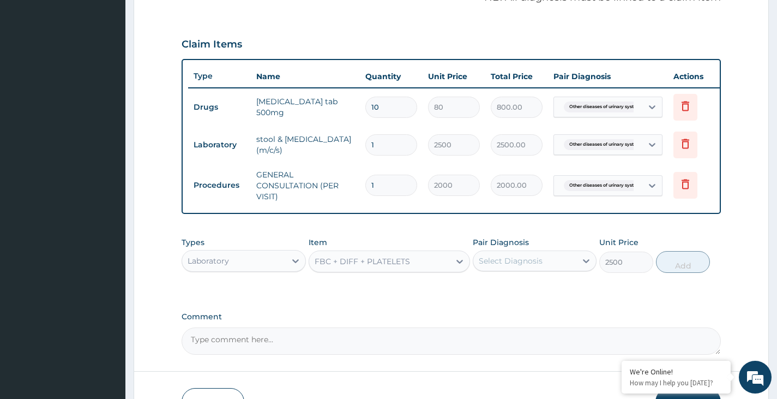
click at [553, 266] on div "Select Diagnosis" at bounding box center [524, 260] width 103 height 17
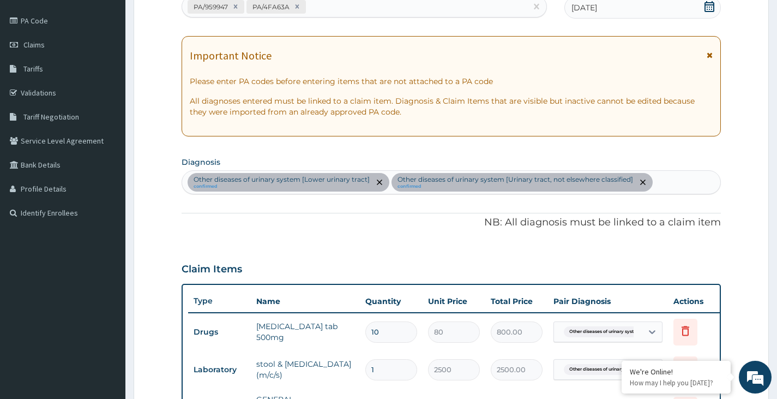
scroll to position [74, 0]
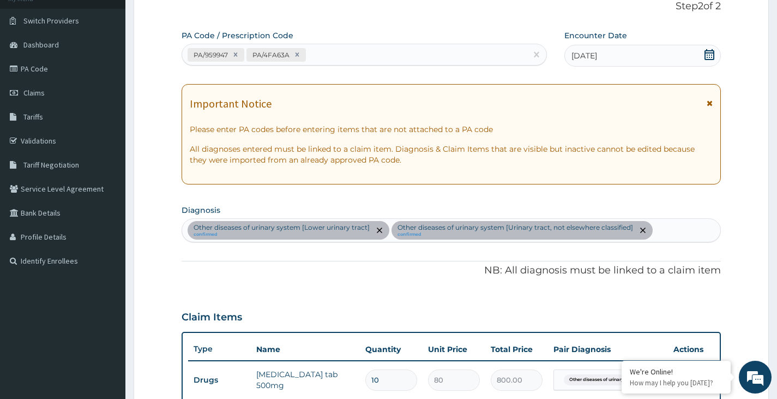
click at [662, 229] on div "Other diseases of urinary system [Lower urinary tract] confirmed Other diseases…" at bounding box center [451, 230] width 538 height 23
type input "UPPER"
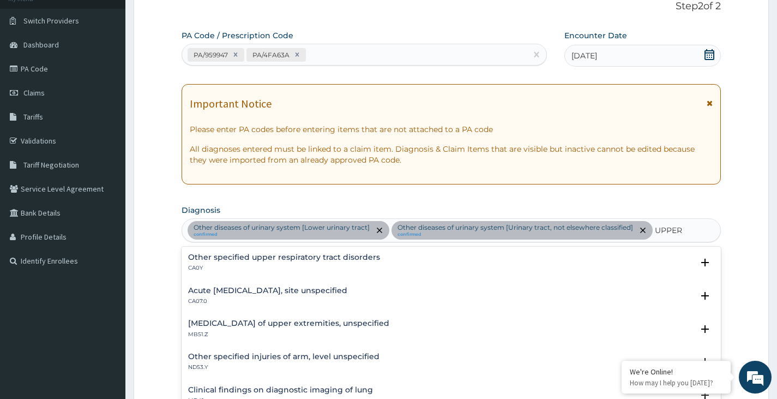
click at [281, 292] on h4 "Acute upper respiratory infection, site unspecified" at bounding box center [267, 290] width 159 height 8
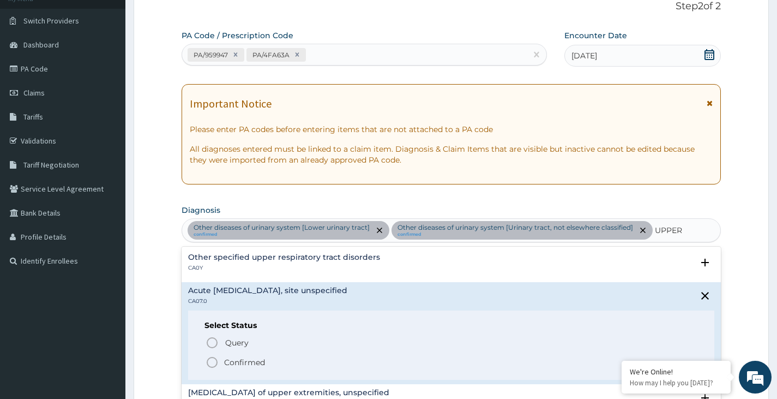
click at [229, 364] on p "Confirmed" at bounding box center [244, 362] width 41 height 11
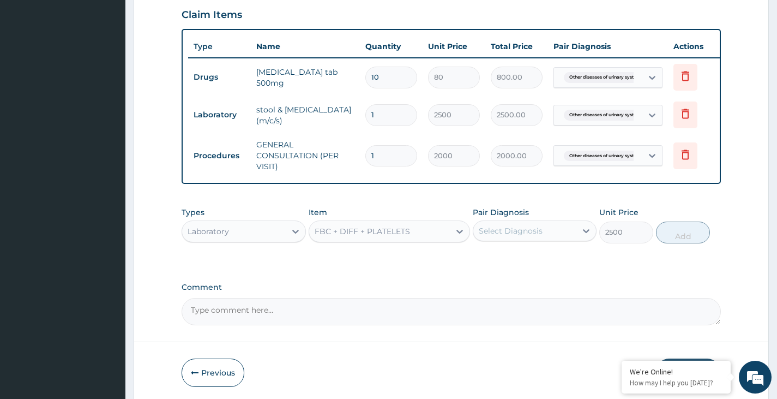
scroll to position [401, 0]
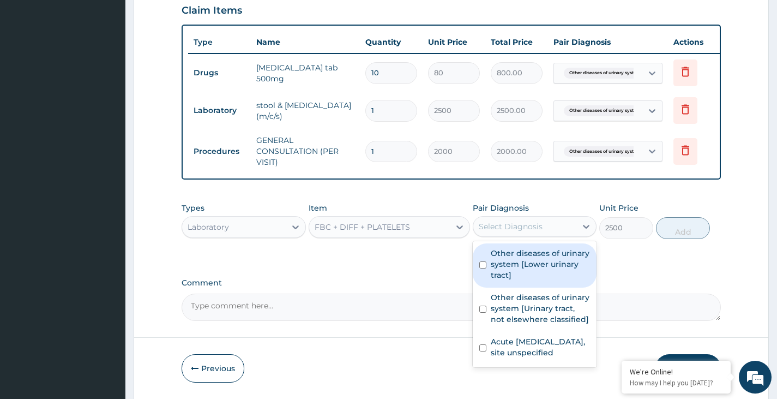
click at [533, 230] on div "Select Diagnosis" at bounding box center [511, 226] width 64 height 11
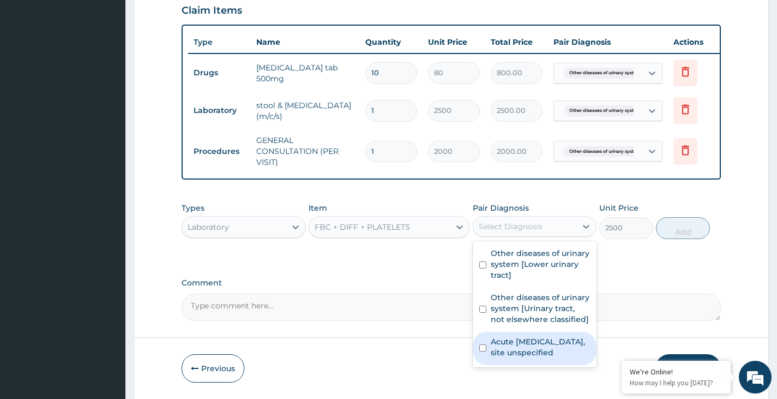
click at [540, 356] on label "Acute upper respiratory infection, site unspecified" at bounding box center [540, 347] width 99 height 22
checkbox input "true"
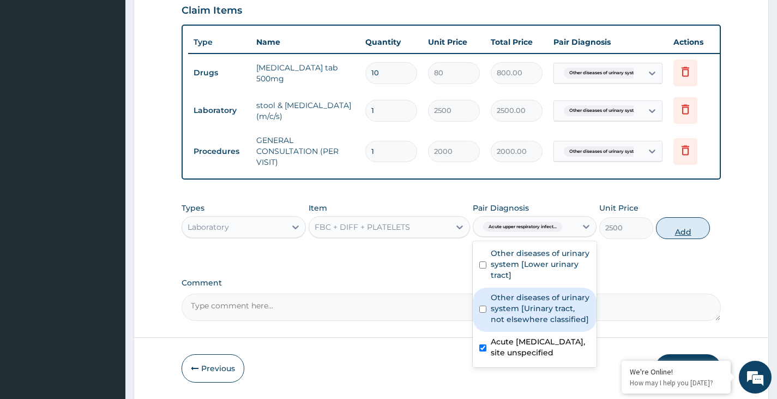
click at [677, 232] on button "Add" at bounding box center [683, 228] width 54 height 22
type input "0"
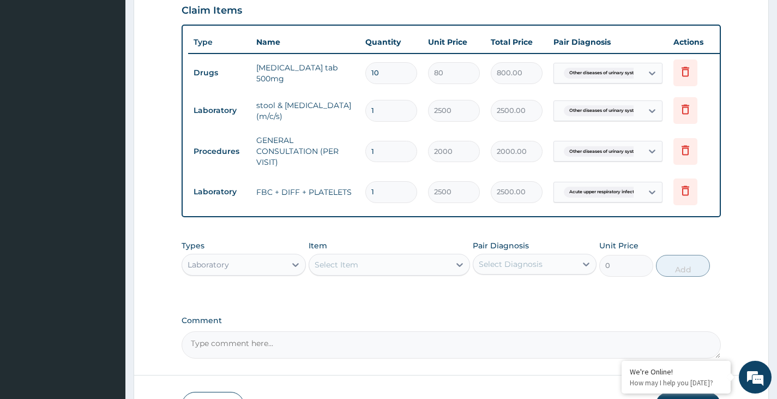
click at [260, 273] on div "Laboratory" at bounding box center [233, 264] width 103 height 17
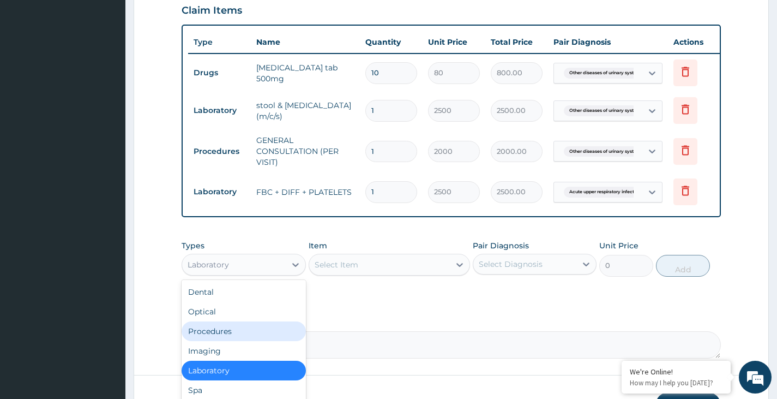
scroll to position [37, 0]
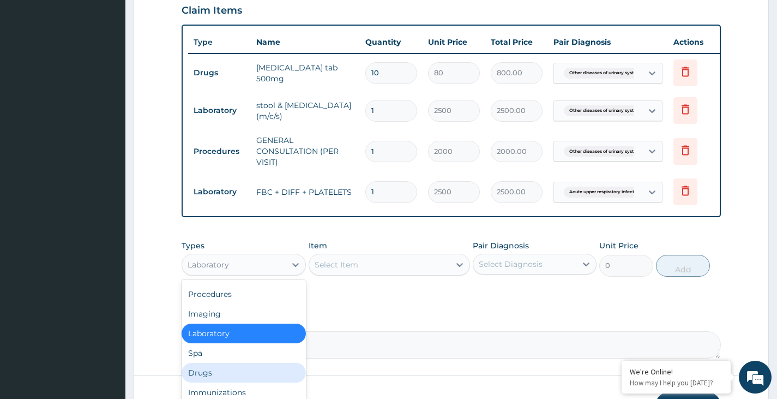
click at [216, 382] on div "Drugs" at bounding box center [244, 373] width 124 height 20
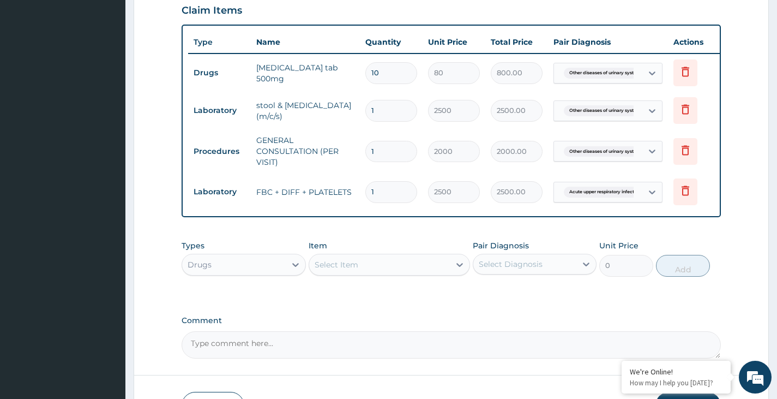
click at [359, 273] on div "Select Item" at bounding box center [379, 264] width 141 height 17
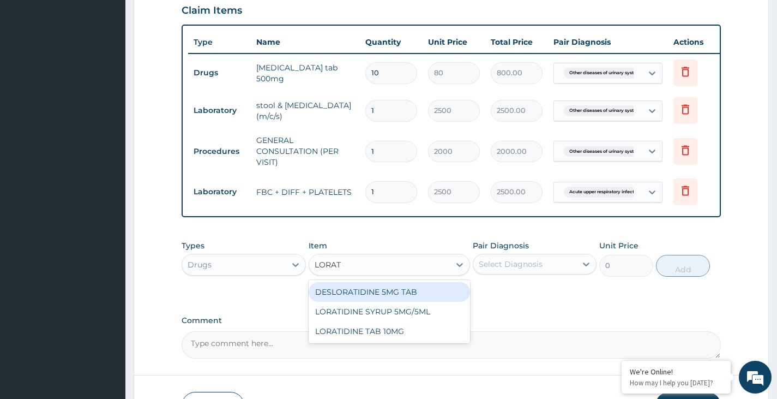
type input "LORATI"
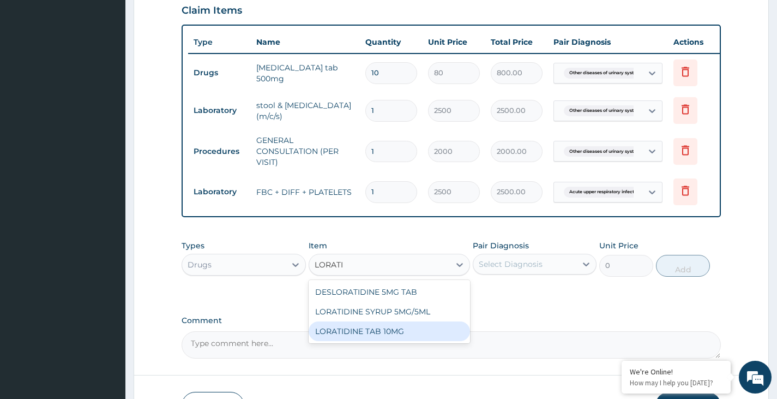
click at [419, 337] on div "LORATIDINE TAB 10MG" at bounding box center [390, 331] width 162 height 20
type input "30"
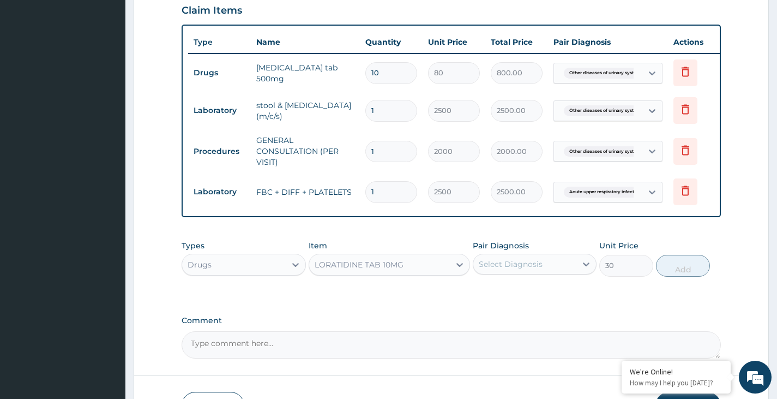
click at [493, 269] on div "Select Diagnosis" at bounding box center [511, 263] width 64 height 11
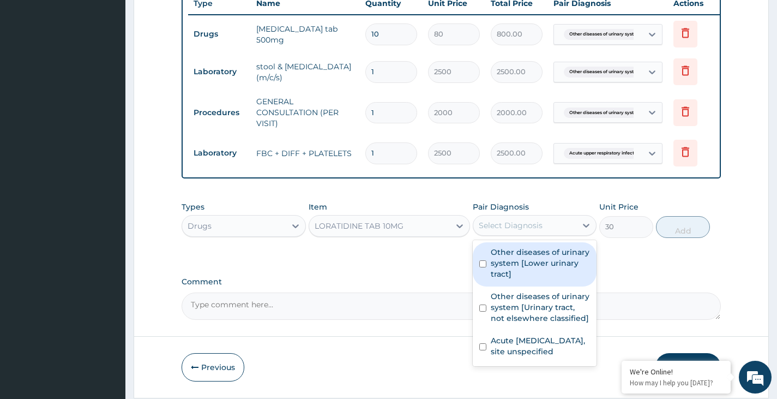
scroll to position [484, 0]
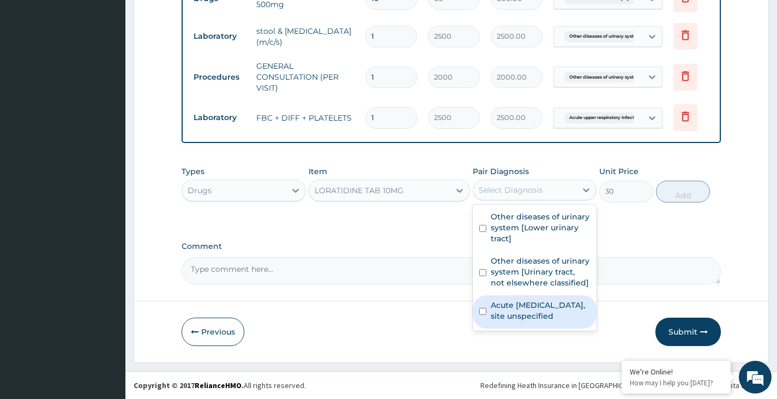
click at [554, 316] on label "Acute upper respiratory infection, site unspecified" at bounding box center [540, 310] width 99 height 22
checkbox input "true"
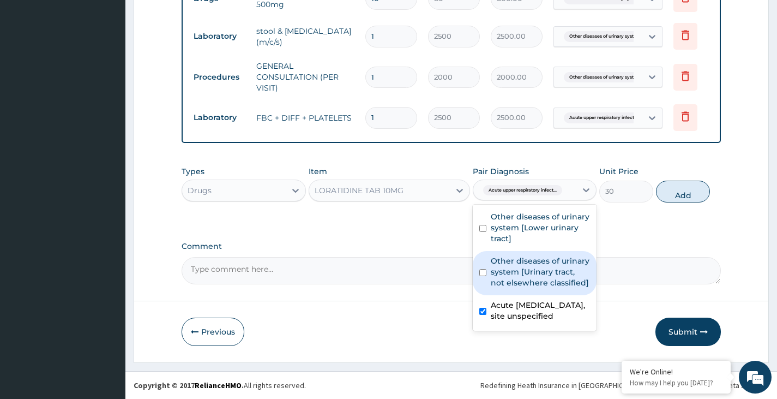
click at [681, 195] on button "Add" at bounding box center [683, 191] width 54 height 22
type input "0"
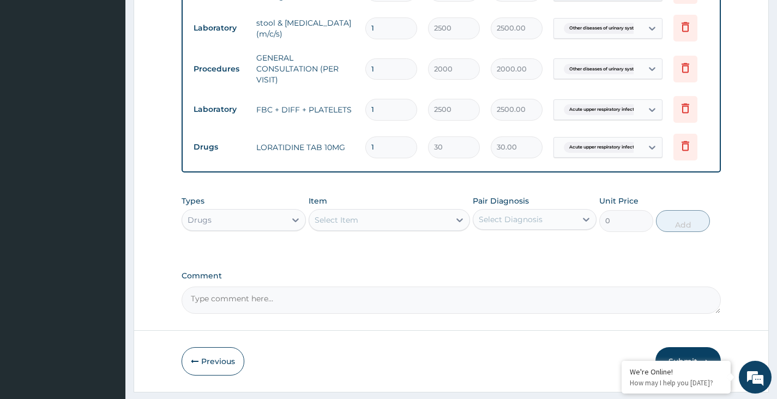
type input "10"
type input "300.00"
type input "10"
click at [331, 225] on div "Select Item" at bounding box center [337, 219] width 44 height 11
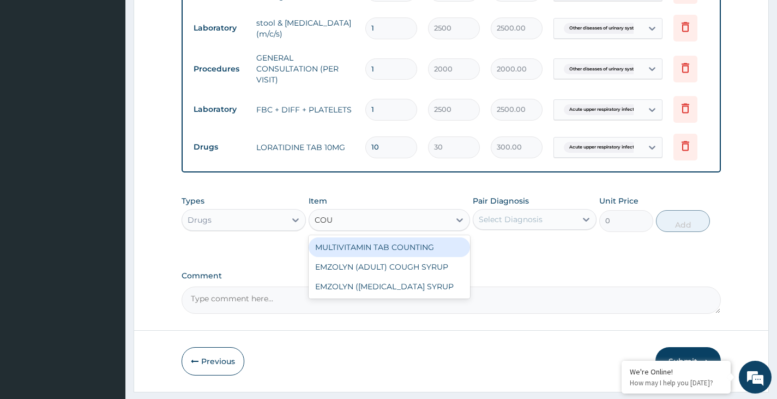
type input "COUG"
click at [355, 253] on div "EMZOLYN (ADULT) COUGH SYRUP" at bounding box center [390, 247] width 162 height 20
type input "500"
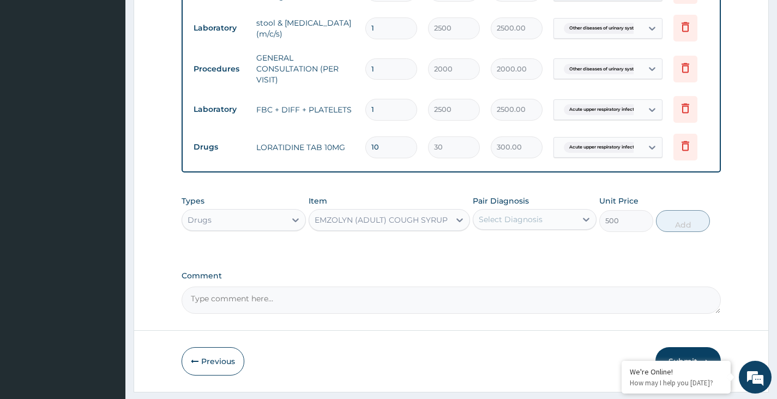
click at [537, 225] on div "Select Diagnosis" at bounding box center [511, 219] width 64 height 11
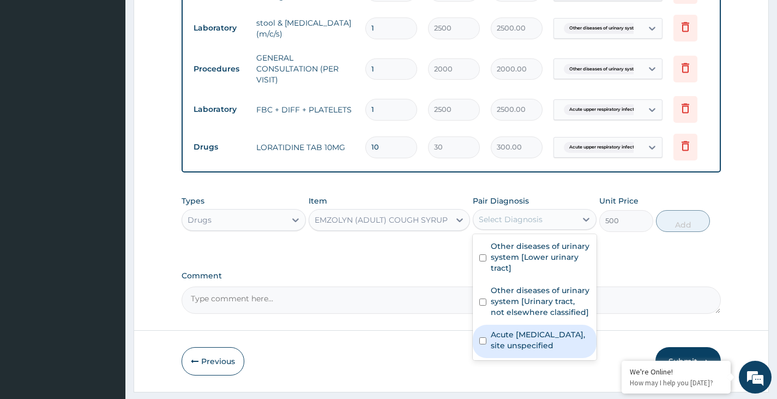
click at [537, 351] on label "Acute upper respiratory infection, site unspecified" at bounding box center [540, 340] width 99 height 22
checkbox input "true"
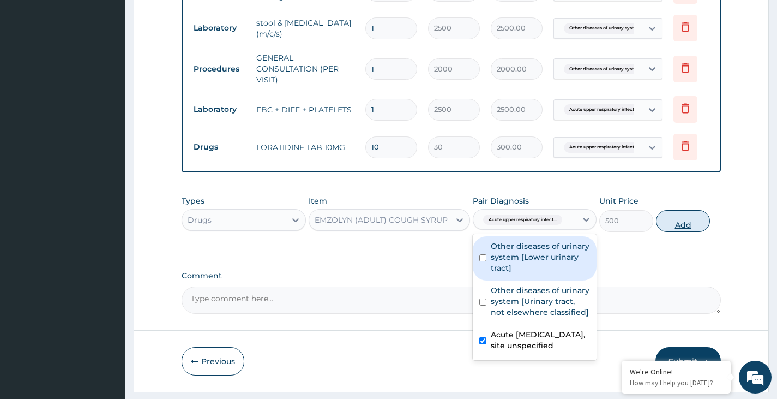
click at [671, 224] on button "Add" at bounding box center [683, 221] width 54 height 22
type input "0"
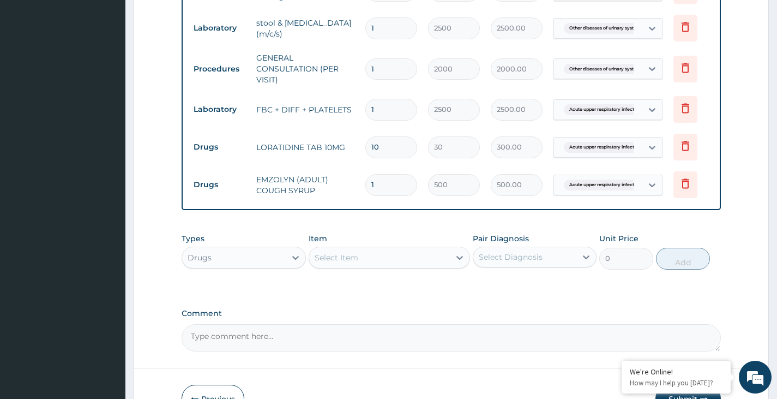
drag, startPoint x: 343, startPoint y: 264, endPoint x: 343, endPoint y: 254, distance: 10.4
click at [343, 263] on div "Select Item" at bounding box center [337, 257] width 44 height 11
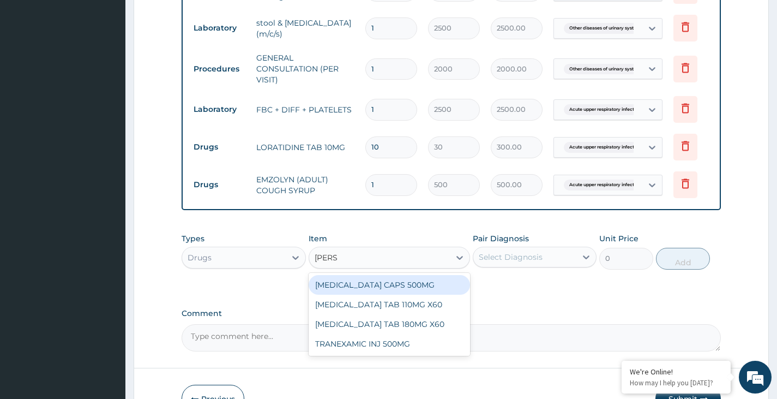
type input "TRANE"
click at [362, 294] on div "TRANEXAMIC ACID CAPS 500MG" at bounding box center [390, 285] width 162 height 20
type input "150"
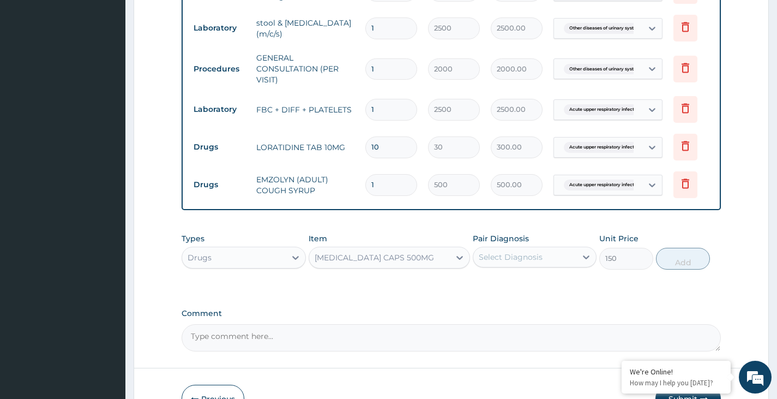
click at [546, 266] on div "Select Diagnosis" at bounding box center [524, 256] width 103 height 17
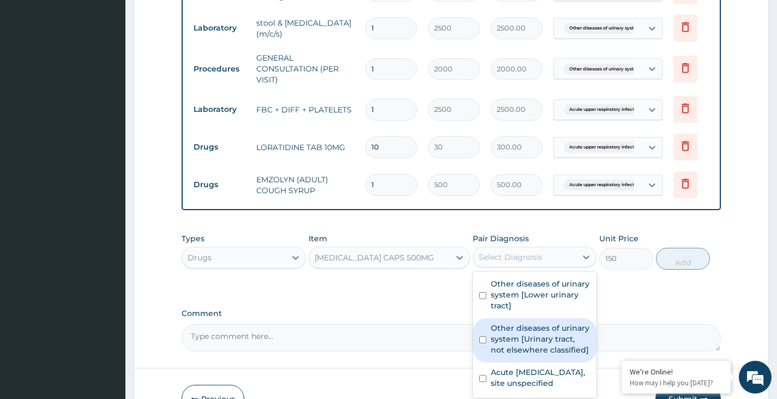
click at [544, 340] on label "Other diseases of urinary system [Urinary tract, not elsewhere classified]" at bounding box center [540, 338] width 99 height 33
checkbox input "true"
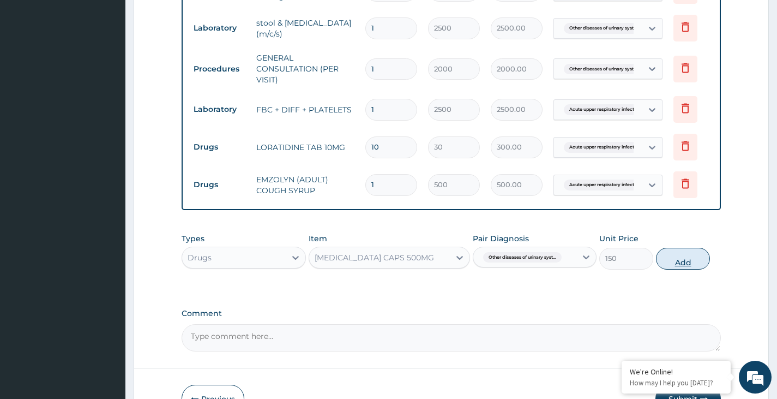
click at [674, 266] on button "Add" at bounding box center [683, 259] width 54 height 22
type input "0"
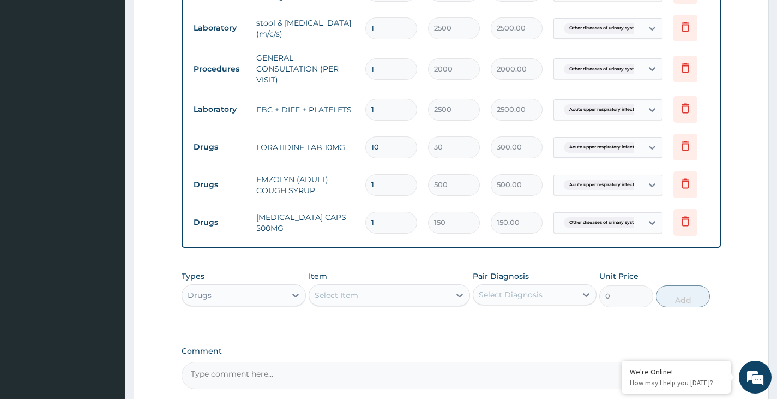
click at [334, 299] on div "Select Item" at bounding box center [337, 294] width 44 height 11
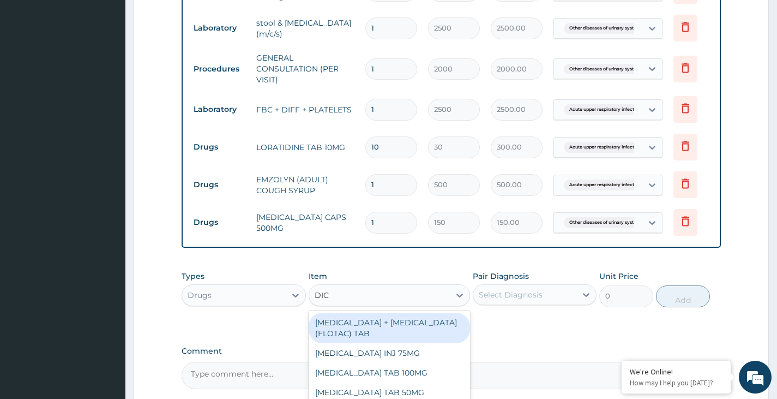
type input "DICL"
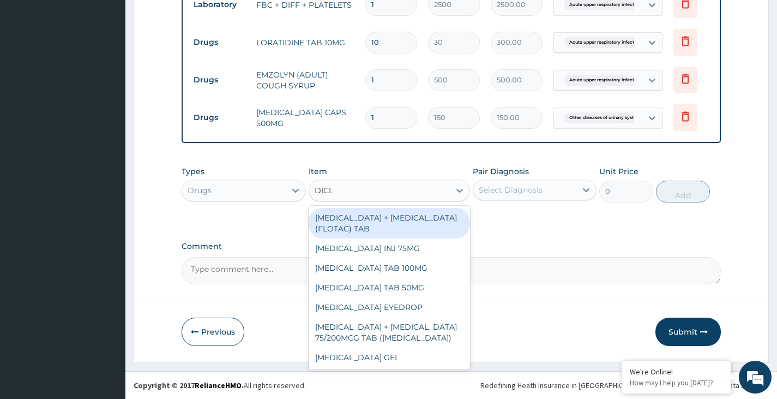
scroll to position [593, 0]
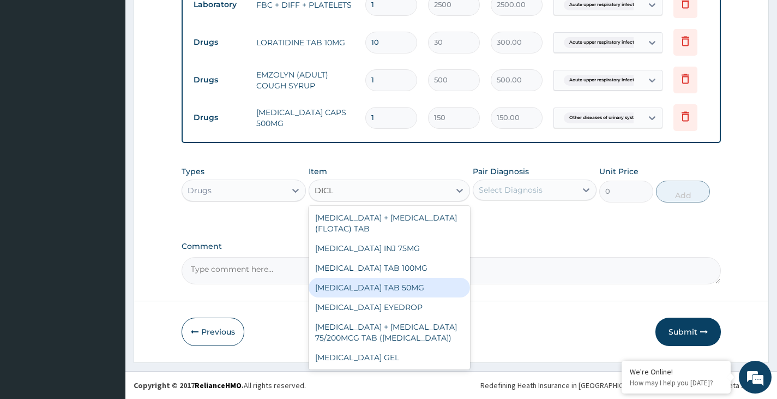
click at [395, 294] on div "DICLOFENAC POTASSIUM TAB 50MG" at bounding box center [390, 288] width 162 height 20
type input "30"
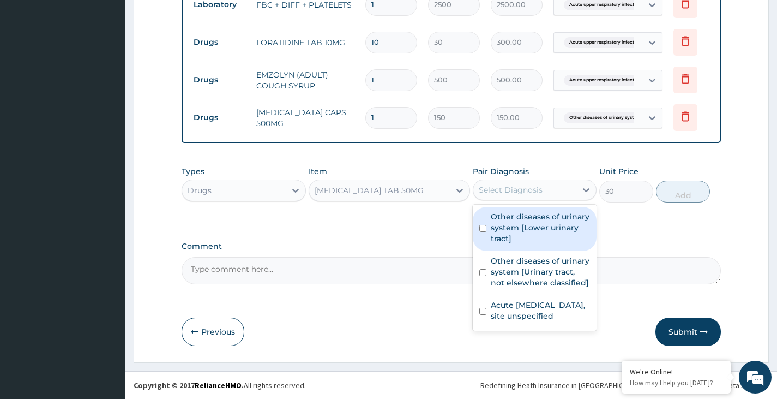
click at [548, 198] on div "Select Diagnosis" at bounding box center [524, 189] width 103 height 17
click at [551, 235] on label "Other diseases of urinary system [Lower urinary tract]" at bounding box center [540, 227] width 99 height 33
checkbox input "true"
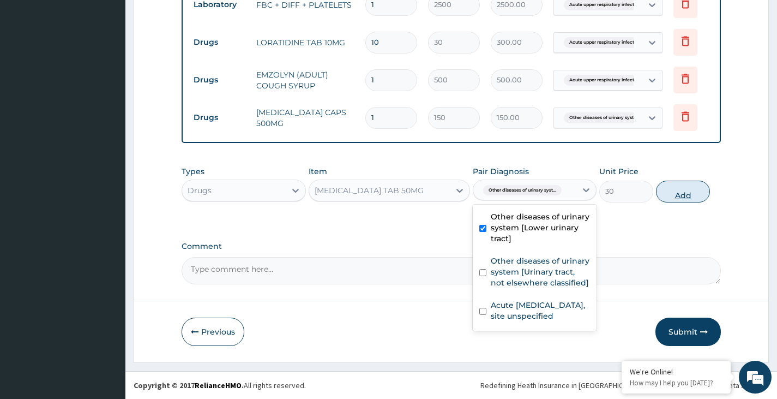
click at [665, 187] on button "Add" at bounding box center [683, 191] width 54 height 22
type input "0"
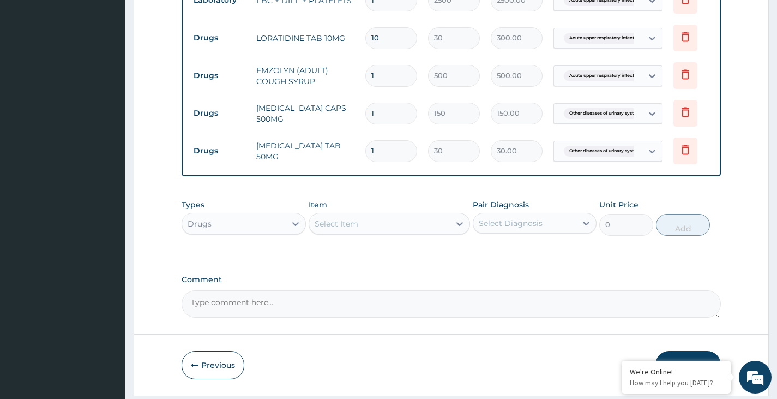
type input "10"
type input "300.00"
type input "10"
click at [374, 113] on input "1" at bounding box center [391, 112] width 52 height 21
type input "10"
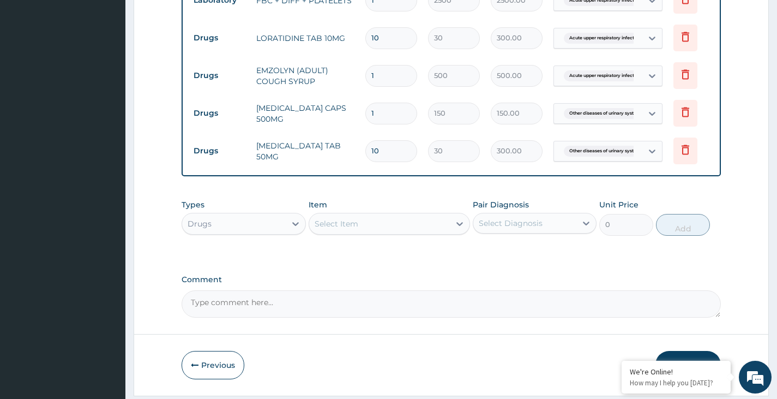
type input "1500.00"
type input "11"
type input "1650.00"
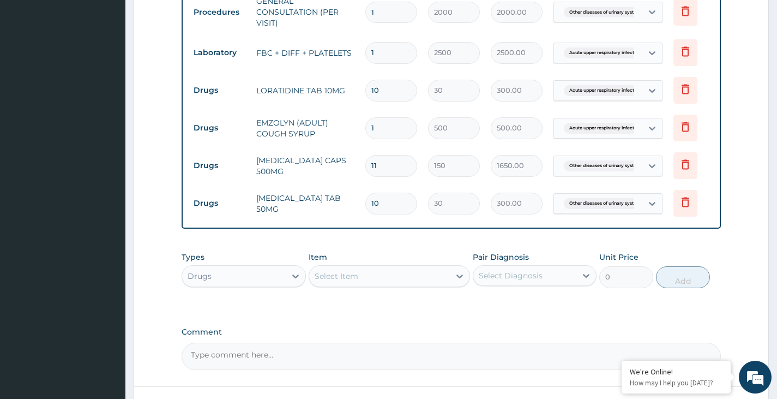
scroll to position [634, 0]
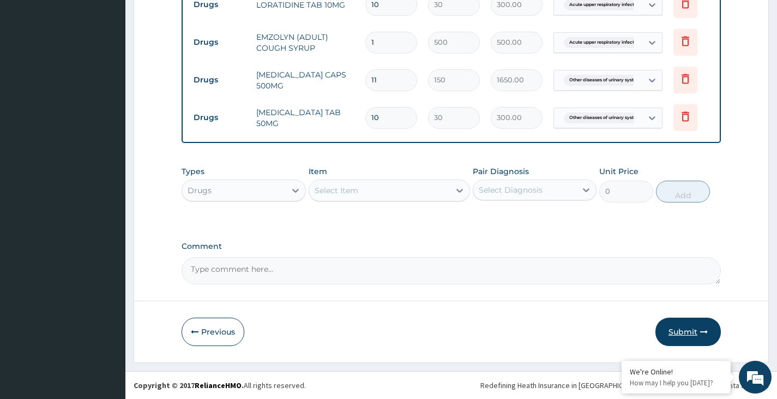
type input "11"
click at [674, 330] on button "Submit" at bounding box center [687, 331] width 65 height 28
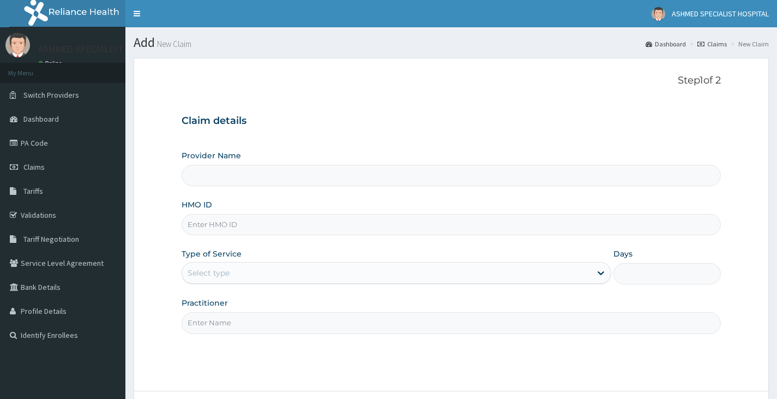
type input "ASHMED SPECIALIST HOSPITAL"
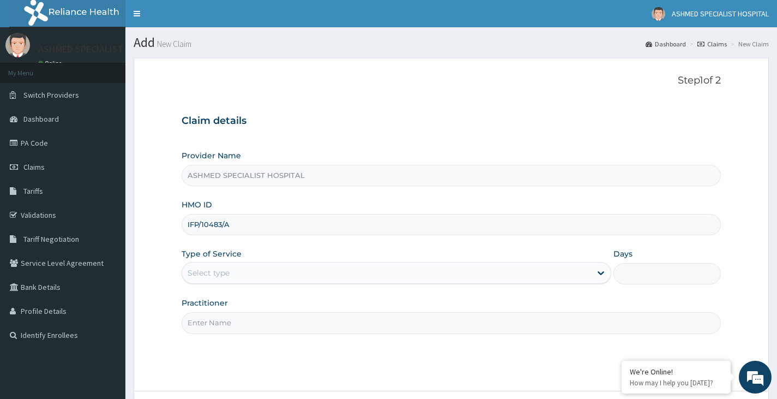
type input "IFP/10483/A"
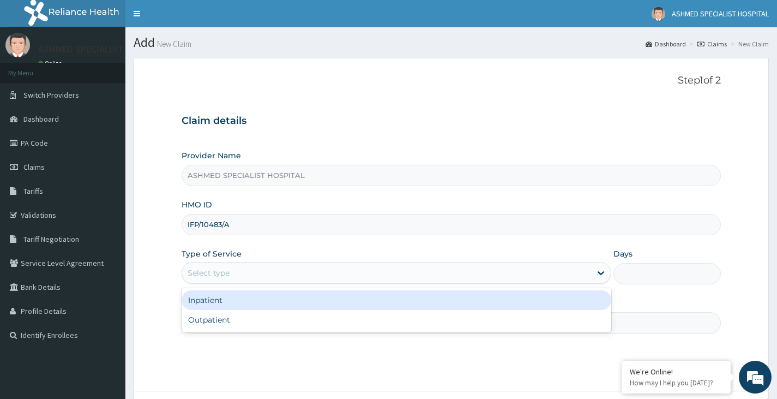
click at [240, 276] on div "Select type" at bounding box center [386, 272] width 409 height 17
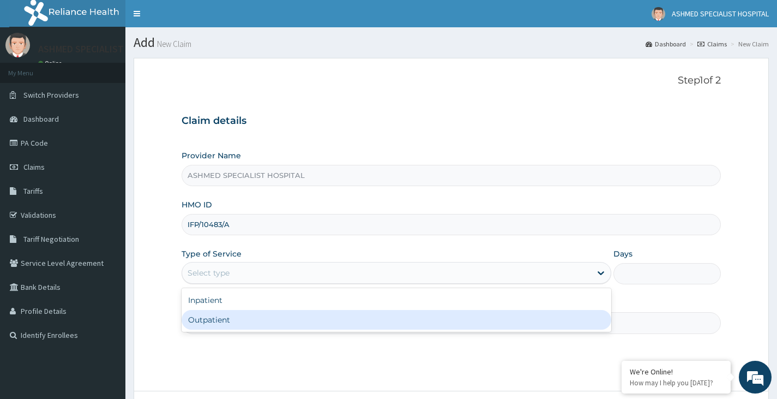
click at [223, 313] on div "Outpatient" at bounding box center [397, 320] width 430 height 20
type input "1"
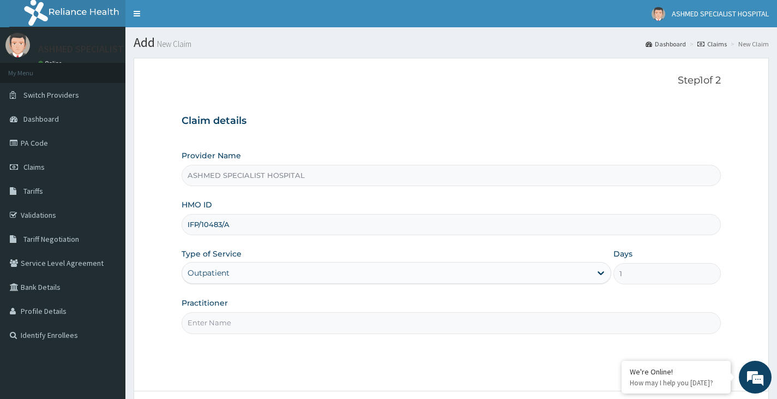
click at [222, 317] on input "Practitioner" at bounding box center [451, 322] width 539 height 21
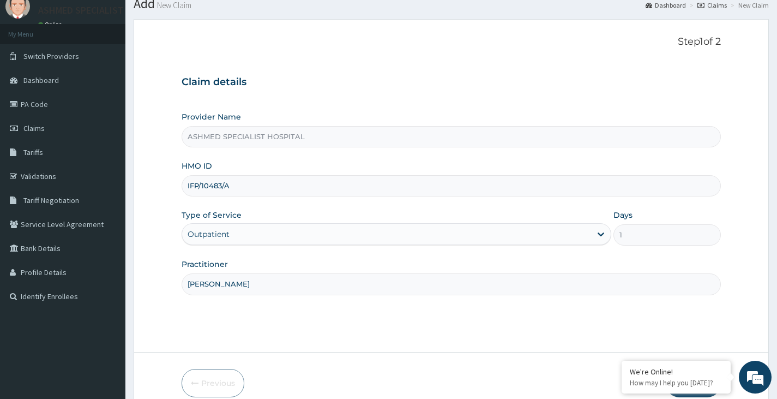
scroll to position [90, 0]
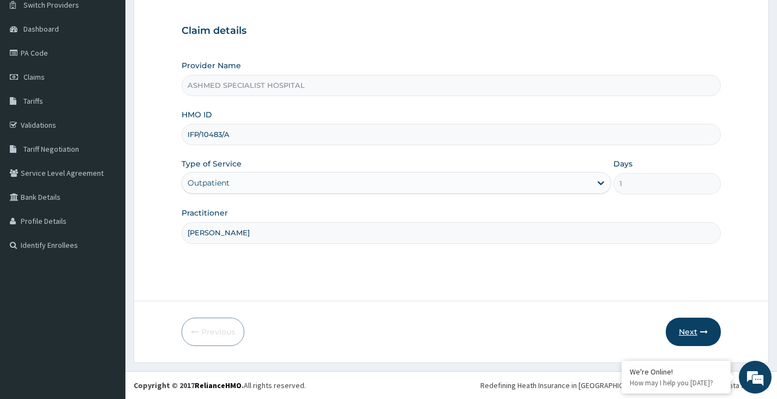
type input "[PERSON_NAME]"
click at [680, 328] on button "Next" at bounding box center [693, 331] width 55 height 28
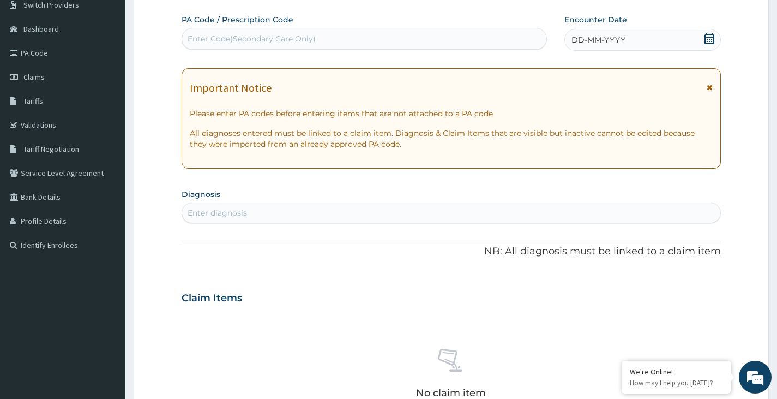
click at [319, 36] on div "Enter Code(Secondary Care Only)" at bounding box center [364, 38] width 364 height 17
paste input "PA/A52184"
type input "PA/A52184"
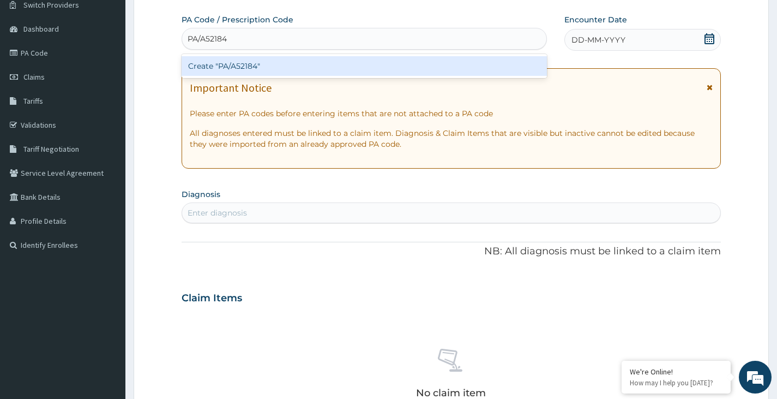
click at [328, 71] on div "Create "PA/A52184"" at bounding box center [364, 66] width 365 height 20
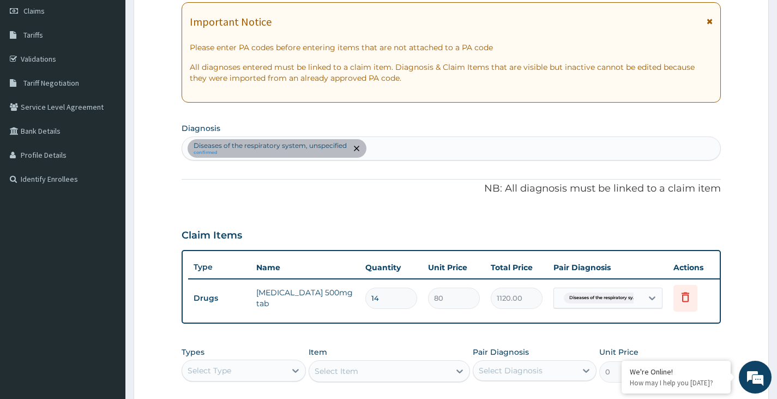
scroll to position [254, 0]
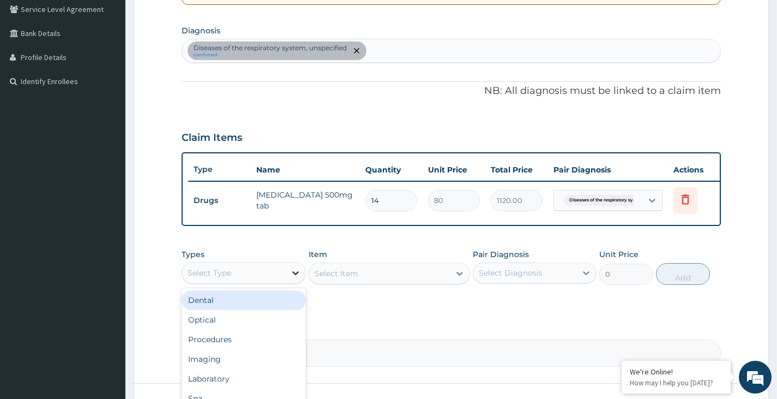
click at [290, 276] on icon at bounding box center [295, 272] width 11 height 11
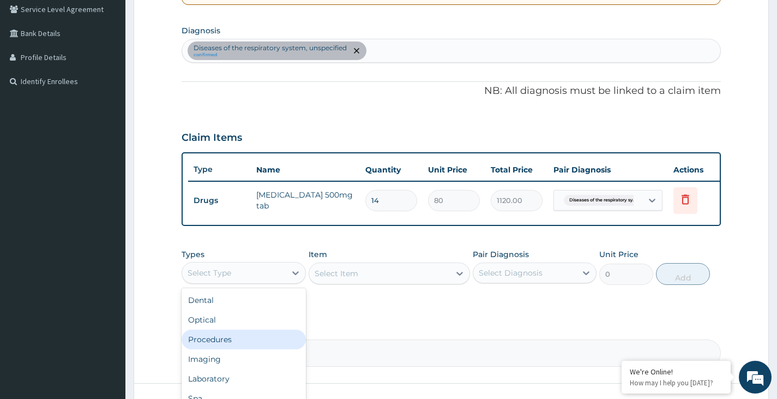
click at [243, 347] on div "Procedures" at bounding box center [244, 339] width 124 height 20
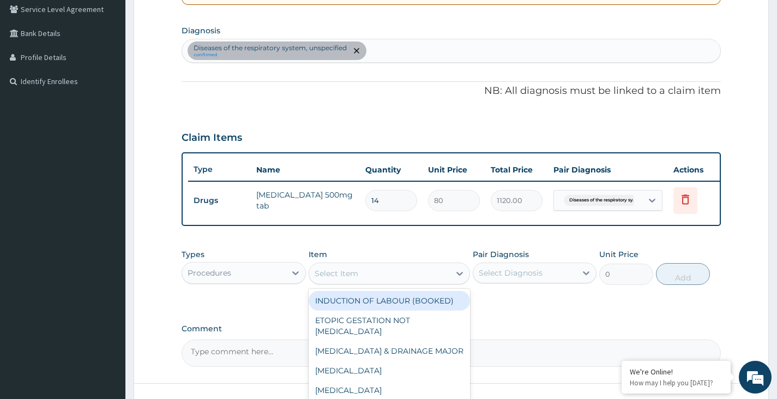
click at [349, 279] on div "Select Item" at bounding box center [337, 273] width 44 height 11
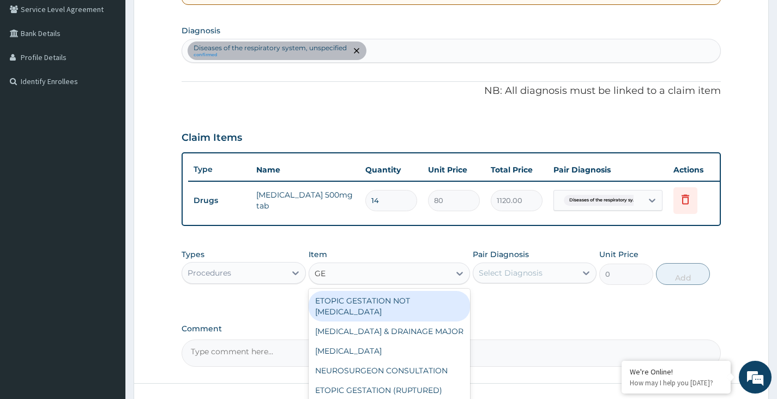
type input "GEN"
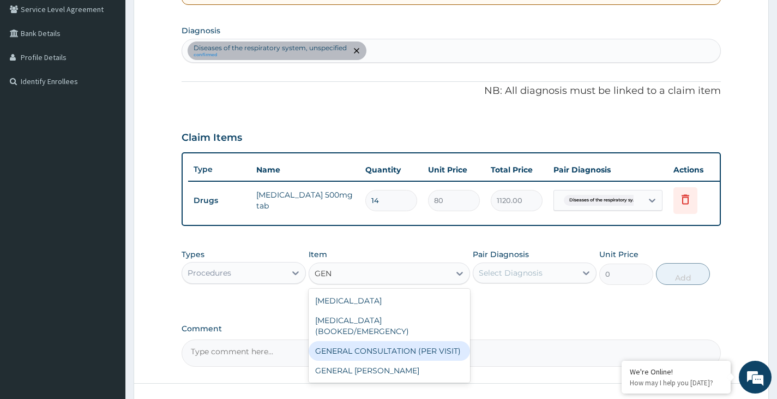
click at [359, 356] on div "GENERAL CONSULTATION (PER VISIT)" at bounding box center [390, 351] width 162 height 20
type input "2000"
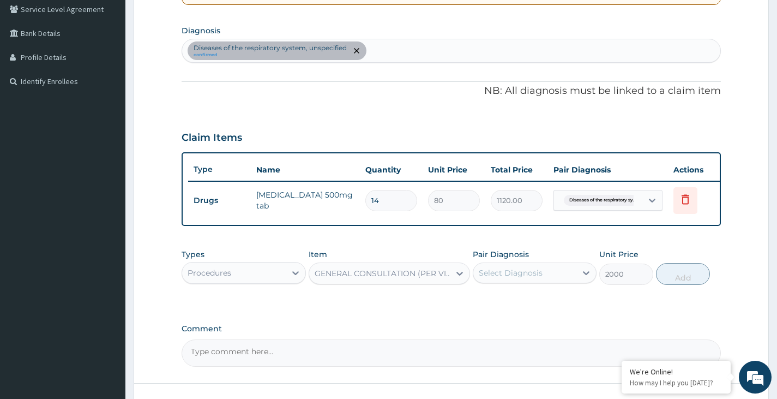
click at [511, 278] on div "Select Diagnosis" at bounding box center [511, 272] width 64 height 11
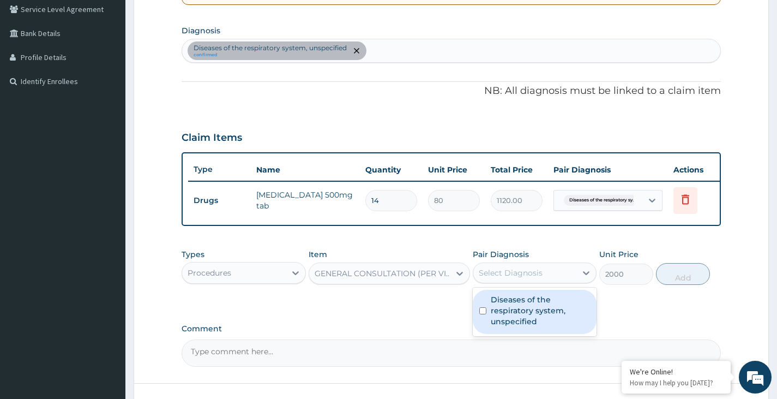
drag, startPoint x: 510, startPoint y: 317, endPoint x: 575, endPoint y: 310, distance: 65.3
click at [511, 320] on label "Diseases of the respiratory system, unspecified" at bounding box center [540, 310] width 99 height 33
checkbox input "true"
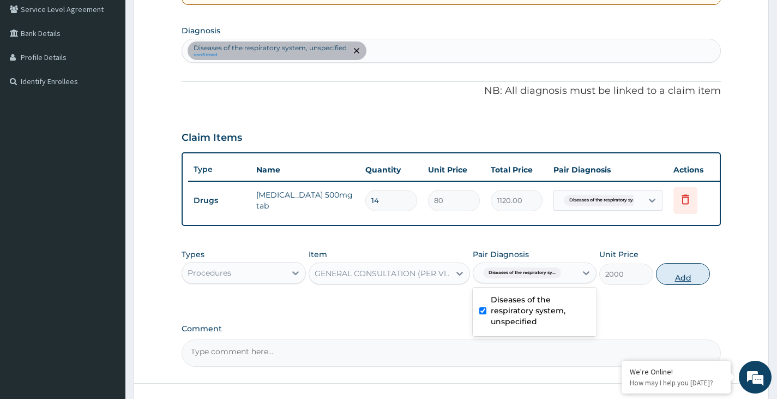
click at [683, 284] on button "Add" at bounding box center [683, 274] width 54 height 22
type input "0"
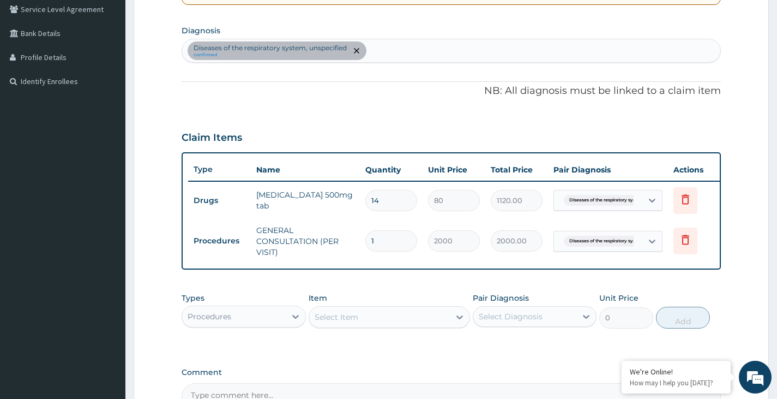
click at [279, 325] on div "Procedures" at bounding box center [233, 315] width 103 height 17
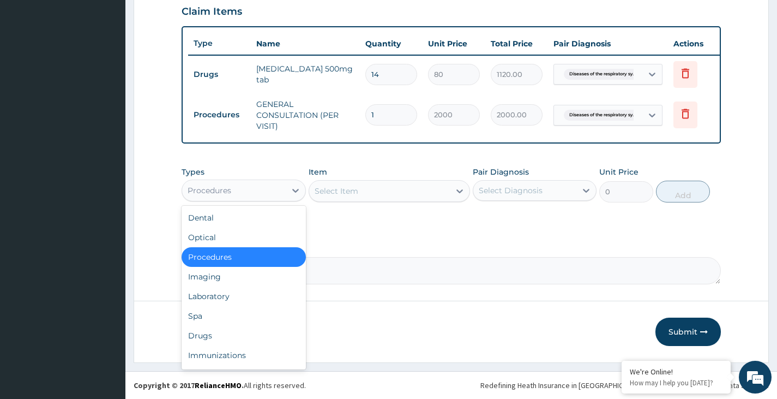
scroll to position [388, 0]
click at [202, 334] on div "Drugs" at bounding box center [244, 335] width 124 height 20
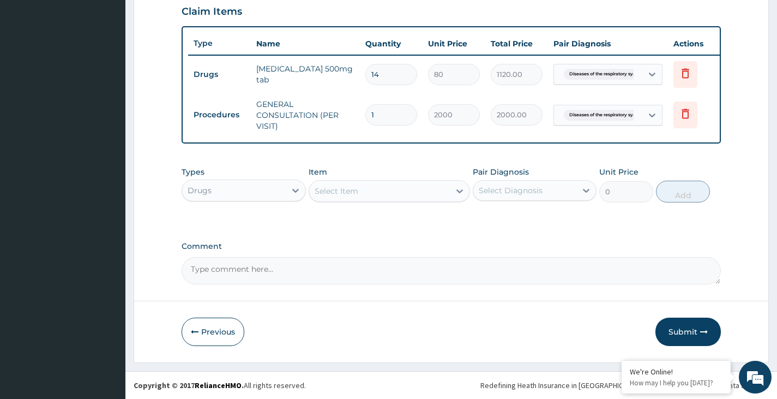
click at [369, 184] on div "Select Item" at bounding box center [379, 190] width 141 height 17
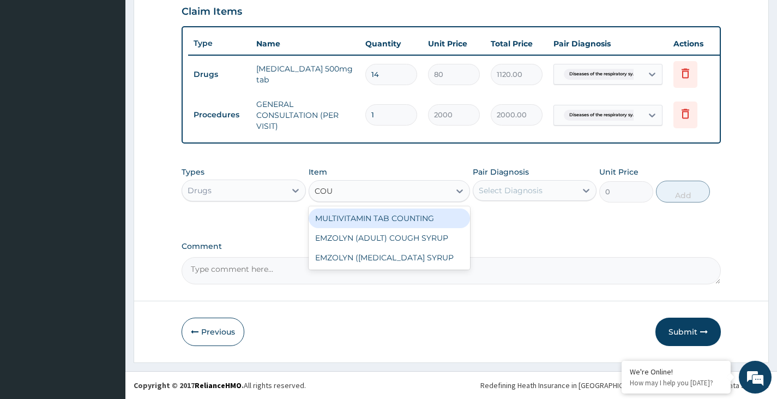
type input "COUG"
click at [332, 215] on div "EMZOLYN (ADULT) COUGH SYRUP" at bounding box center [390, 218] width 162 height 20
type input "500"
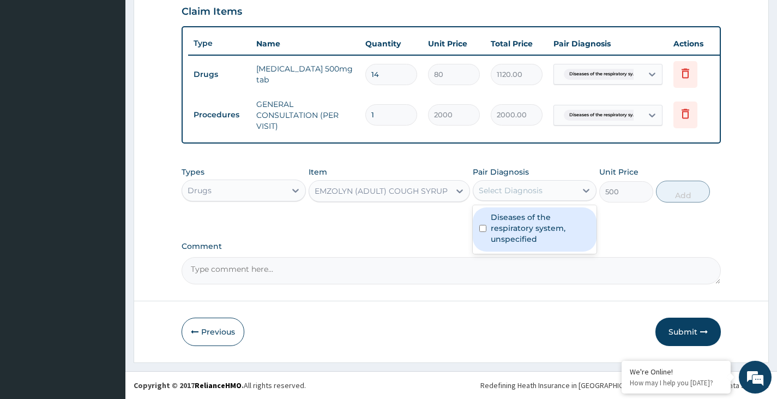
click at [517, 193] on div "Select Diagnosis" at bounding box center [511, 190] width 64 height 11
click at [522, 228] on label "Diseases of the respiratory system, unspecified" at bounding box center [540, 228] width 99 height 33
checkbox input "true"
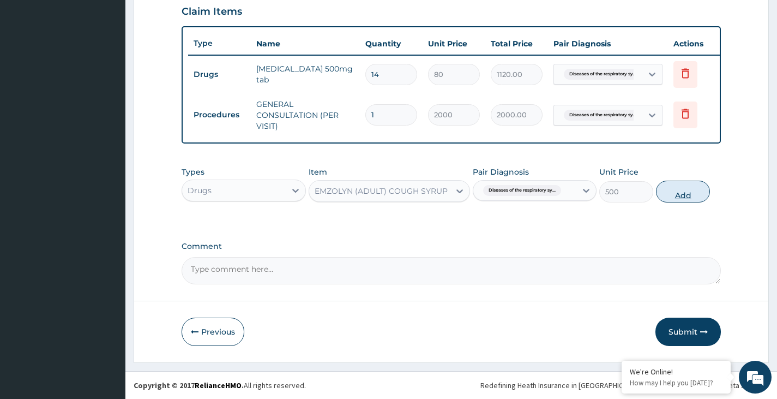
click at [682, 187] on button "Add" at bounding box center [683, 191] width 54 height 22
type input "0"
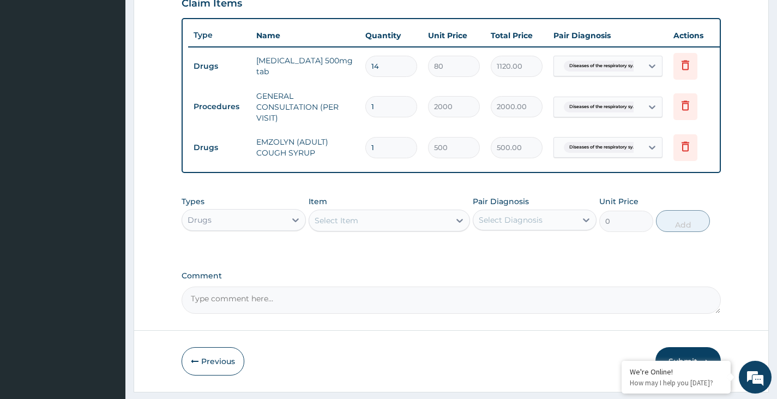
scroll to position [425, 0]
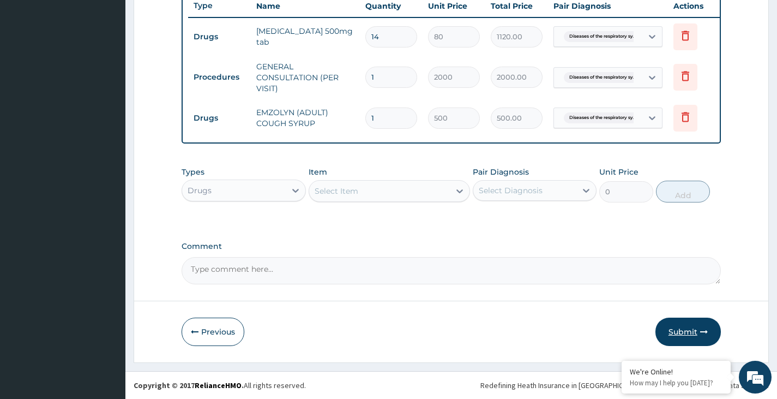
click at [683, 328] on button "Submit" at bounding box center [687, 331] width 65 height 28
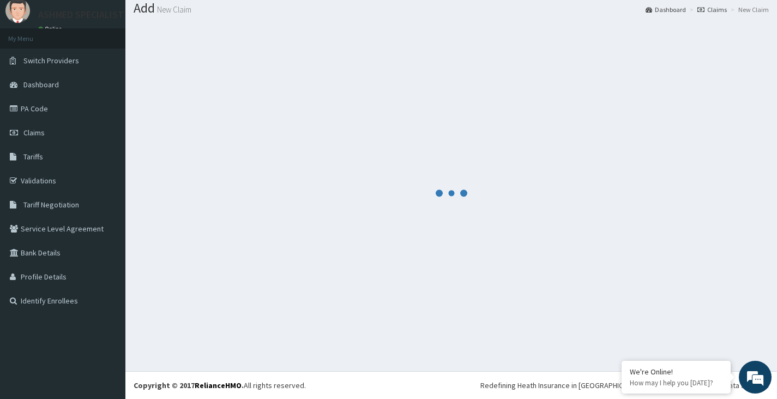
scroll to position [34, 0]
